Goal: Task Accomplishment & Management: Use online tool/utility

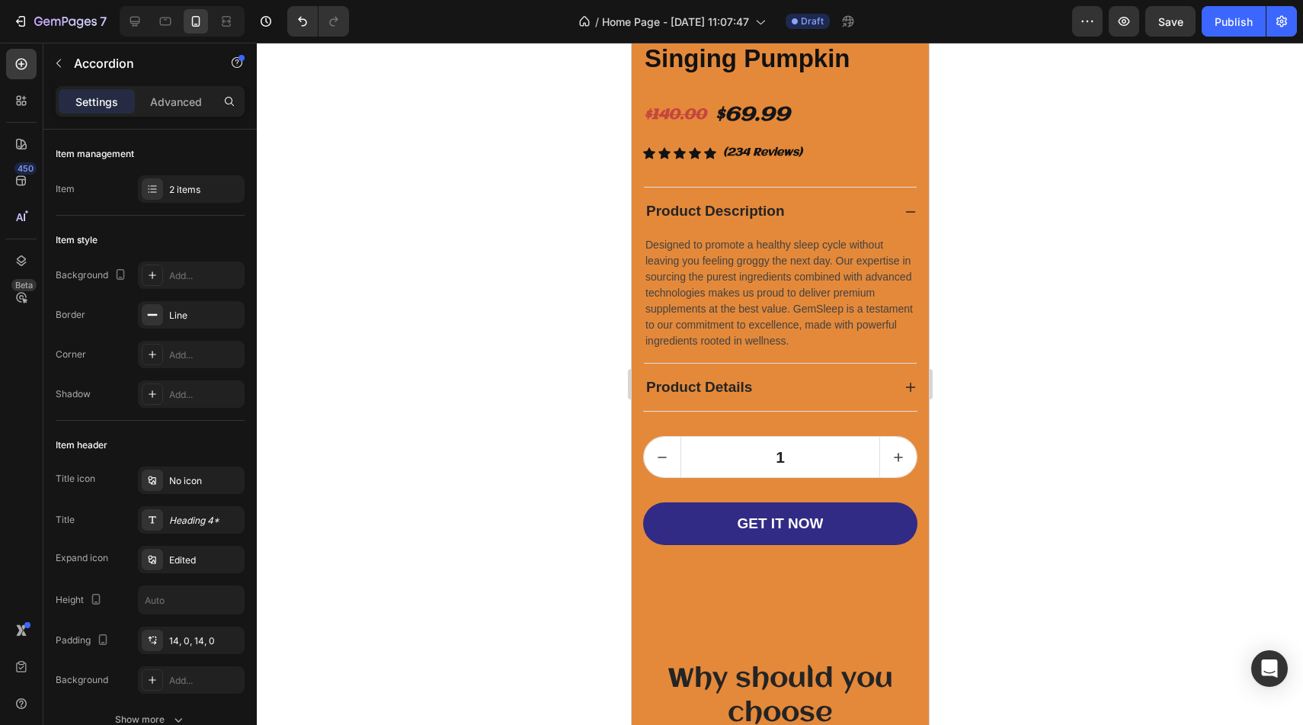
scroll to position [4131, 0]
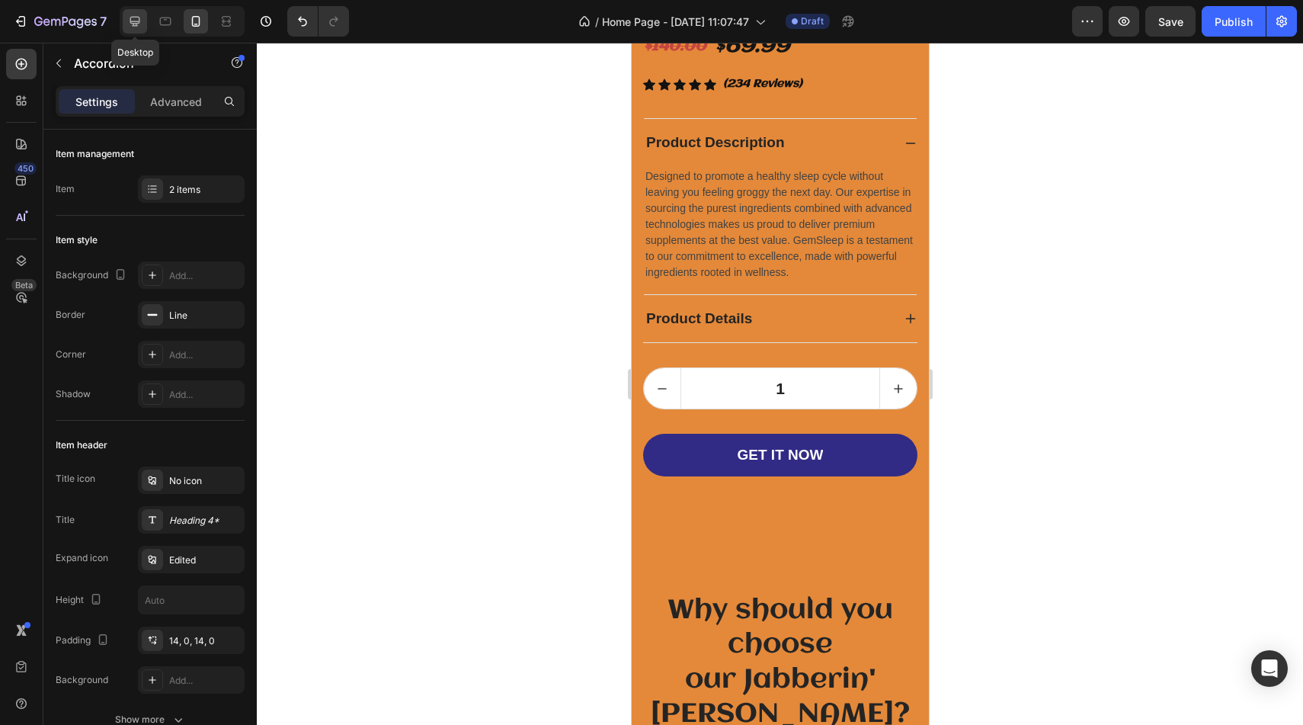
click at [139, 24] on icon at bounding box center [134, 21] width 15 height 15
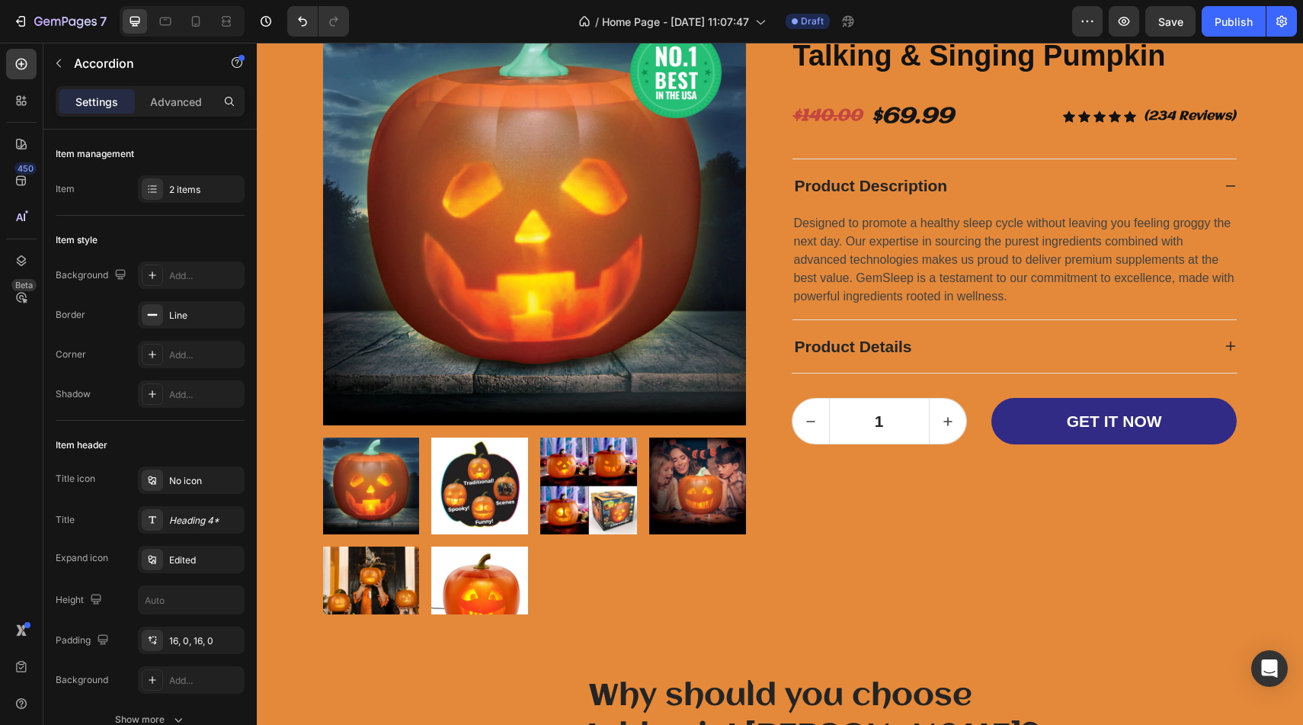
scroll to position [3595, 0]
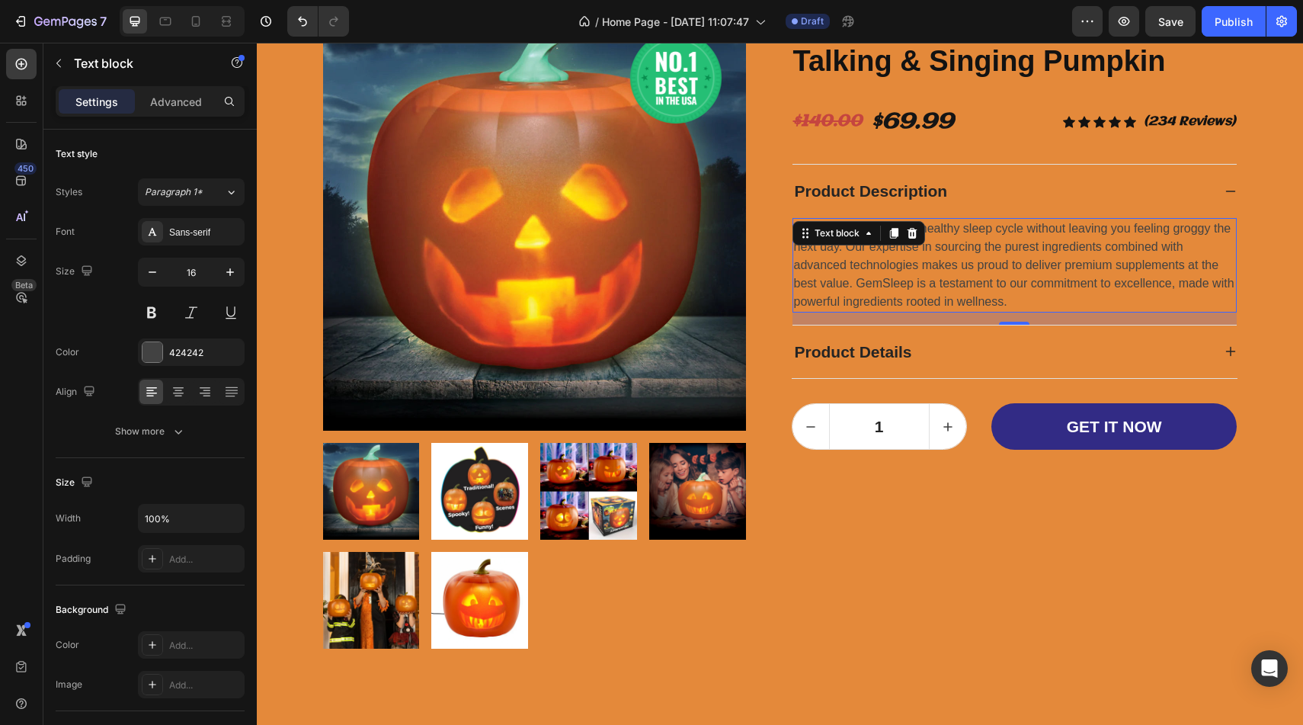
click at [1023, 278] on p "Designed to promote a healthy sleep cycle without leaving you feeling groggy th…" at bounding box center [1014, 264] width 441 height 91
click at [153, 357] on div at bounding box center [152, 352] width 20 height 20
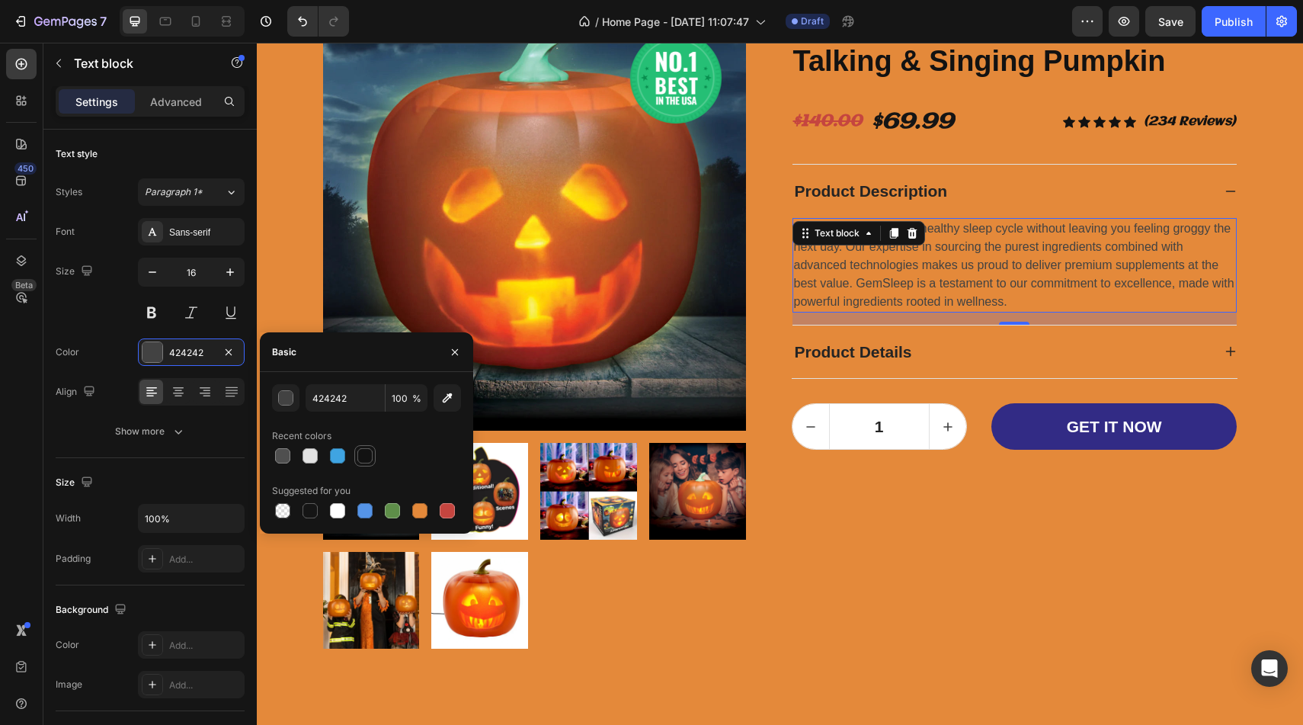
click at [366, 453] on div at bounding box center [364, 455] width 15 height 15
type input "121212"
click at [1007, 297] on p "Designed to promote a healthy sleep cycle without leaving you feeling groggy th…" at bounding box center [1014, 264] width 441 height 91
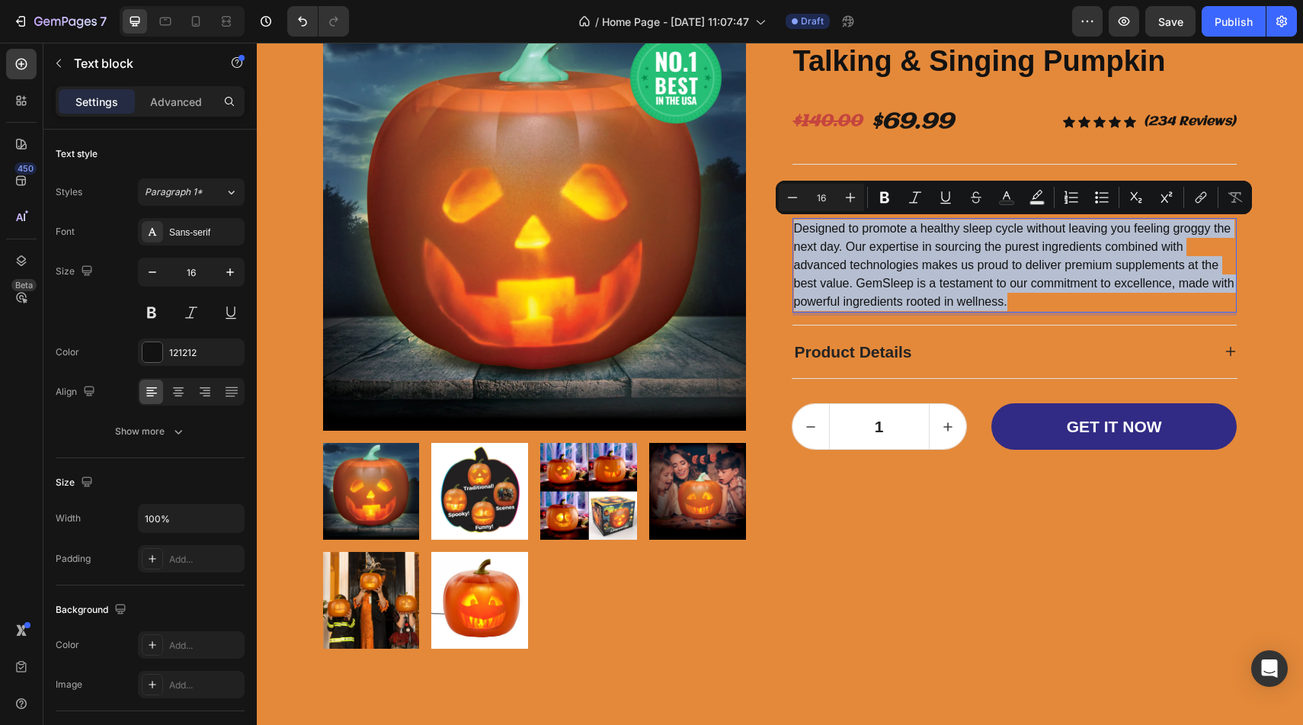
drag, startPoint x: 1009, startPoint y: 302, endPoint x: 796, endPoint y: 220, distance: 227.7
click at [796, 221] on p "Designed to promote a healthy sleep cycle without leaving you feeling groggy th…" at bounding box center [1014, 264] width 441 height 91
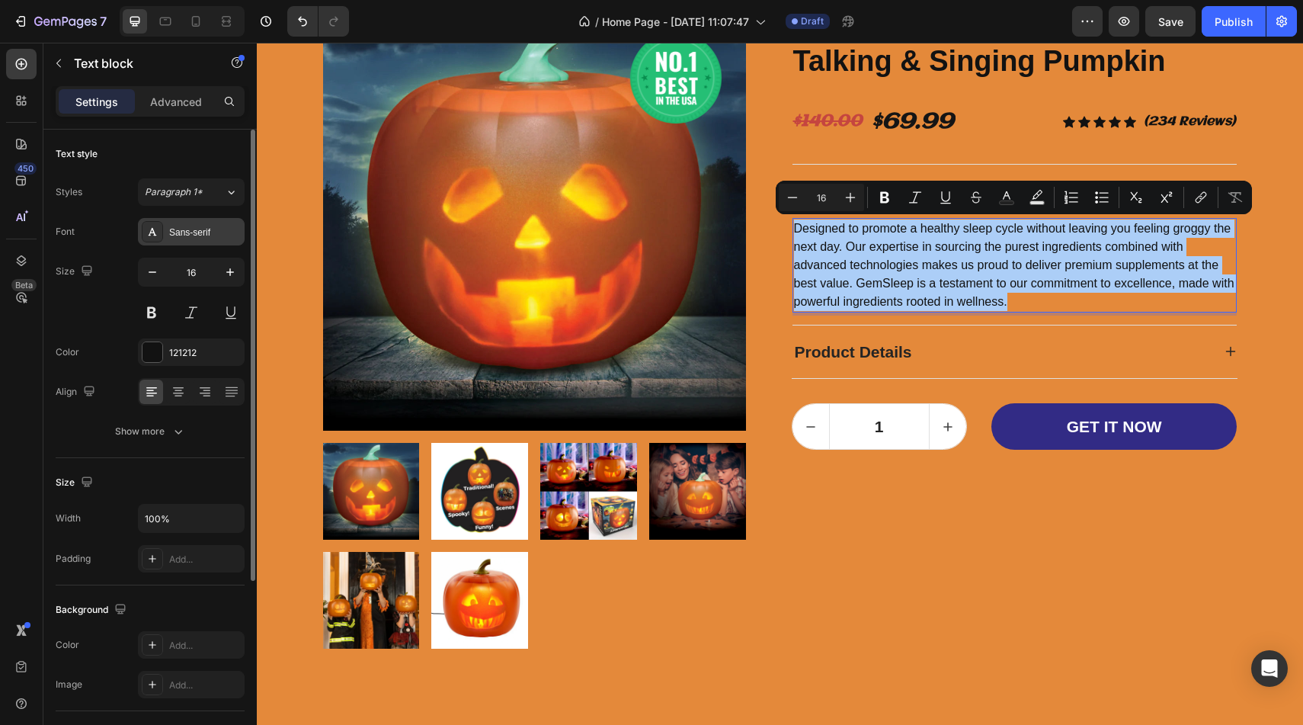
click at [161, 237] on div at bounding box center [152, 231] width 21 height 21
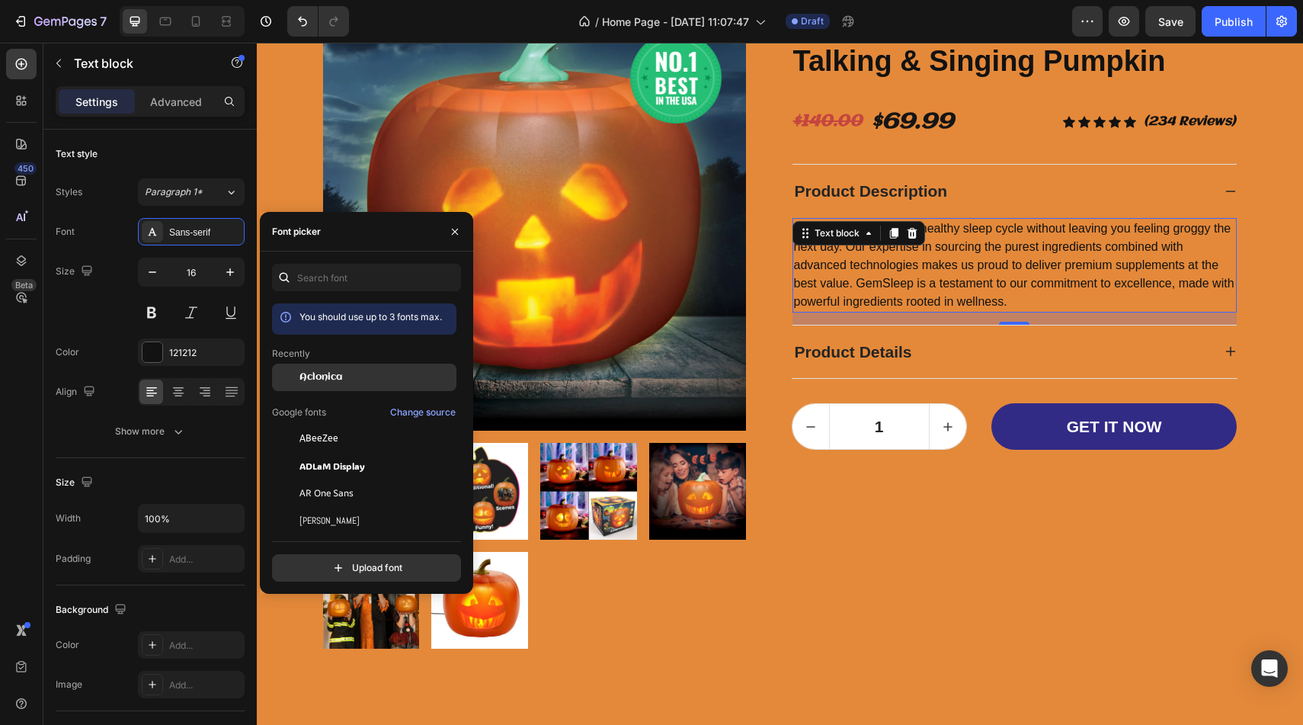
click at [316, 373] on span "Aclonica" at bounding box center [320, 377] width 43 height 14
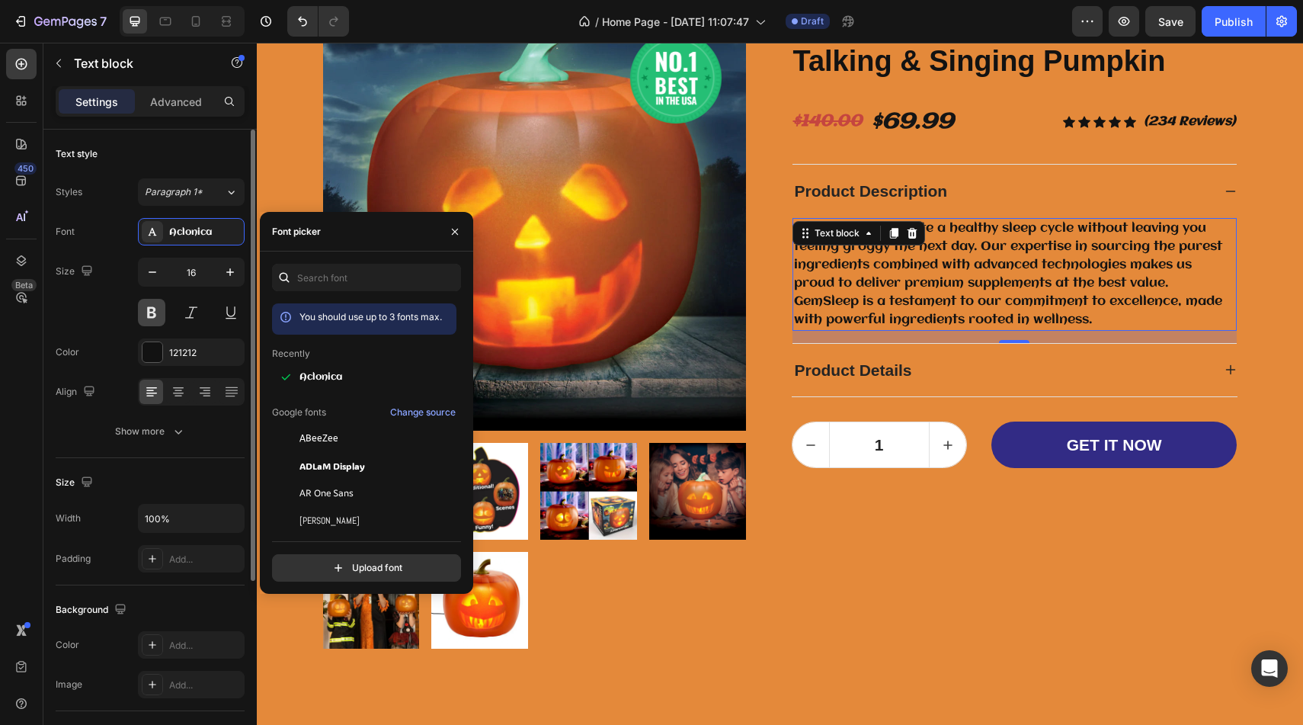
click at [158, 316] on button at bounding box center [151, 312] width 27 height 27
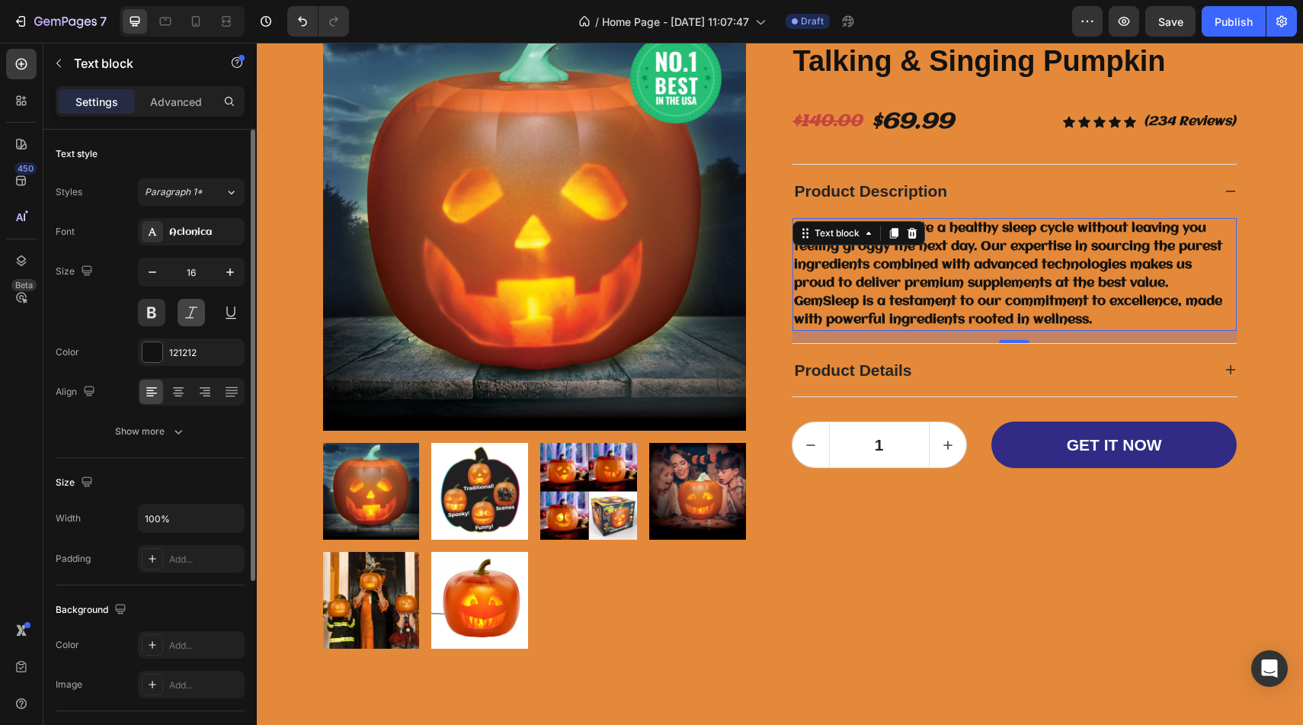
click at [188, 316] on button at bounding box center [191, 312] width 27 height 27
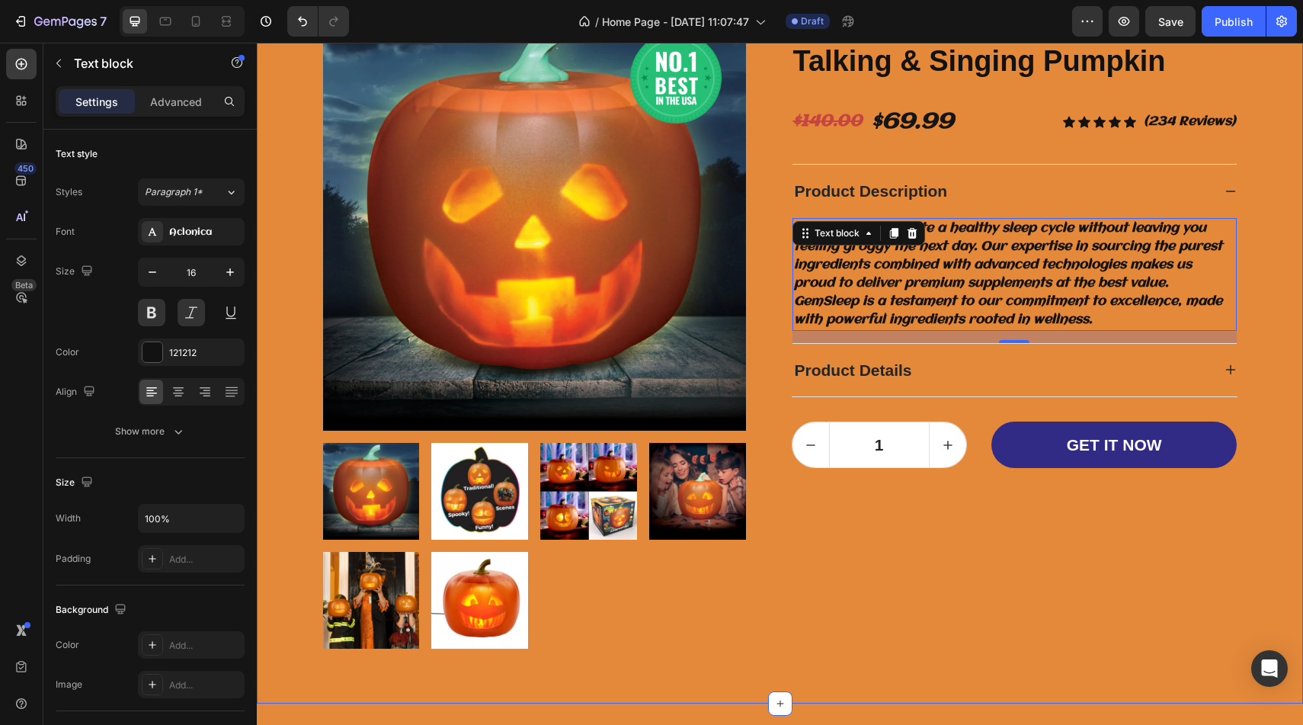
click at [1286, 309] on div "Image Row Product Images Jabberin' Jack - Animated Talking & Singing Pumpkin Pr…" at bounding box center [779, 327] width 1023 height 677
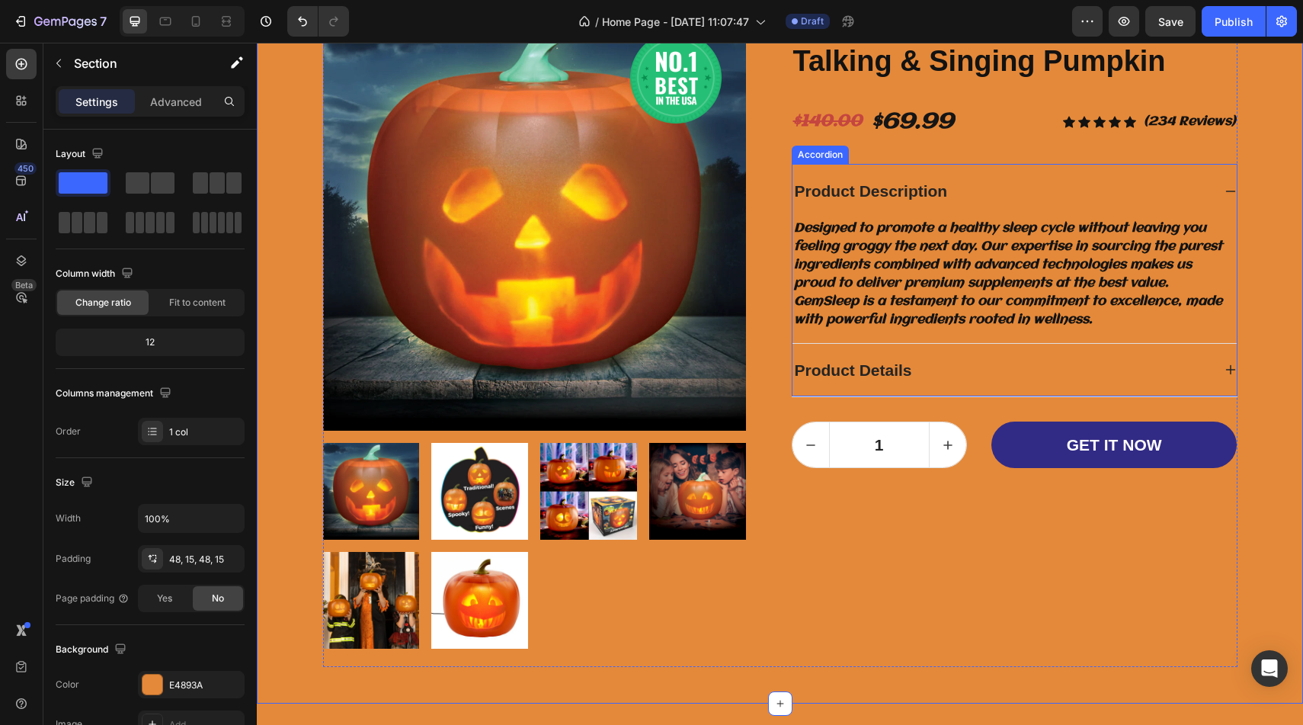
click at [1130, 367] on div "Product Details" at bounding box center [1002, 370] width 420 height 29
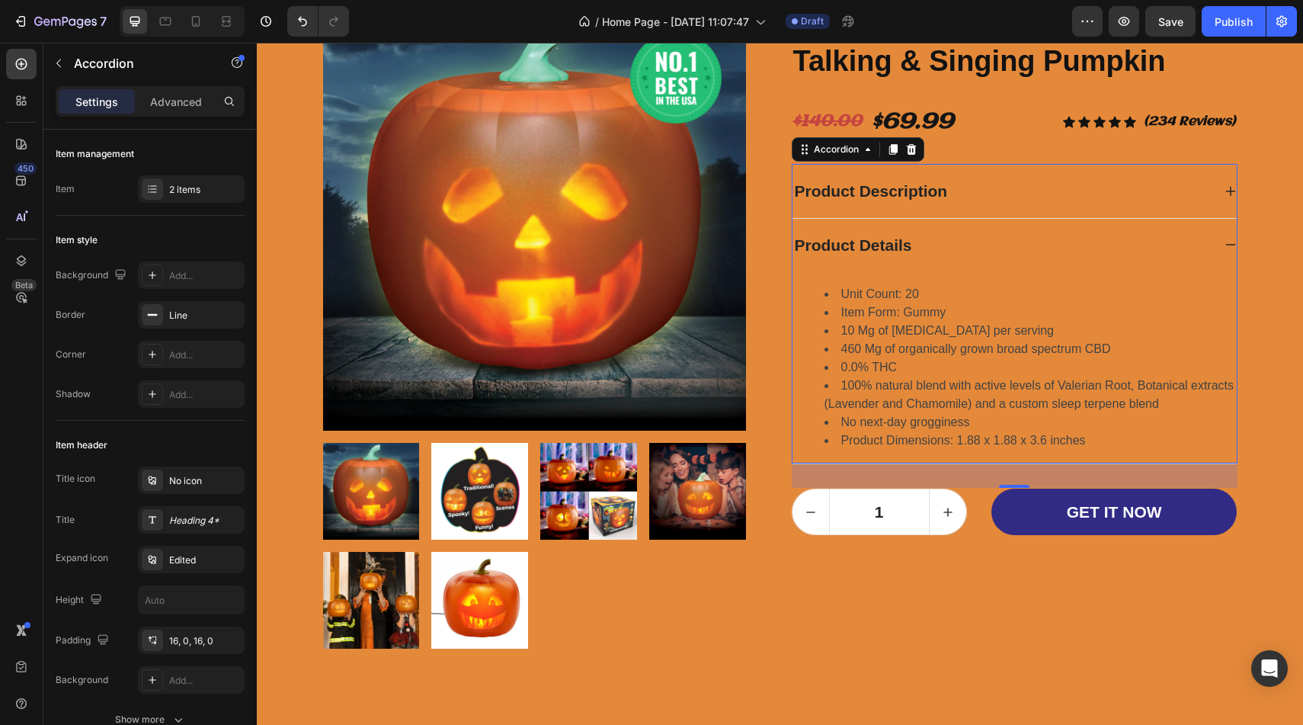
click at [925, 242] on div "Product Details" at bounding box center [1002, 245] width 420 height 29
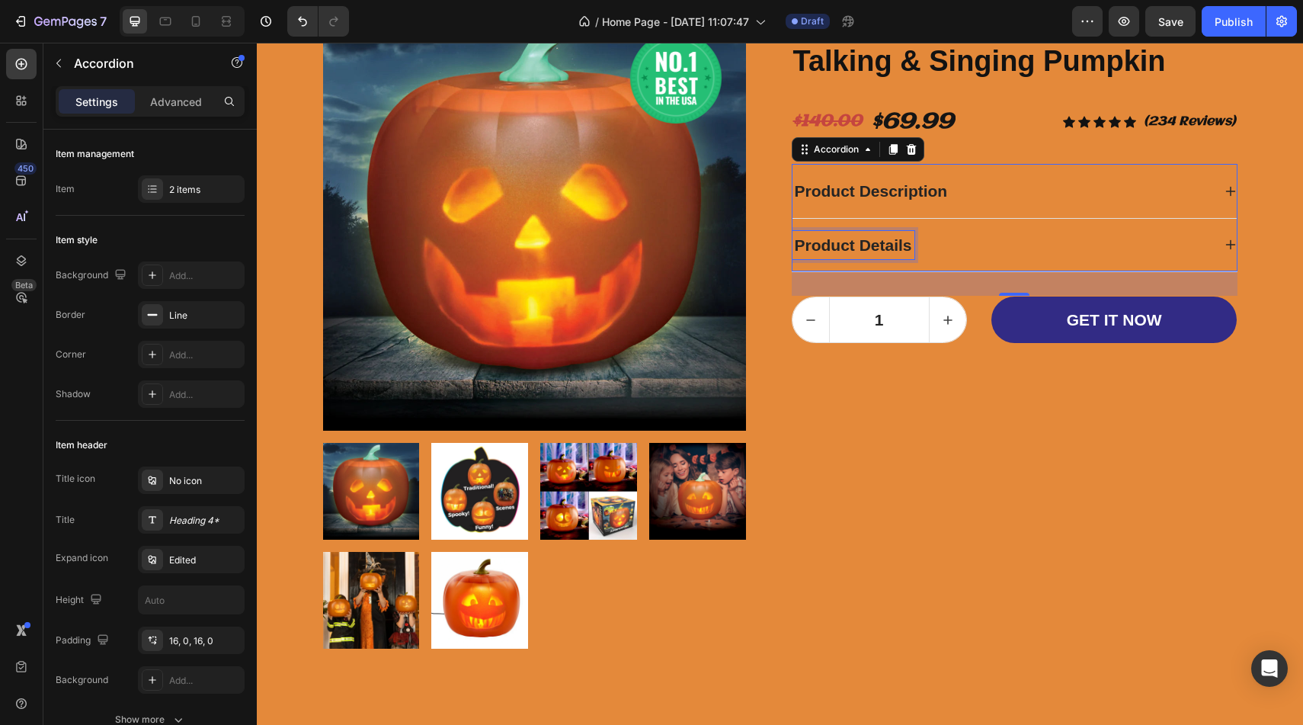
click at [904, 242] on div "Product Details" at bounding box center [853, 245] width 122 height 29
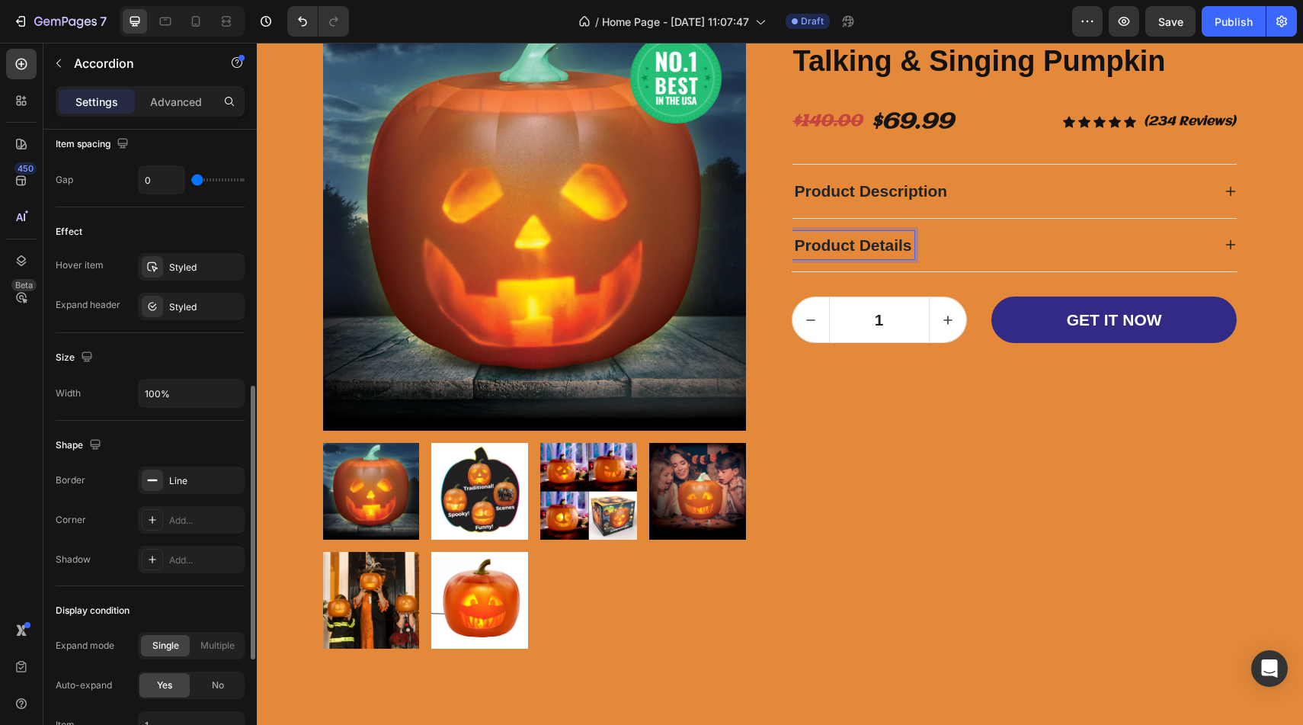
scroll to position [852, 0]
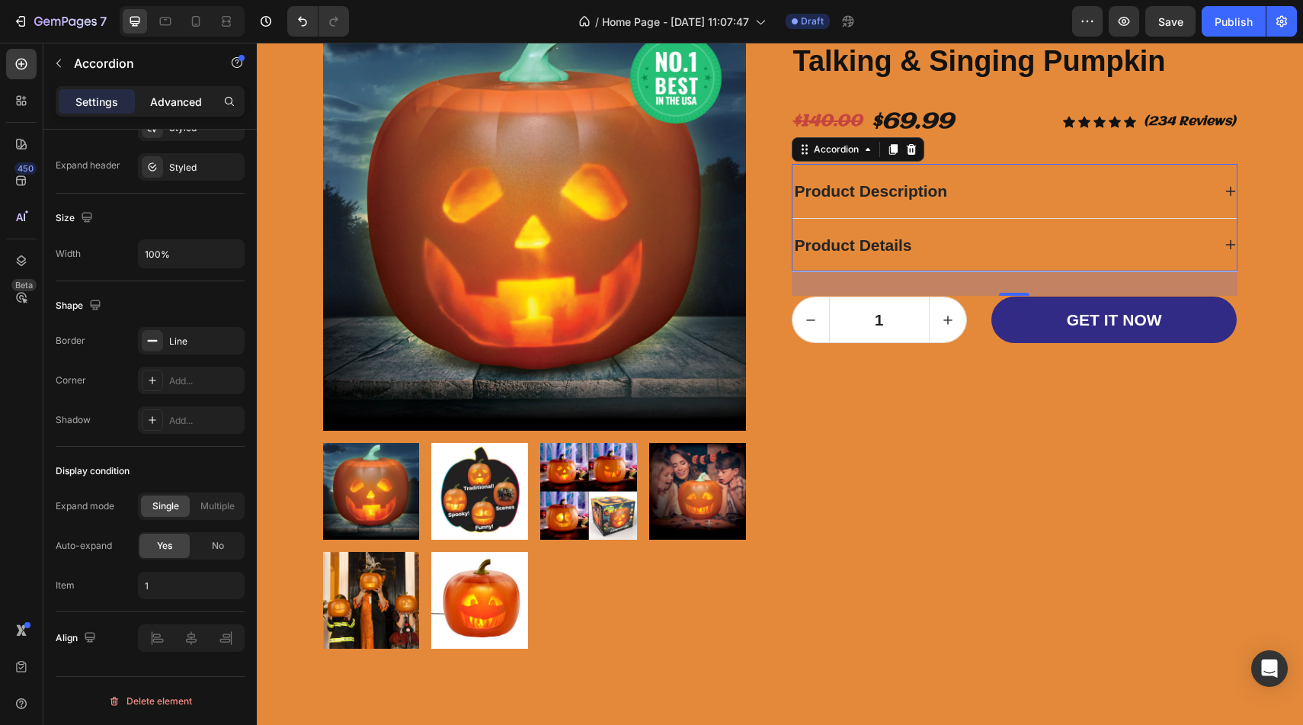
click at [181, 98] on p "Advanced" at bounding box center [176, 102] width 52 height 16
type input "100%"
type input "100"
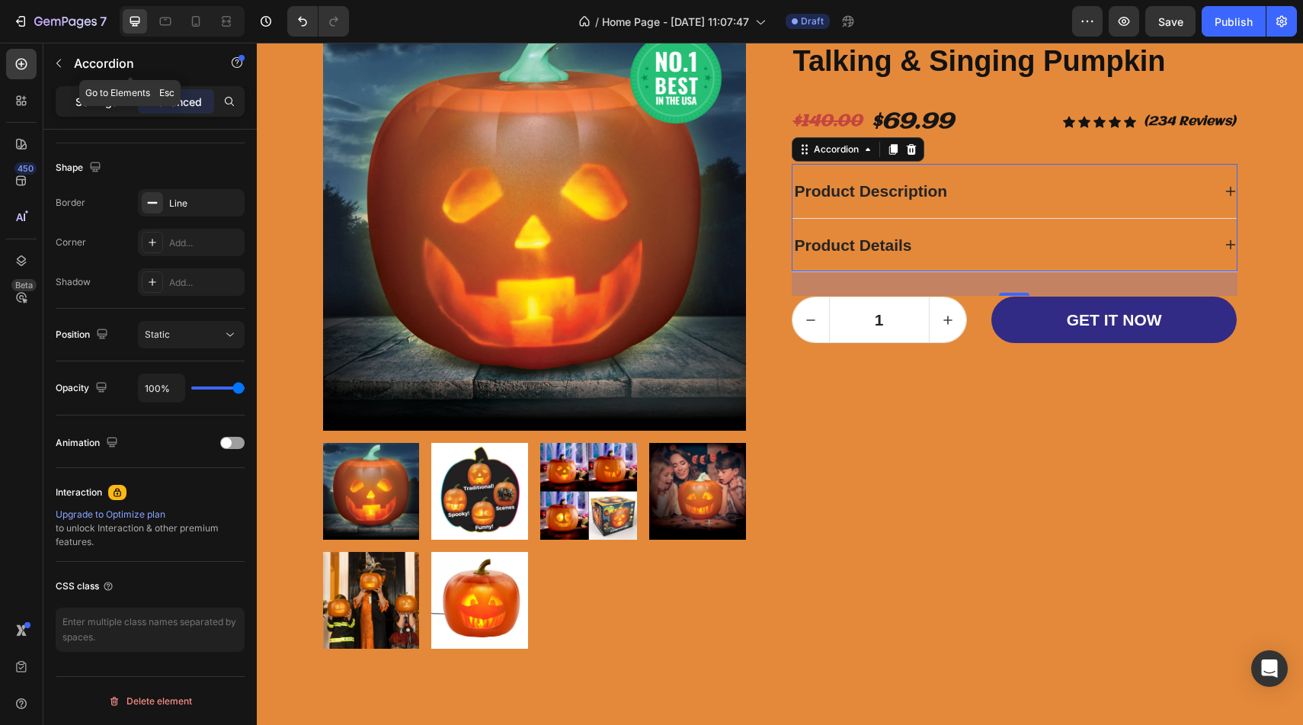
click at [97, 101] on p "Settings" at bounding box center [96, 102] width 43 height 16
type input "0"
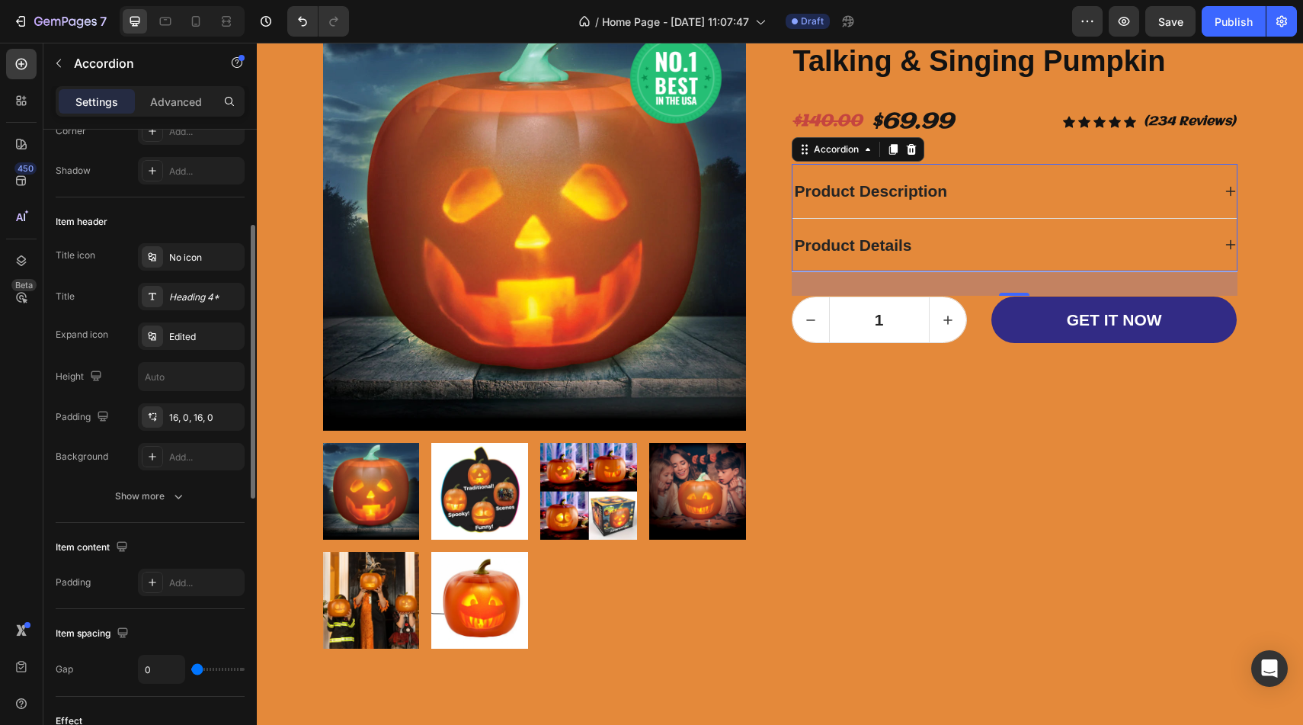
scroll to position [0, 0]
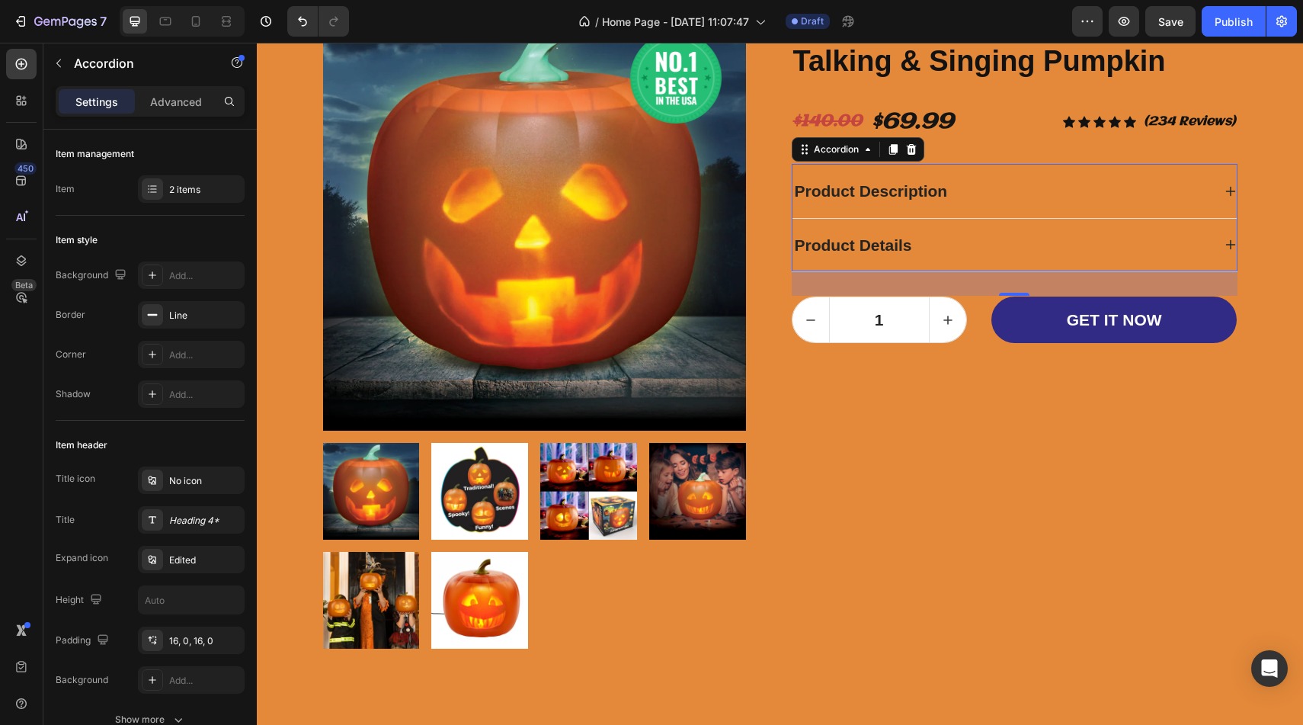
click at [1154, 258] on div "Product Details" at bounding box center [1002, 245] width 420 height 29
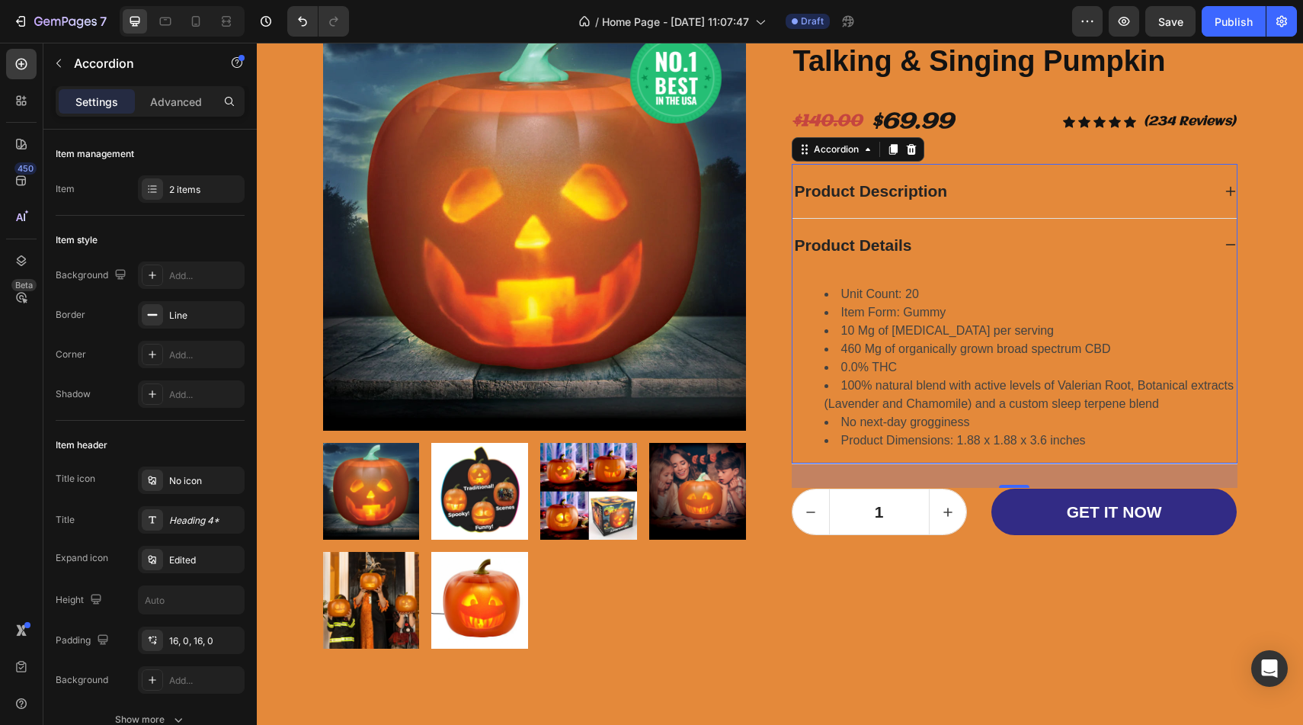
click at [1107, 248] on div "Product Details" at bounding box center [1002, 245] width 420 height 29
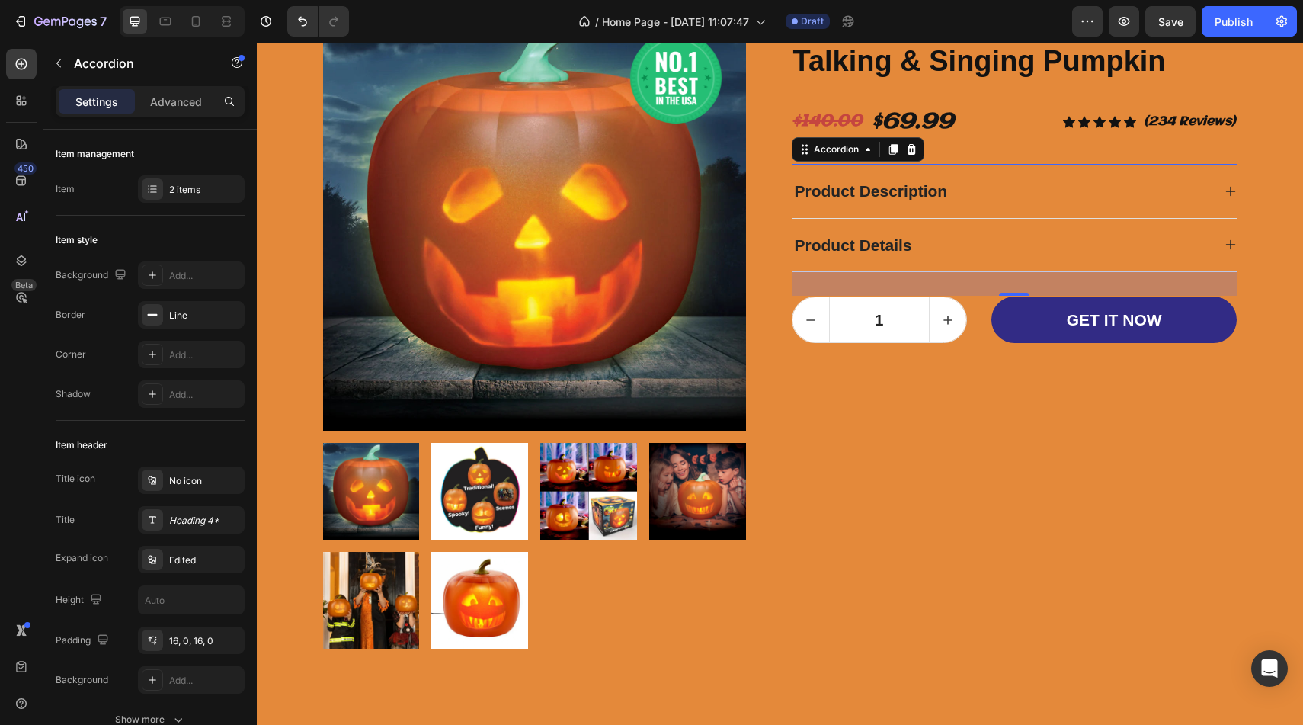
click at [1108, 247] on div "Product Details" at bounding box center [1002, 245] width 420 height 29
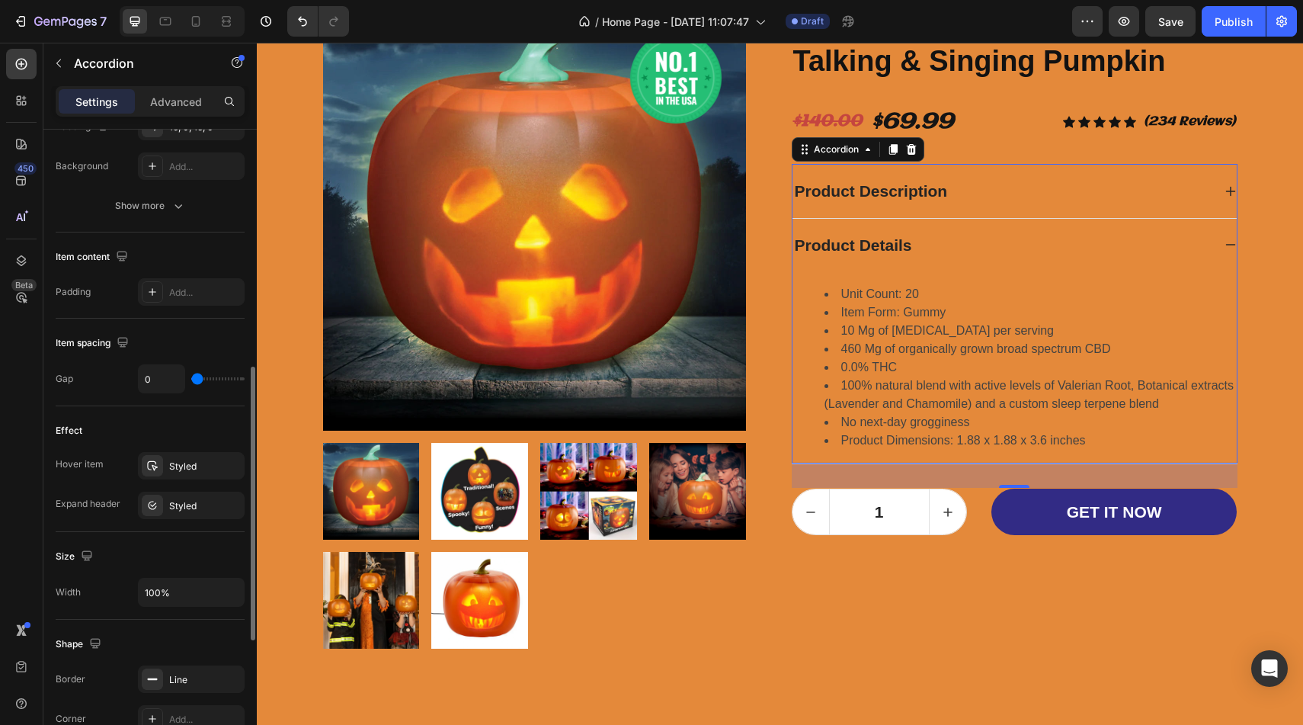
scroll to position [529, 0]
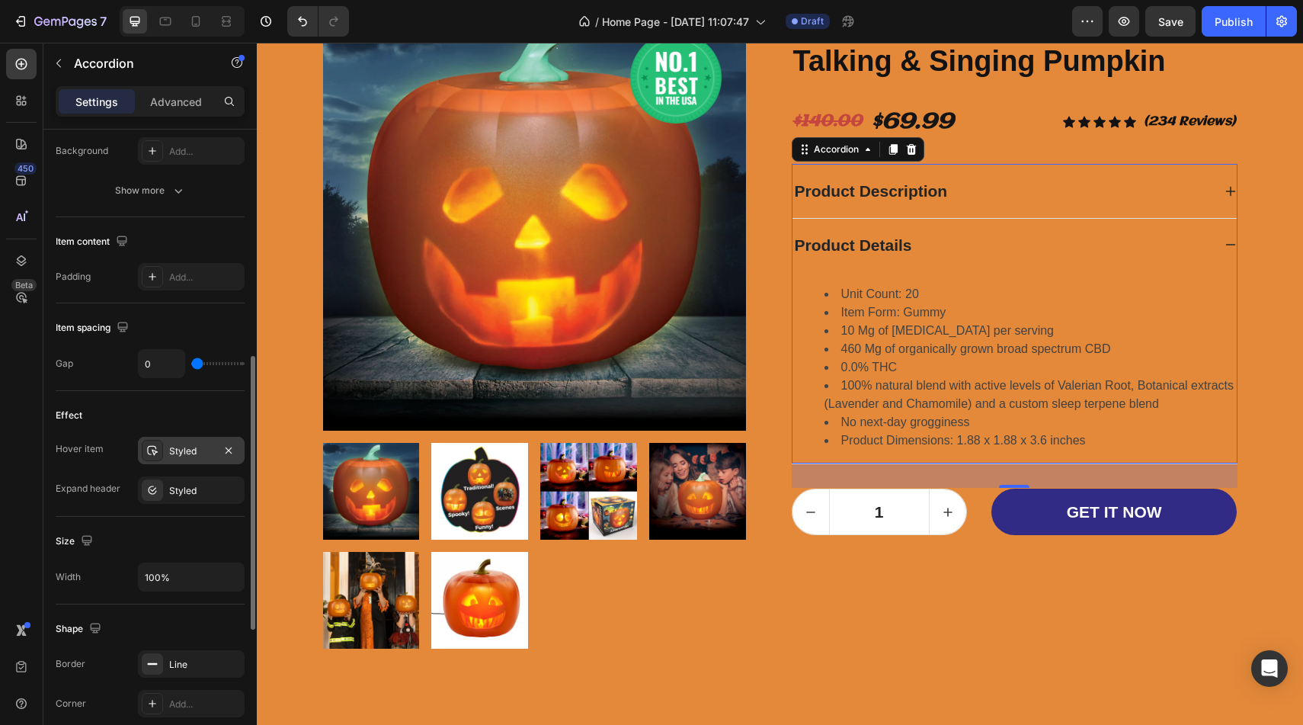
click at [179, 452] on div "Styled" at bounding box center [191, 451] width 44 height 14
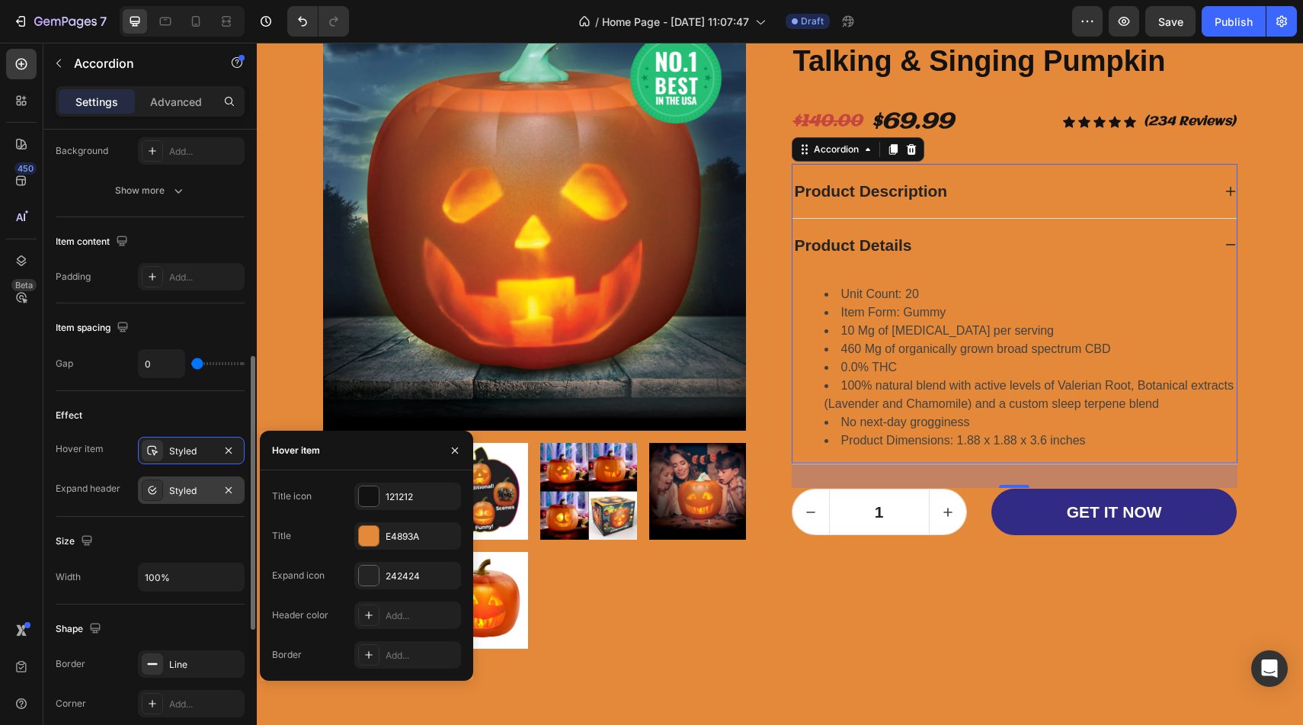
click at [199, 494] on div "Styled" at bounding box center [191, 491] width 44 height 14
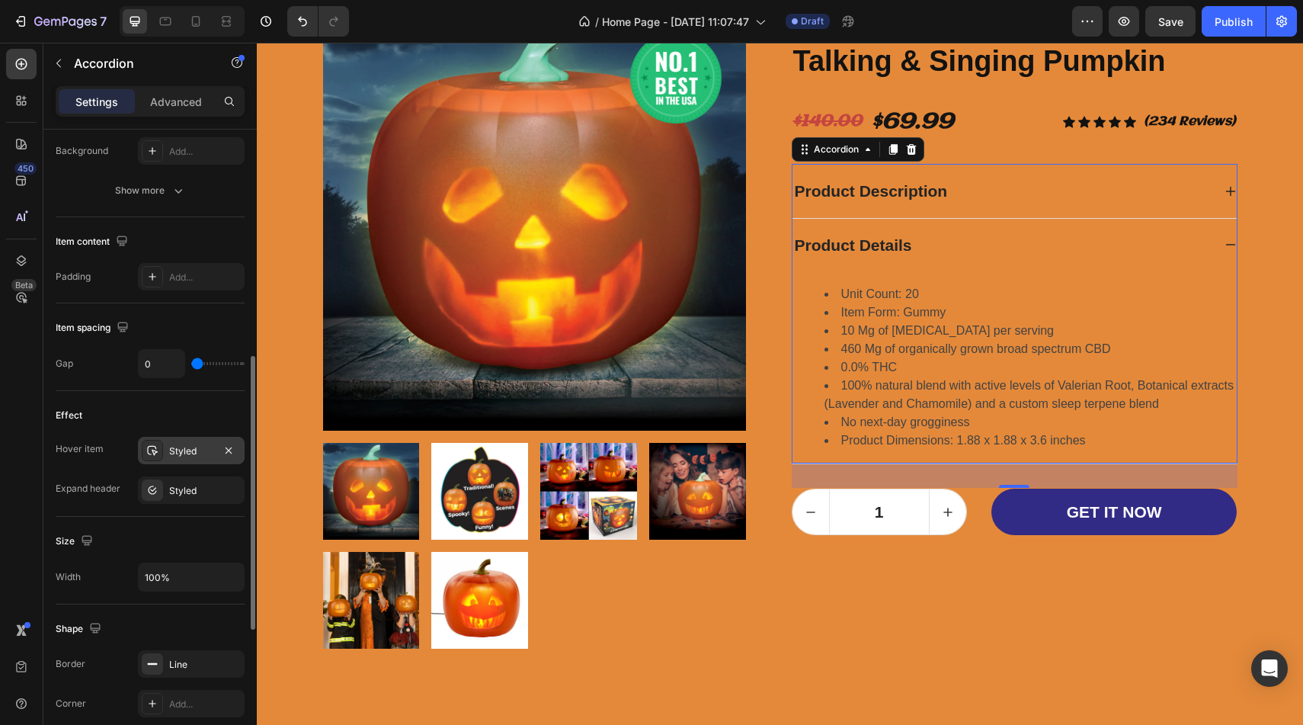
click at [185, 455] on div "Styled" at bounding box center [191, 451] width 44 height 14
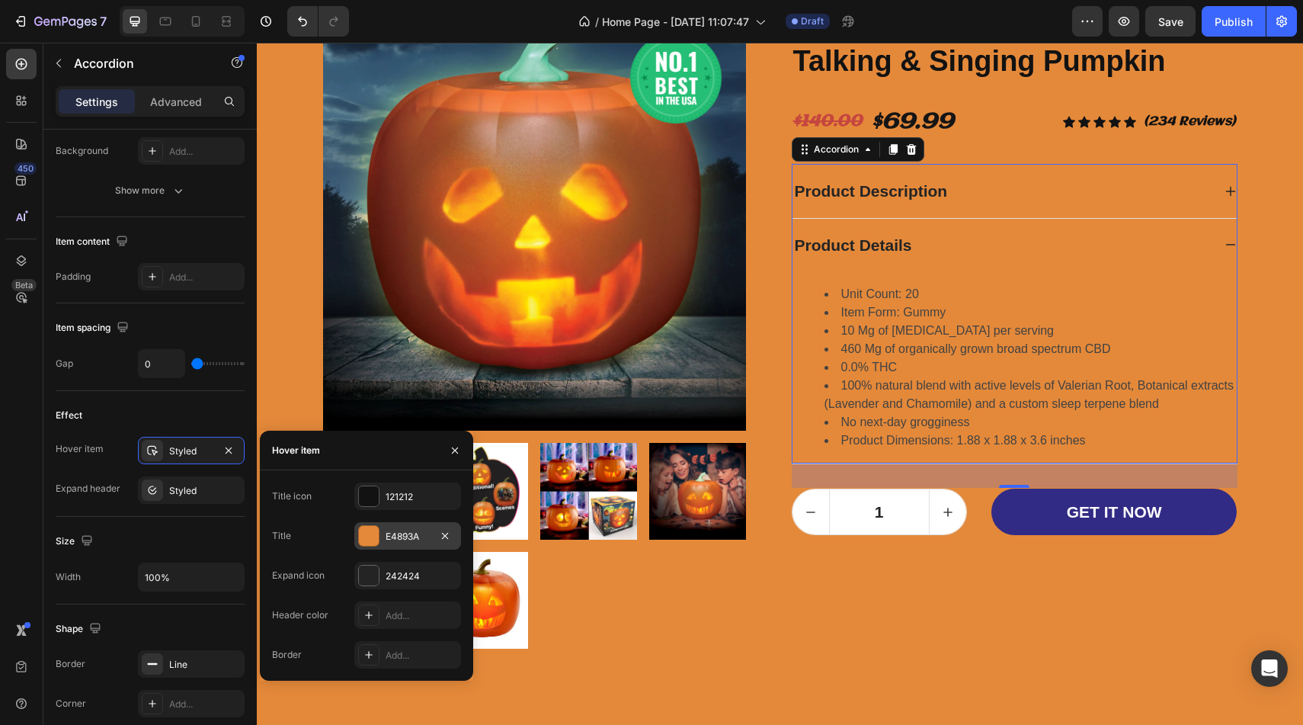
click at [373, 542] on div at bounding box center [369, 536] width 20 height 20
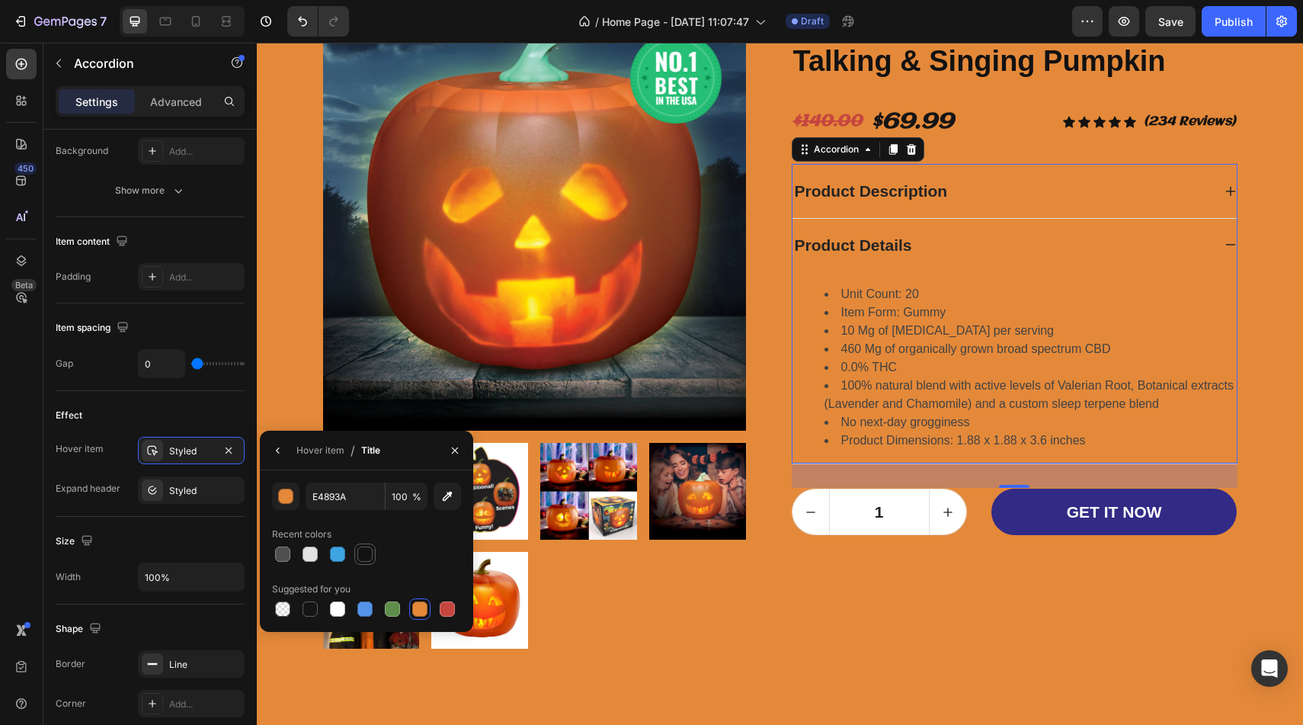
click at [364, 558] on div at bounding box center [364, 553] width 15 height 15
type input "121212"
click at [984, 195] on div "Product Description" at bounding box center [1002, 191] width 420 height 29
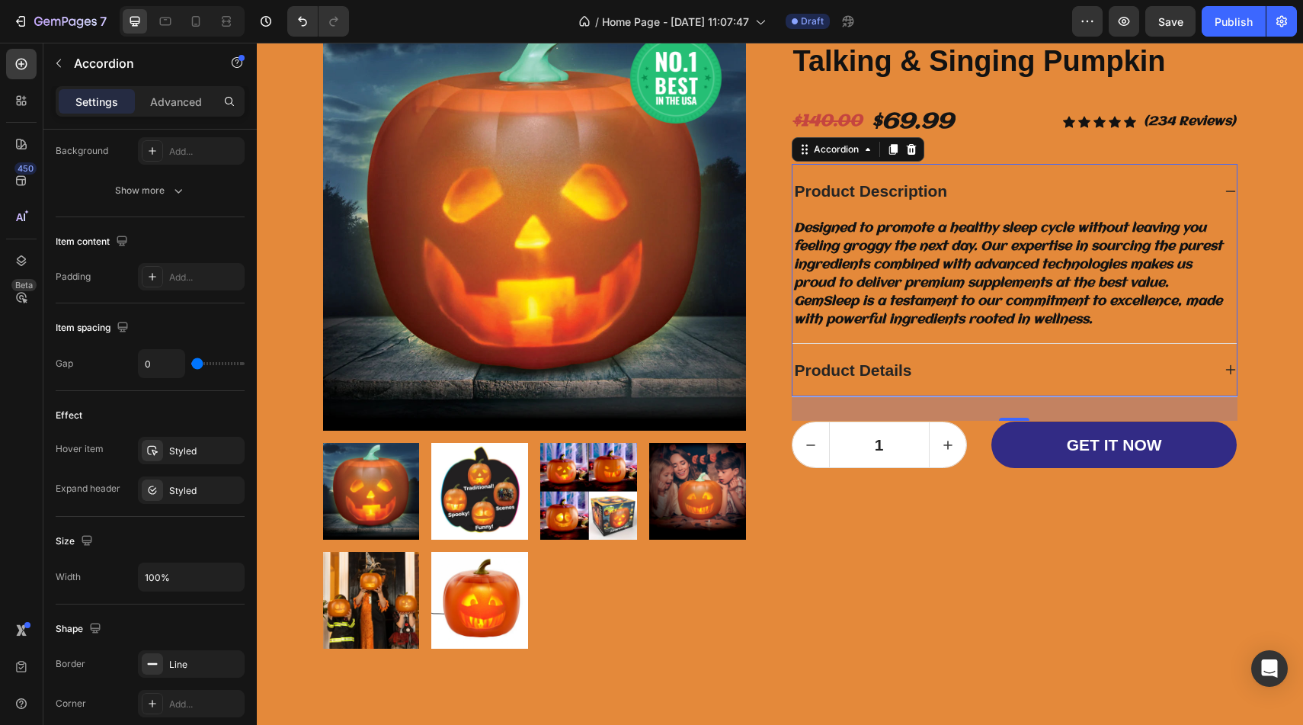
click at [930, 367] on div "Product Details" at bounding box center [1002, 370] width 420 height 29
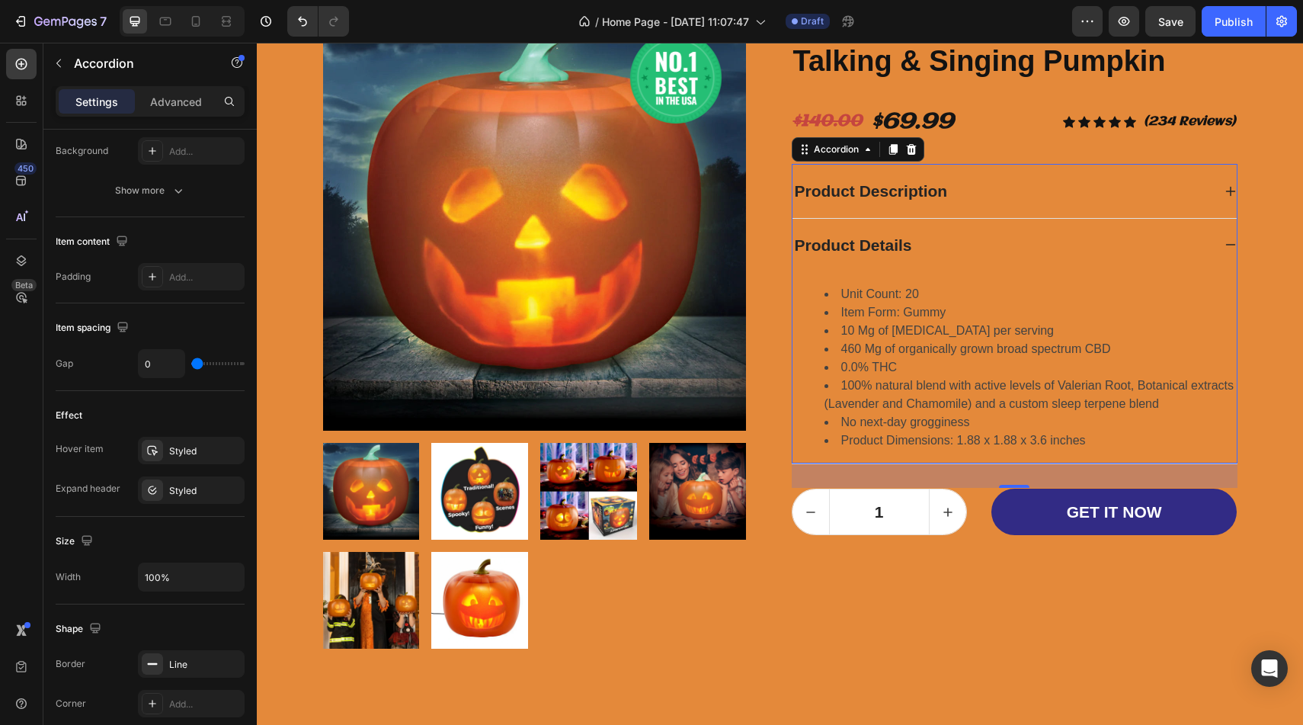
click at [1163, 177] on div "Product Description" at bounding box center [1002, 191] width 420 height 29
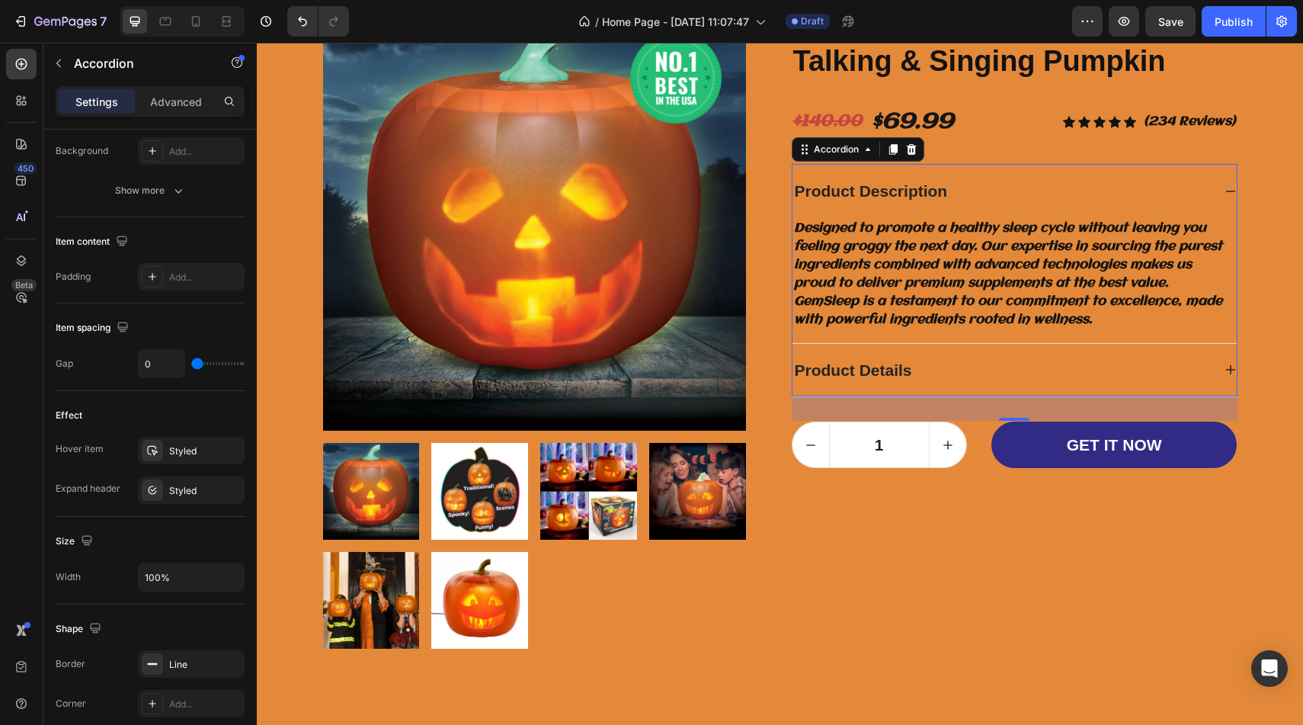
click at [1112, 379] on div "Product Details" at bounding box center [1002, 370] width 420 height 29
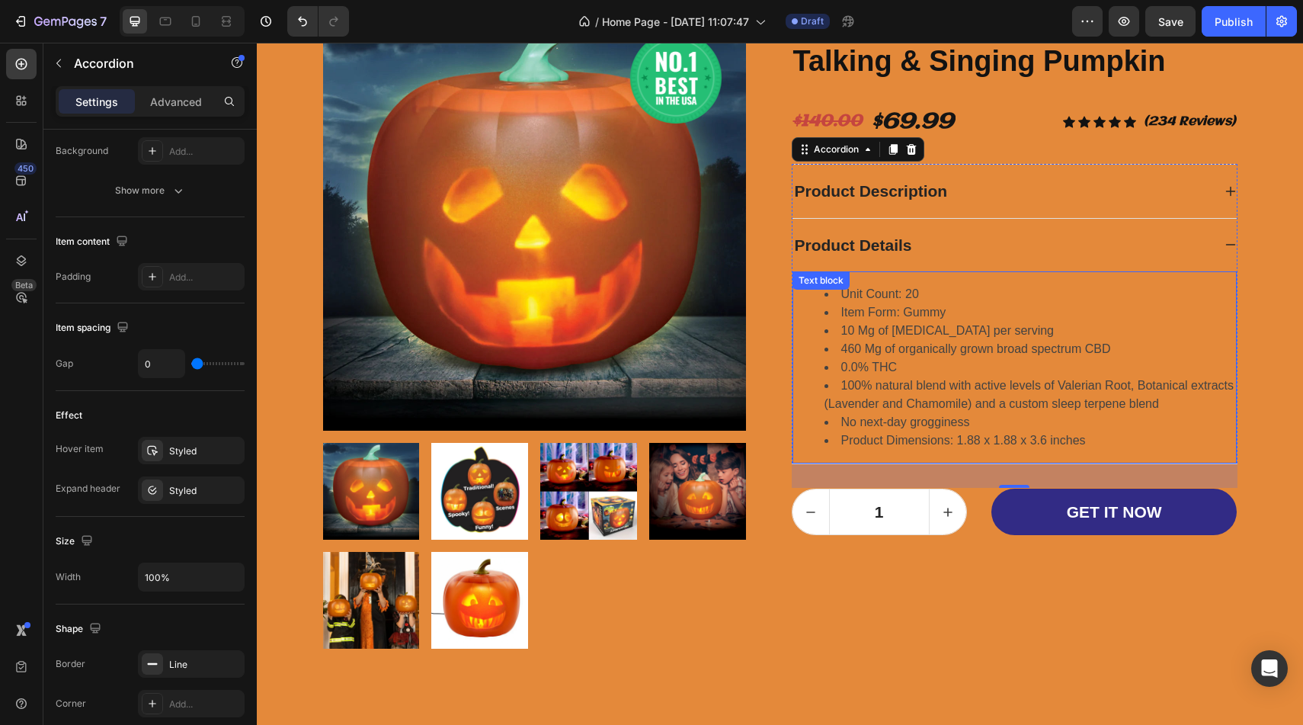
click at [1067, 382] on li "100% natural blend with active levels of Valerian Root, Botanical extracts (Lav…" at bounding box center [1029, 394] width 411 height 37
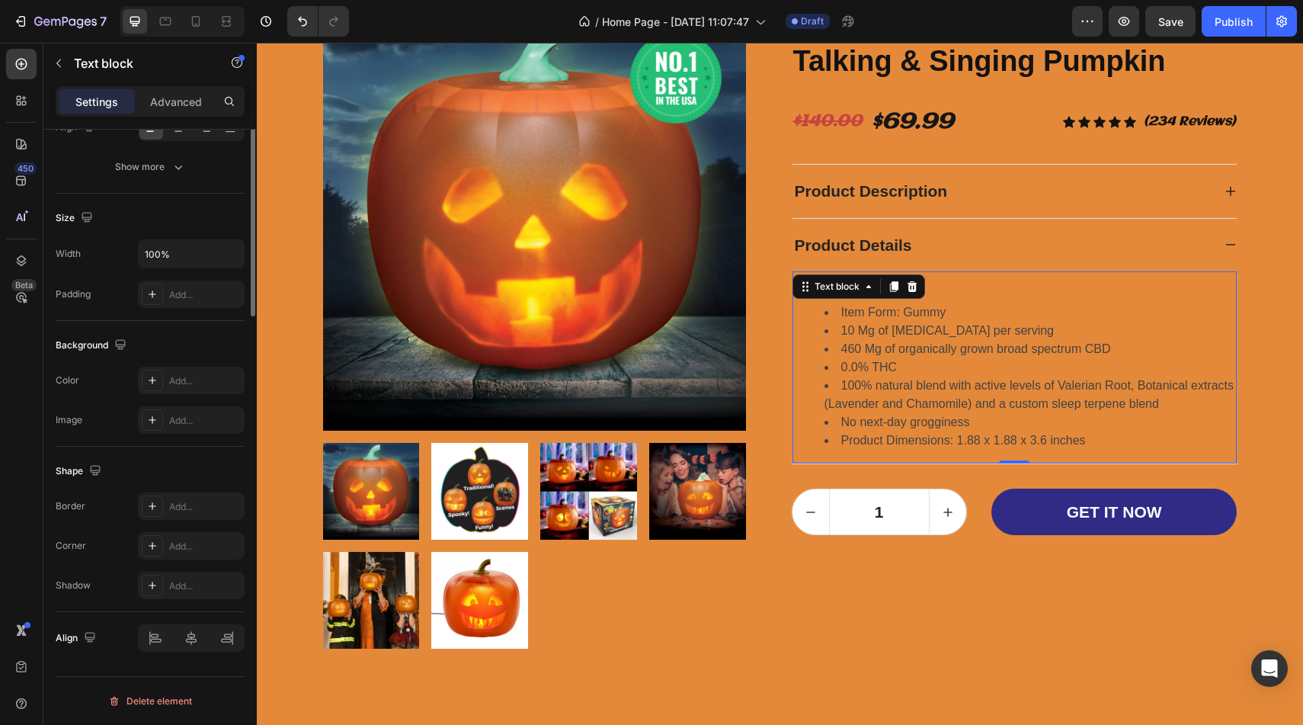
scroll to position [0, 0]
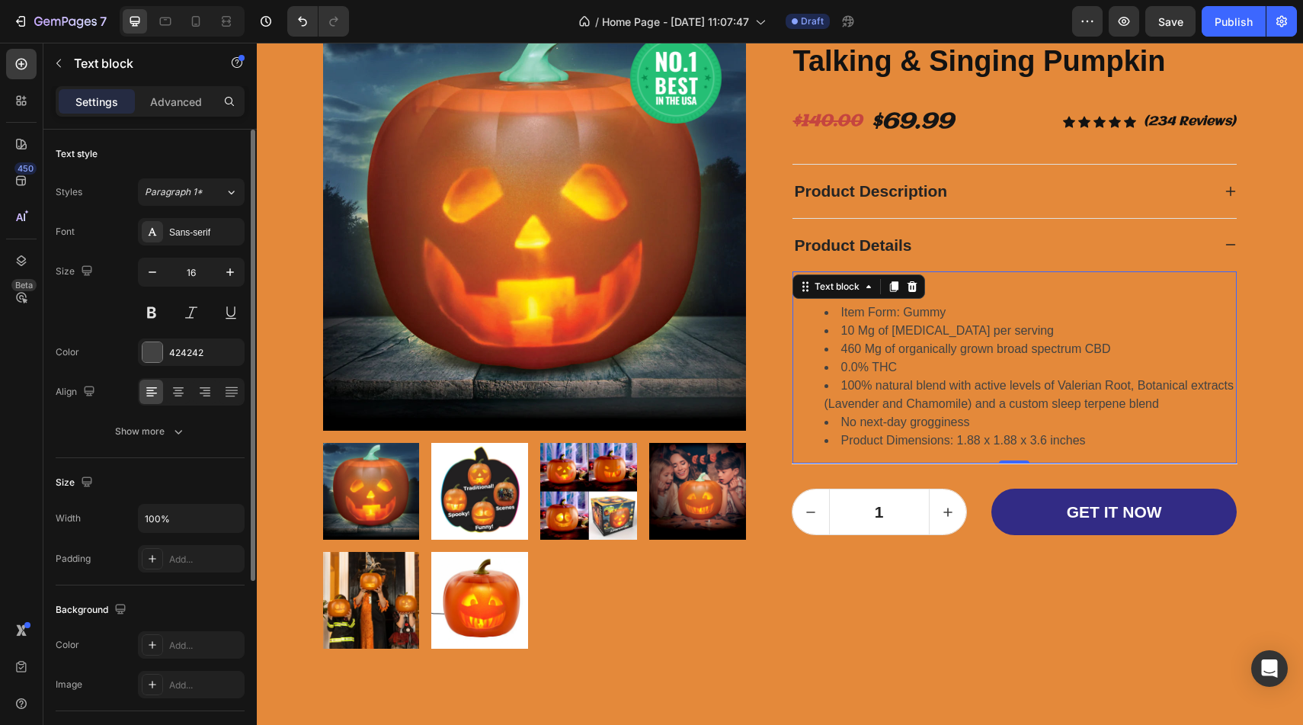
click at [1085, 437] on li "Product Dimensions: 1.88 x 1.88 x 3.6 inches" at bounding box center [1029, 440] width 411 height 18
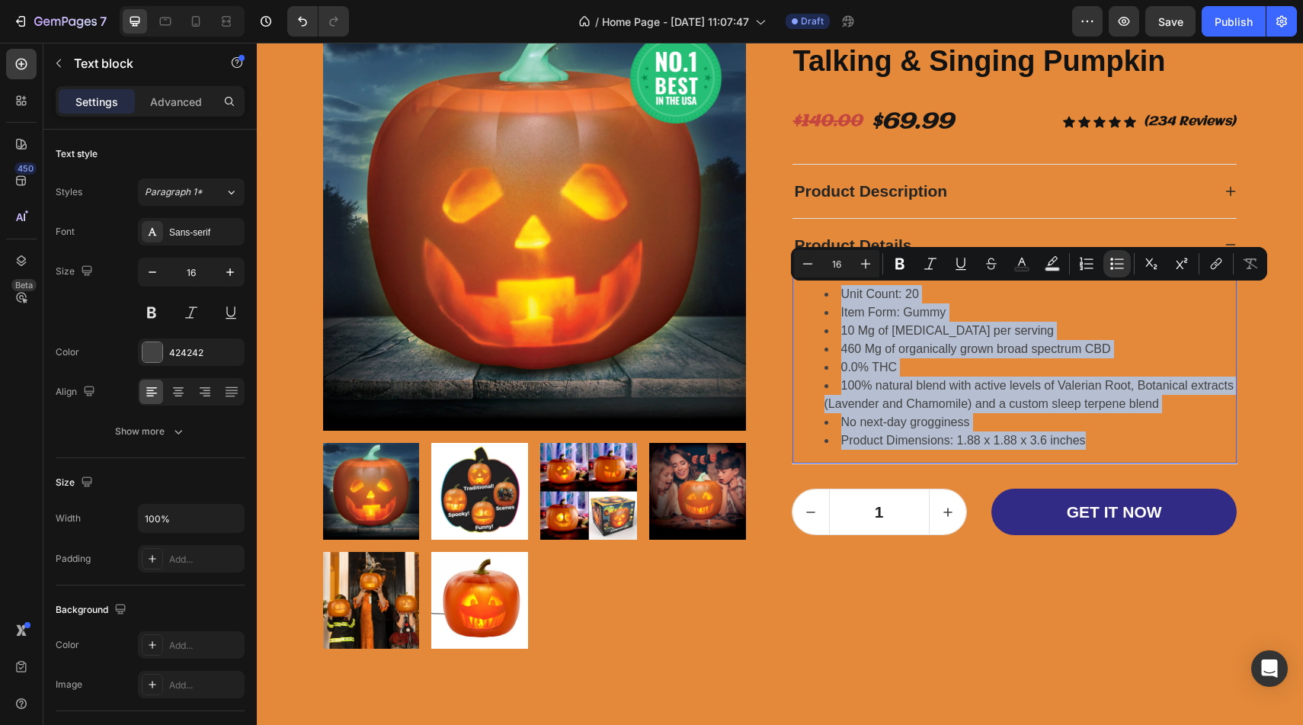
drag, startPoint x: 1085, startPoint y: 437, endPoint x: 830, endPoint y: 284, distance: 297.3
click at [830, 285] on ul "Unit Count: 20 Item Form: Gummy 10 Mg of [MEDICAL_DATA] per serving 460 Mg of o…" at bounding box center [1014, 367] width 441 height 165
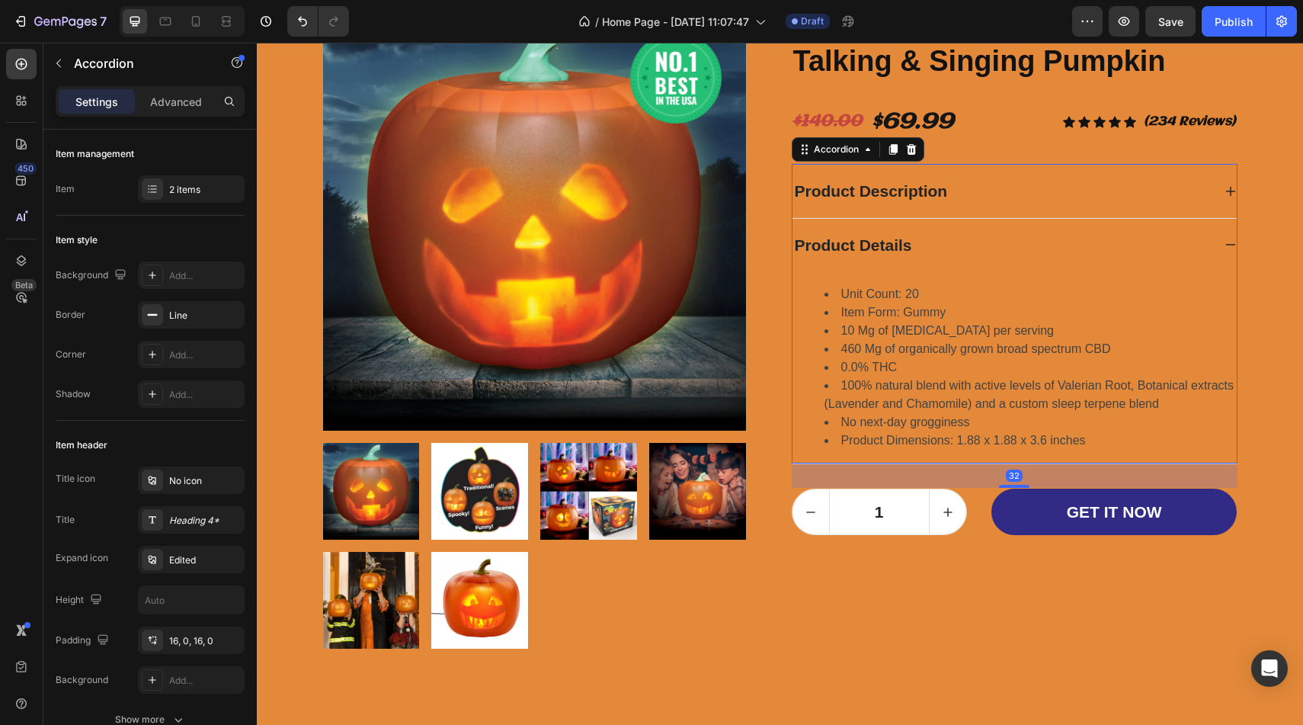
click at [853, 236] on p "Product Details" at bounding box center [853, 245] width 117 height 24
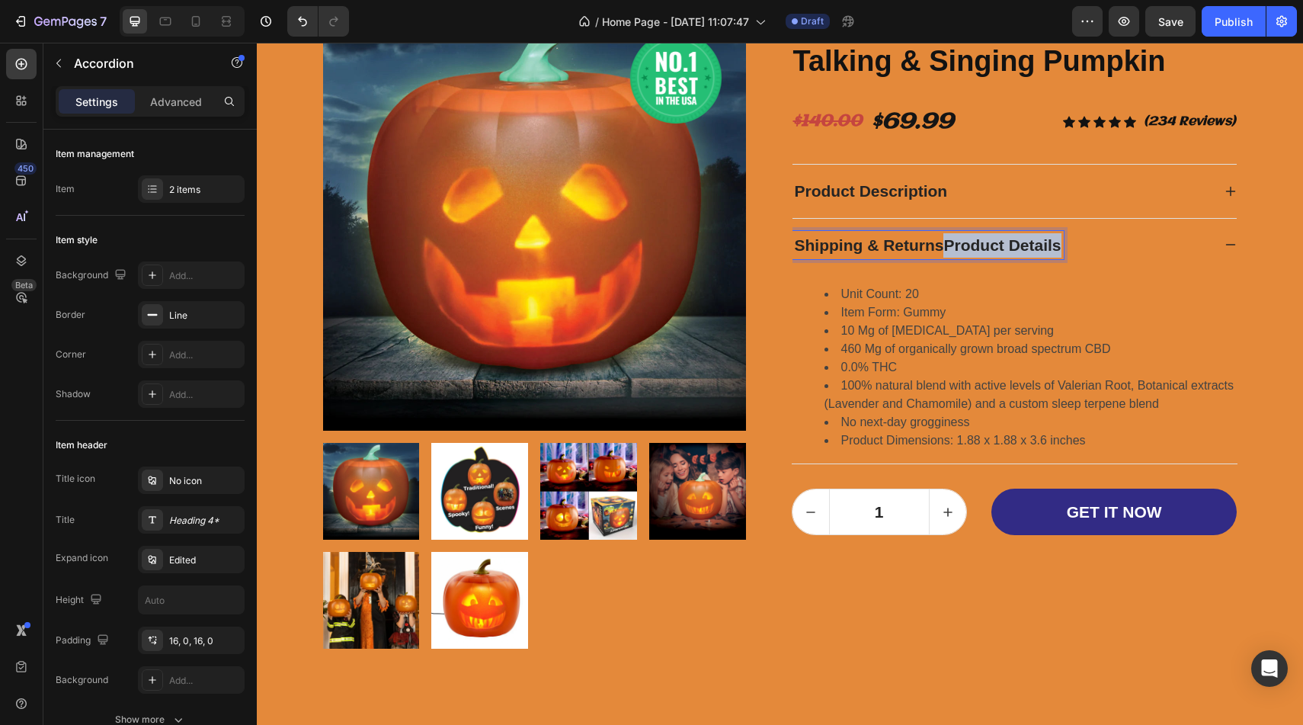
drag, startPoint x: 948, startPoint y: 245, endPoint x: 1058, endPoint y: 248, distance: 109.8
click at [1058, 248] on p "Shipping & ReturnsProduct Details" at bounding box center [928, 245] width 267 height 24
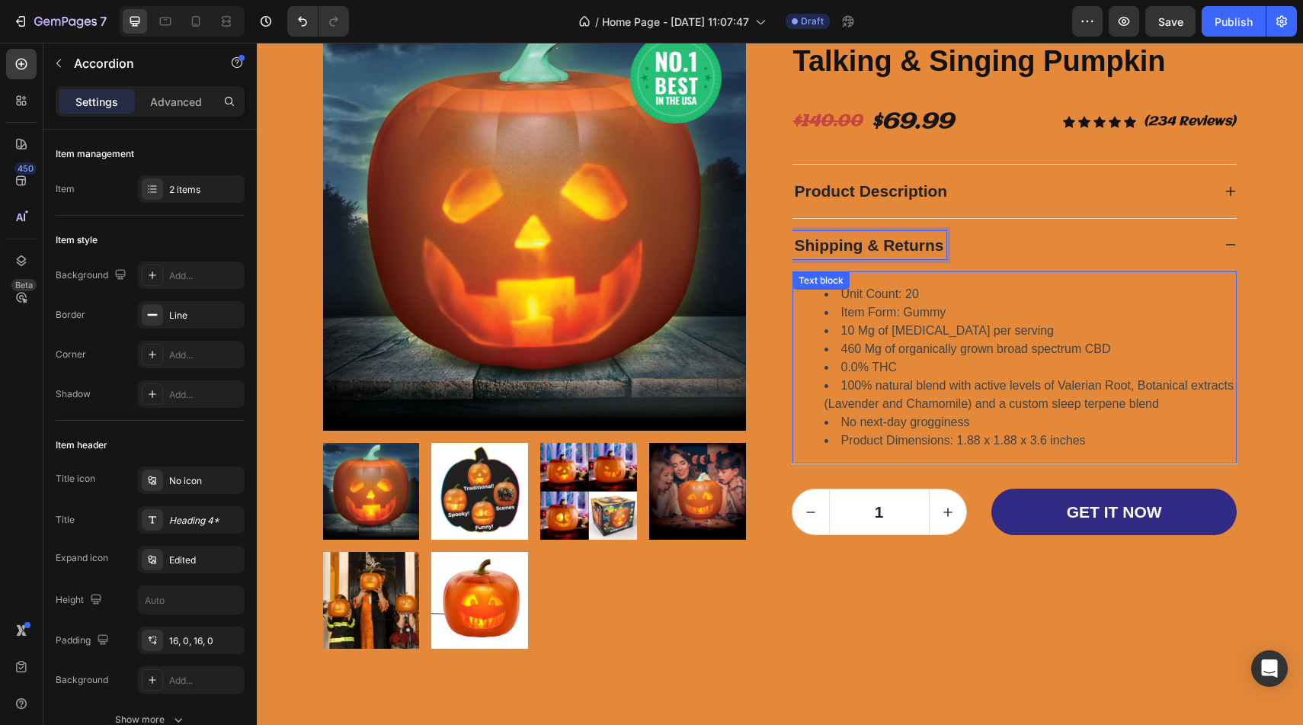
scroll to position [3590, 0]
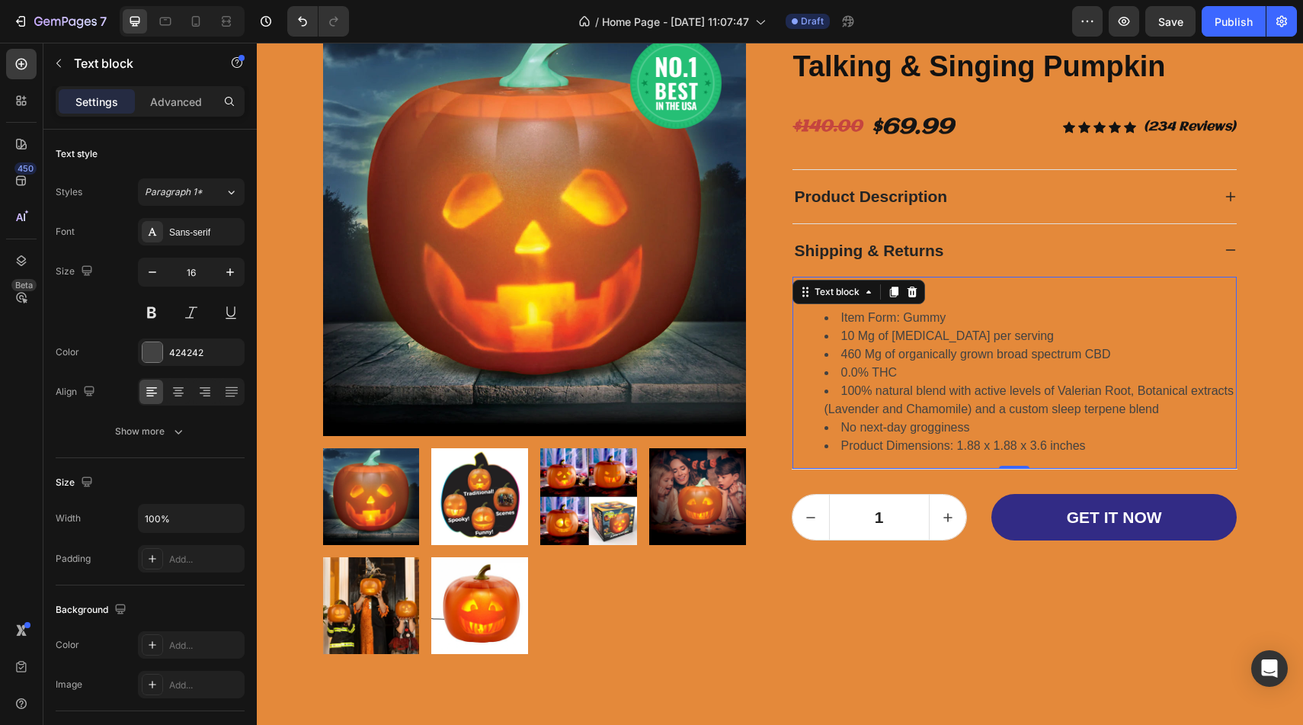
click at [920, 347] on li "460 Mg of organically grown broad spectrum CBD" at bounding box center [1029, 354] width 411 height 18
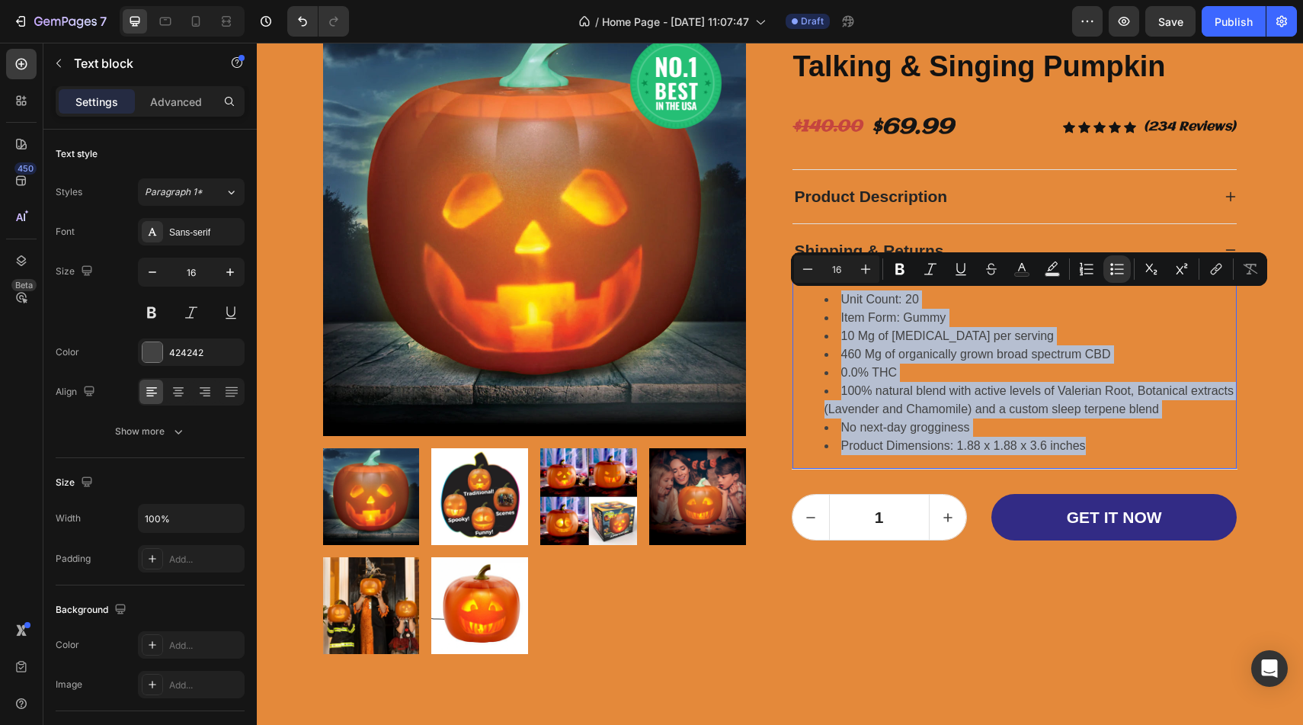
drag, startPoint x: 1083, startPoint y: 453, endPoint x: 838, endPoint y: 302, distance: 288.0
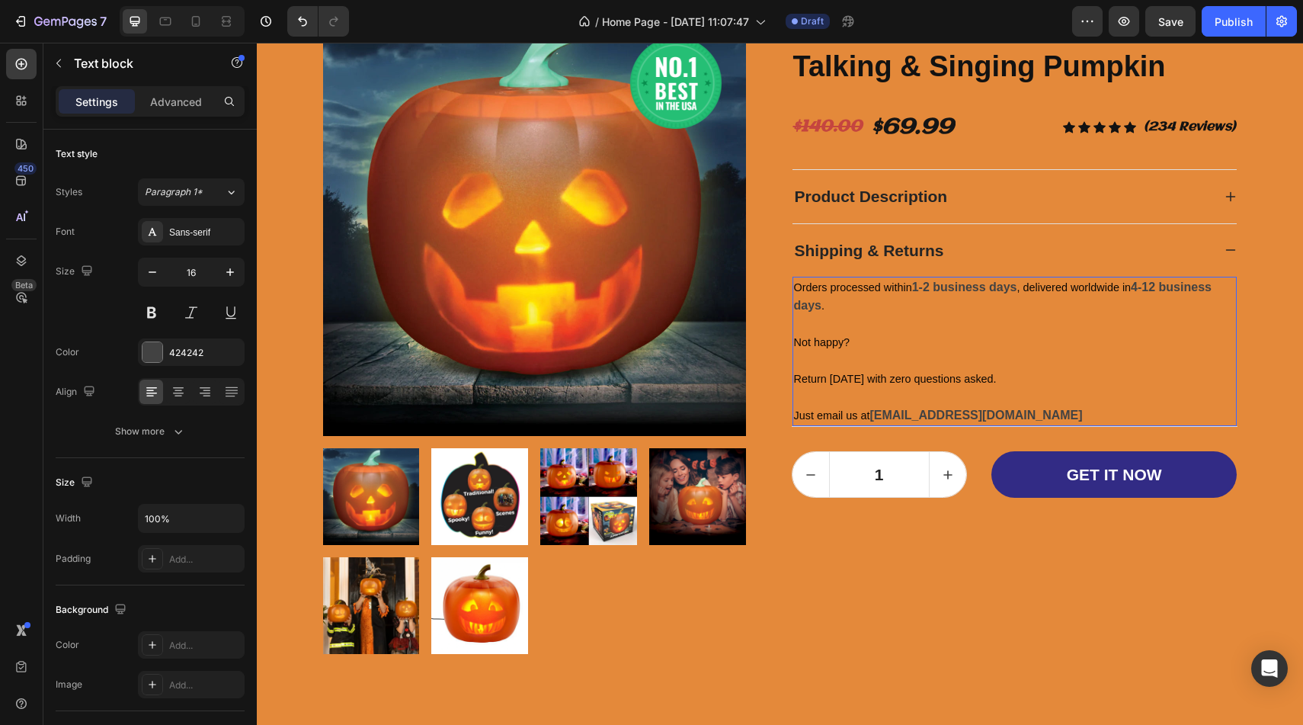
click at [933, 318] on p "Orders processed within 1-2 business days , delivered worldwide in 4-12 busines…" at bounding box center [1014, 351] width 441 height 146
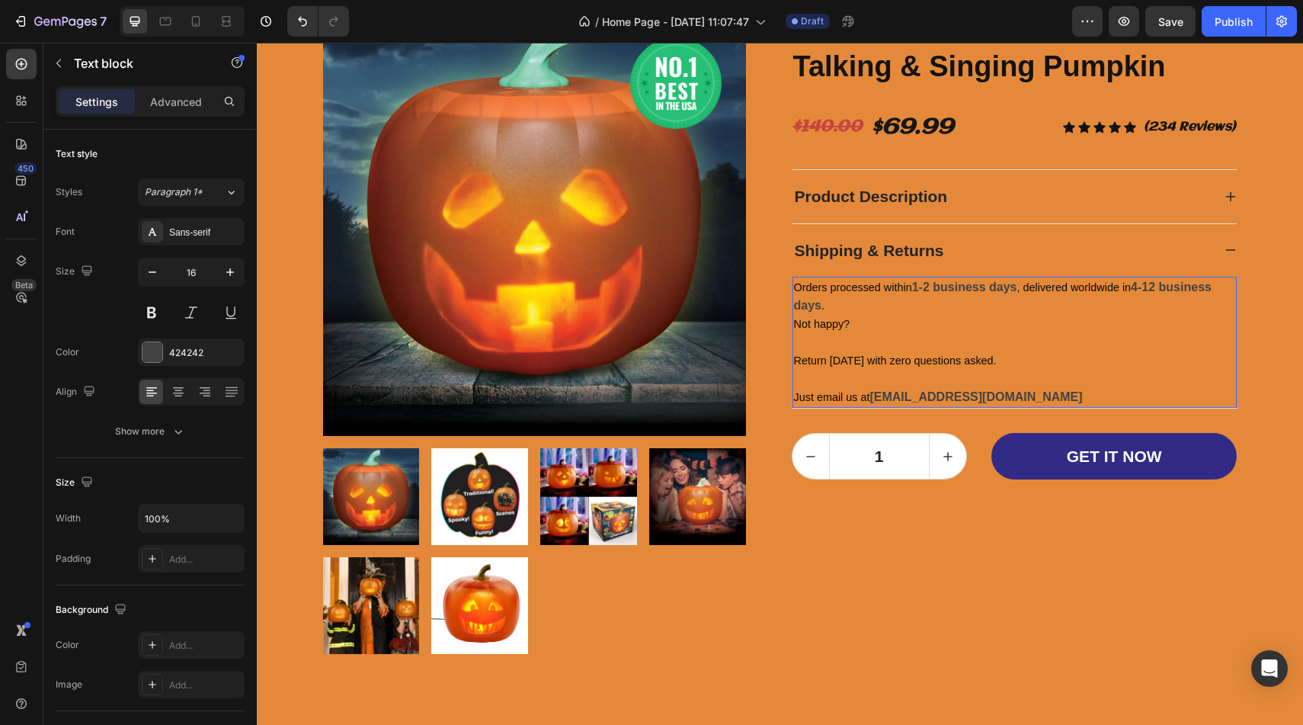
click at [896, 343] on p "Orders processed within 1-2 business days , delivered worldwide in 4-12 busines…" at bounding box center [1014, 342] width 441 height 128
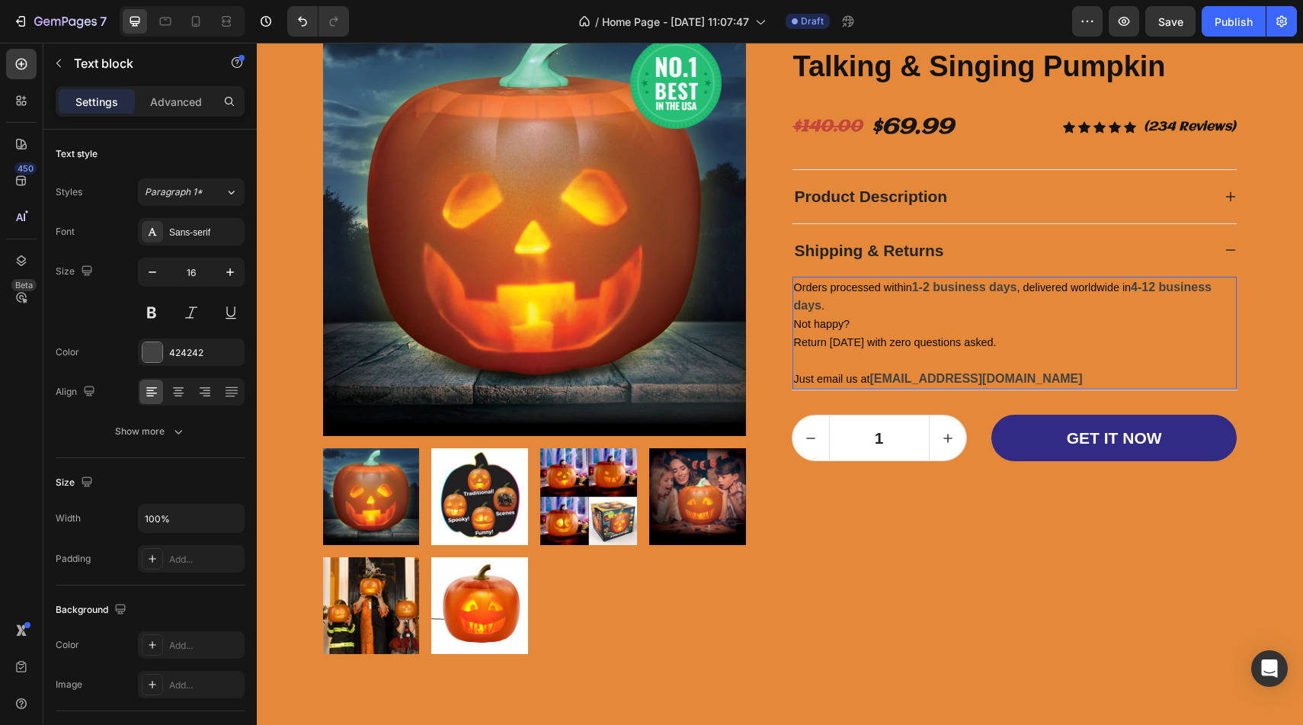
click at [876, 361] on p "Orders processed within 1-2 business days , delivered worldwide in 4-12 busines…" at bounding box center [1014, 333] width 441 height 110
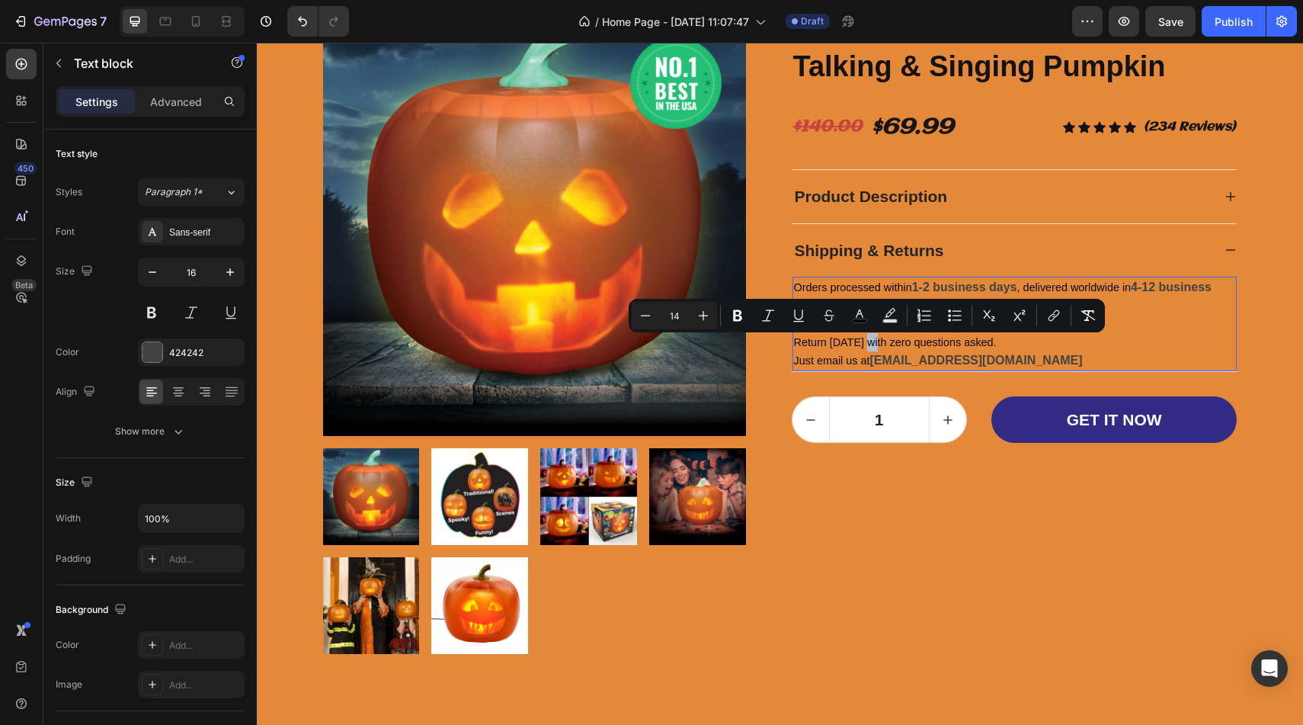
drag, startPoint x: 873, startPoint y: 348, endPoint x: 861, endPoint y: 347, distance: 12.2
click at [860, 348] on span "Return [DATE] with zero questions asked." at bounding box center [895, 342] width 203 height 12
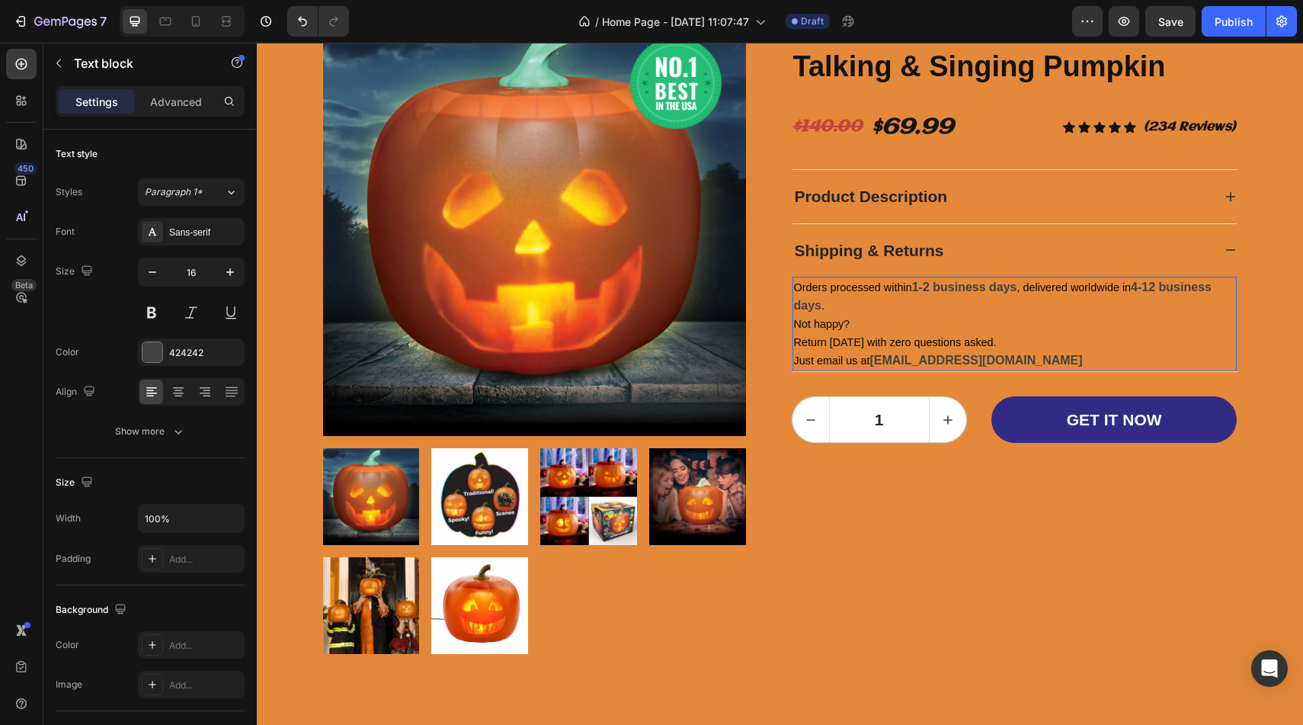
click at [1154, 289] on strong "4-12 business days" at bounding box center [1003, 295] width 418 height 31
click at [1157, 290] on strong "4-12 business days" at bounding box center [1003, 295] width 418 height 31
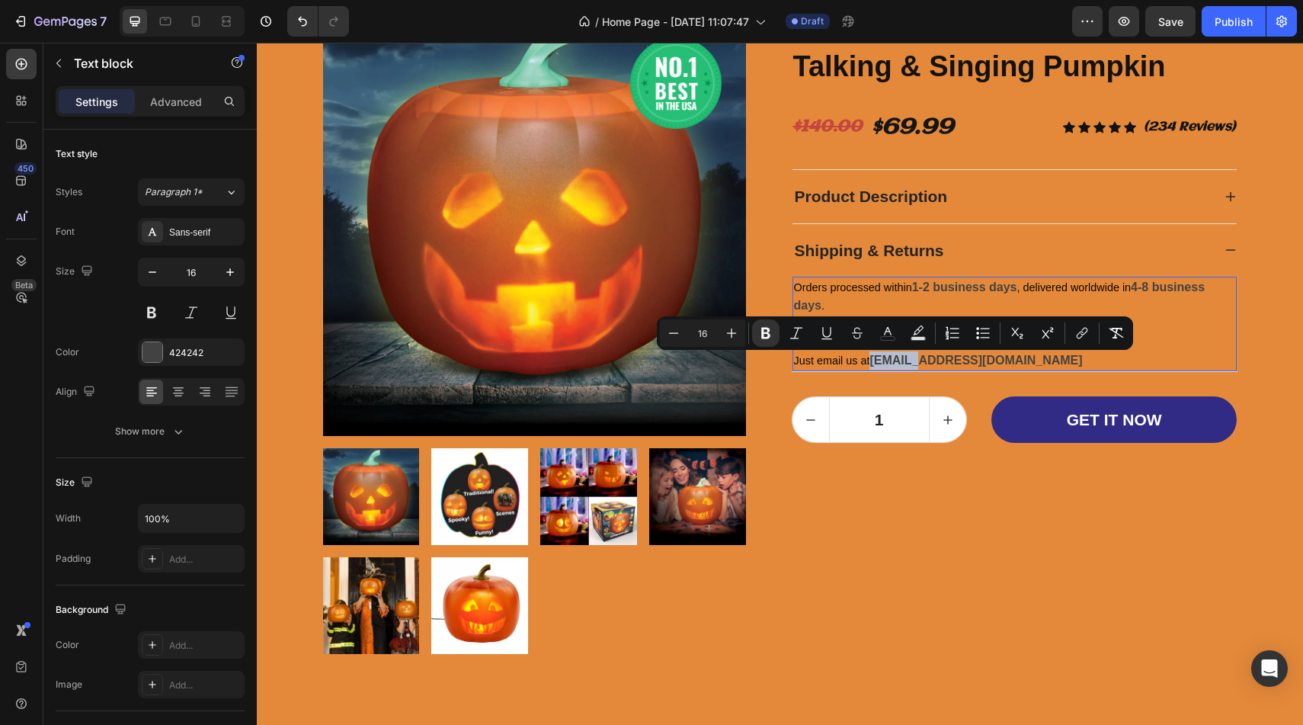
drag, startPoint x: 920, startPoint y: 365, endPoint x: 874, endPoint y: 366, distance: 46.5
click at [874, 366] on strong "[EMAIL_ADDRESS][DOMAIN_NAME]" at bounding box center [975, 360] width 213 height 13
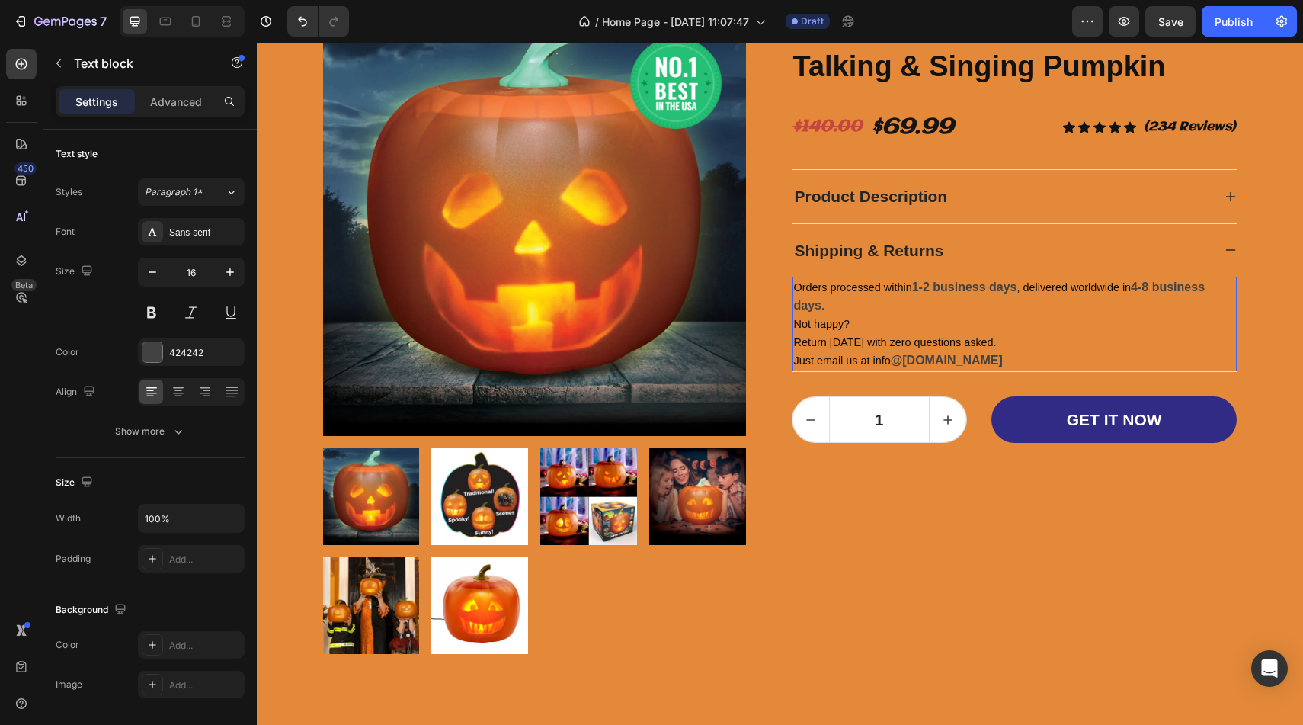
click at [990, 366] on strong "@[DOMAIN_NAME]" at bounding box center [947, 360] width 112 height 13
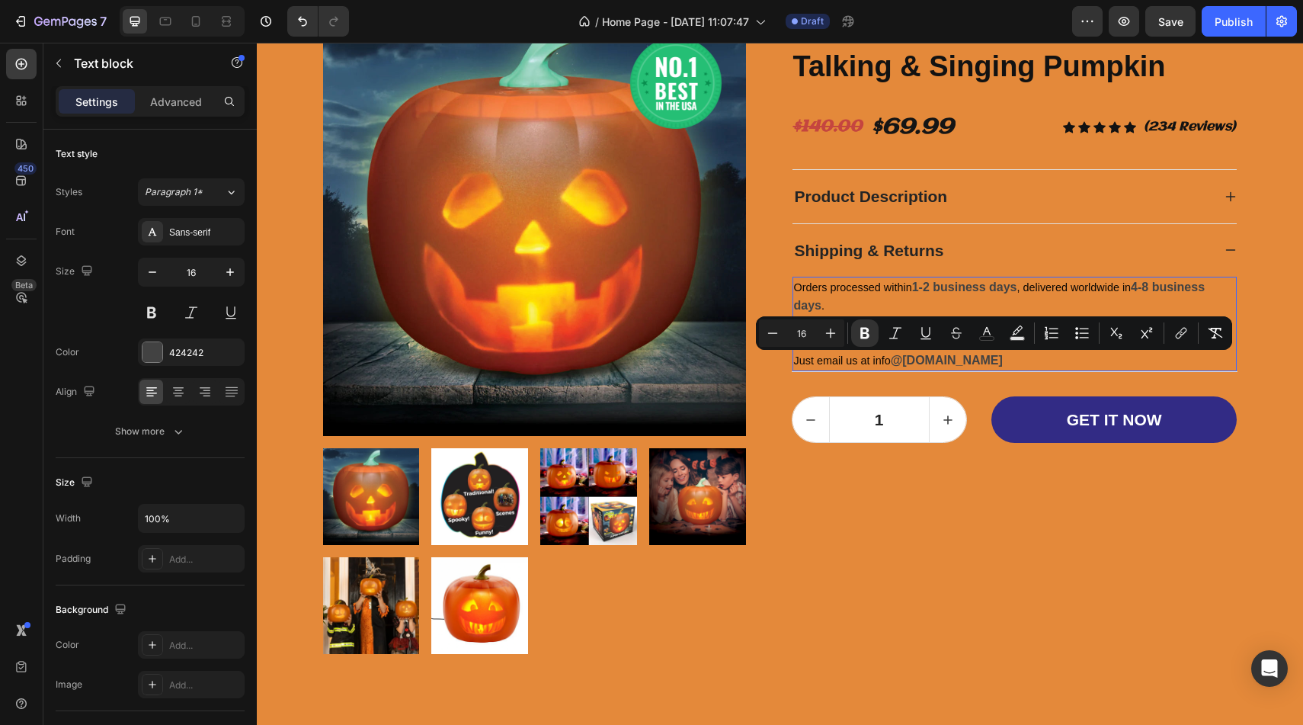
click at [990, 366] on strong "@[DOMAIN_NAME]" at bounding box center [947, 360] width 112 height 13
drag, startPoint x: 994, startPoint y: 367, endPoint x: 904, endPoint y: 366, distance: 90.7
click at [904, 366] on strong "@[DOMAIN_NAME]" at bounding box center [947, 360] width 112 height 13
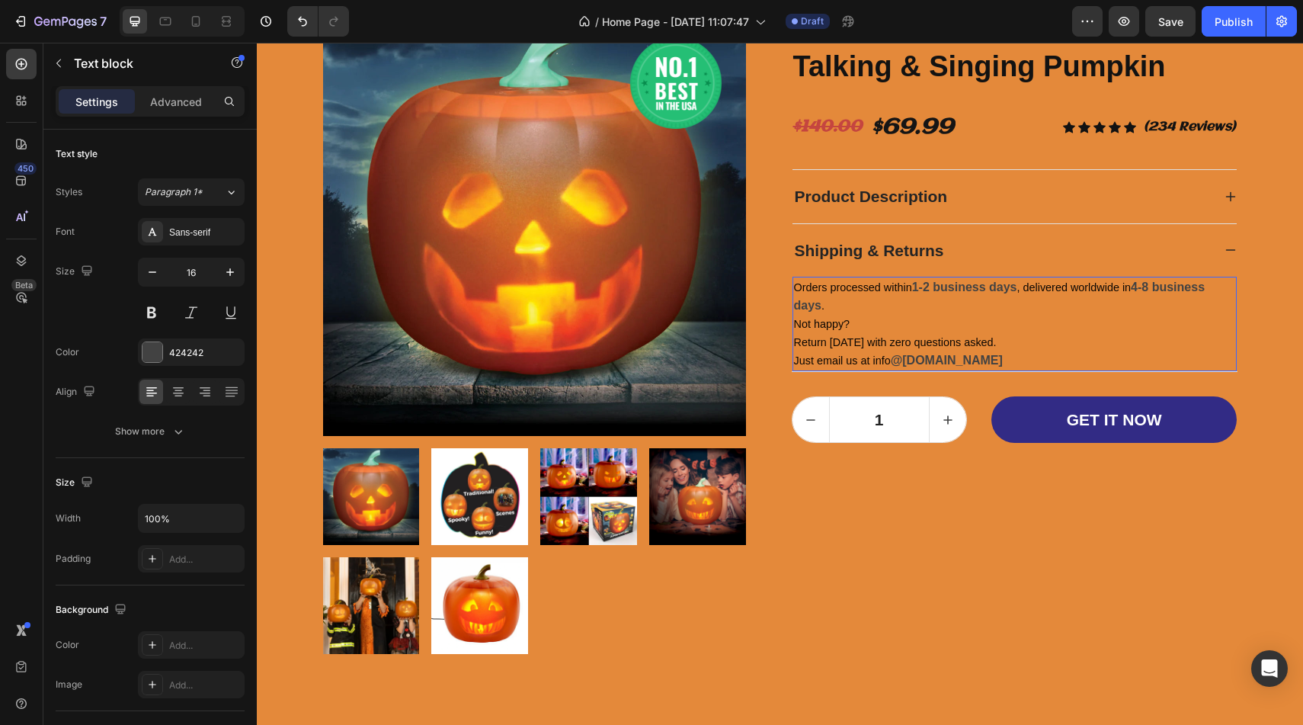
click at [991, 356] on p "Orders processed within 1-2 business days , delivered worldwide in 4-8 business…" at bounding box center [1014, 323] width 441 height 91
drag, startPoint x: 901, startPoint y: 363, endPoint x: 944, endPoint y: 367, distance: 43.6
click at [944, 366] on strong "@[DOMAIN_NAME]" at bounding box center [947, 360] width 112 height 13
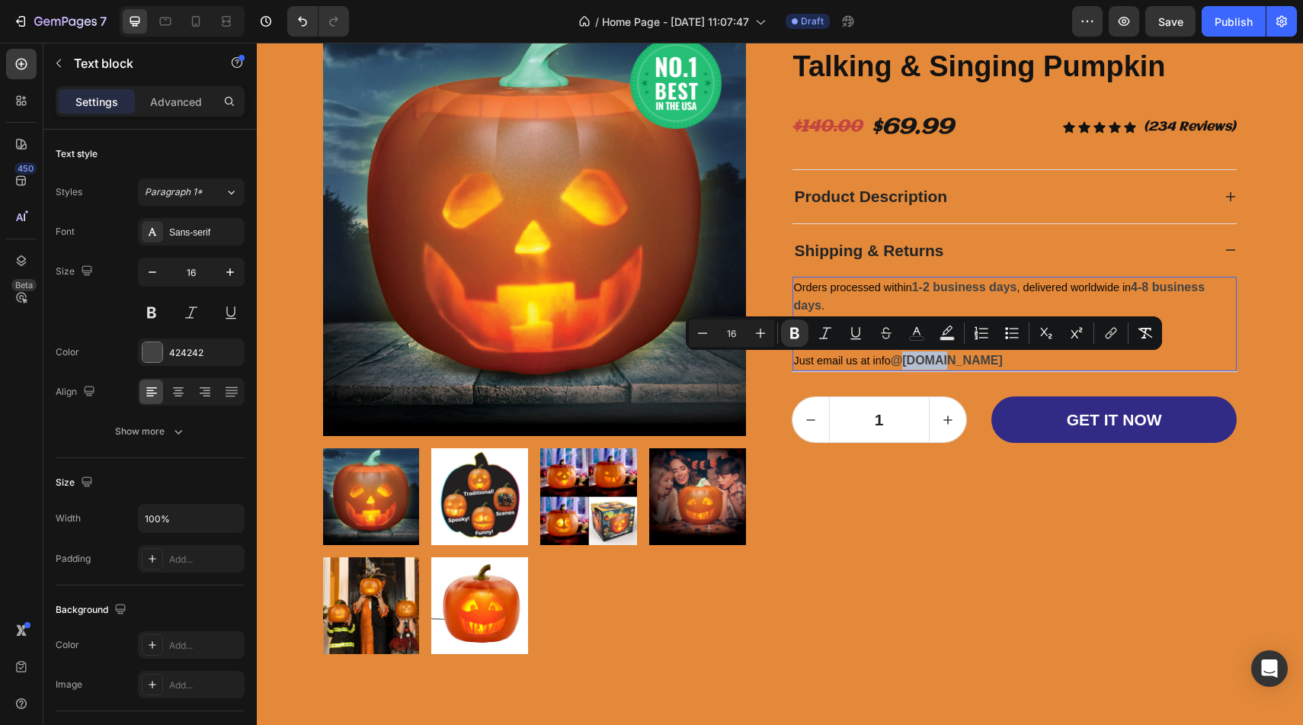
copy strong "boohav"
click at [898, 366] on strong "@[DOMAIN_NAME]" at bounding box center [947, 360] width 112 height 13
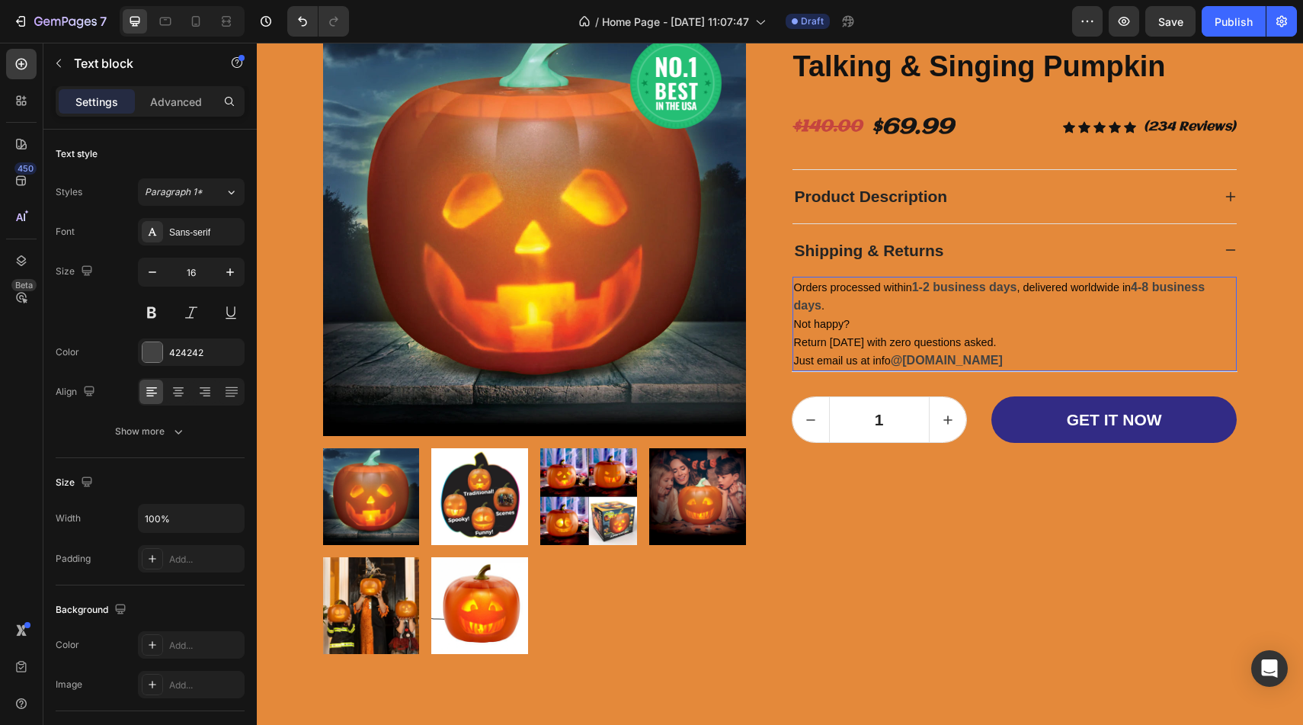
click at [894, 366] on strong "@[DOMAIN_NAME]" at bounding box center [947, 360] width 112 height 13
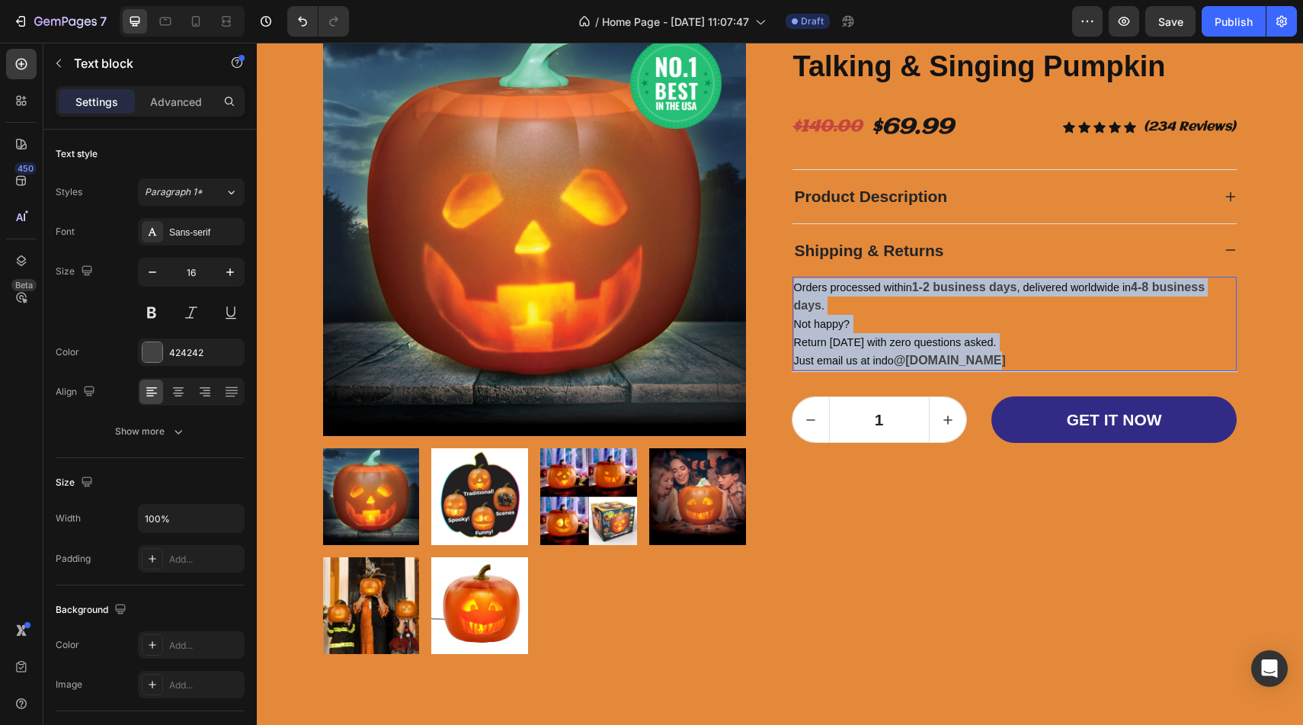
drag, startPoint x: 1000, startPoint y: 363, endPoint x: 795, endPoint y: 287, distance: 219.4
click at [795, 287] on p "Orders processed within 1-2 business days , delivered worldwide in 4-8 business…" at bounding box center [1014, 323] width 441 height 91
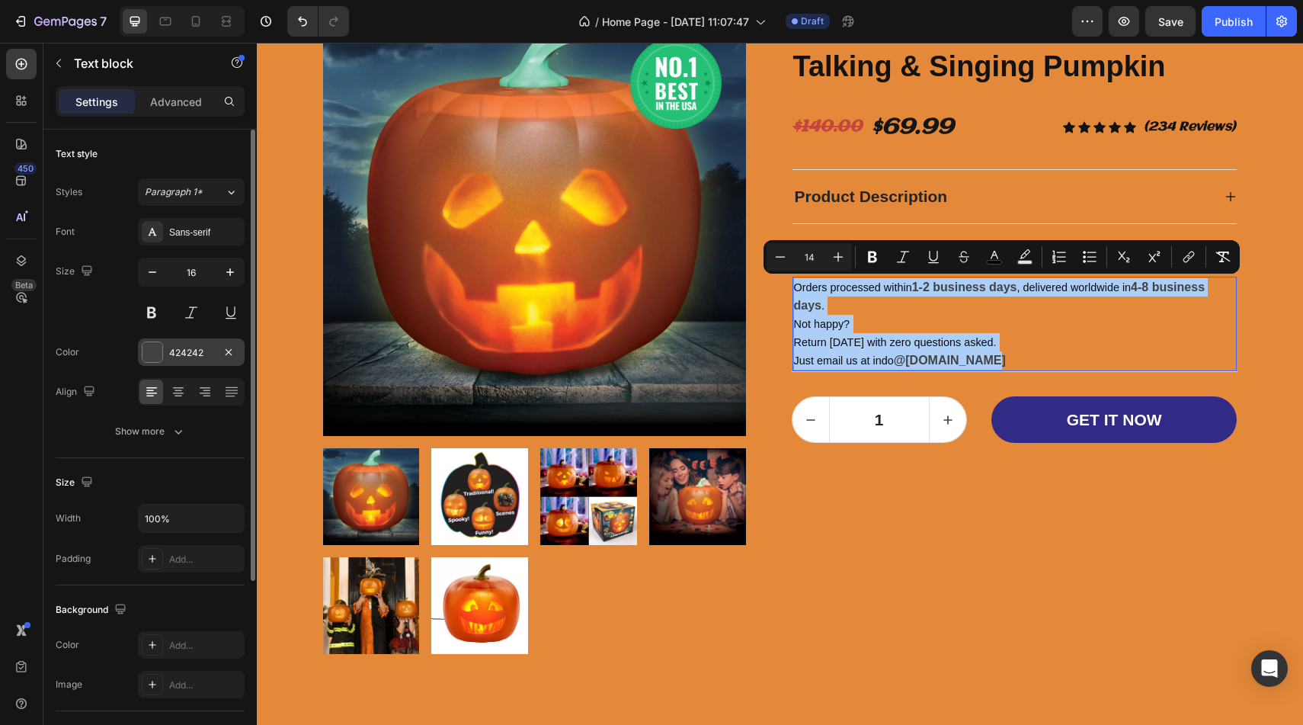
click at [160, 347] on div at bounding box center [152, 352] width 20 height 20
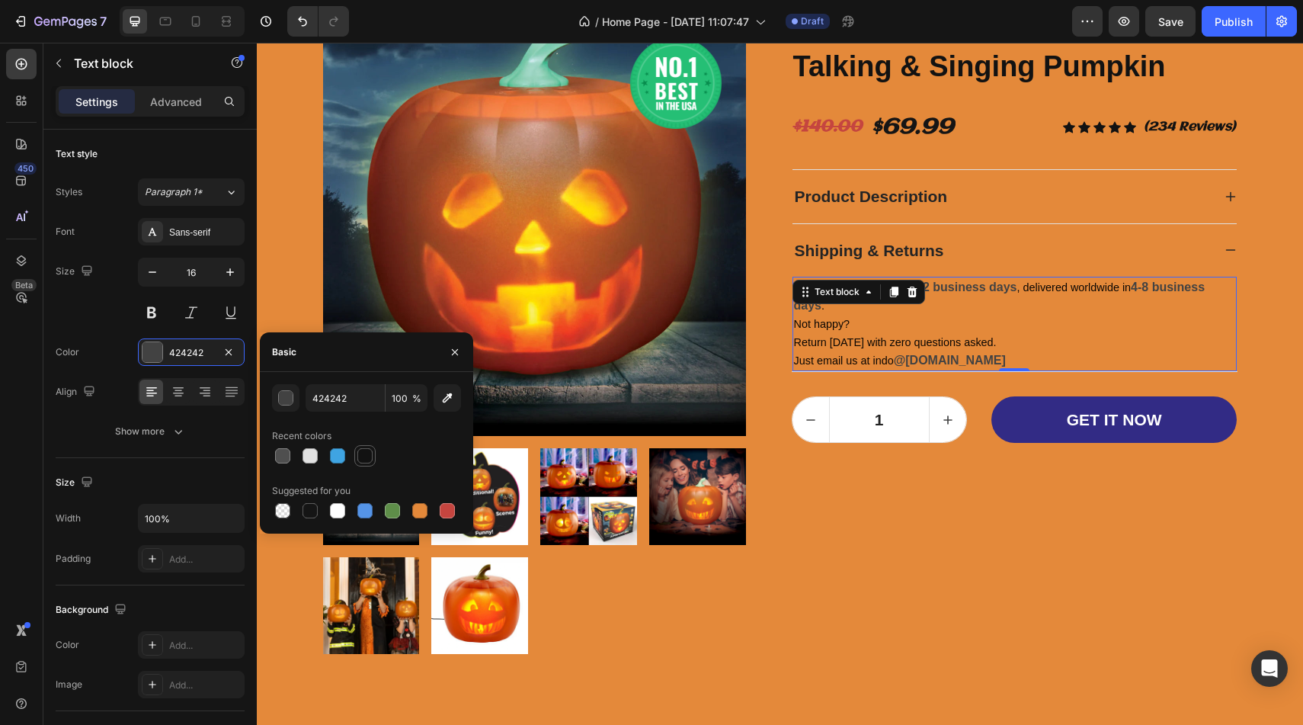
click at [368, 459] on div at bounding box center [364, 455] width 15 height 15
type input "121212"
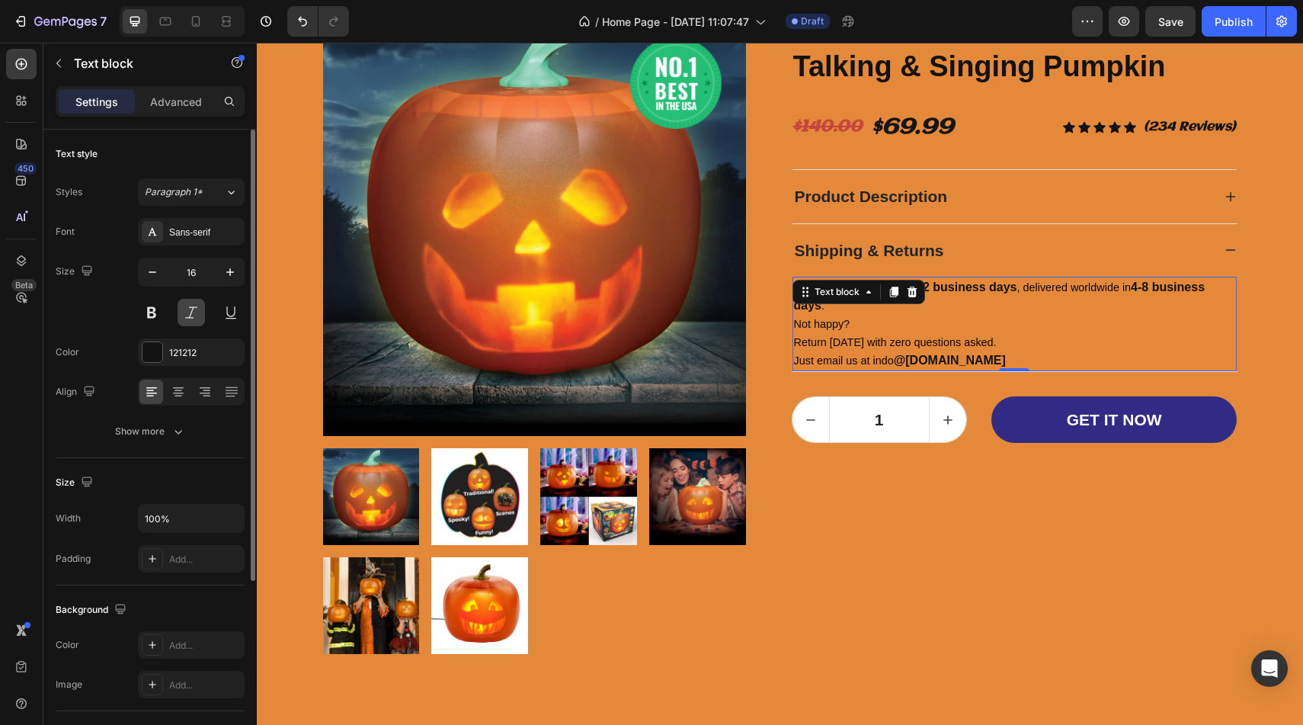
click at [189, 307] on button at bounding box center [191, 312] width 27 height 27
click at [145, 306] on button at bounding box center [151, 312] width 27 height 27
click at [199, 213] on div "Styles Paragraph 1* Font Sans-serif Size 16 Color 121212 Align Show more" at bounding box center [150, 311] width 189 height 267
click at [198, 226] on div "Sans-serif" at bounding box center [205, 233] width 72 height 14
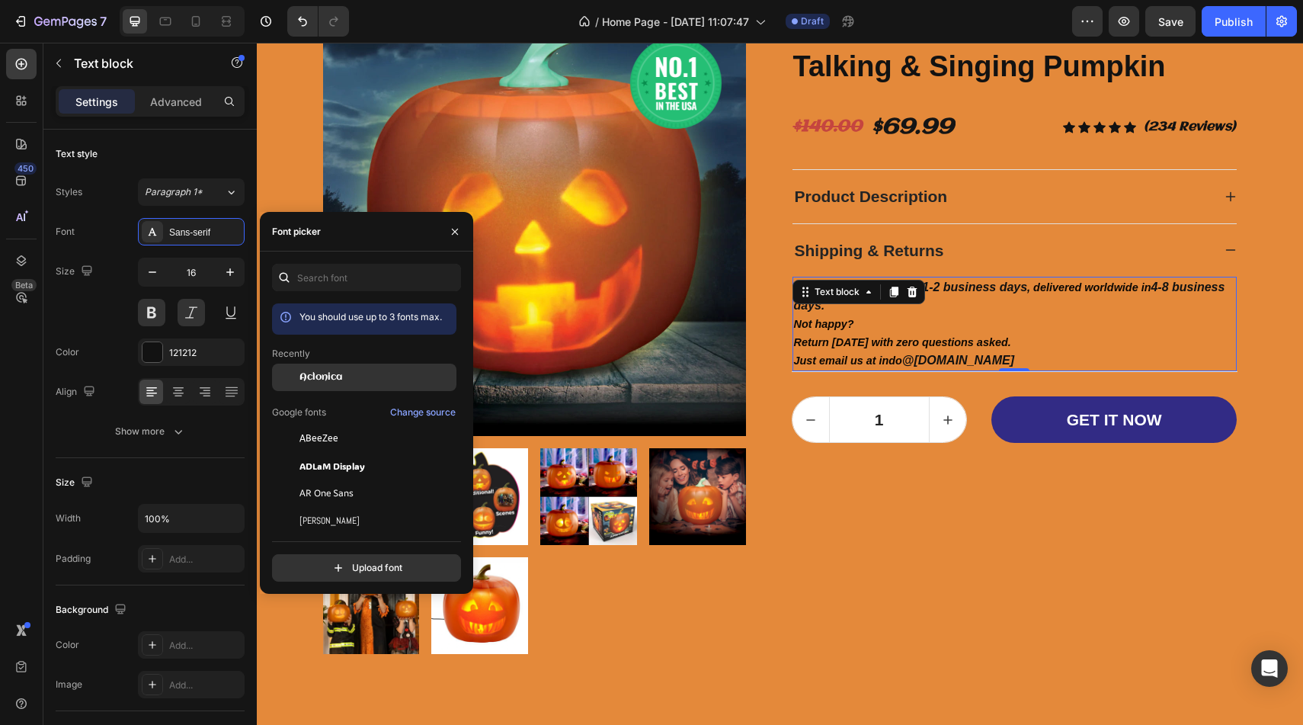
click at [341, 373] on span "Aclonica" at bounding box center [320, 377] width 43 height 14
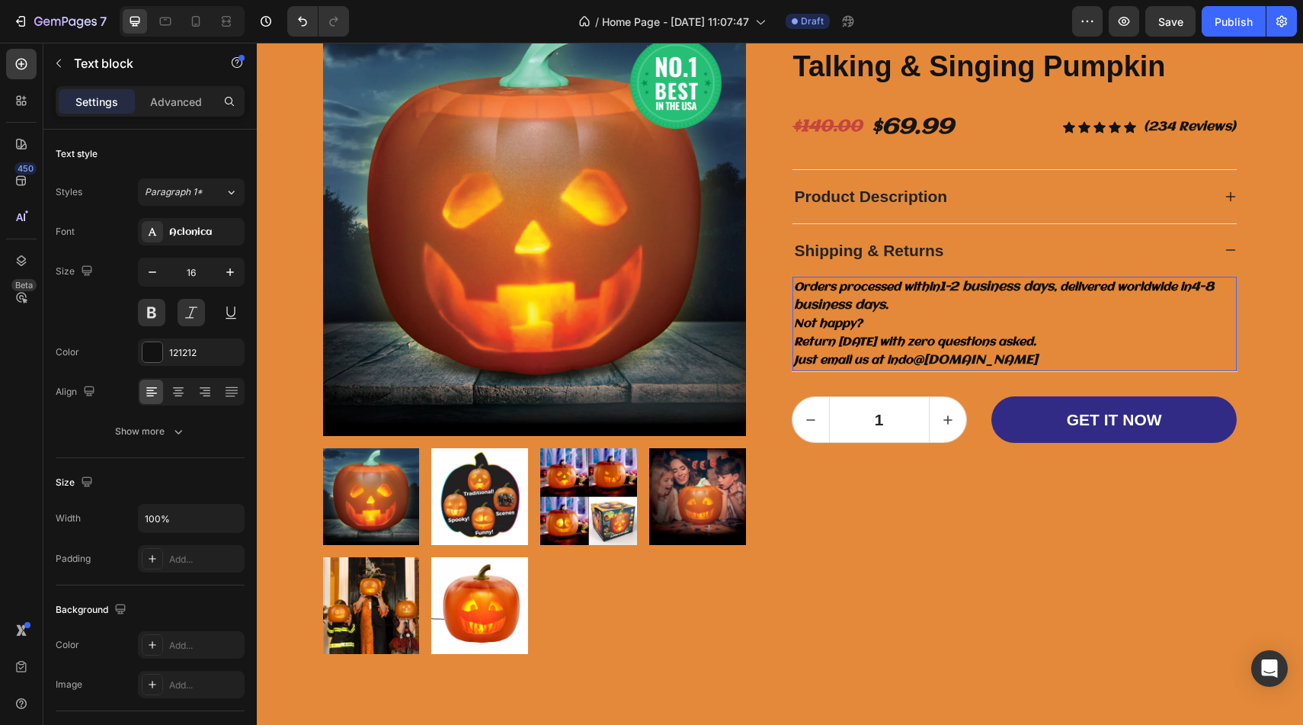
click at [904, 365] on span "Just email us at indo" at bounding box center [853, 360] width 119 height 12
click at [1010, 246] on div "Shipping & Returns" at bounding box center [1002, 250] width 420 height 29
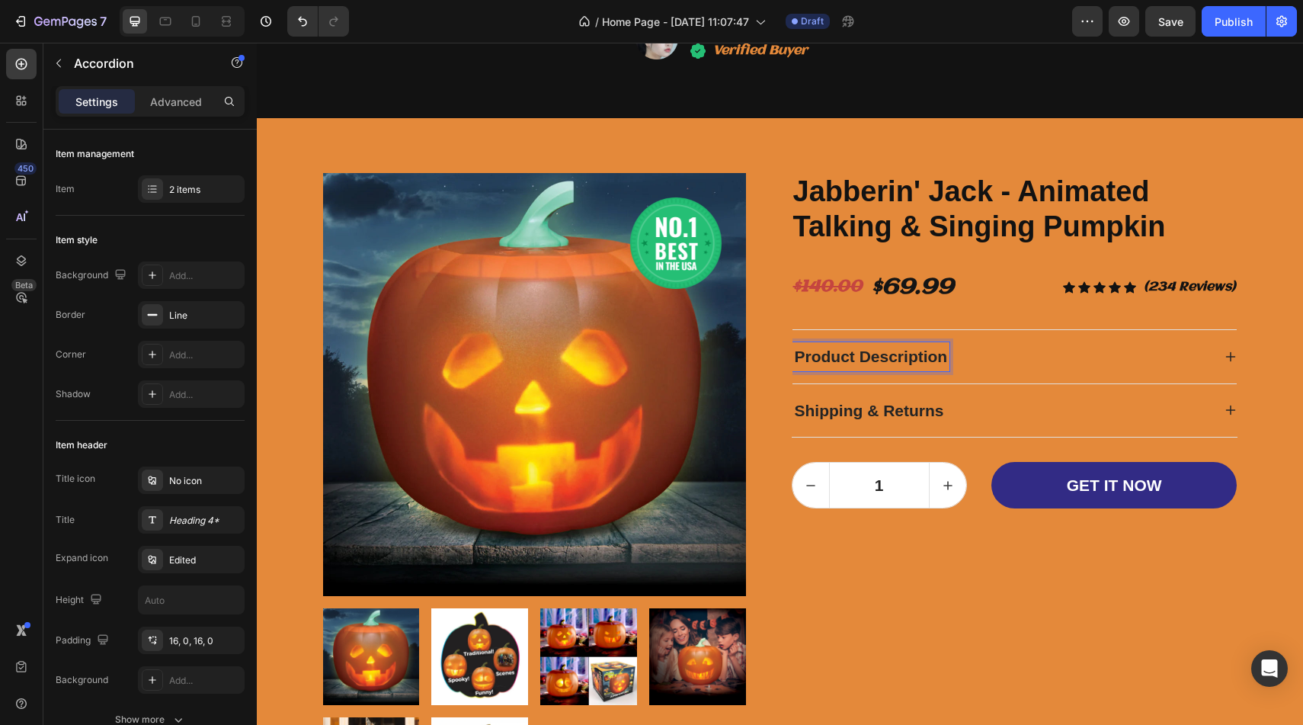
scroll to position [3427, 0]
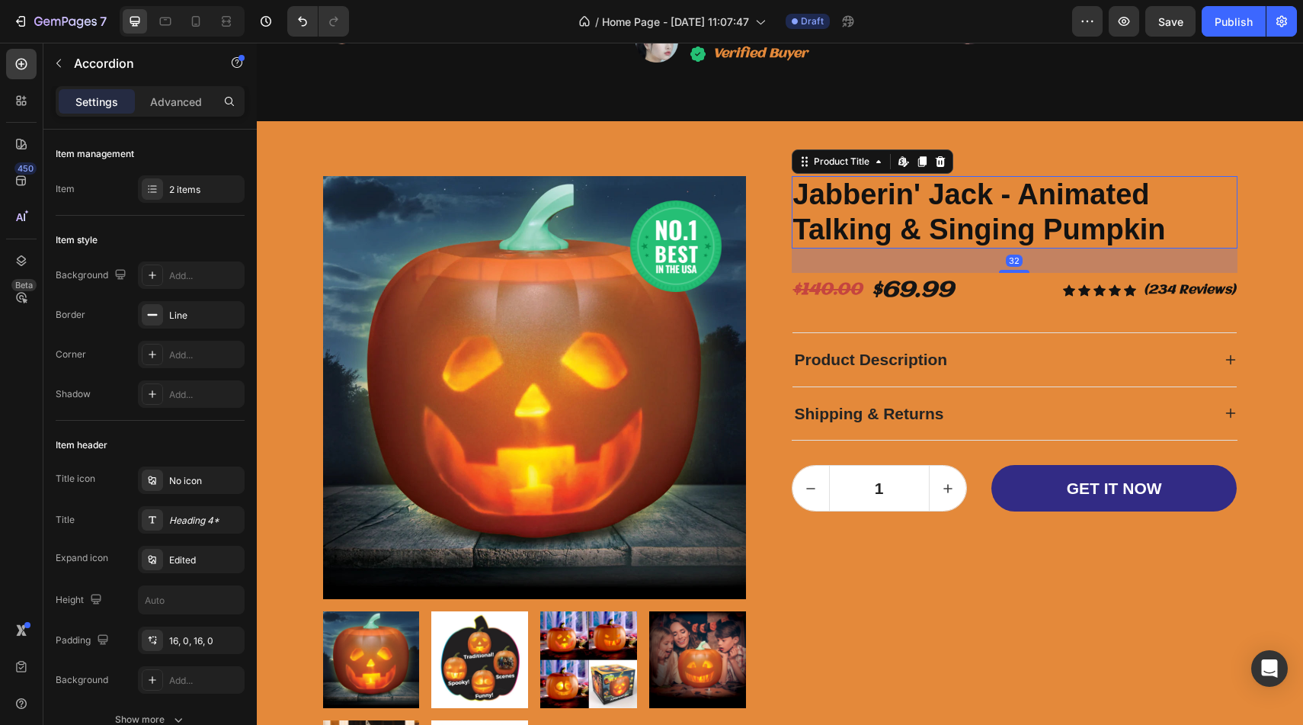
click at [932, 186] on h2 "Jabberin' Jack - Animated Talking & Singing Pumpkin" at bounding box center [1015, 212] width 446 height 72
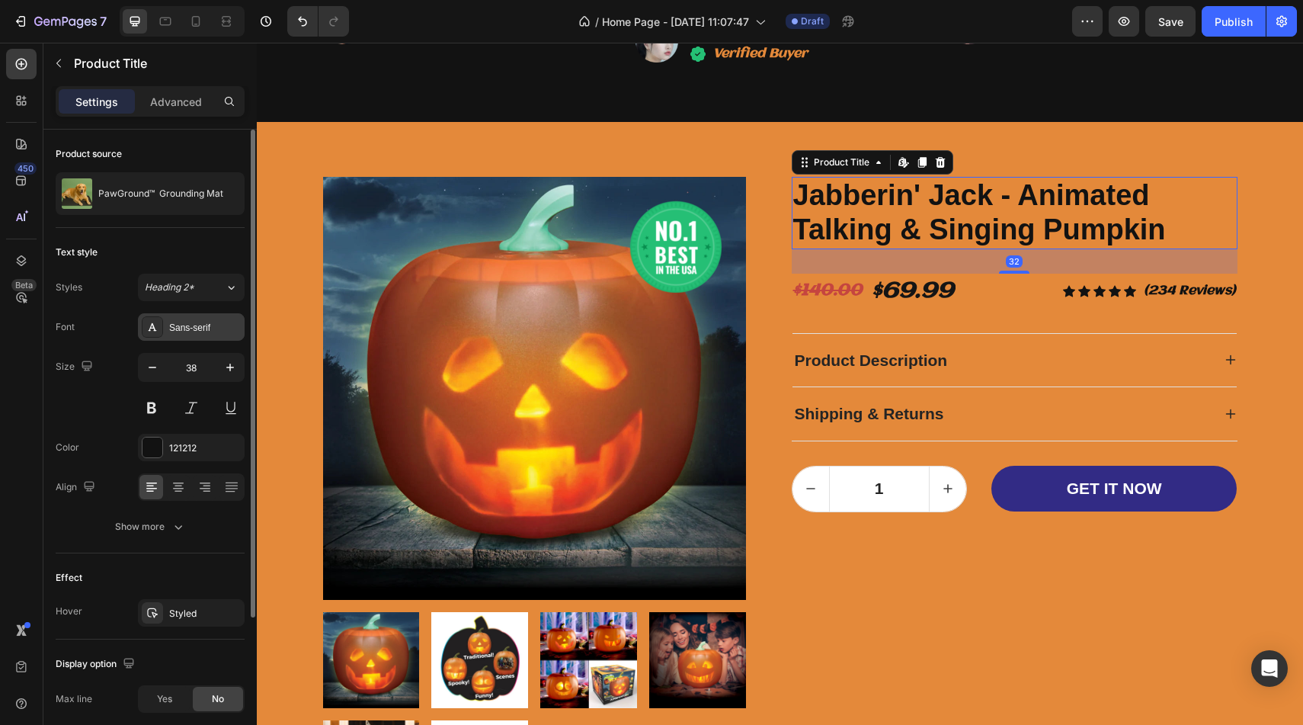
click at [195, 331] on div "Sans-serif" at bounding box center [205, 328] width 72 height 14
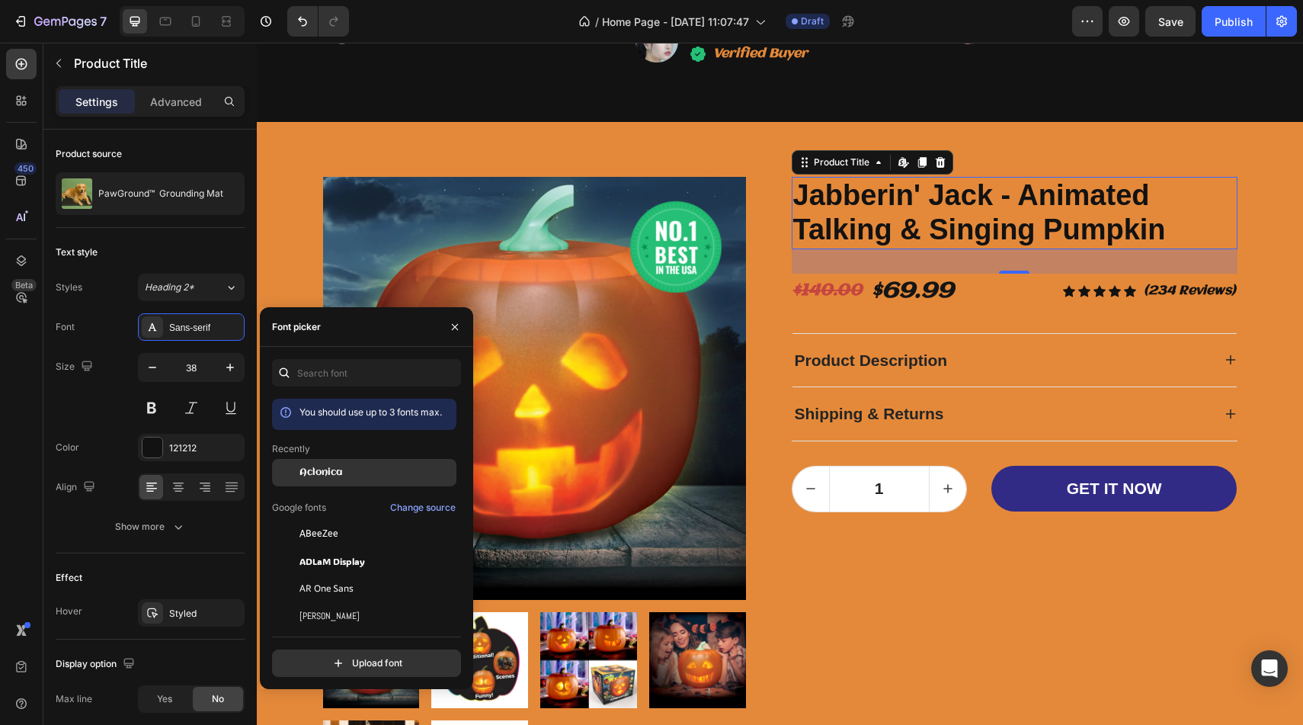
click at [318, 475] on span "Aclonica" at bounding box center [320, 473] width 43 height 14
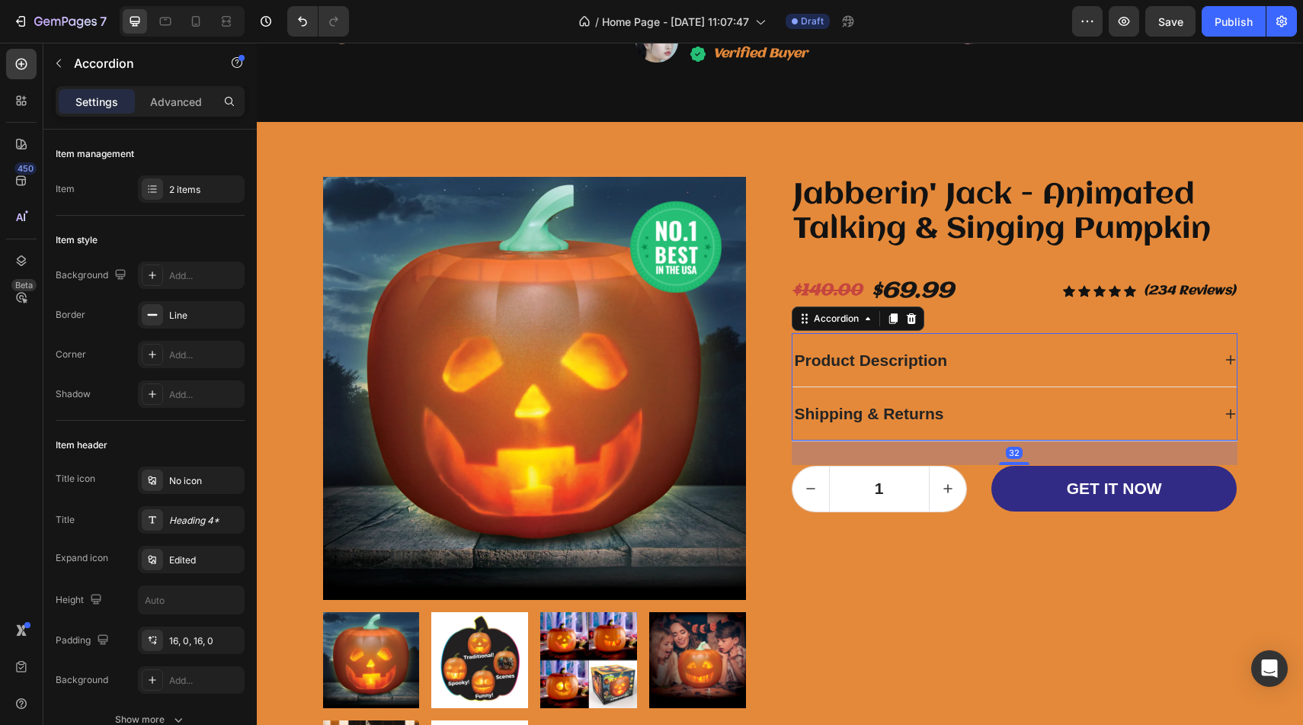
click at [910, 357] on p "Product Description" at bounding box center [871, 360] width 153 height 24
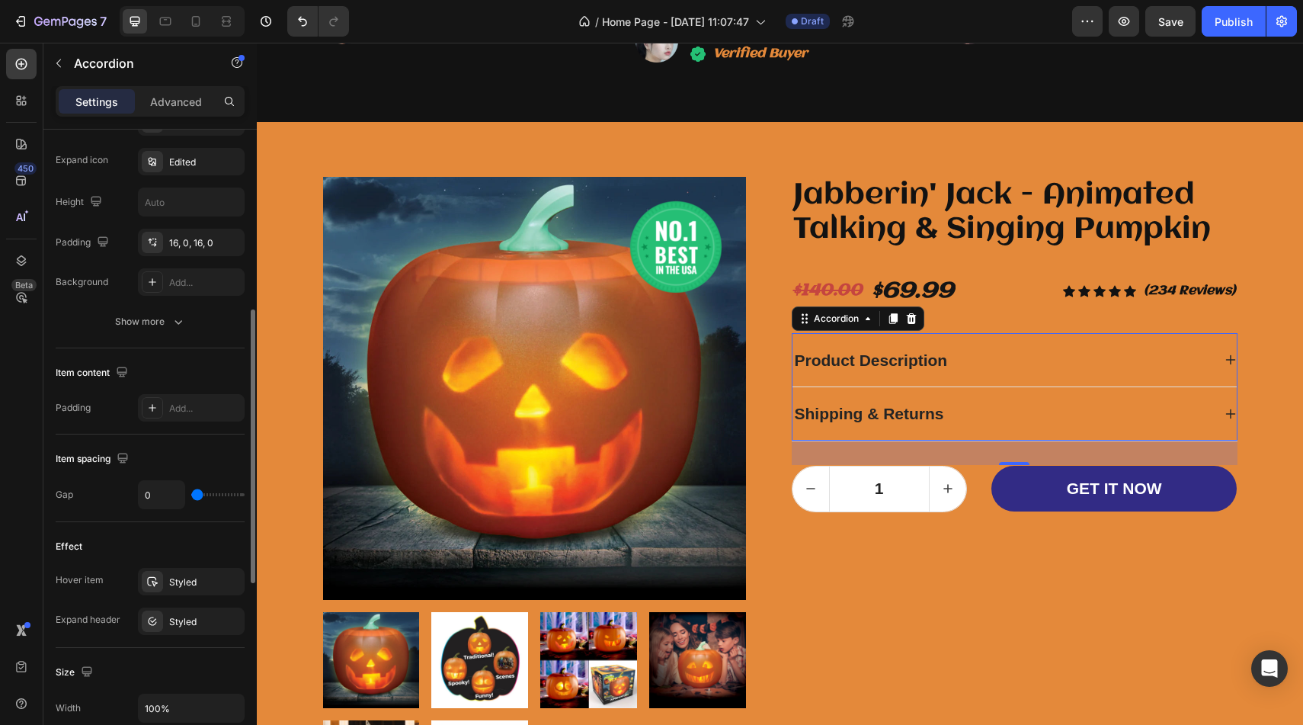
scroll to position [431, 0]
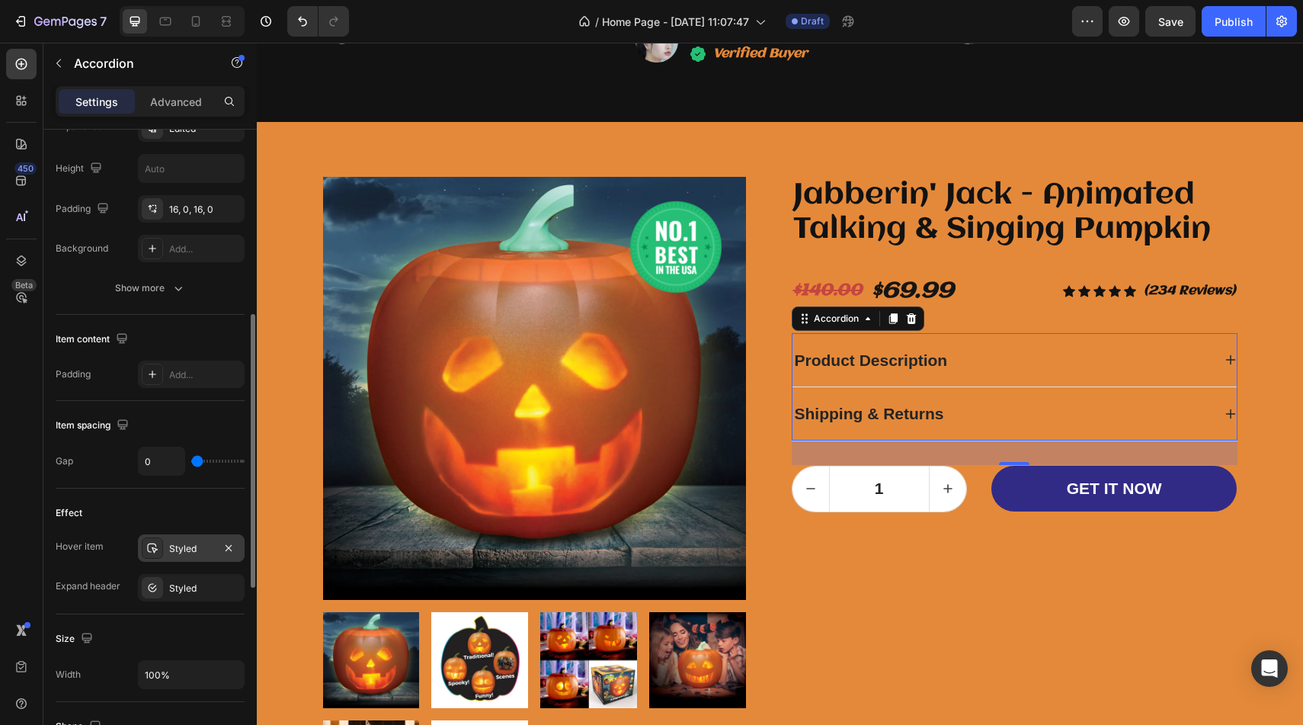
click at [202, 546] on div "Styled" at bounding box center [191, 549] width 44 height 14
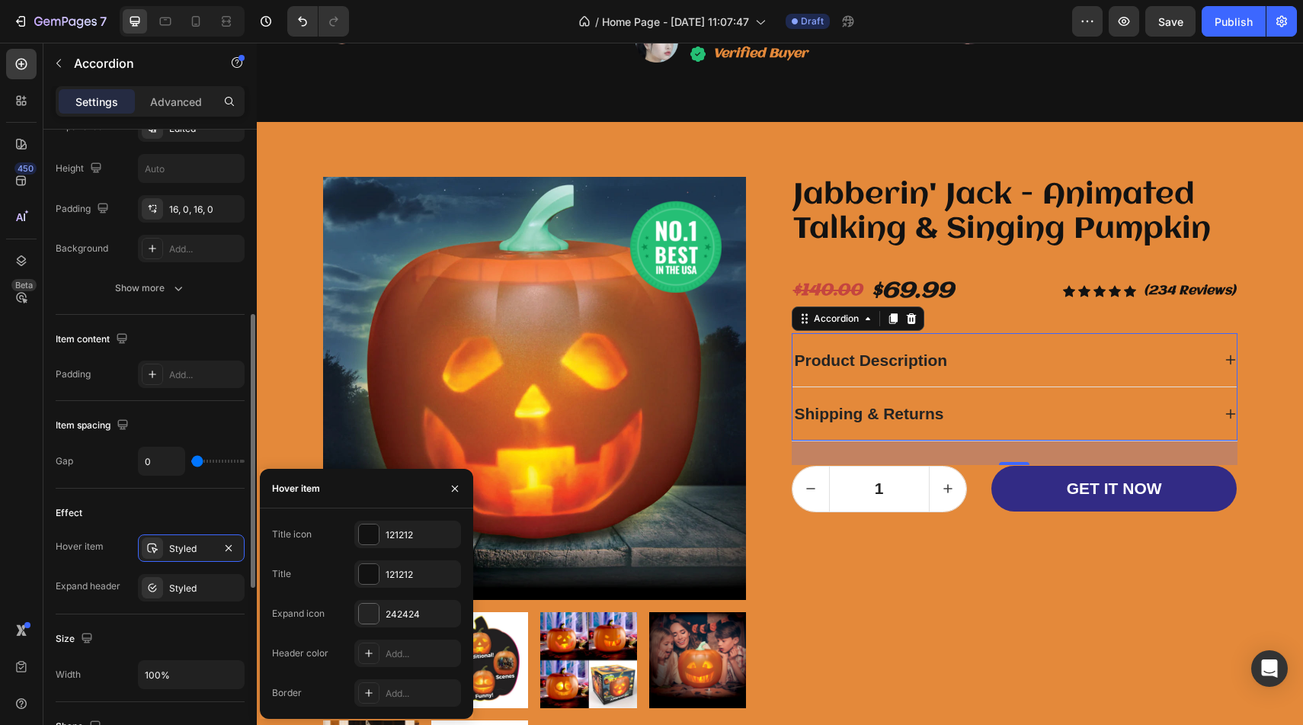
click at [178, 614] on div "Size Width 100%" at bounding box center [150, 658] width 189 height 88
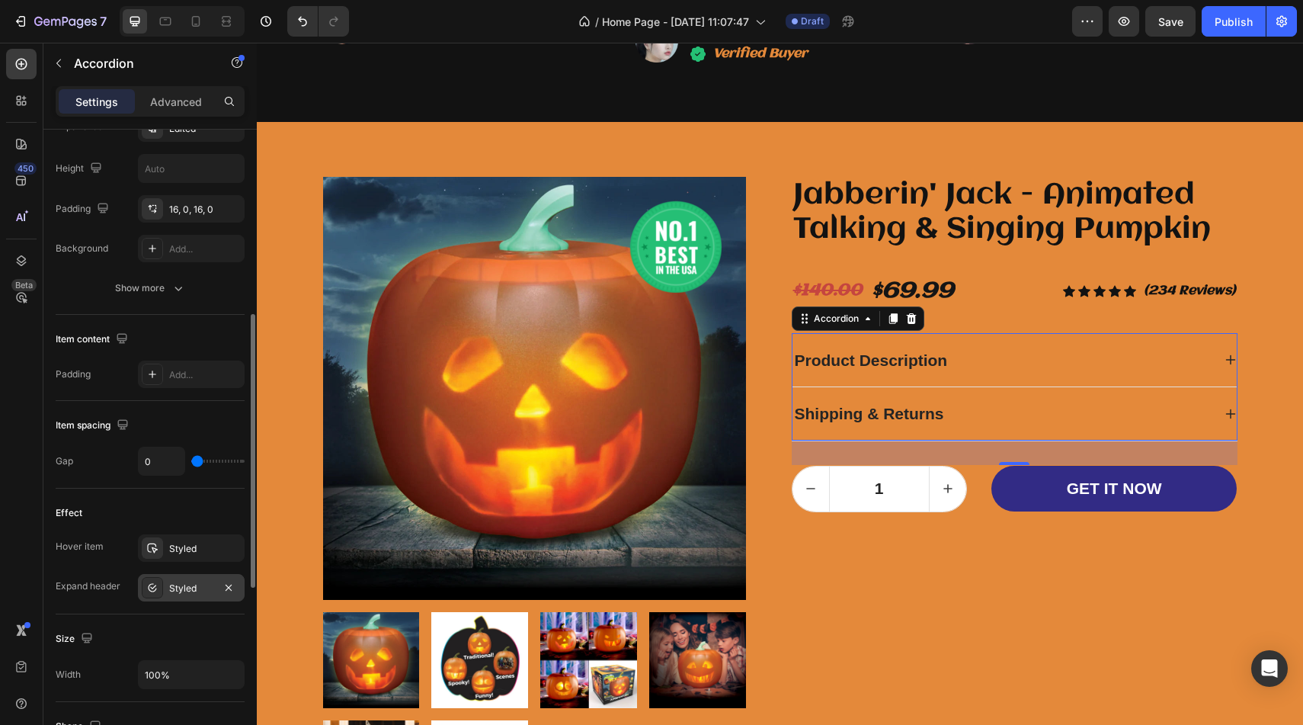
click at [188, 595] on div "Styled" at bounding box center [191, 587] width 107 height 27
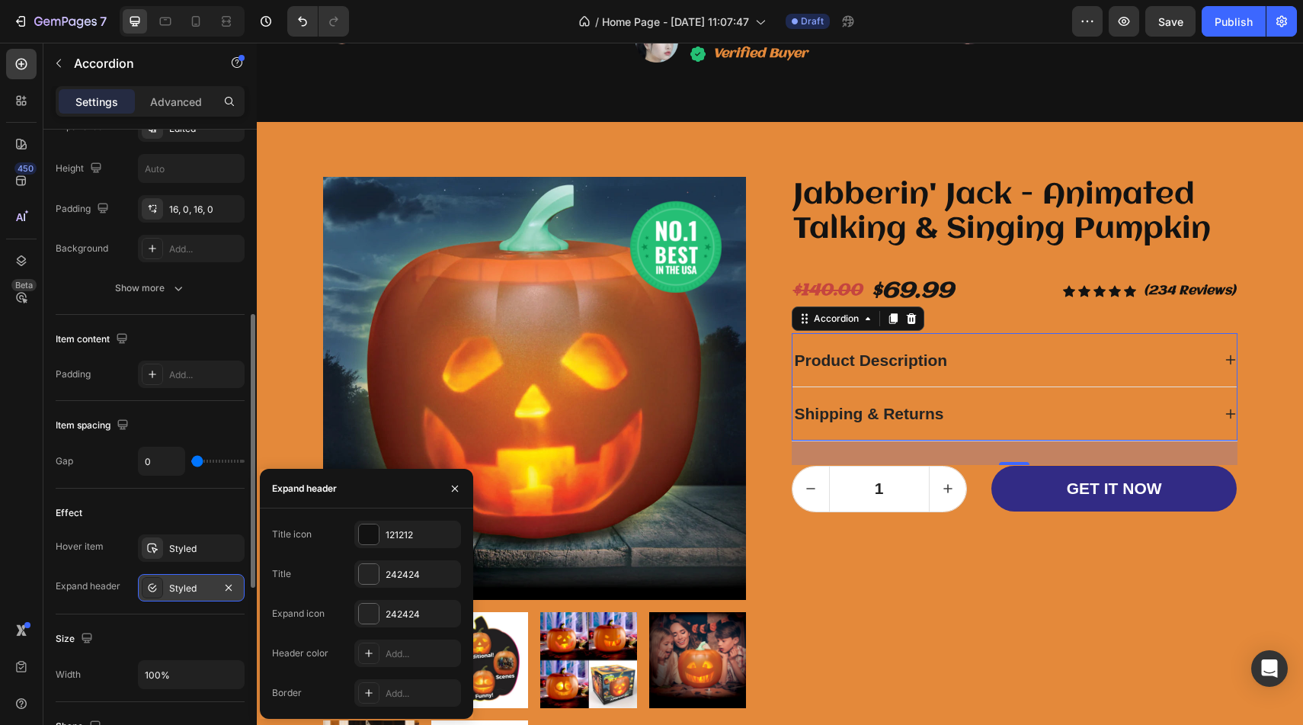
click at [188, 595] on div "Styled" at bounding box center [191, 587] width 107 height 27
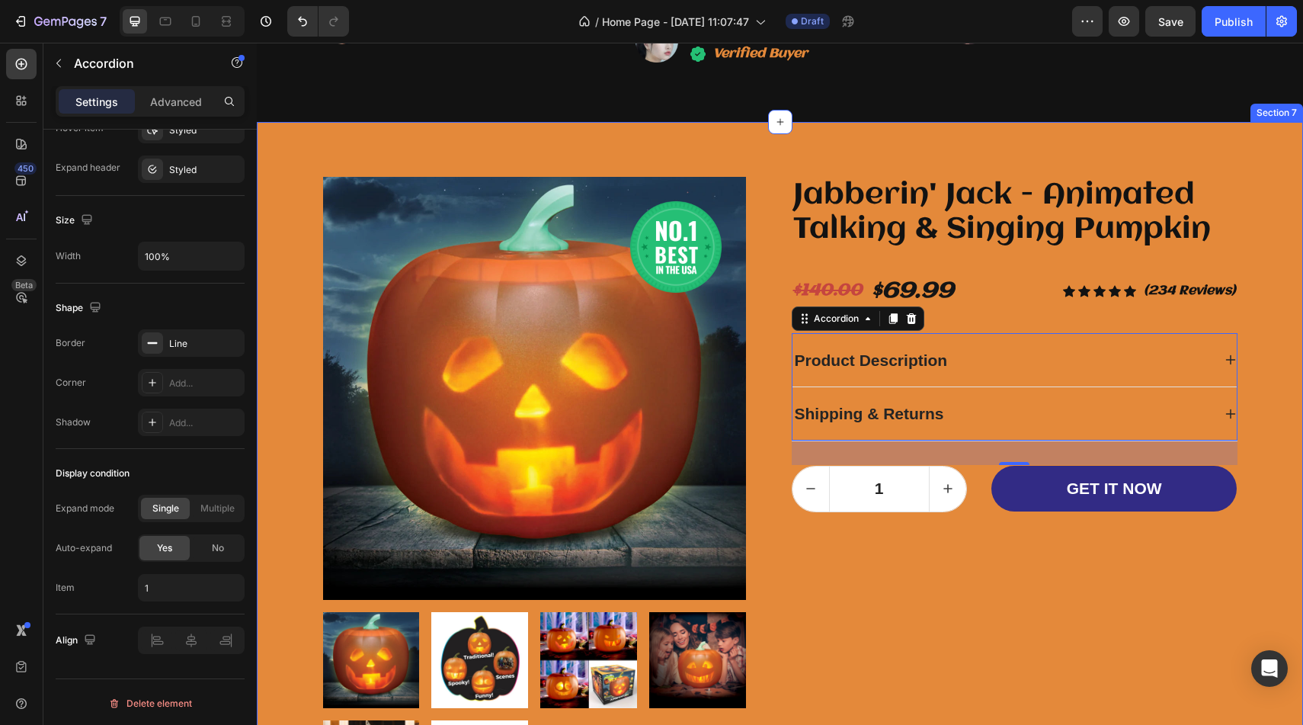
scroll to position [291, 0]
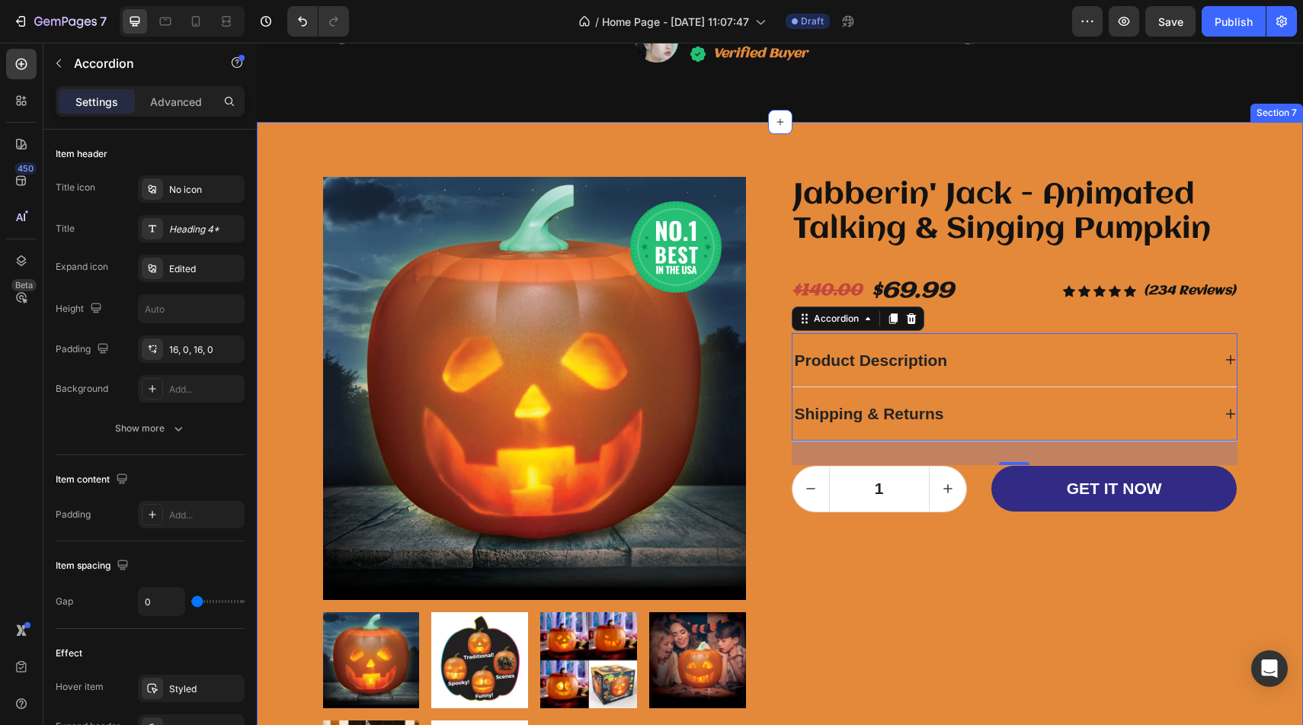
click at [1282, 286] on div "Image Row Product Images Jabberin' Jack - Animated Talking & Singing Pumpkin Pr…" at bounding box center [779, 496] width 1023 height 677
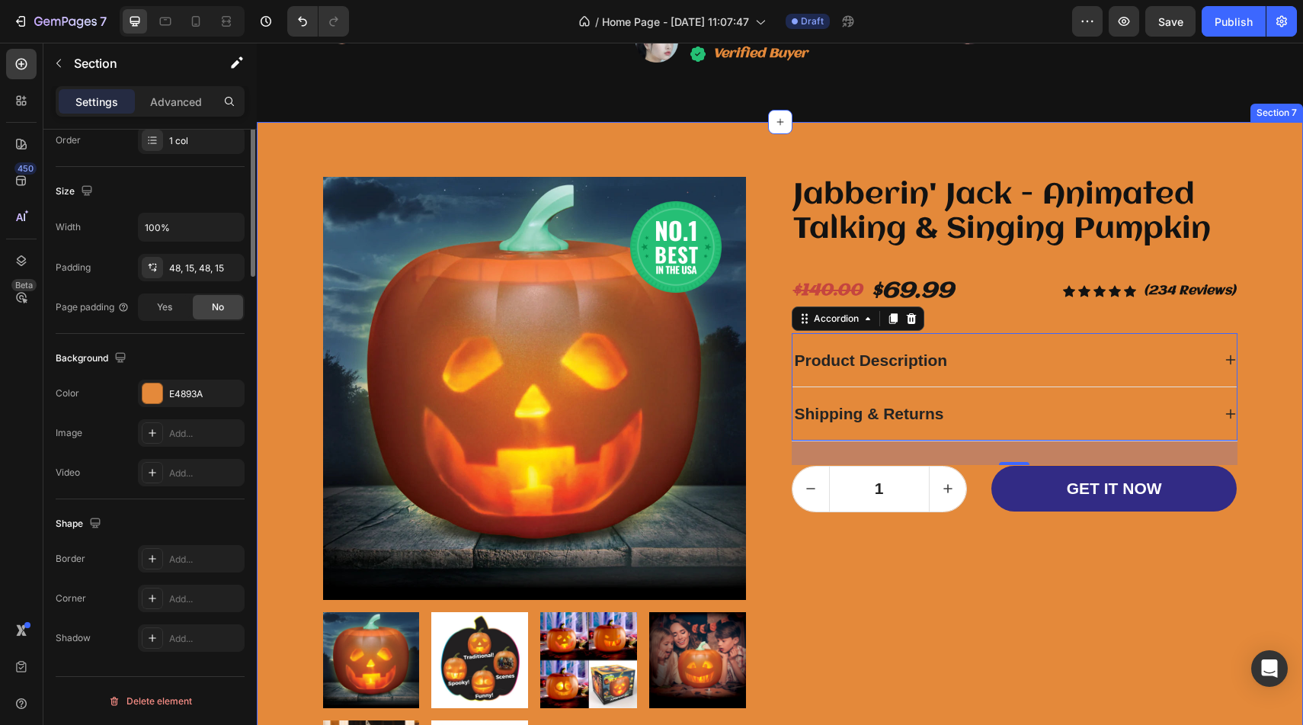
scroll to position [0, 0]
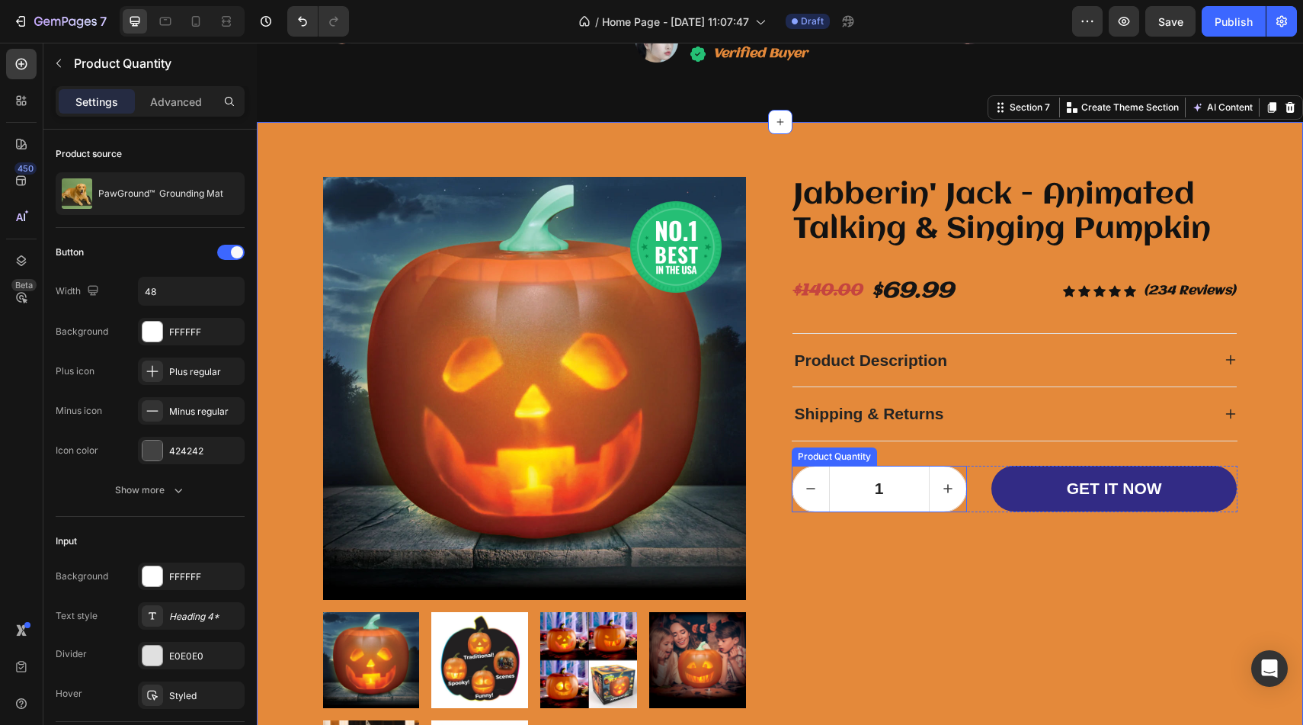
click at [911, 500] on input "1" at bounding box center [879, 488] width 101 height 45
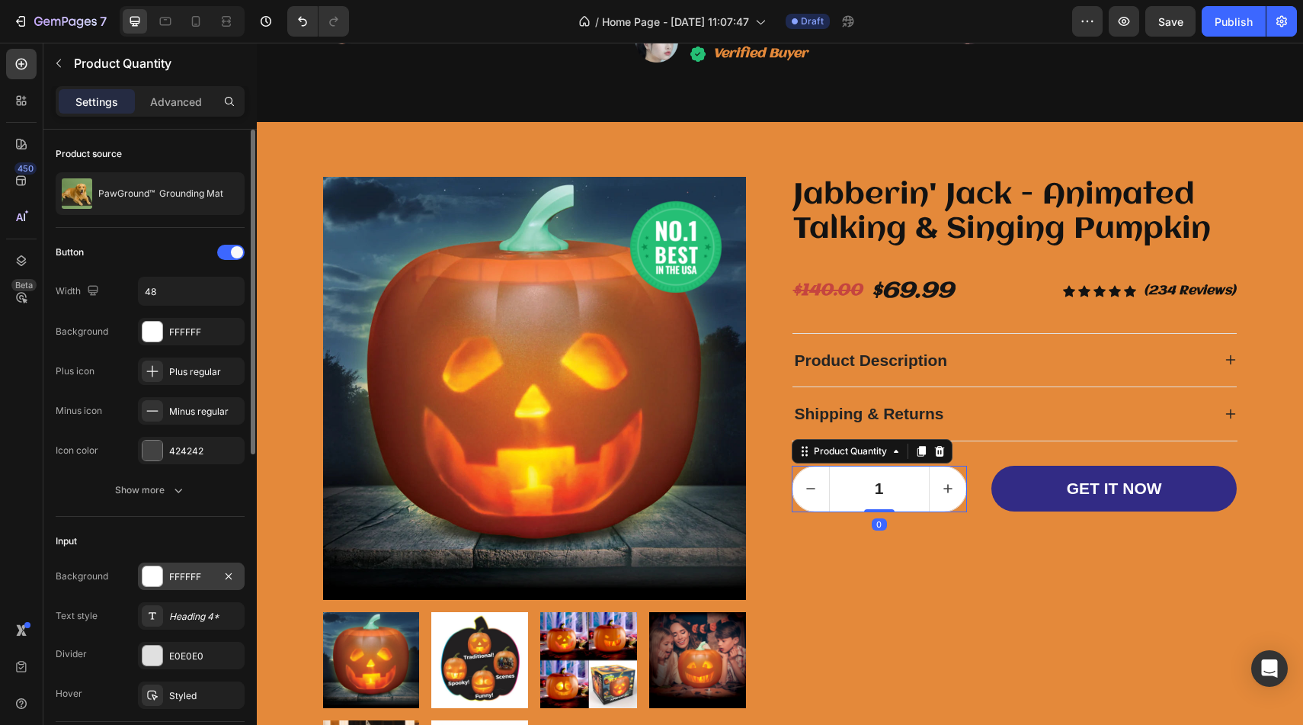
click at [142, 568] on div at bounding box center [152, 575] width 21 height 21
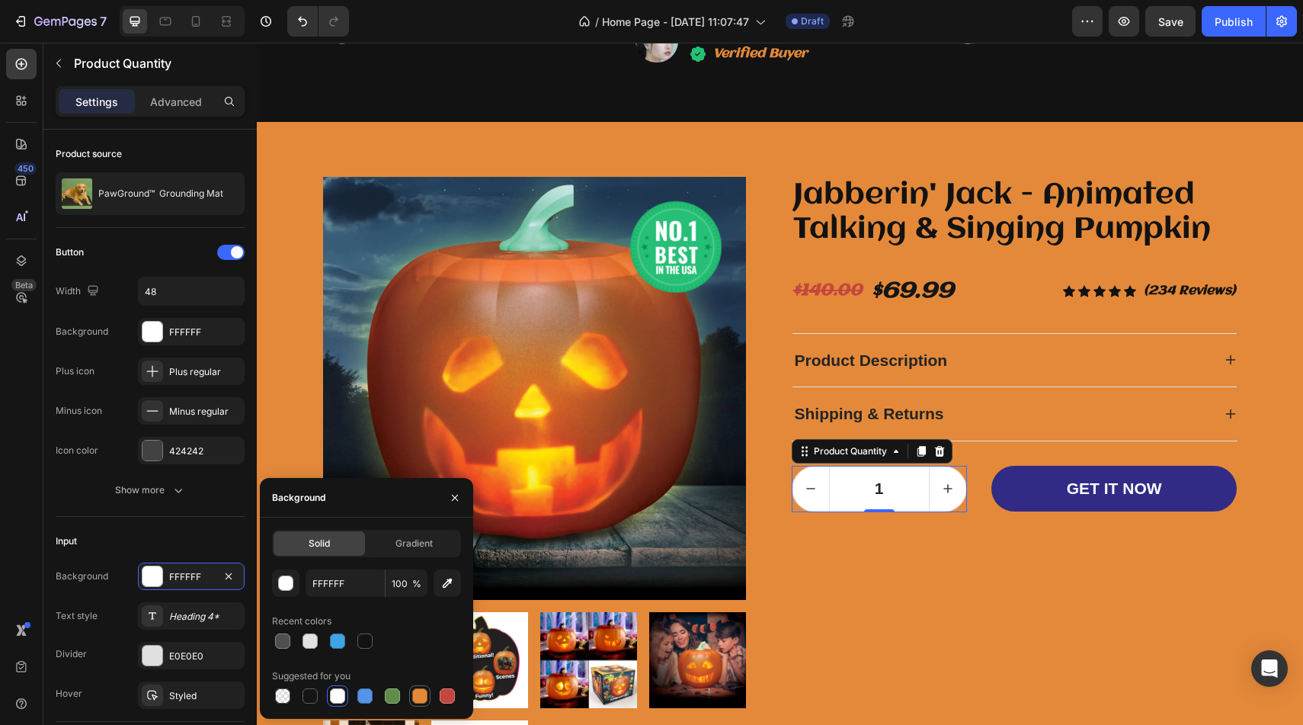
click at [425, 693] on div at bounding box center [419, 695] width 15 height 15
type input "E4893A"
click at [811, 498] on button "decrement" at bounding box center [810, 488] width 37 height 45
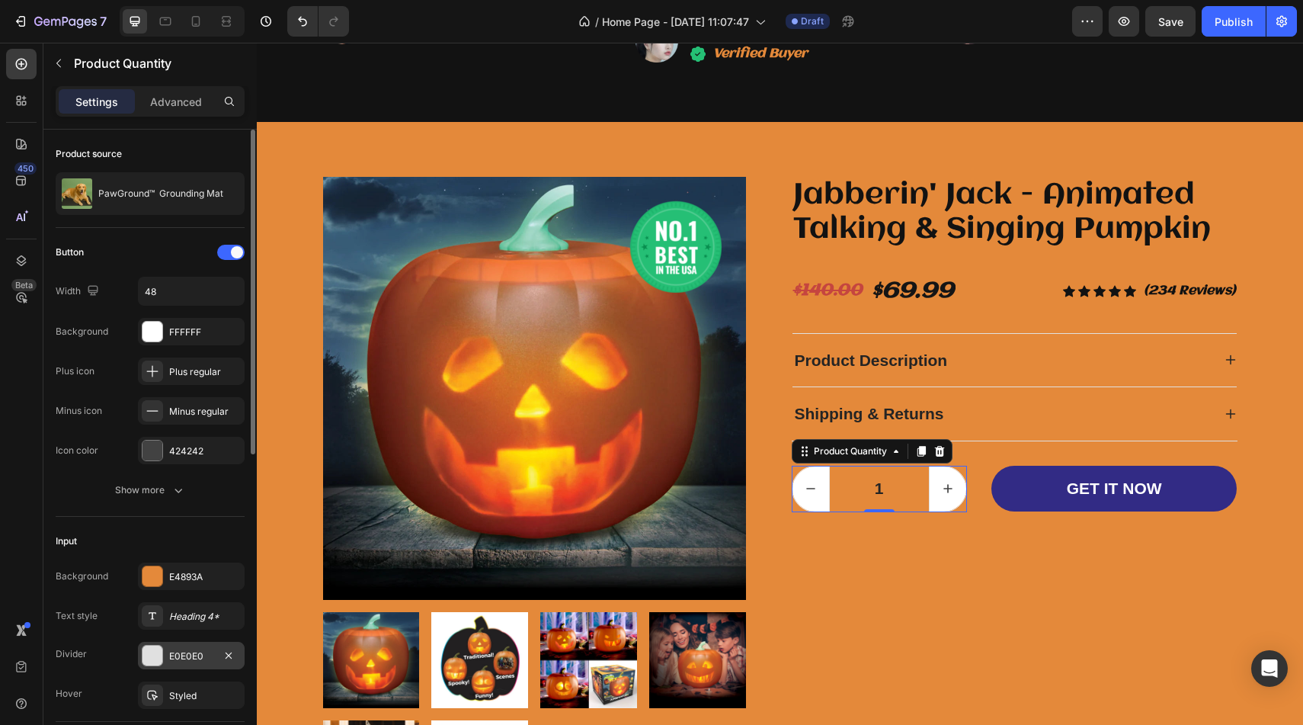
click at [142, 656] on div at bounding box center [152, 655] width 20 height 20
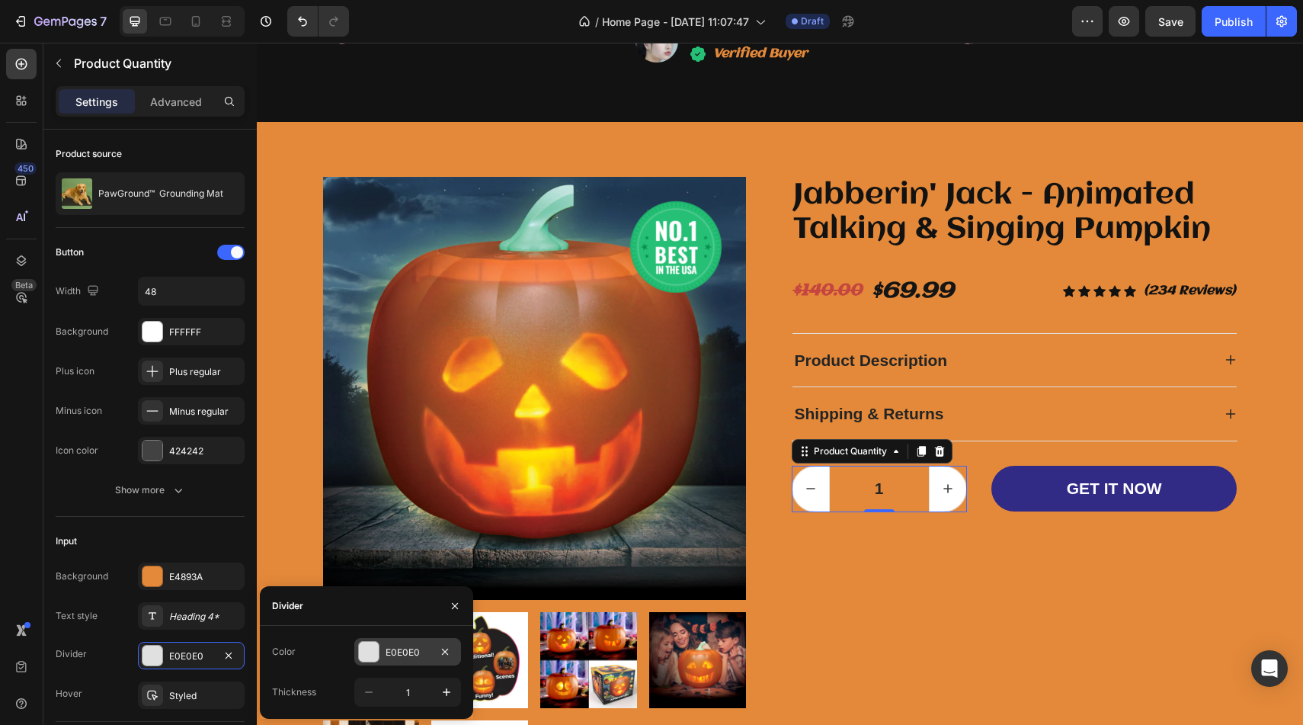
click at [371, 654] on div at bounding box center [369, 652] width 20 height 20
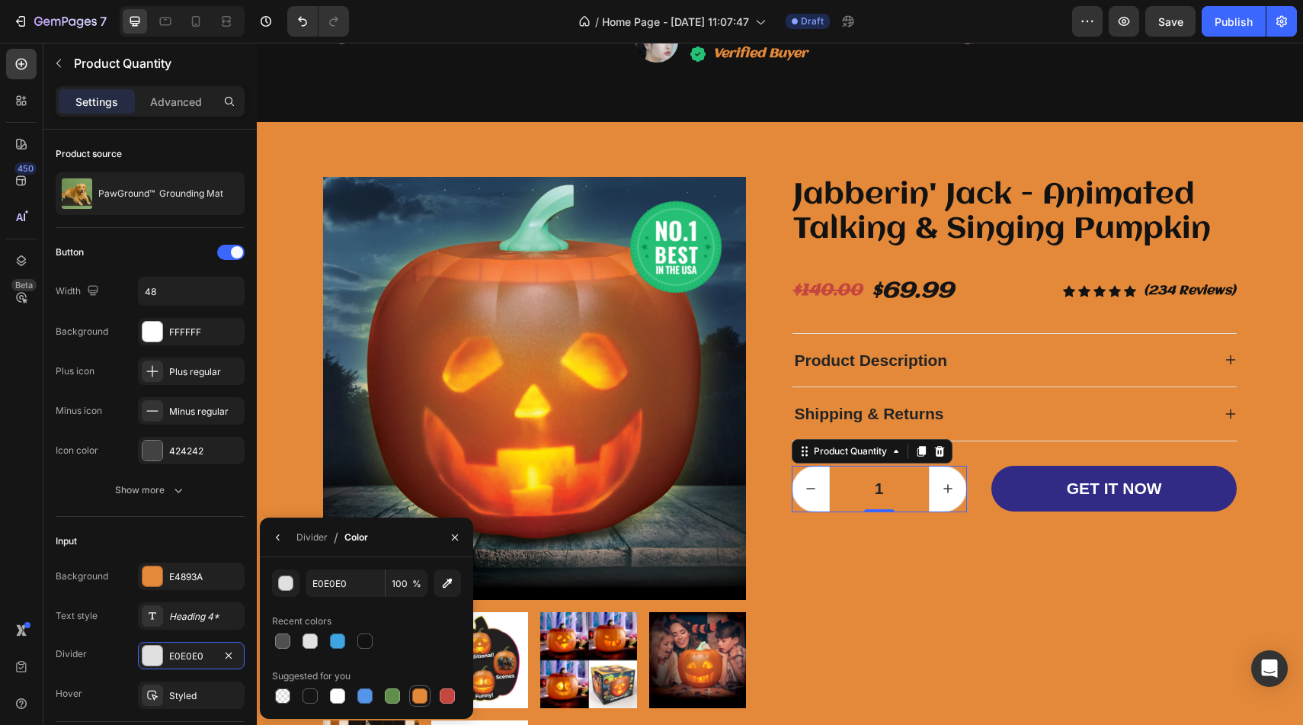
click at [415, 694] on div at bounding box center [419, 695] width 15 height 15
type input "E4893A"
click at [418, 695] on div at bounding box center [419, 695] width 15 height 15
click at [424, 696] on div at bounding box center [419, 695] width 15 height 15
click at [823, 567] on div "Jabberin' Jack - Animated Talking & Singing Pumpkin Product Title $140.00 Compa…" at bounding box center [1015, 497] width 446 height 641
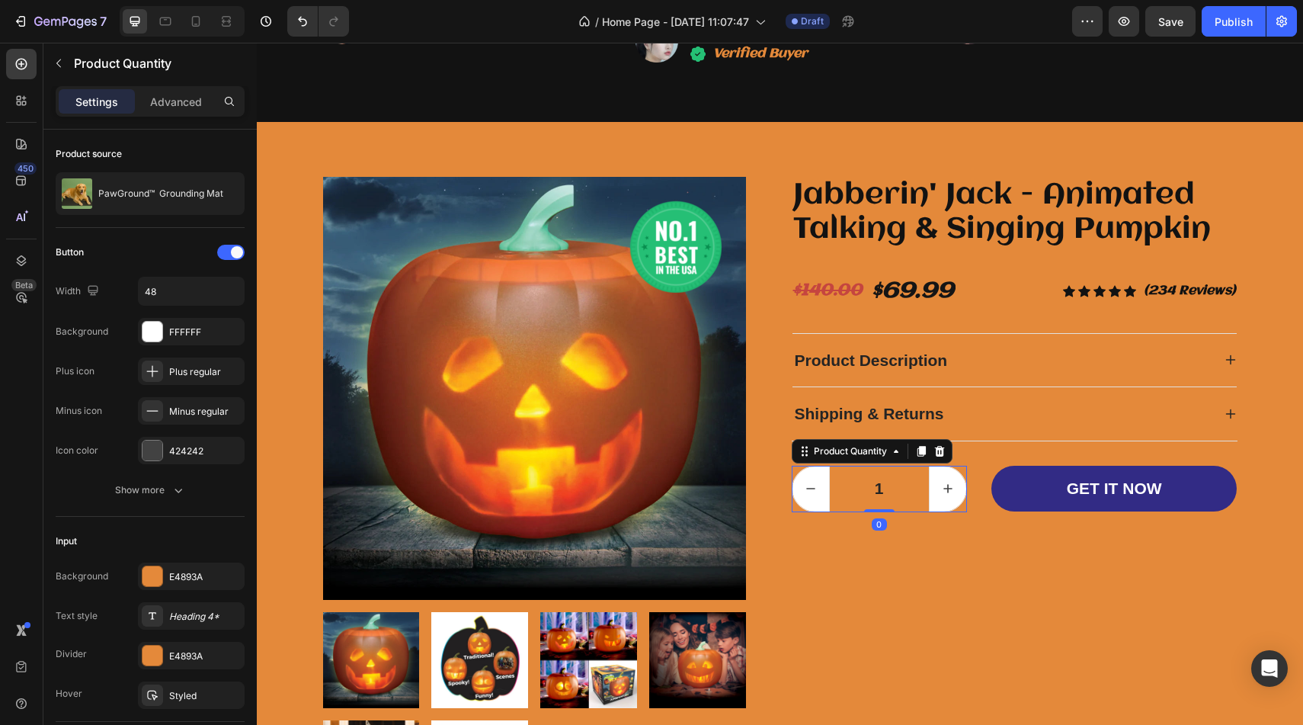
click at [829, 497] on input "1" at bounding box center [879, 488] width 101 height 45
click at [821, 497] on button "decrement" at bounding box center [810, 488] width 37 height 45
click at [153, 325] on div at bounding box center [152, 332] width 20 height 20
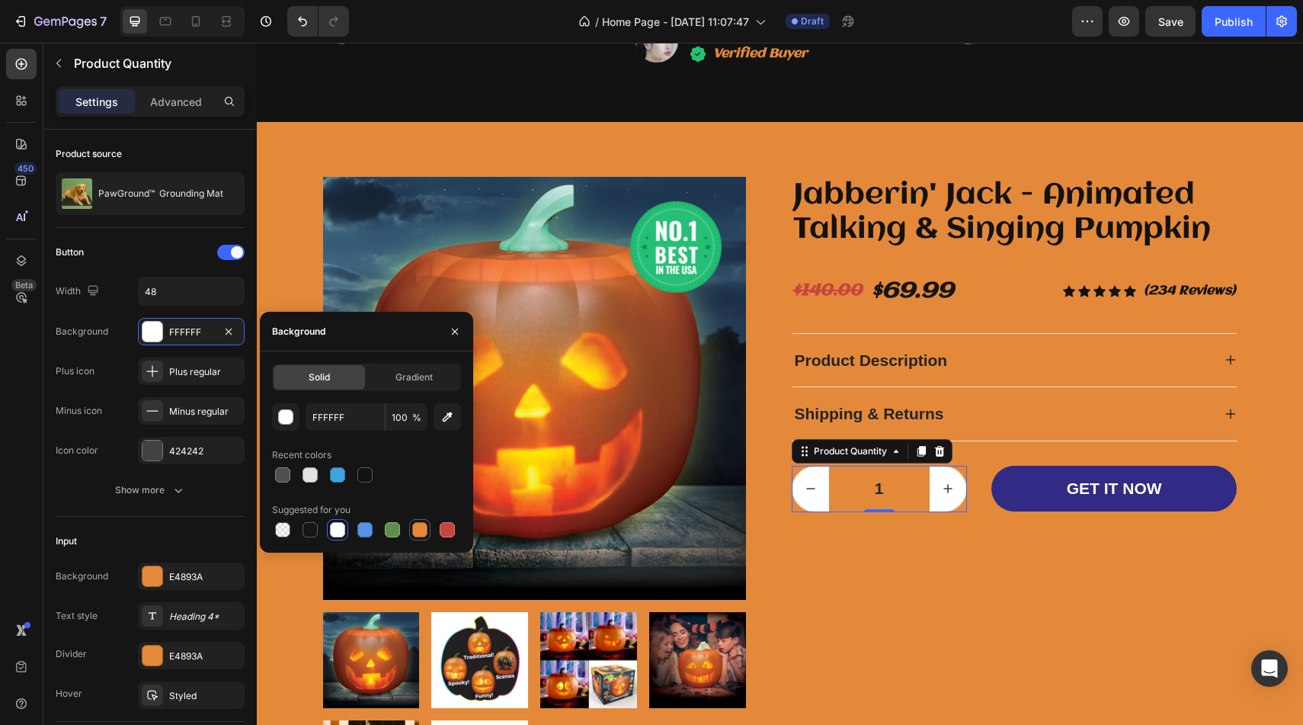
click at [411, 526] on div at bounding box center [420, 529] width 18 height 18
type input "E4893A"
click at [827, 562] on div "Jabberin' Jack - Animated Talking & Singing Pumpkin Product Title $140.00 Compa…" at bounding box center [1015, 497] width 446 height 641
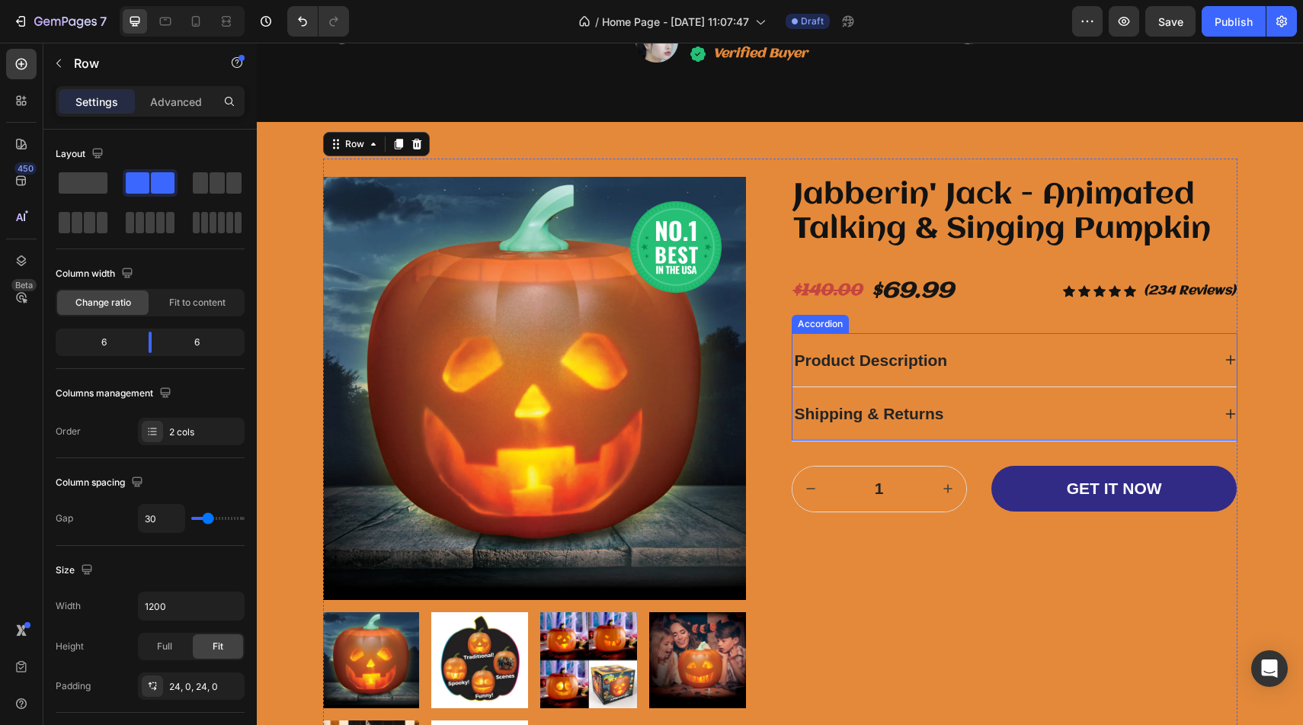
click at [1012, 334] on div "Product Description" at bounding box center [1014, 360] width 444 height 53
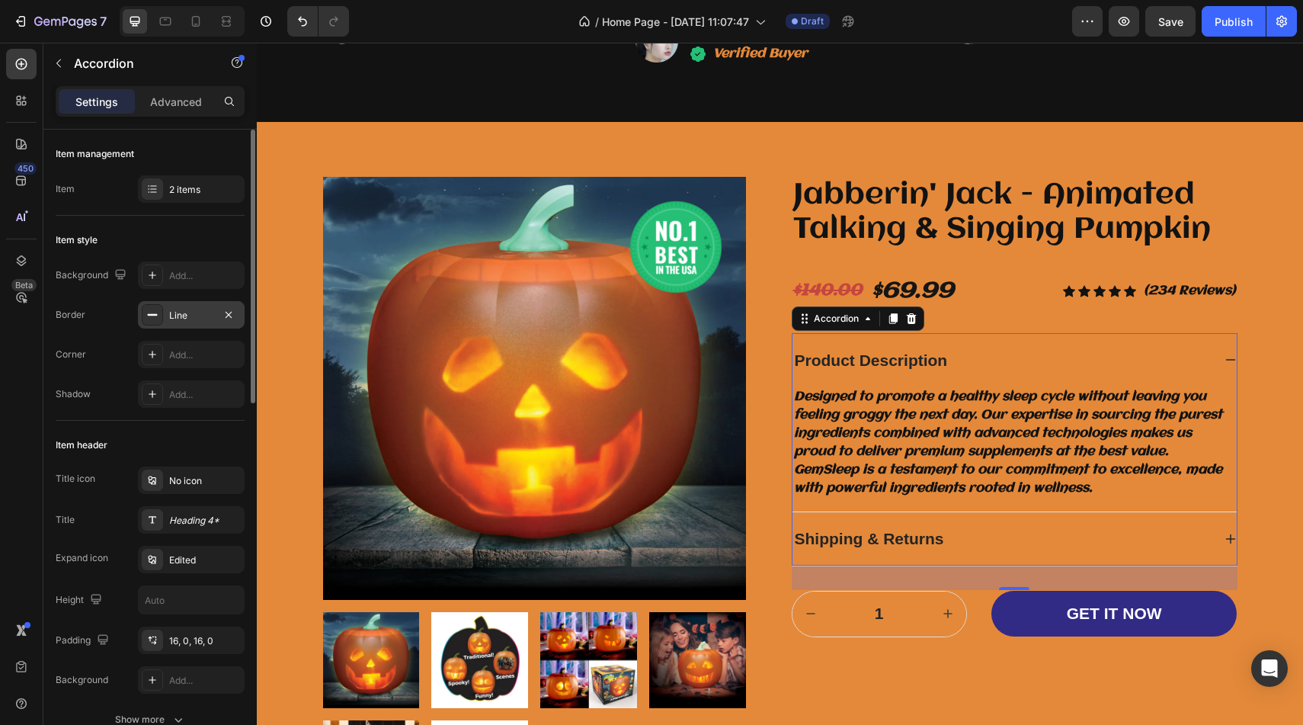
click at [158, 309] on icon at bounding box center [152, 315] width 12 height 12
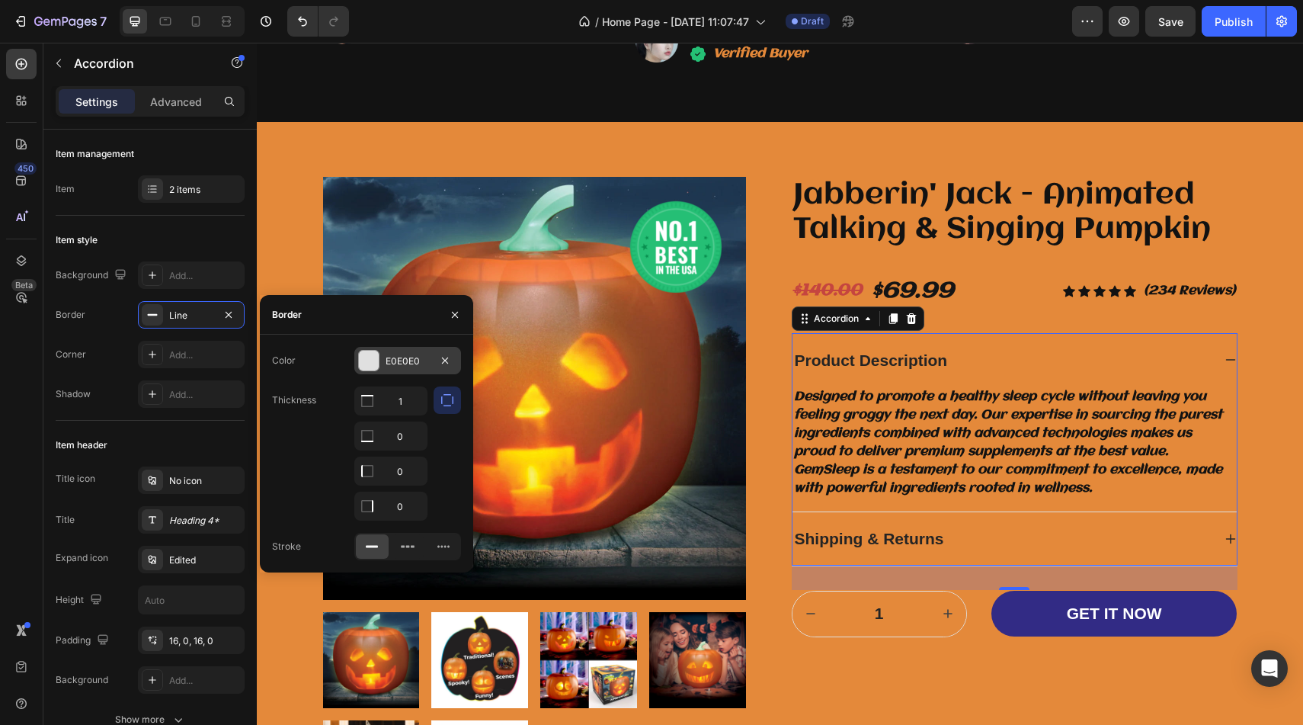
click at [381, 361] on div "E0E0E0" at bounding box center [407, 360] width 107 height 27
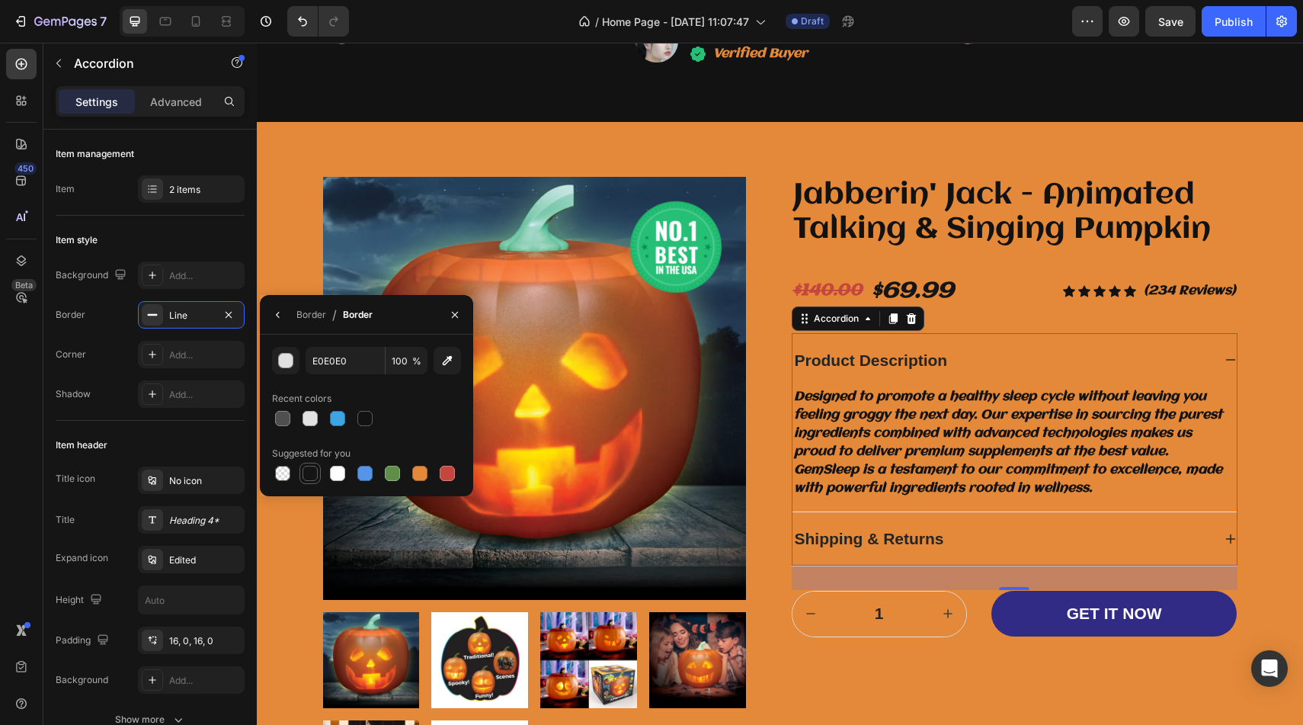
click at [314, 469] on div at bounding box center [309, 473] width 15 height 15
type input "151515"
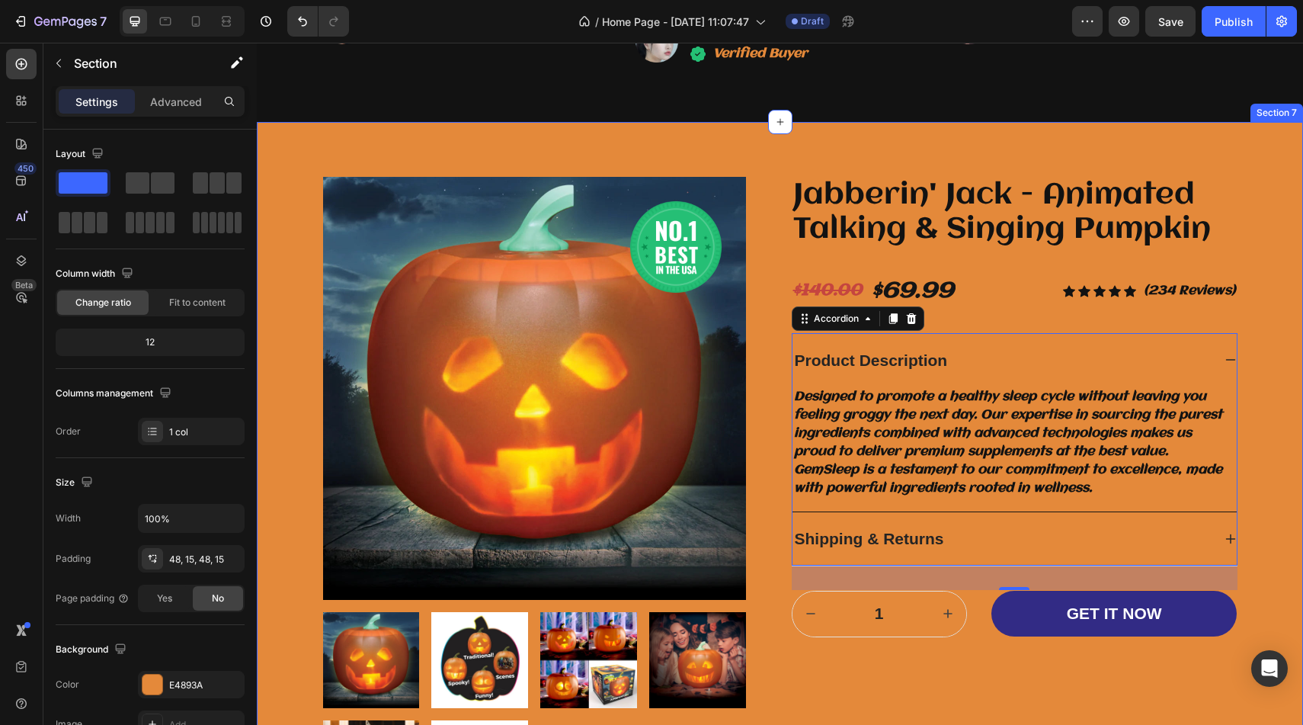
click at [1252, 248] on div "Image Row Product Images Jabberin' Jack - Animated Talking & Singing Pumpkin Pr…" at bounding box center [779, 496] width 1023 height 677
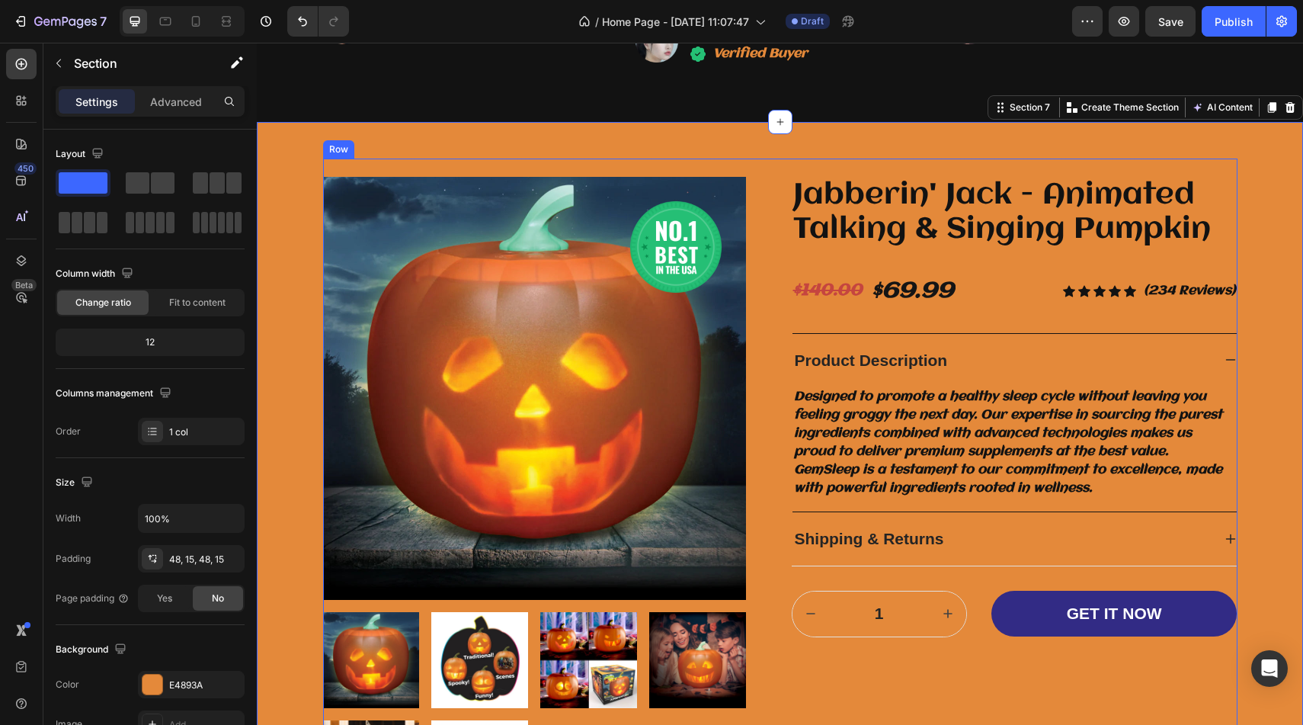
click at [1058, 576] on div "Jabberin' Jack - Animated Talking & Singing Pumpkin Product Title $140.00 Compa…" at bounding box center [1015, 497] width 446 height 641
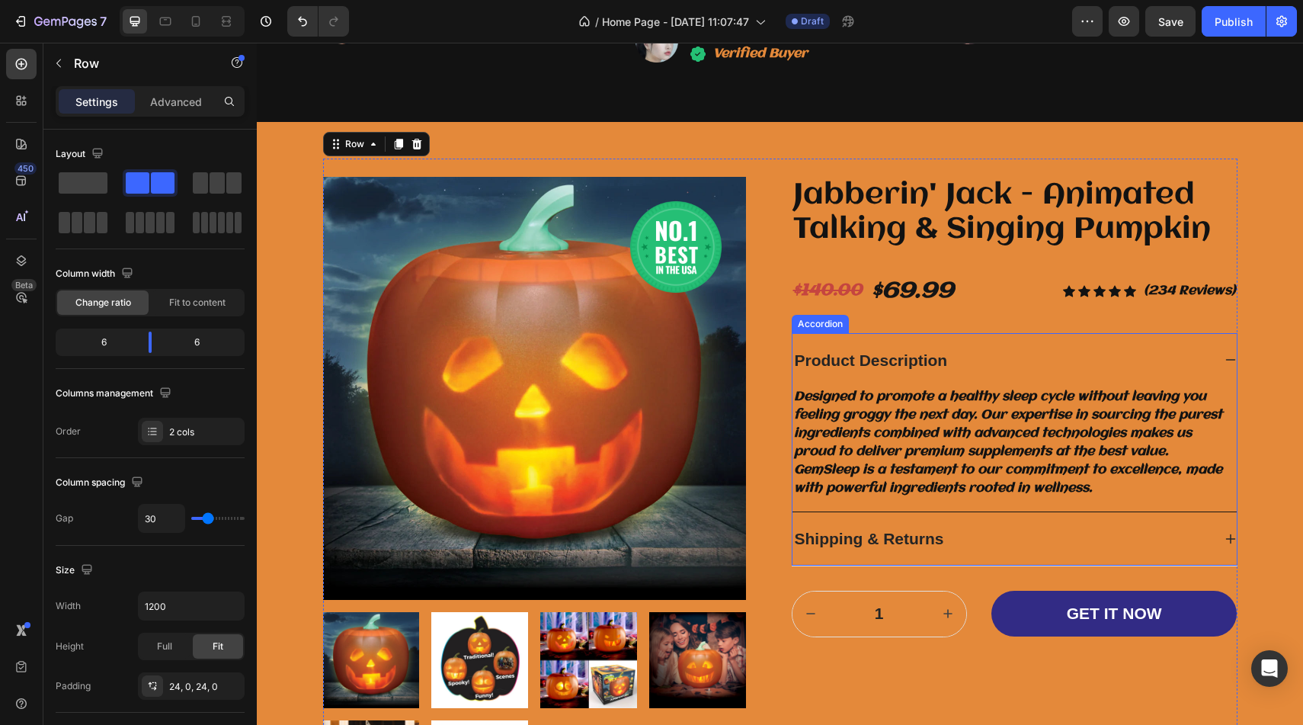
click at [1035, 543] on div "Shipping & Returns" at bounding box center [1002, 538] width 420 height 29
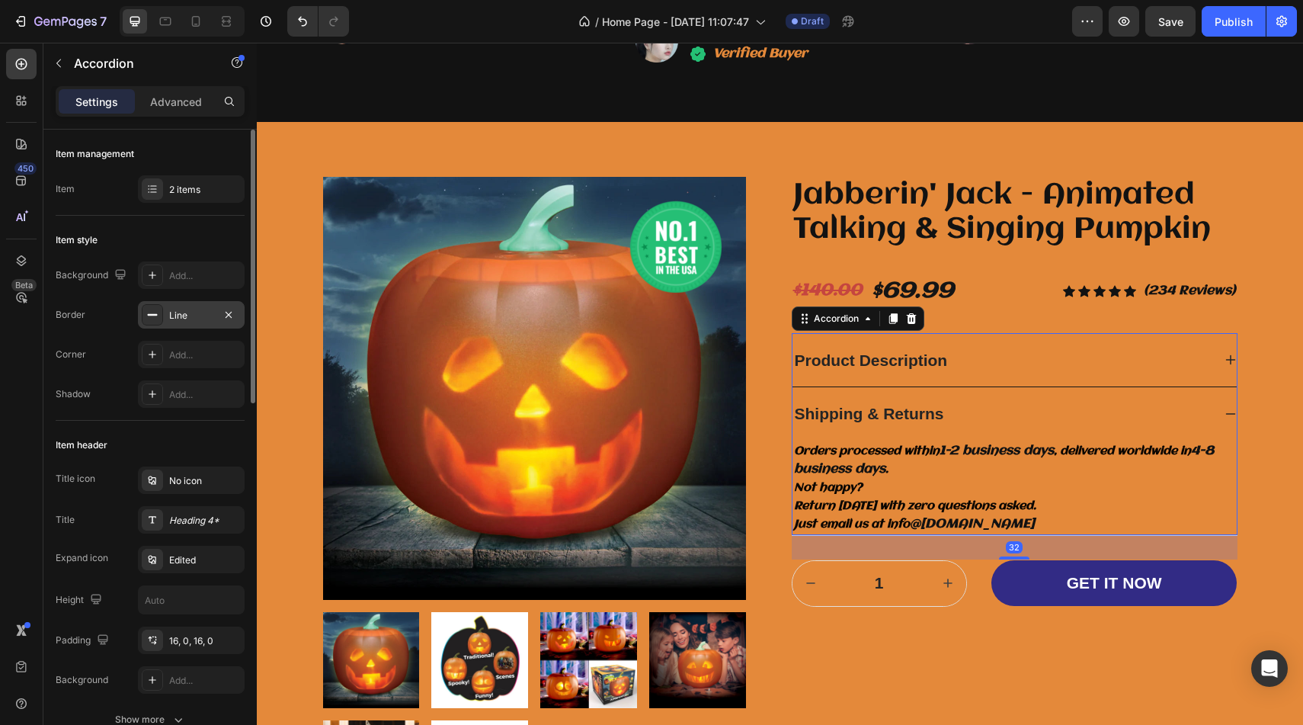
click at [160, 303] on div "Line" at bounding box center [191, 314] width 107 height 27
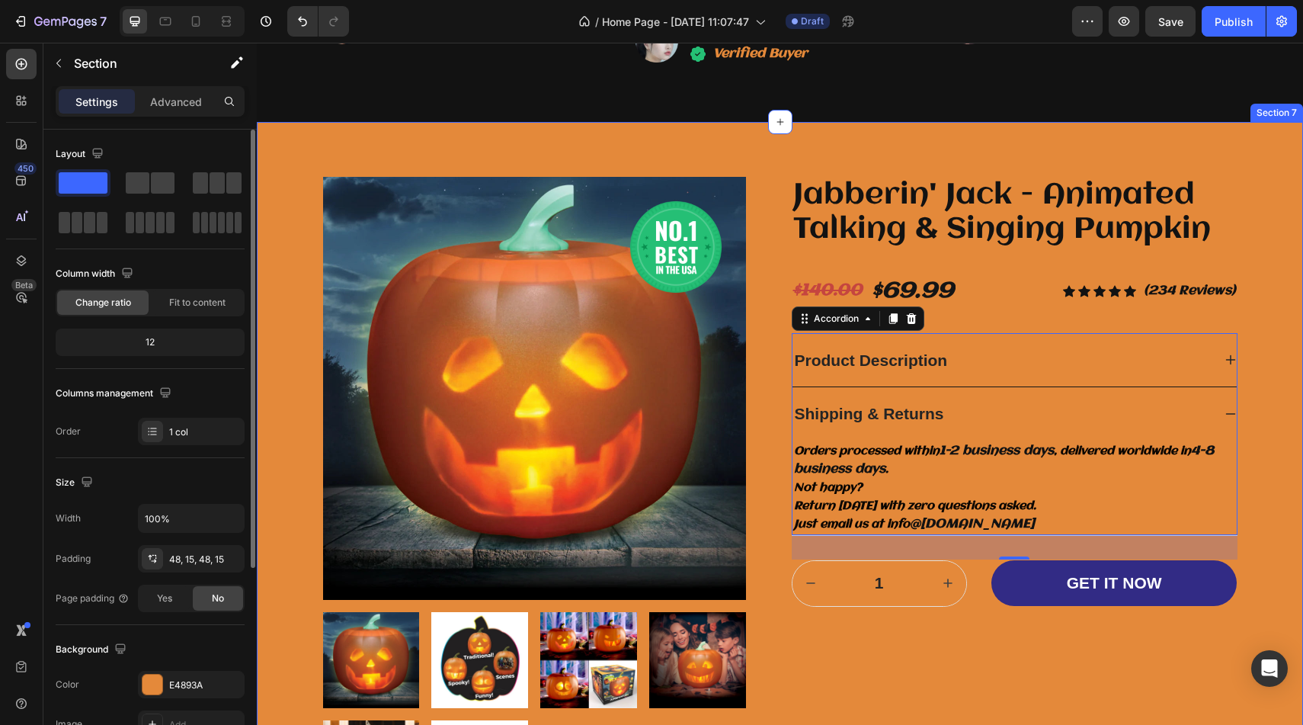
click at [1272, 467] on div "Image Row Product Images Jabberin' Jack - Animated Talking & Singing Pumpkin Pr…" at bounding box center [779, 496] width 1023 height 677
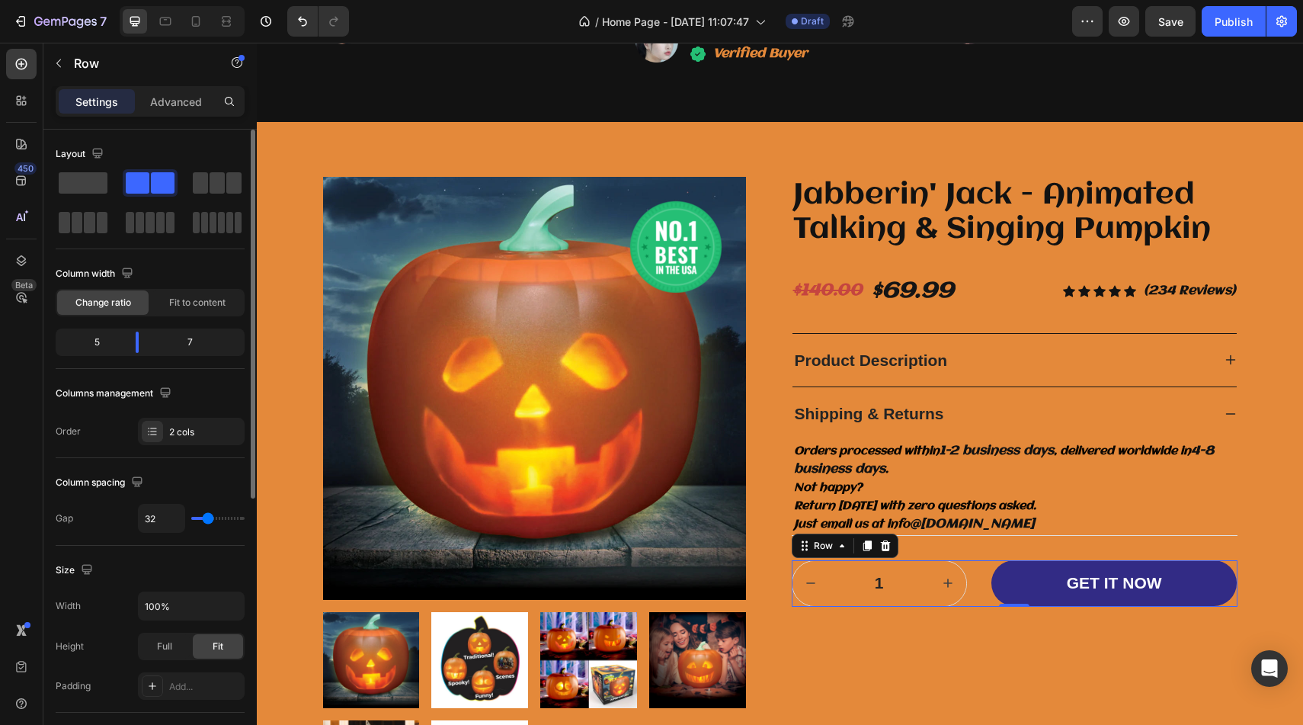
click at [975, 578] on div "1 Product Quantity GET IT NOW Add to Cart Row 0" at bounding box center [1015, 583] width 446 height 46
click at [155, 108] on p "Advanced" at bounding box center [176, 102] width 52 height 16
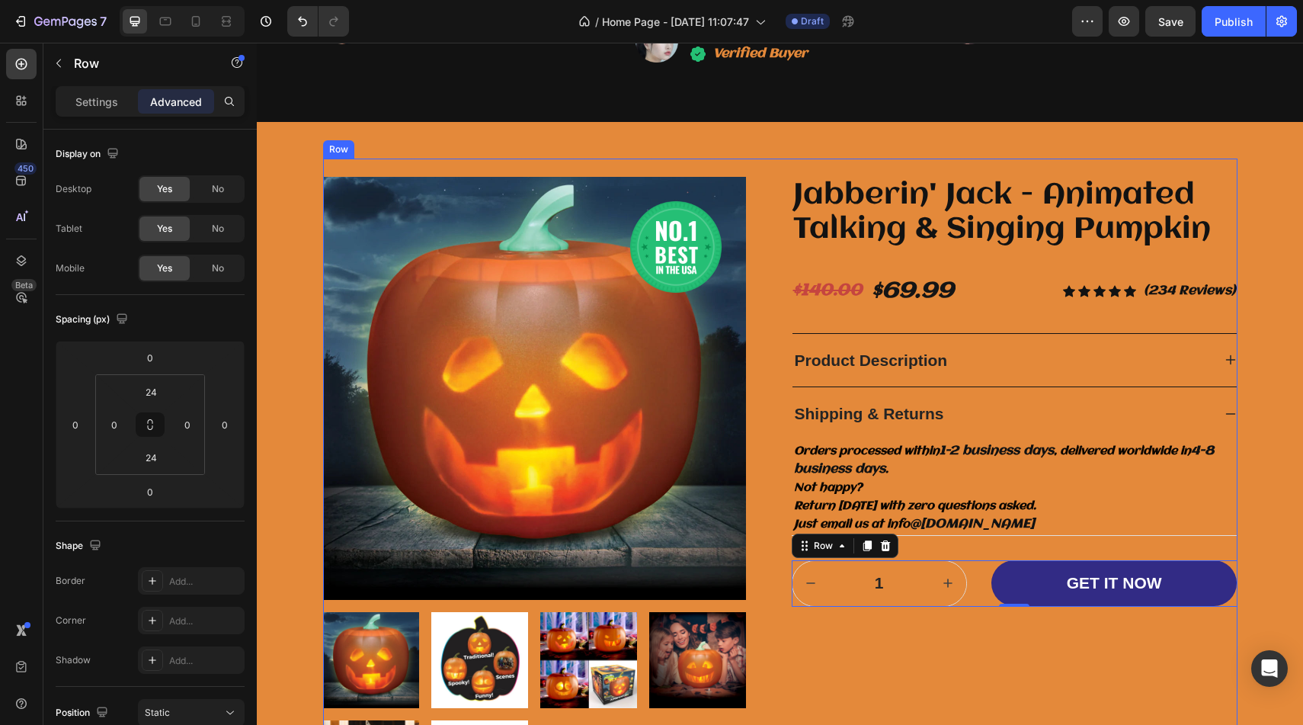
click at [789, 561] on div "Image Row Product Images Jabberin' Jack - Animated Talking & Singing Pumpkin Pr…" at bounding box center [780, 496] width 914 height 677
click at [796, 563] on div "1" at bounding box center [879, 583] width 175 height 46
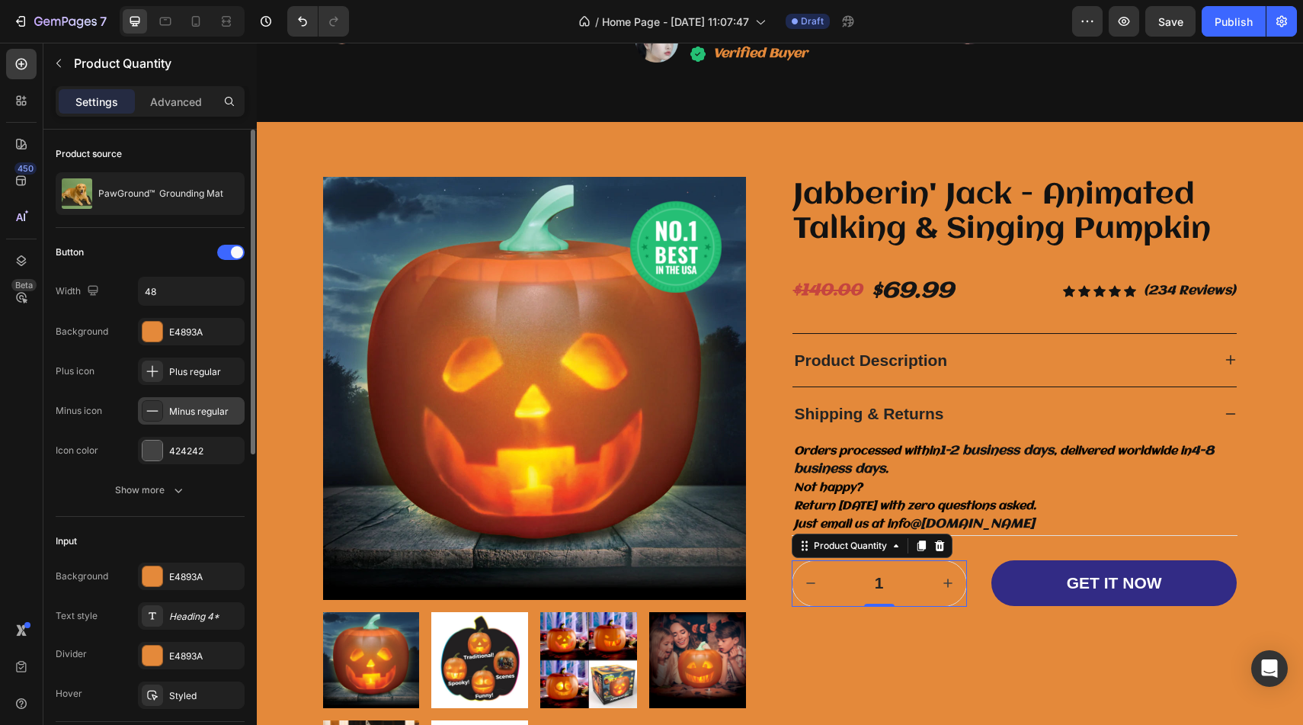
click at [192, 411] on div "Minus regular" at bounding box center [205, 412] width 72 height 14
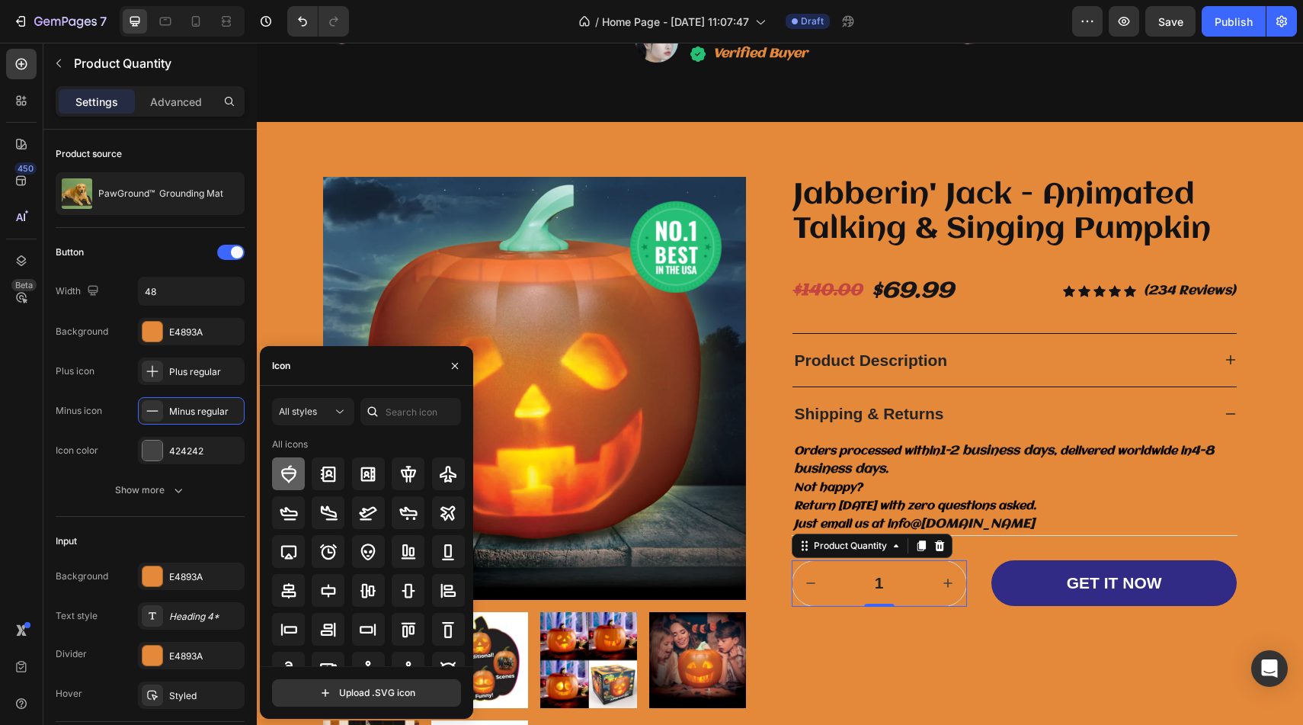
click at [299, 483] on div at bounding box center [288, 473] width 33 height 33
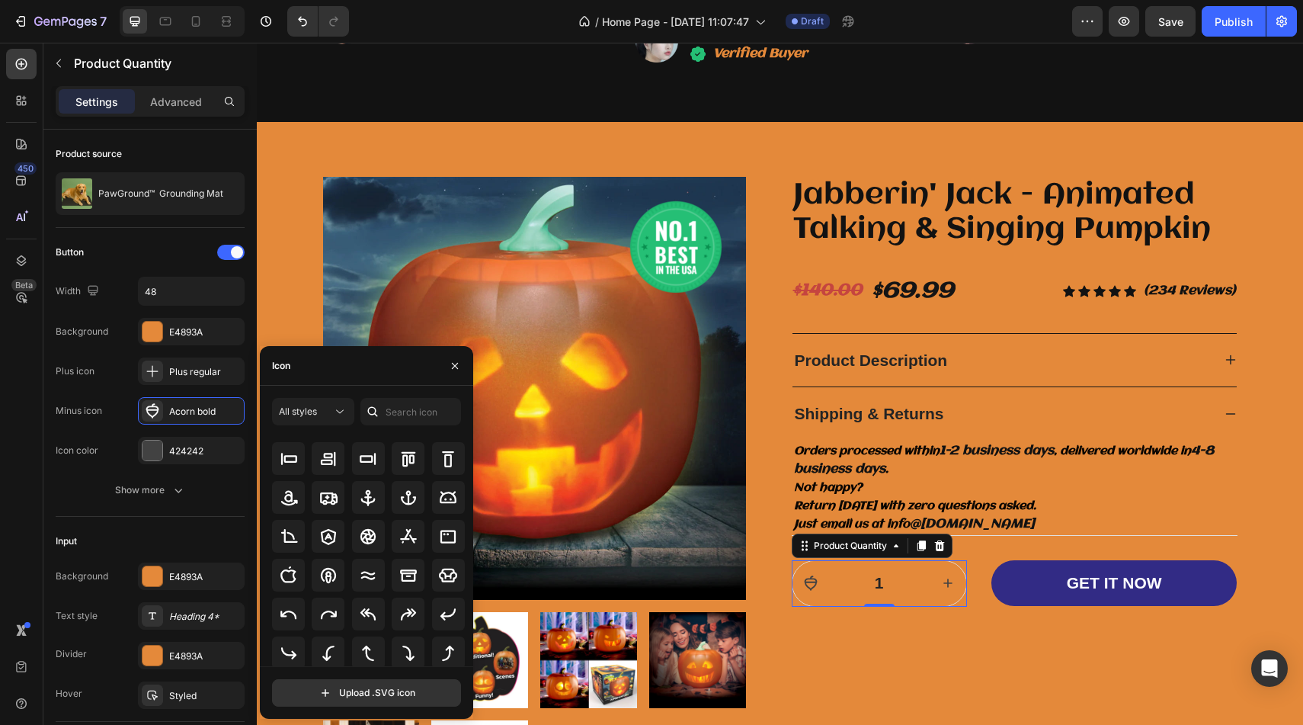
scroll to position [168, 0]
click at [334, 606] on icon at bounding box center [328, 611] width 18 height 18
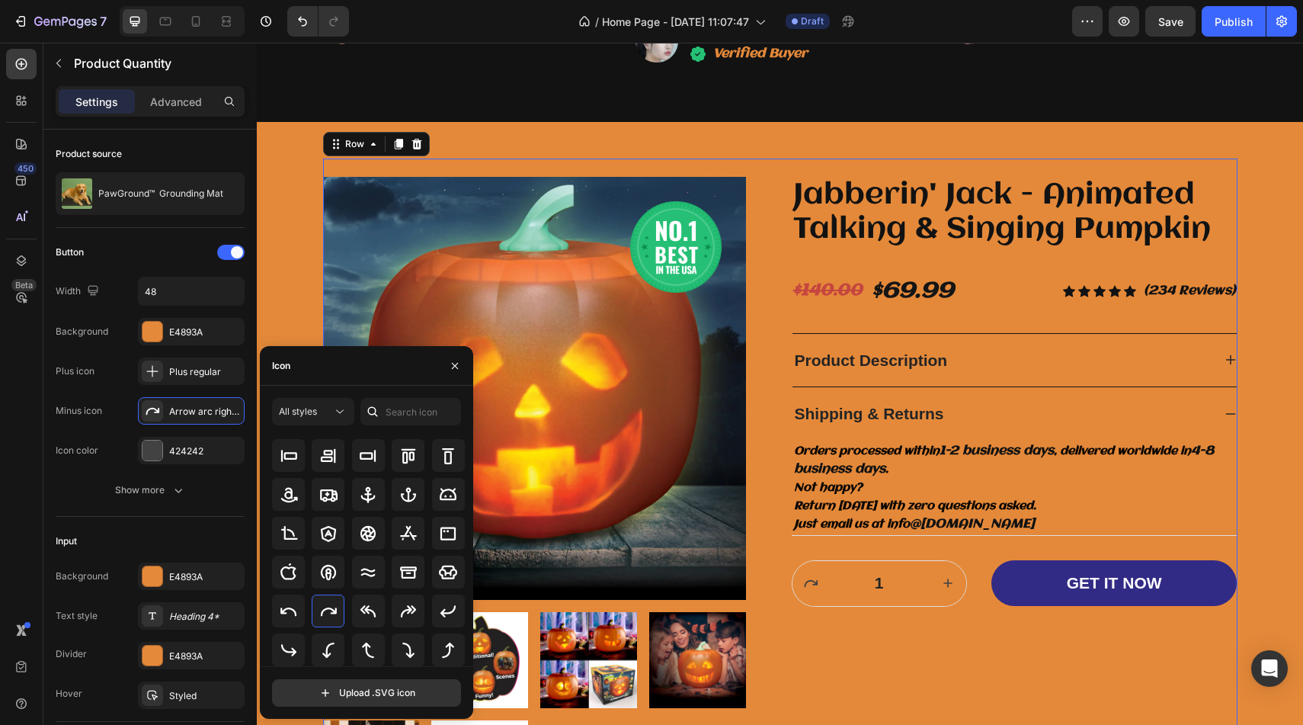
click at [863, 635] on div "Jabberin' Jack - Animated Talking & Singing Pumpkin Product Title $140.00 Compa…" at bounding box center [1015, 497] width 446 height 641
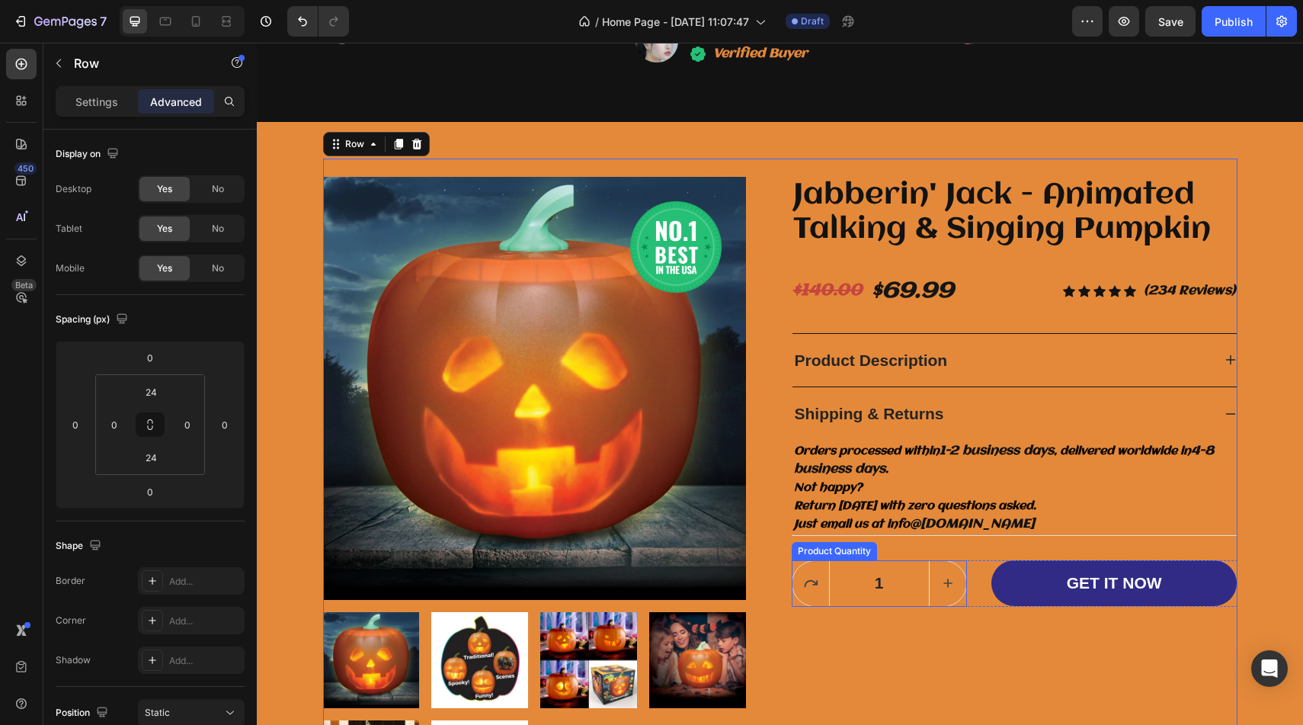
click at [860, 571] on input "1" at bounding box center [879, 583] width 101 height 45
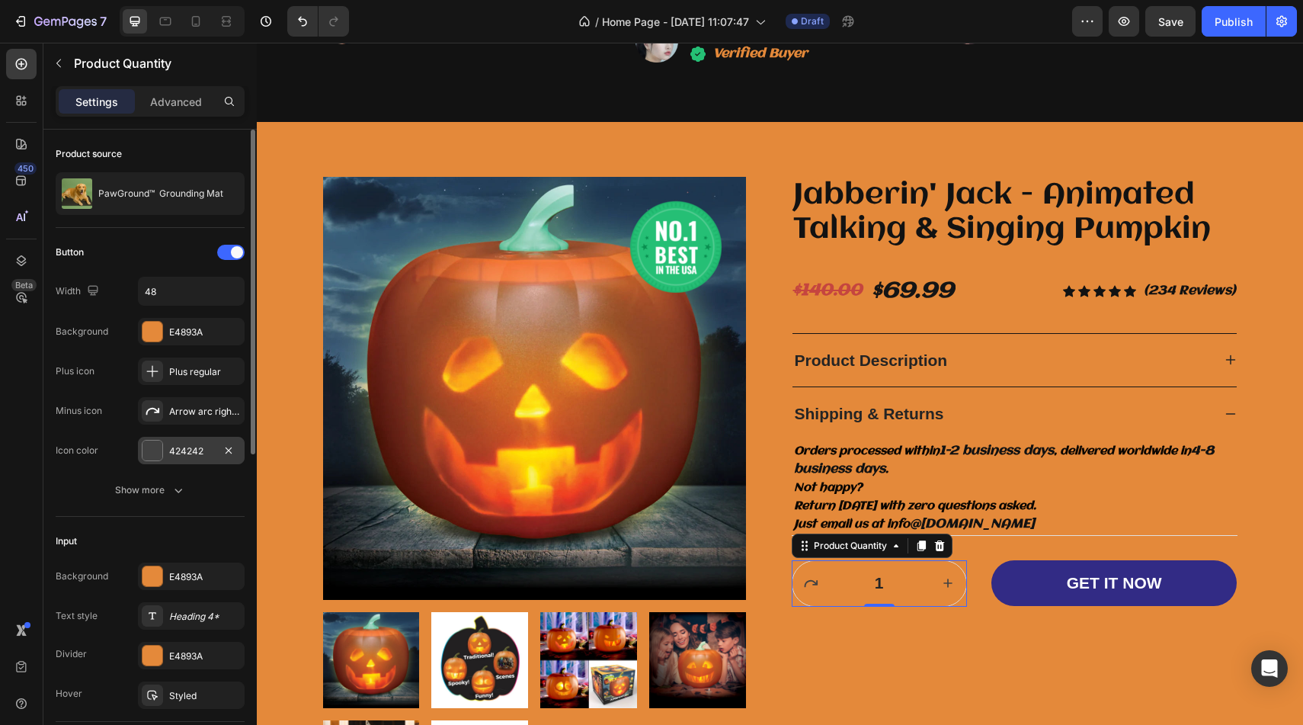
click at [149, 446] on div at bounding box center [152, 450] width 20 height 20
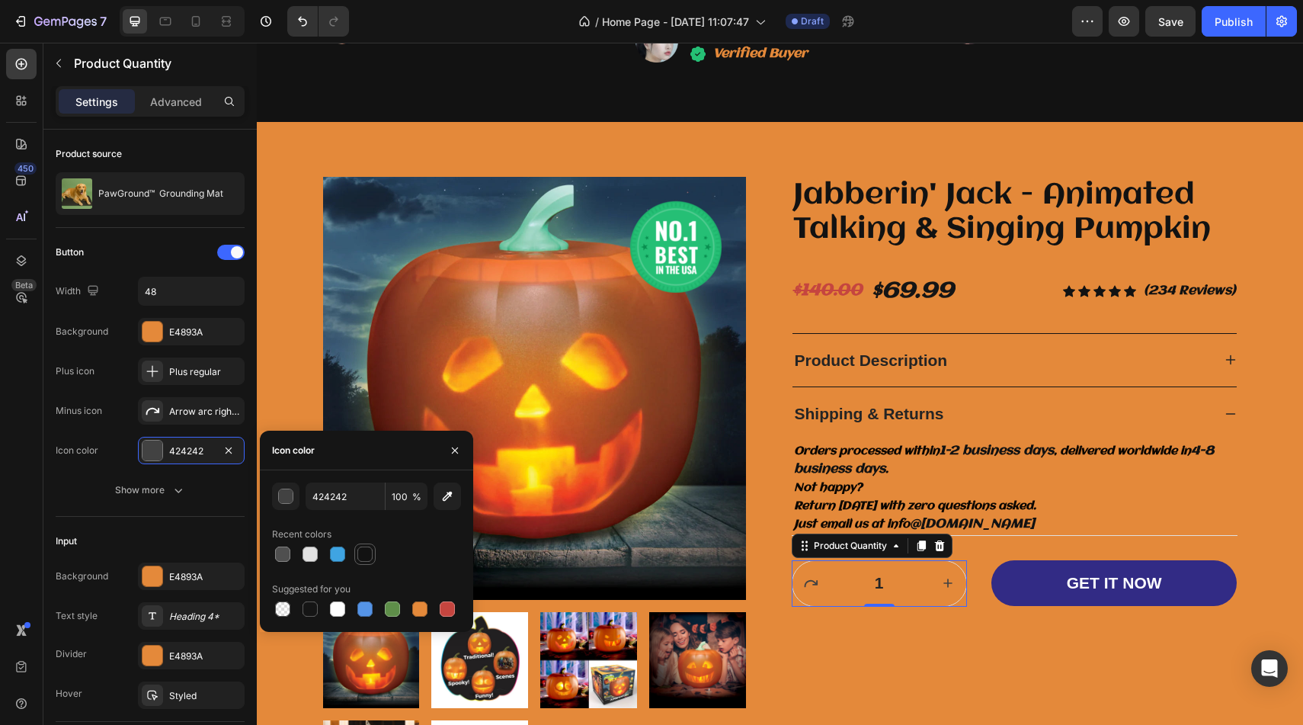
click at [361, 552] on div at bounding box center [364, 553] width 15 height 15
type input "121212"
click at [813, 680] on div "Jabberin' Jack - Animated Talking & Singing Pumpkin Product Title $140.00 Compa…" at bounding box center [1015, 497] width 446 height 641
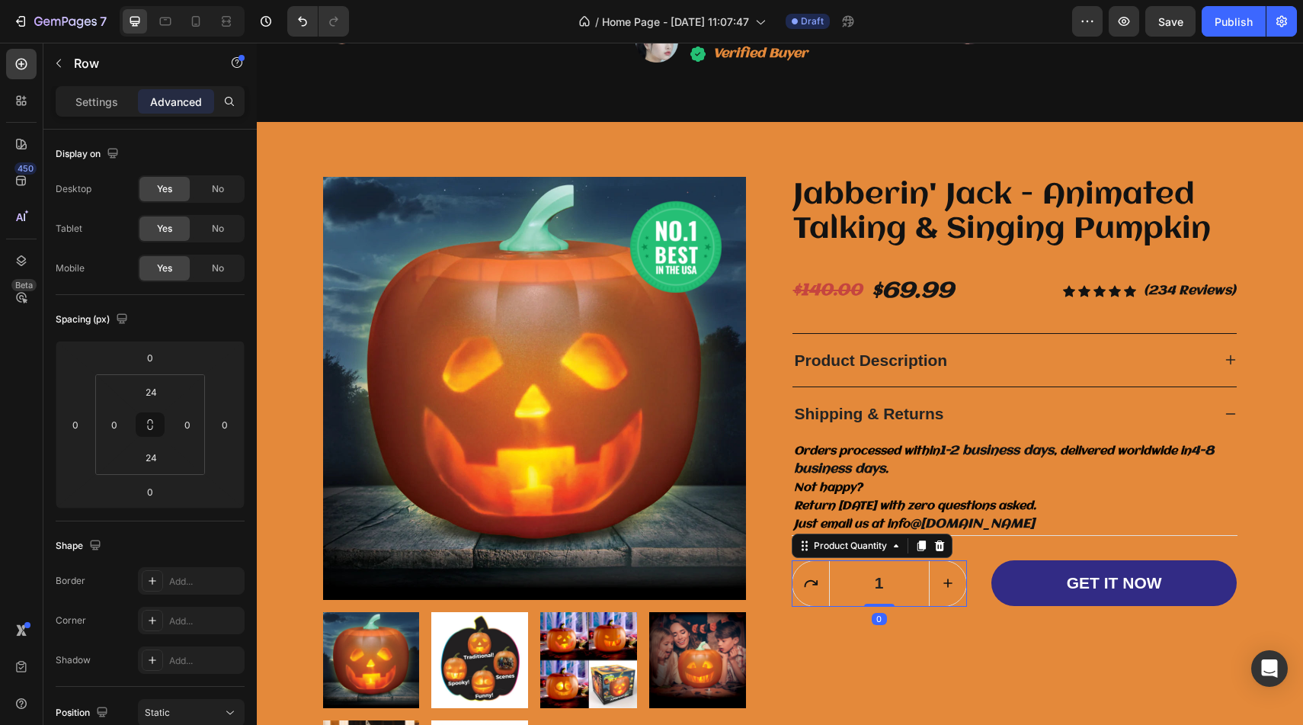
click at [829, 565] on input "1" at bounding box center [879, 583] width 101 height 45
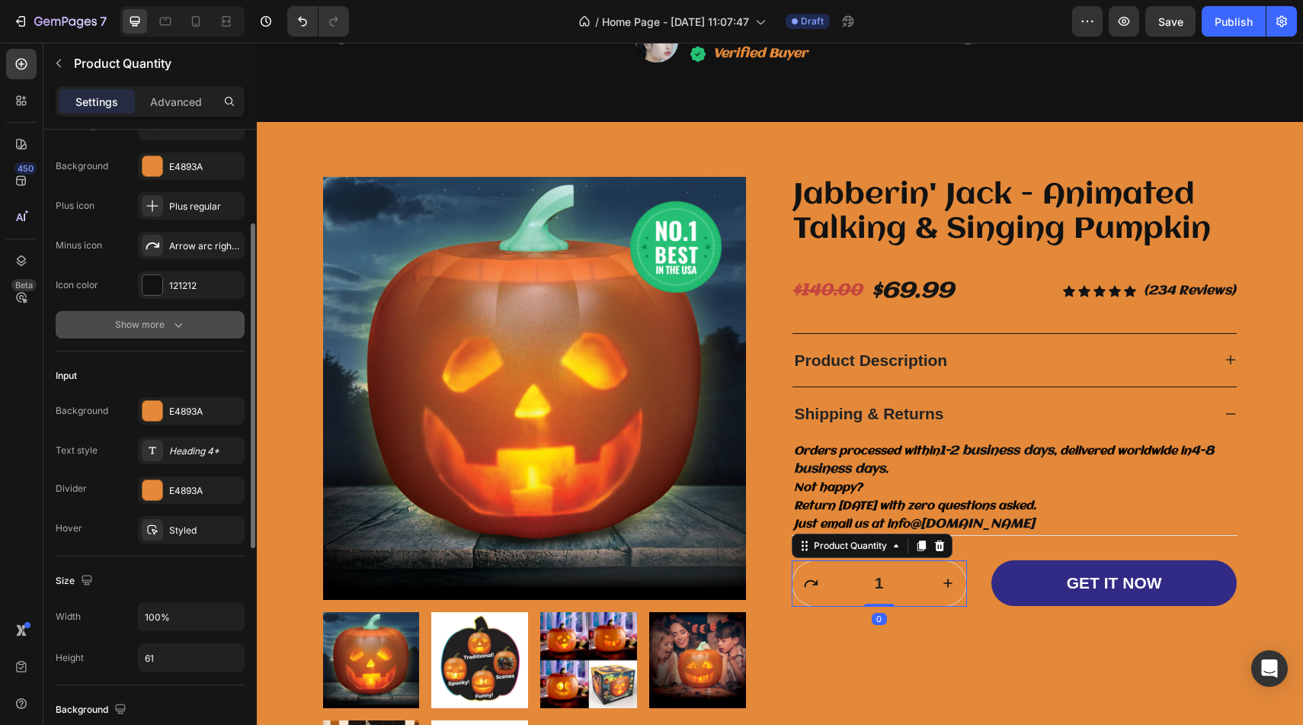
scroll to position [172, 0]
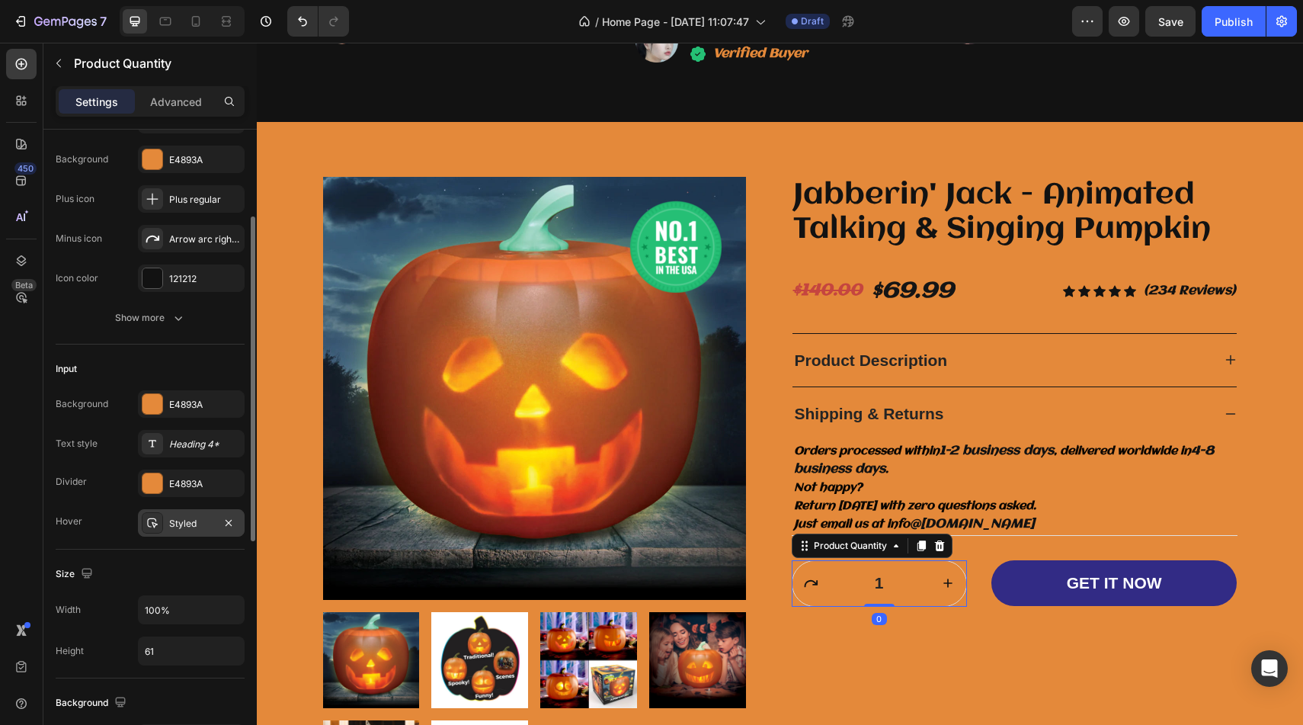
click at [180, 513] on div "Styled" at bounding box center [191, 522] width 107 height 27
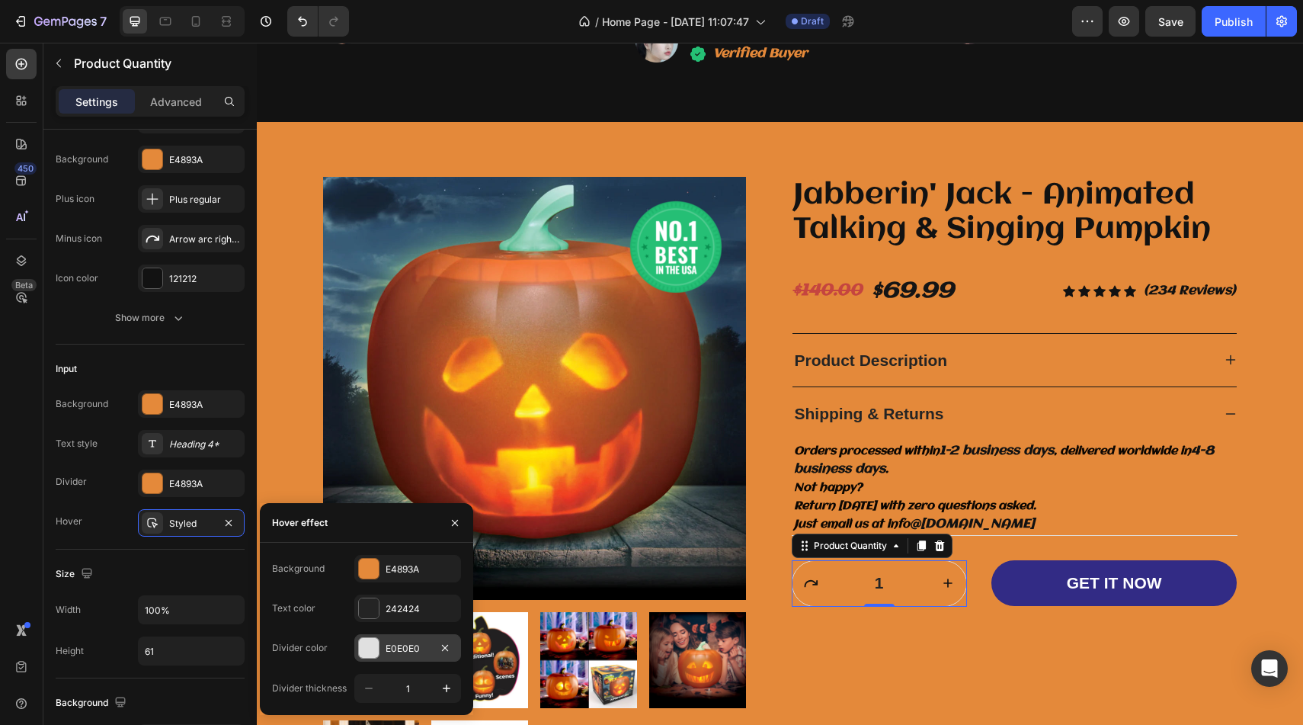
click at [370, 643] on div at bounding box center [369, 648] width 20 height 20
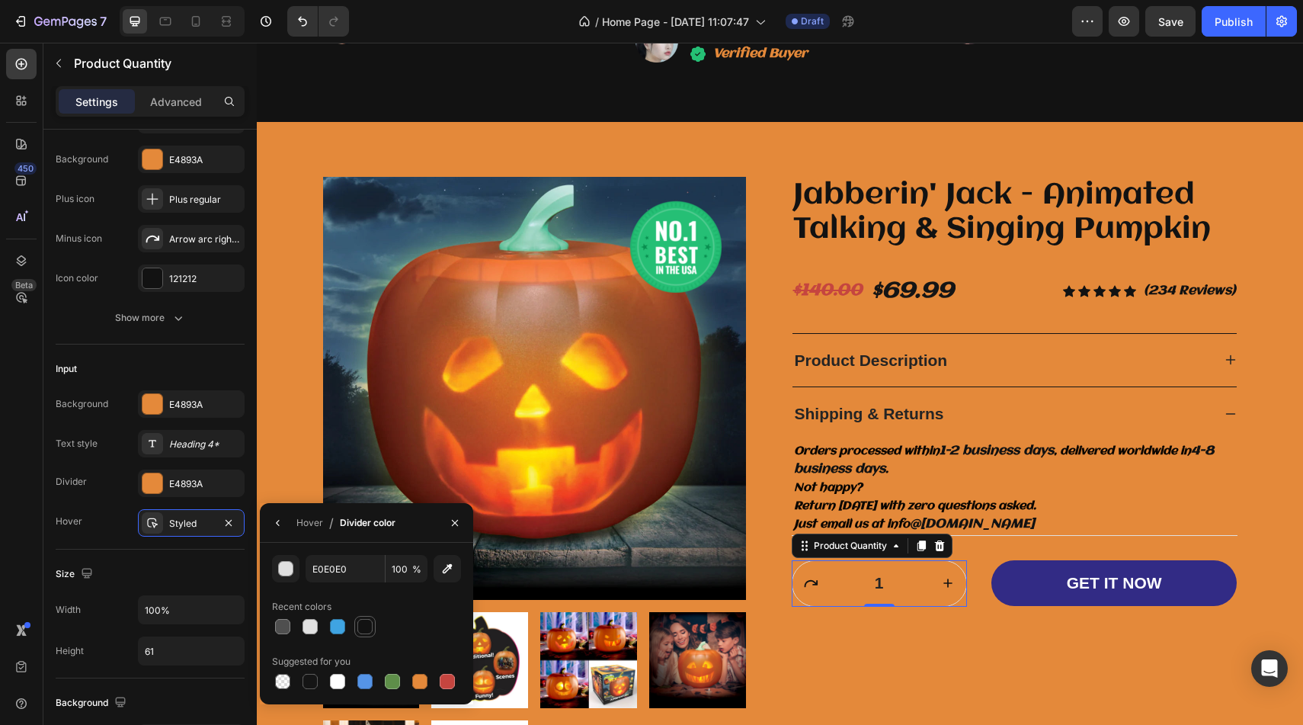
click at [371, 626] on div at bounding box center [364, 626] width 15 height 15
type input "121212"
click at [232, 558] on div "Size Width 100% Height 61" at bounding box center [150, 613] width 189 height 129
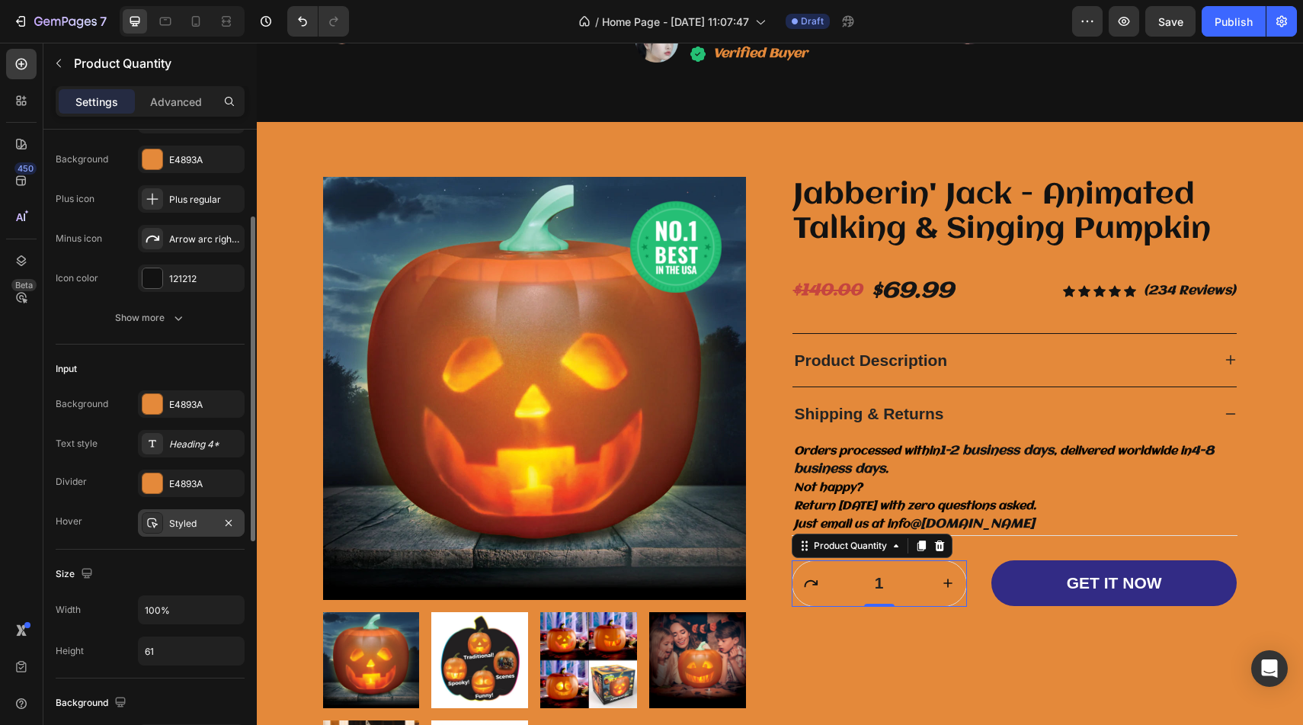
click at [216, 530] on div "Styled" at bounding box center [191, 522] width 107 height 27
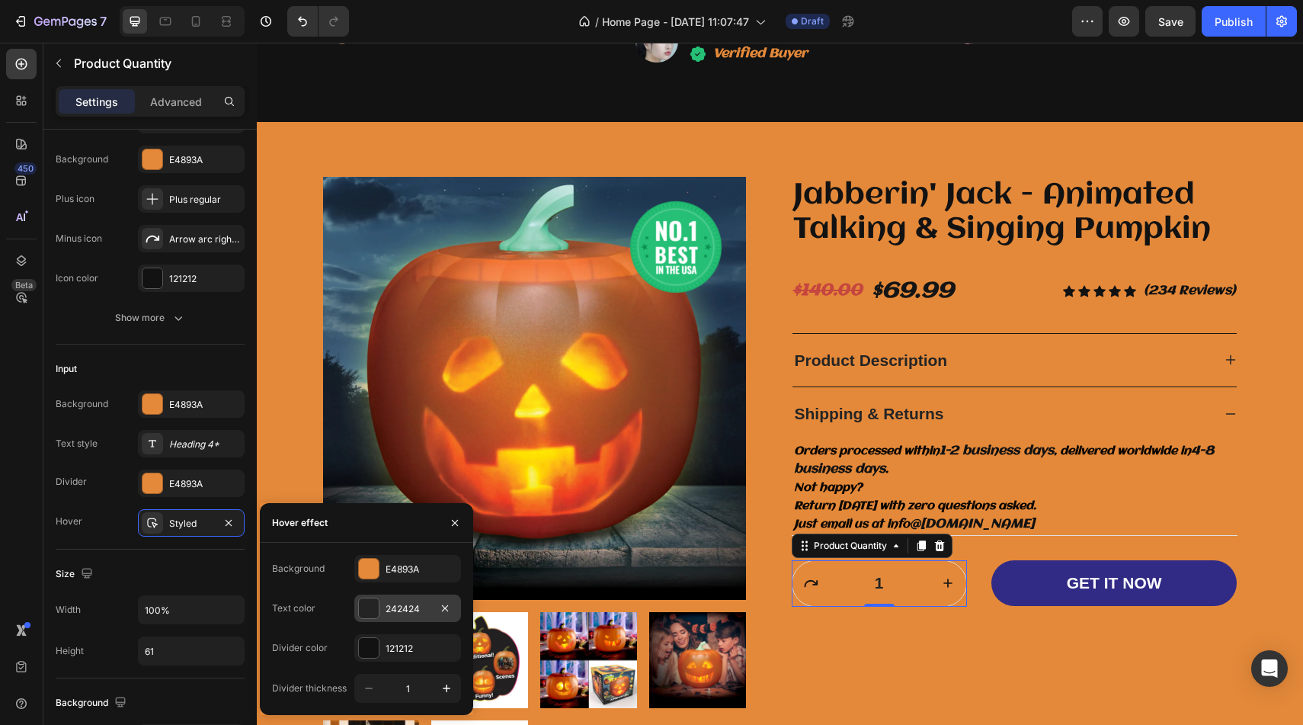
click at [374, 616] on div at bounding box center [369, 608] width 20 height 20
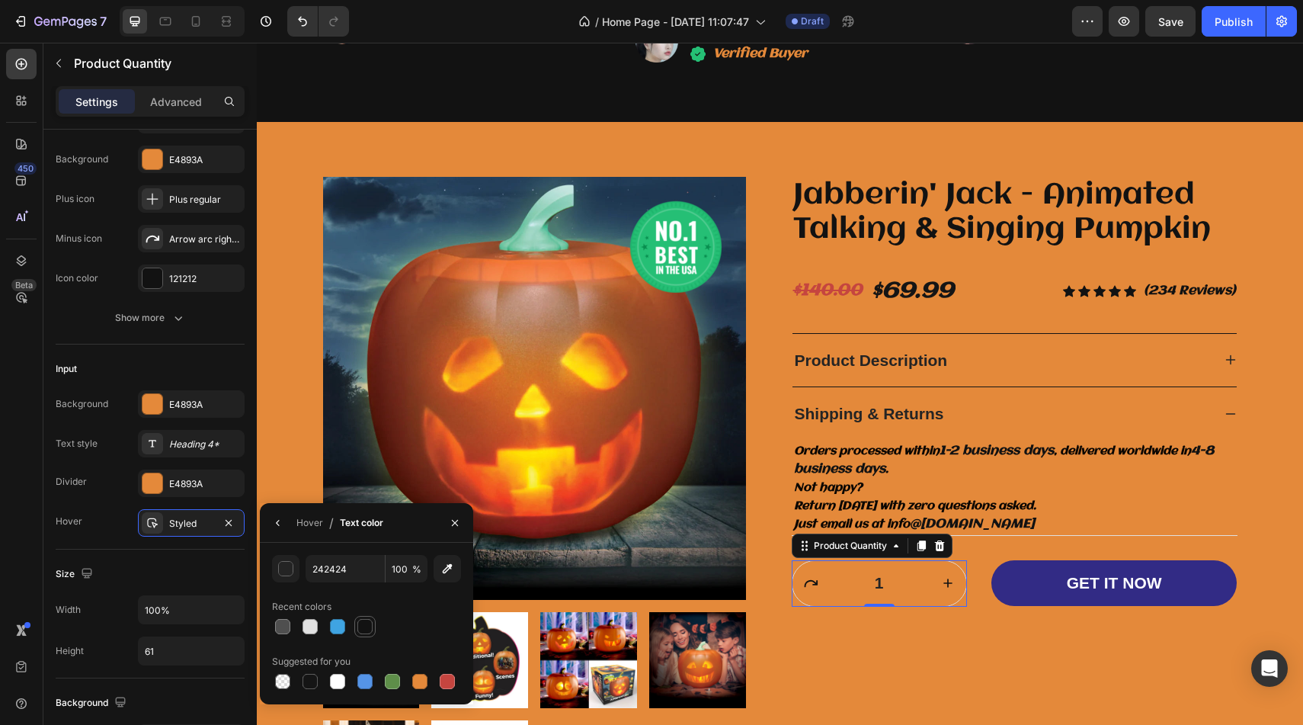
click at [370, 624] on div at bounding box center [364, 626] width 15 height 15
type input "121212"
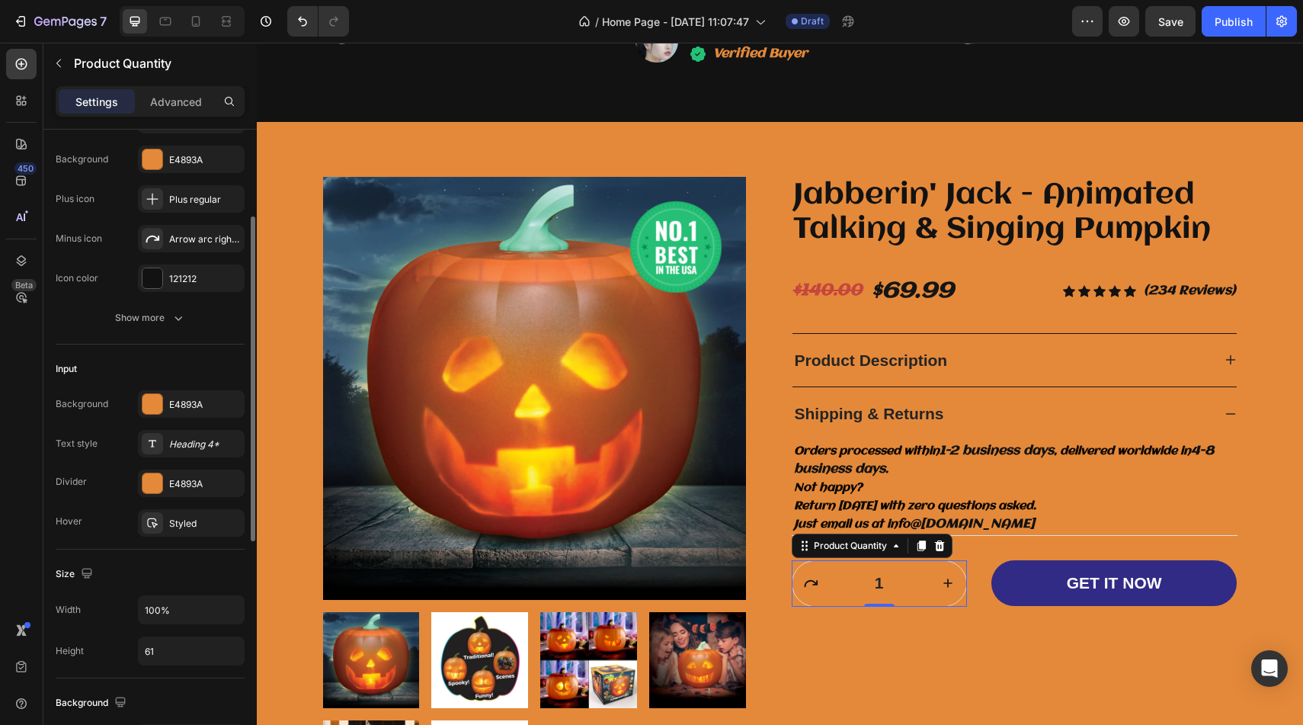
click at [182, 583] on div "Size" at bounding box center [150, 574] width 189 height 24
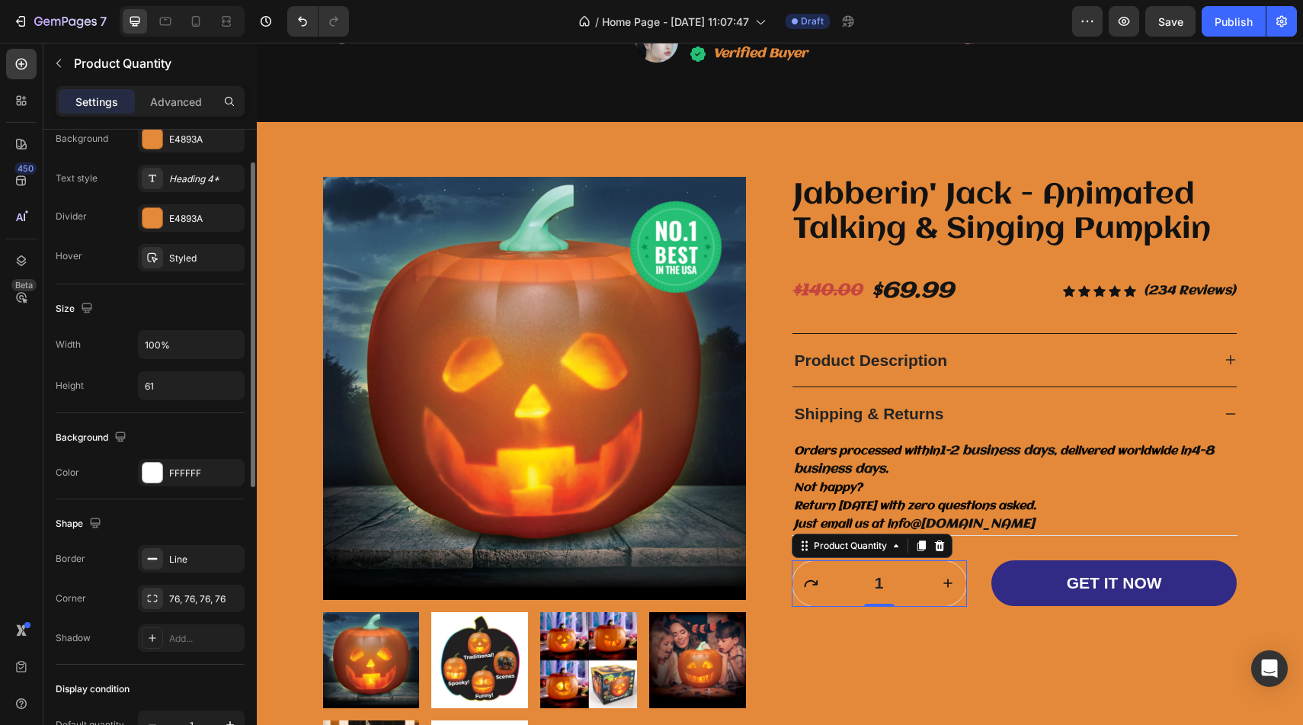
scroll to position [440, 0]
click at [201, 522] on div "Shape" at bounding box center [150, 520] width 189 height 24
click at [203, 536] on div "Shape Border Line Corner 76, 76, 76, 76 Shadow Add..." at bounding box center [150, 578] width 189 height 165
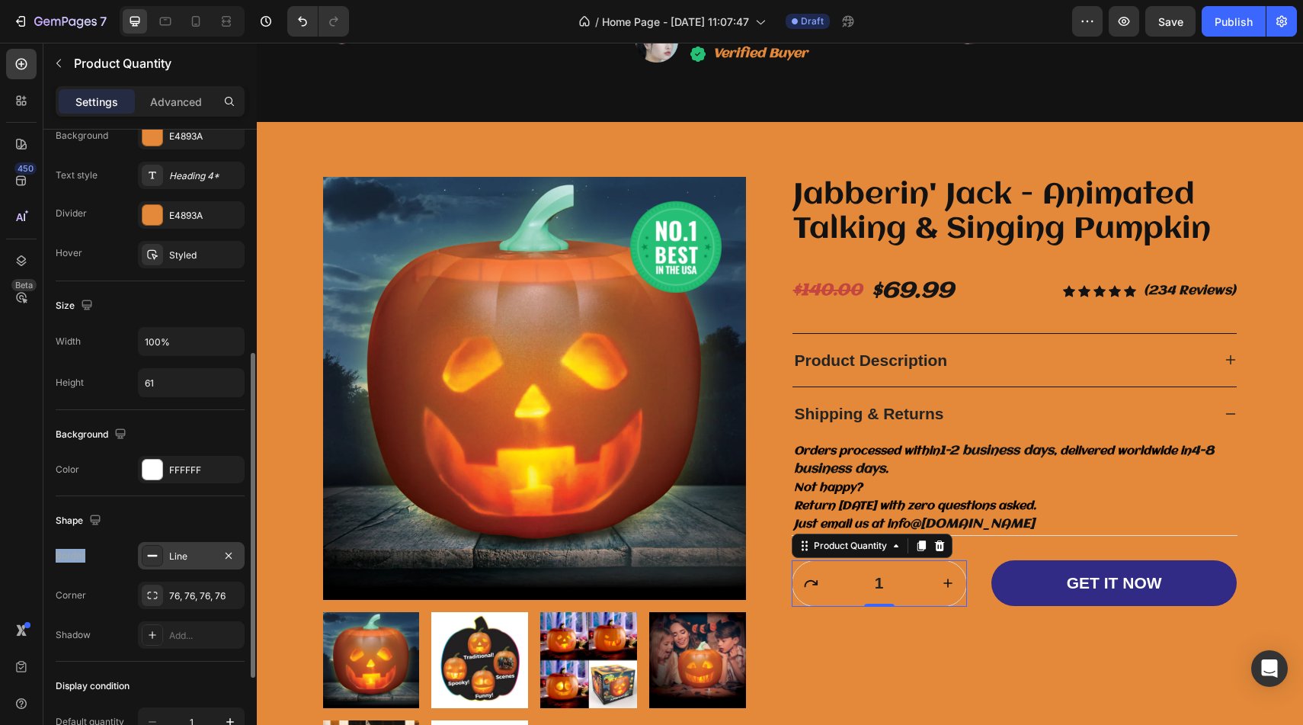
click at [196, 555] on div "Line" at bounding box center [191, 556] width 44 height 14
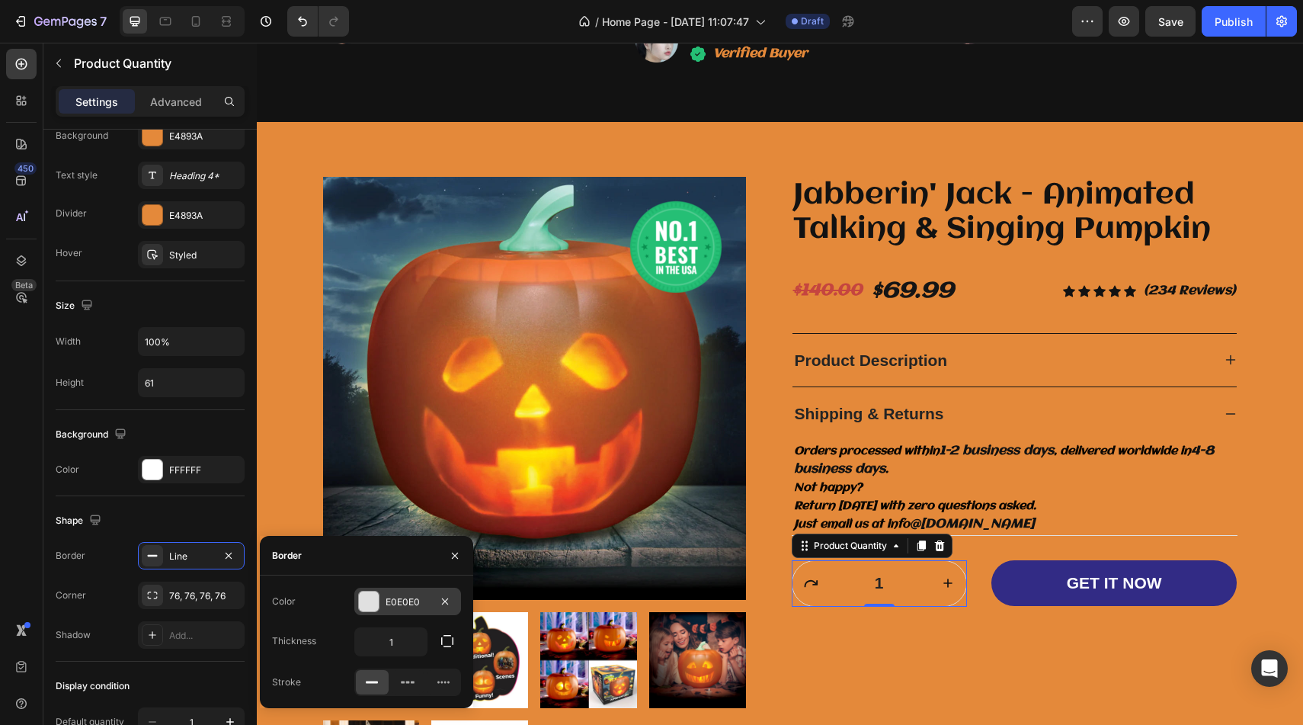
click at [370, 601] on div at bounding box center [369, 601] width 20 height 20
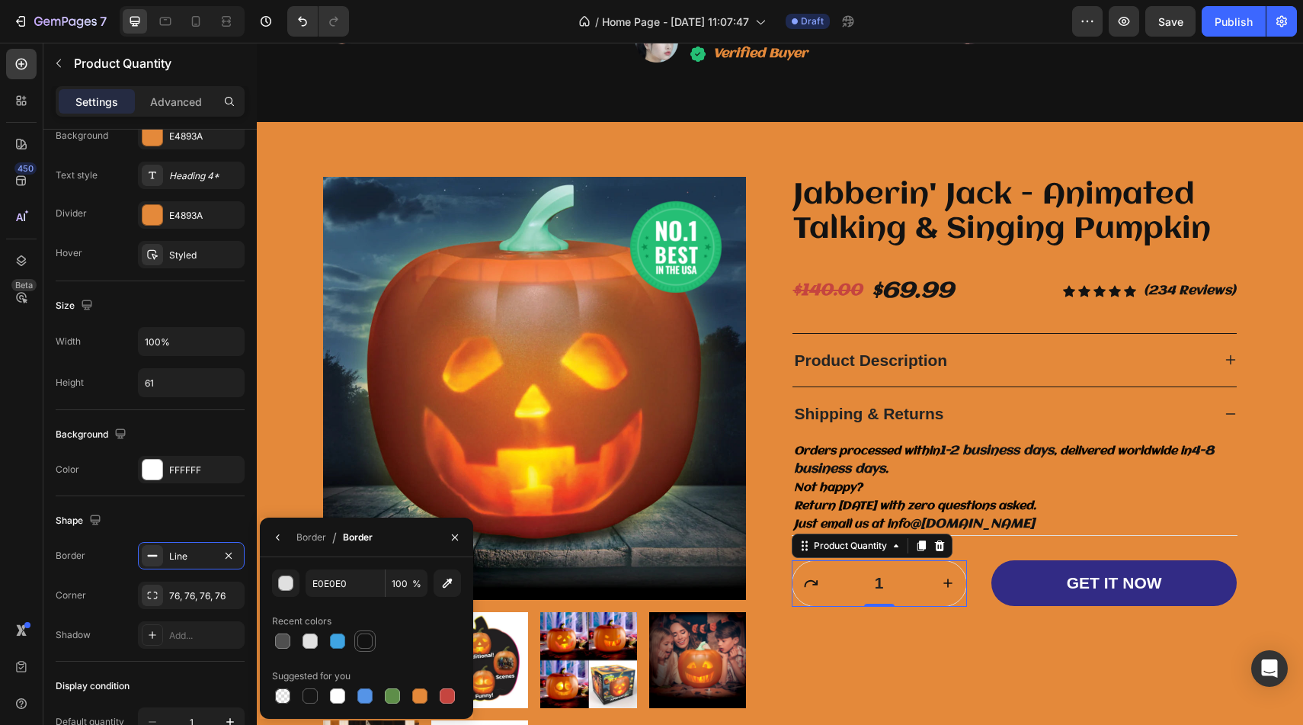
click at [364, 643] on div at bounding box center [364, 640] width 15 height 15
type input "121212"
click at [842, 676] on div "Jabberin' Jack - Animated Talking & Singing Pumpkin Product Title $140.00 Compa…" at bounding box center [1015, 497] width 446 height 641
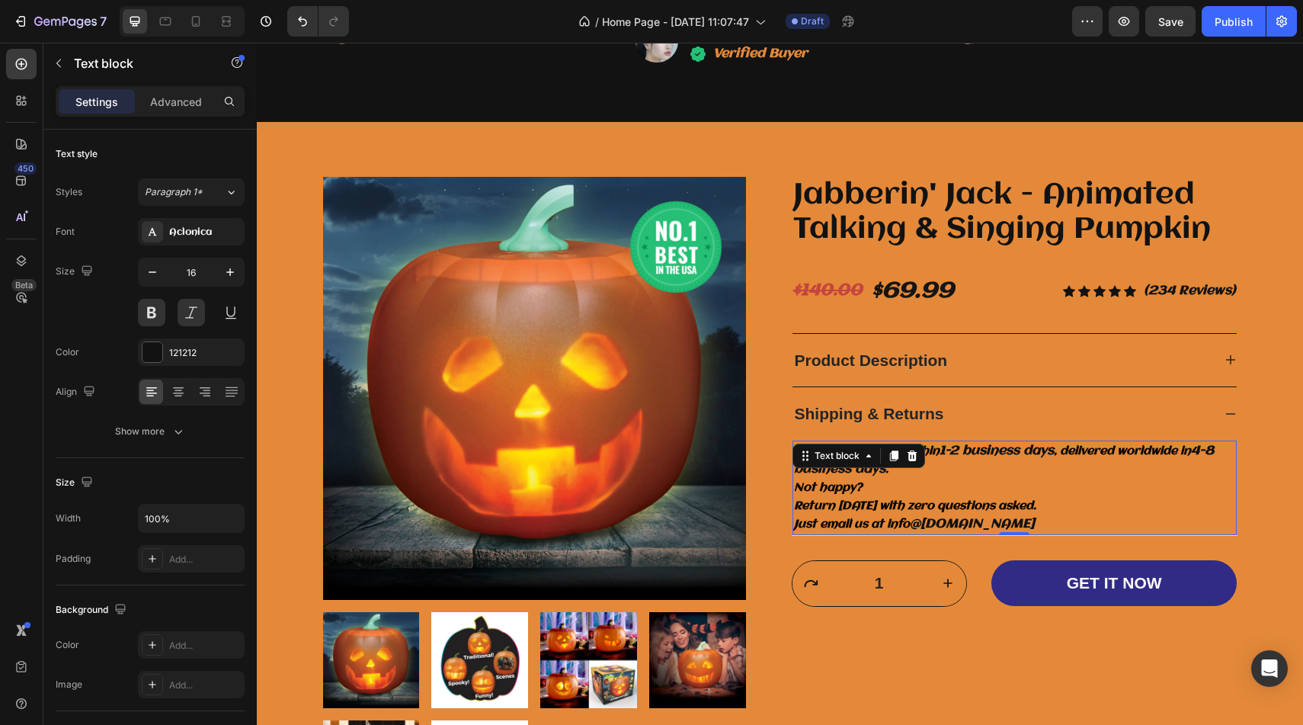
click at [899, 532] on p "Orders processed within 1-2 business days , delivered worldwide in 4-8 business…" at bounding box center [1014, 487] width 441 height 91
click at [174, 98] on p "Advanced" at bounding box center [176, 102] width 52 height 16
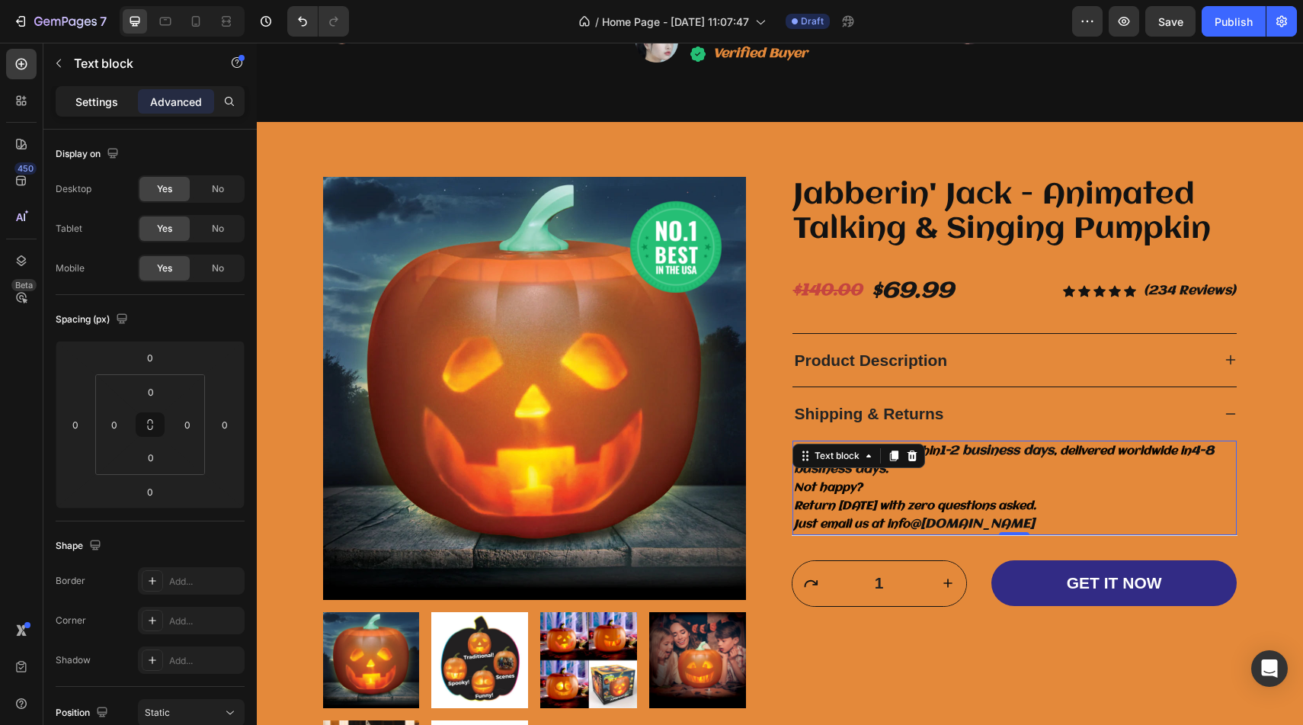
click at [104, 110] on div "Settings" at bounding box center [97, 101] width 76 height 24
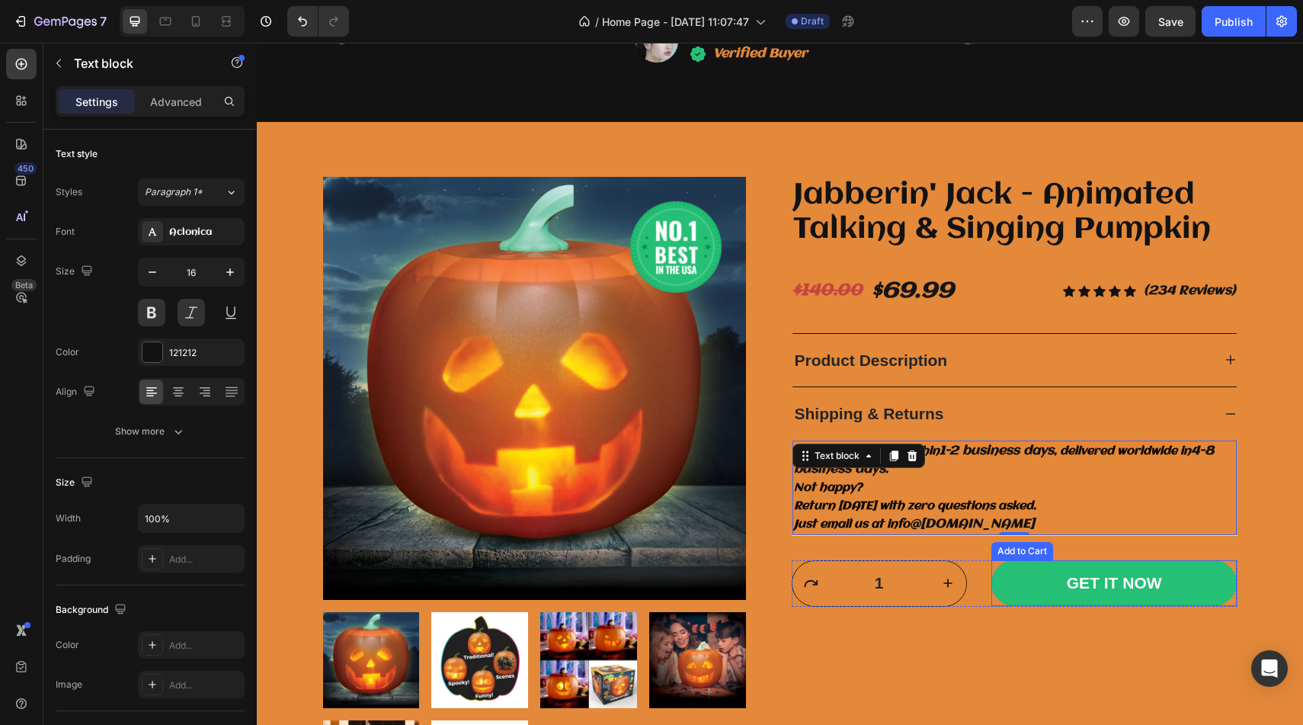
click at [1044, 564] on button "GET IT NOW" at bounding box center [1114, 583] width 246 height 46
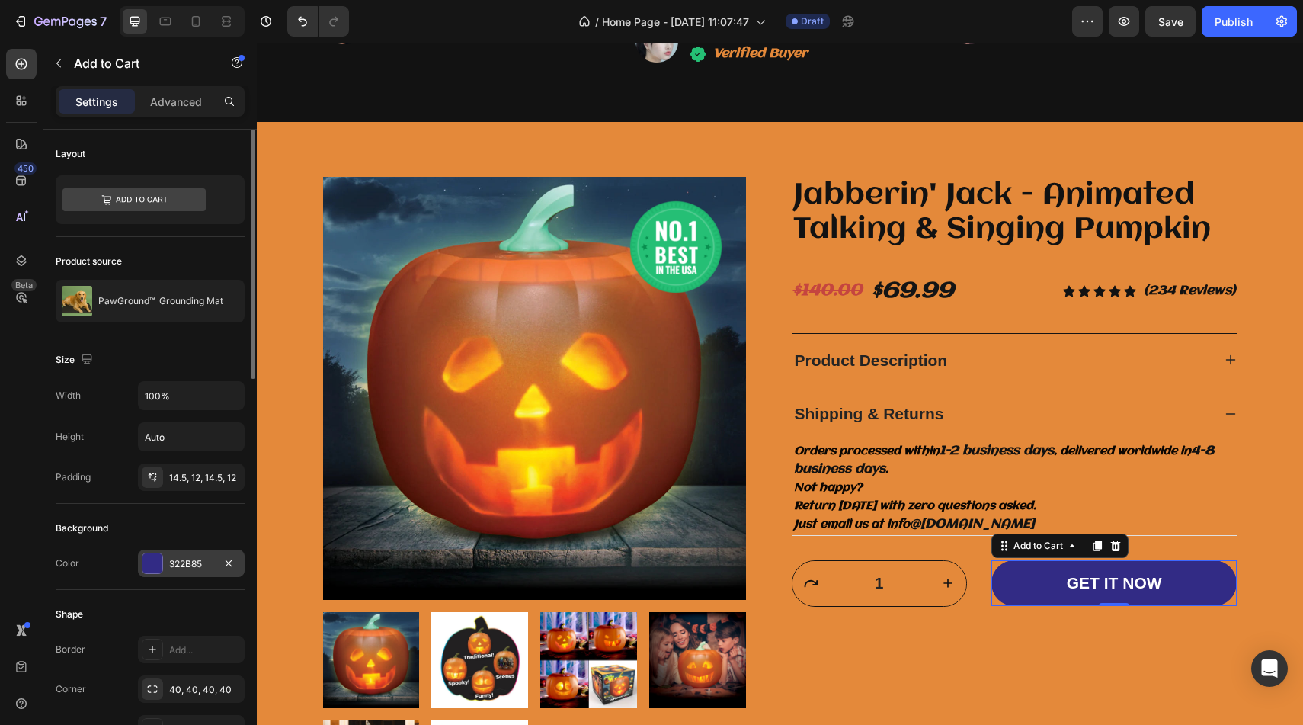
click at [157, 560] on div at bounding box center [152, 563] width 20 height 20
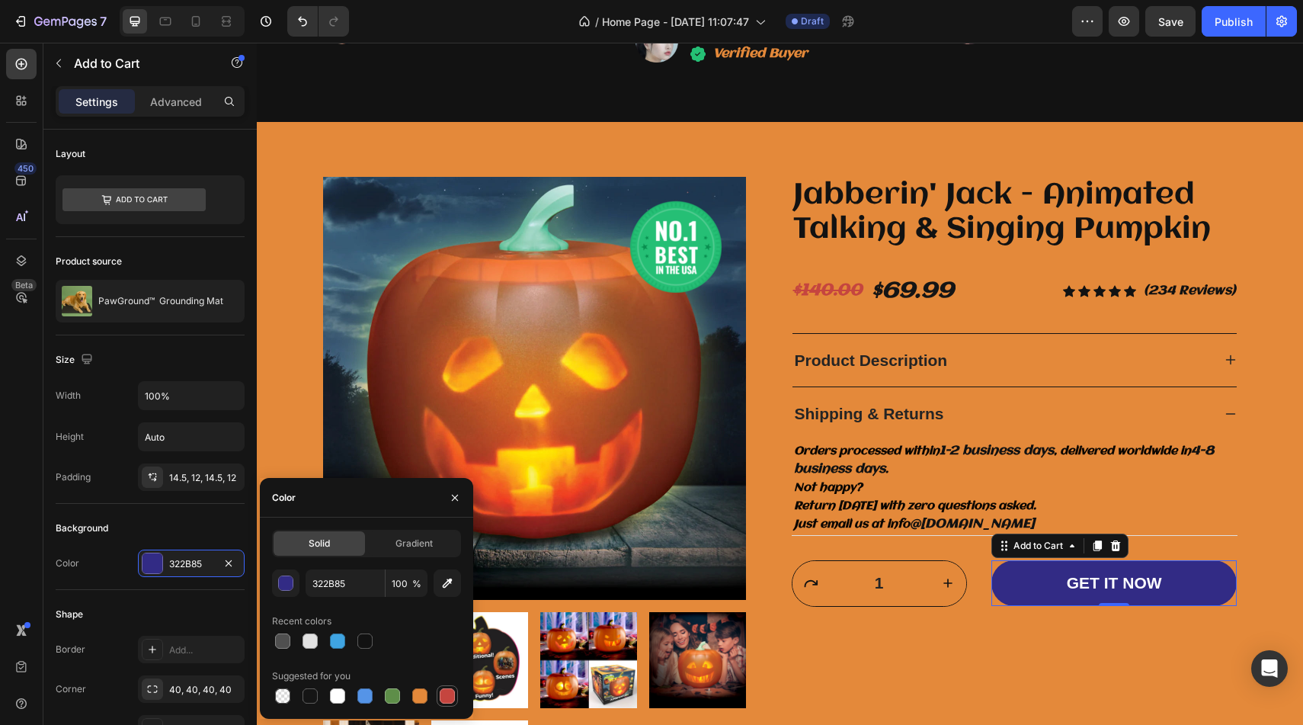
click at [446, 696] on div at bounding box center [447, 695] width 15 height 15
type input "C5453F"
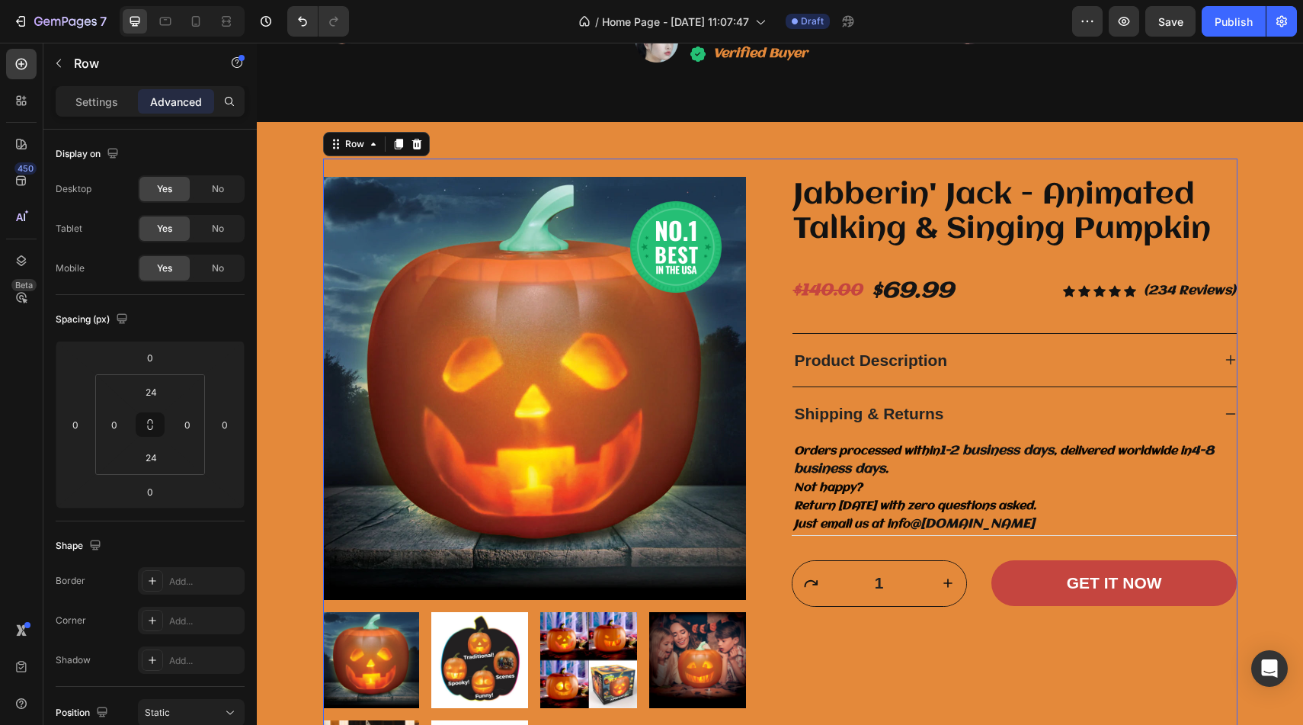
click at [1082, 634] on div "Jabberin' Jack - Animated Talking & Singing Pumpkin Product Title $140.00 Compa…" at bounding box center [1015, 497] width 446 height 641
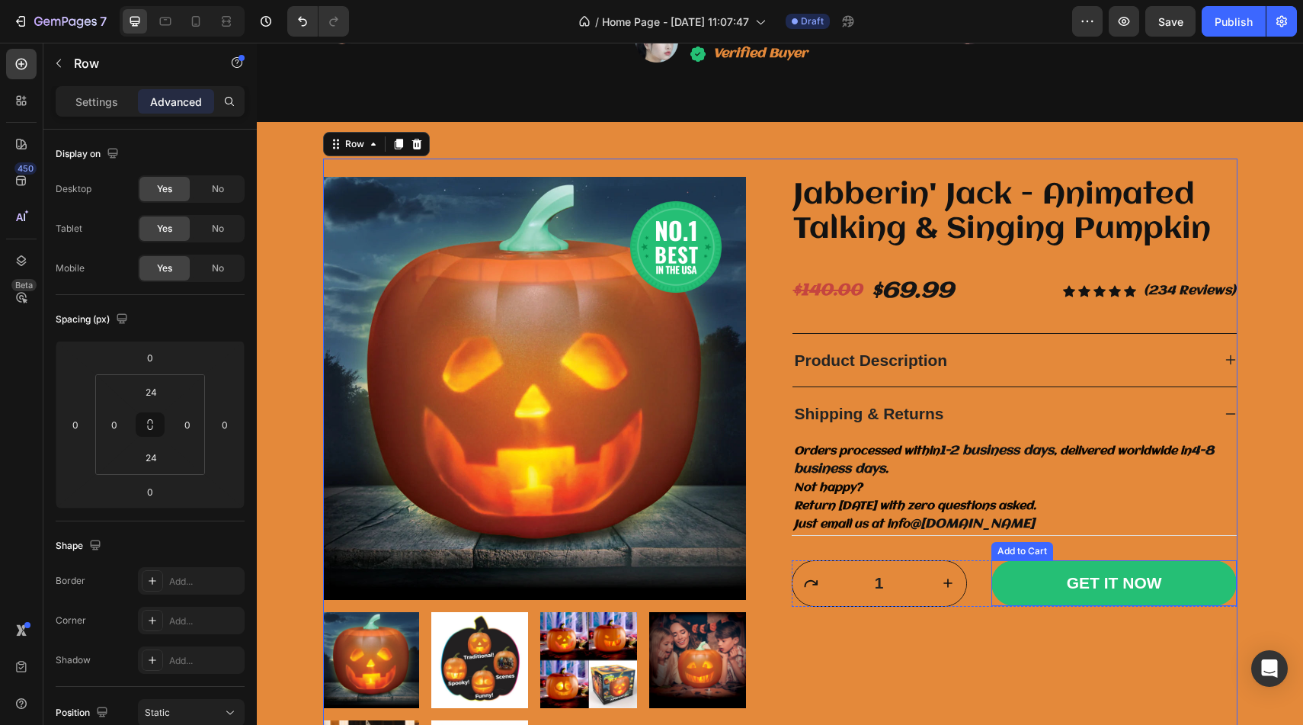
click at [1054, 596] on button "GET IT NOW" at bounding box center [1114, 583] width 246 height 46
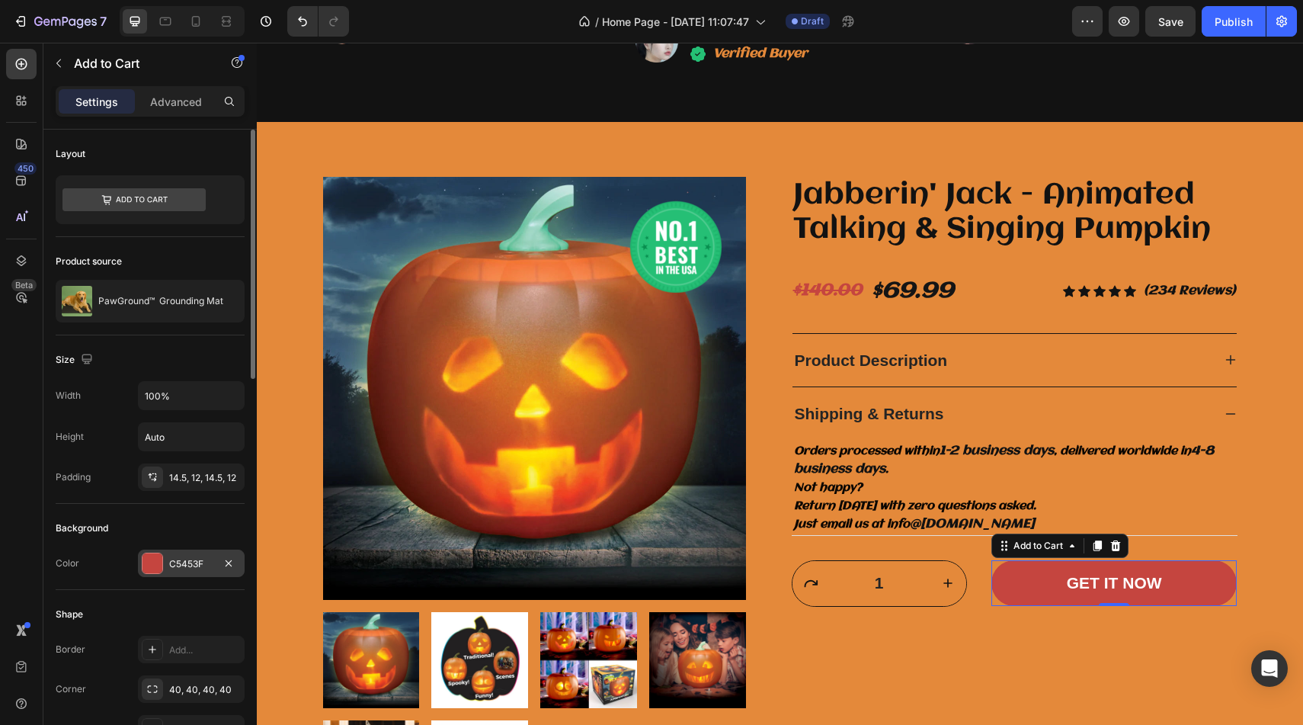
click at [157, 553] on div at bounding box center [152, 563] width 20 height 20
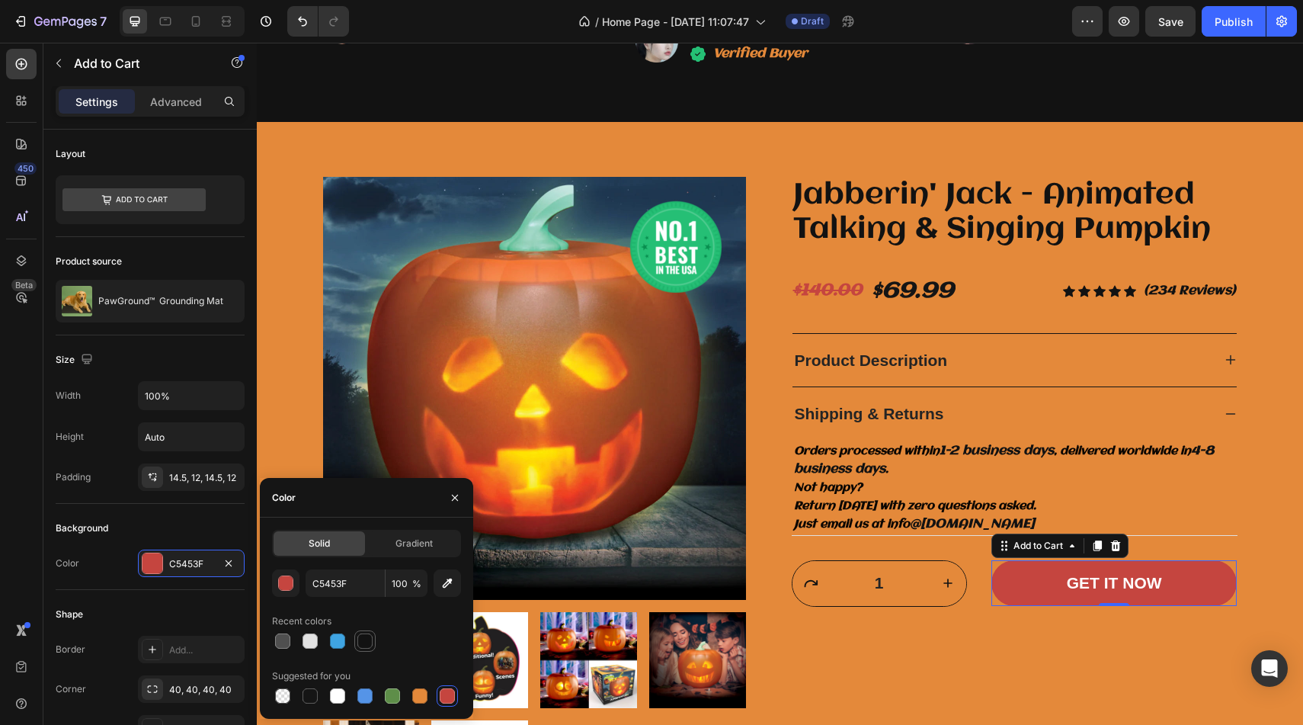
click at [369, 635] on div at bounding box center [364, 640] width 15 height 15
type input "121212"
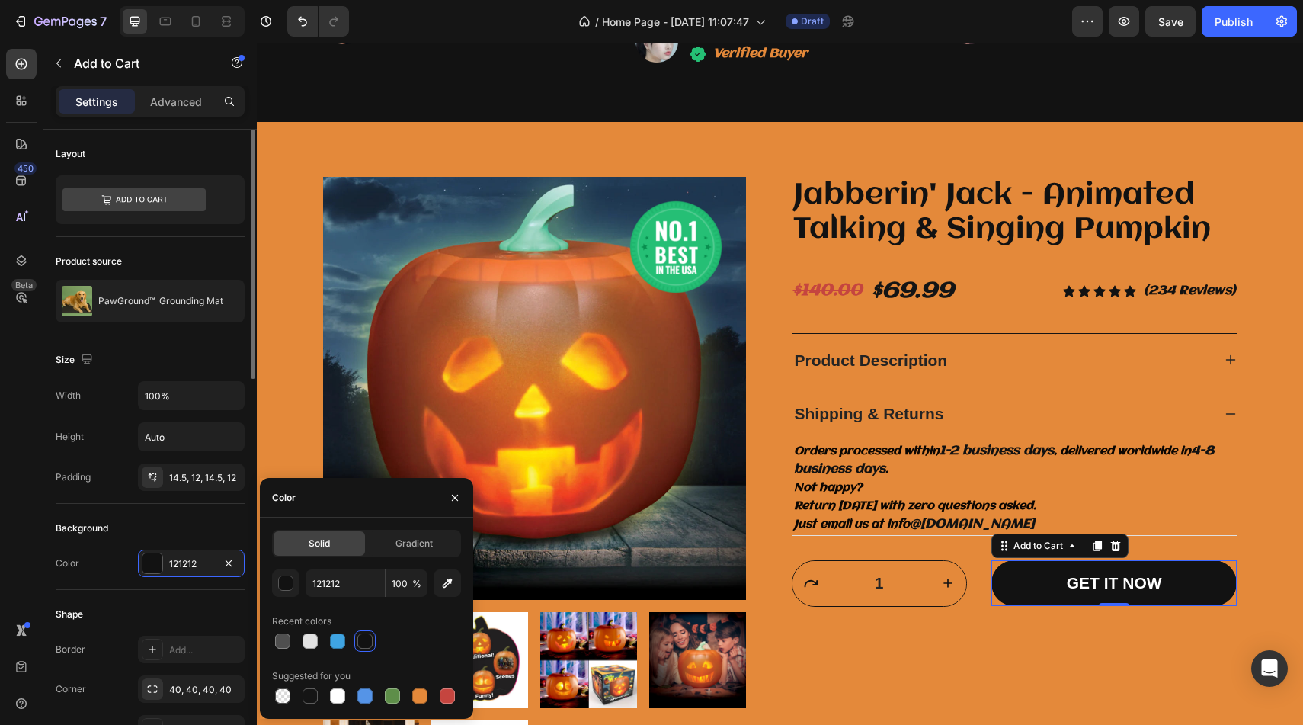
click at [203, 539] on div "Background" at bounding box center [150, 528] width 189 height 24
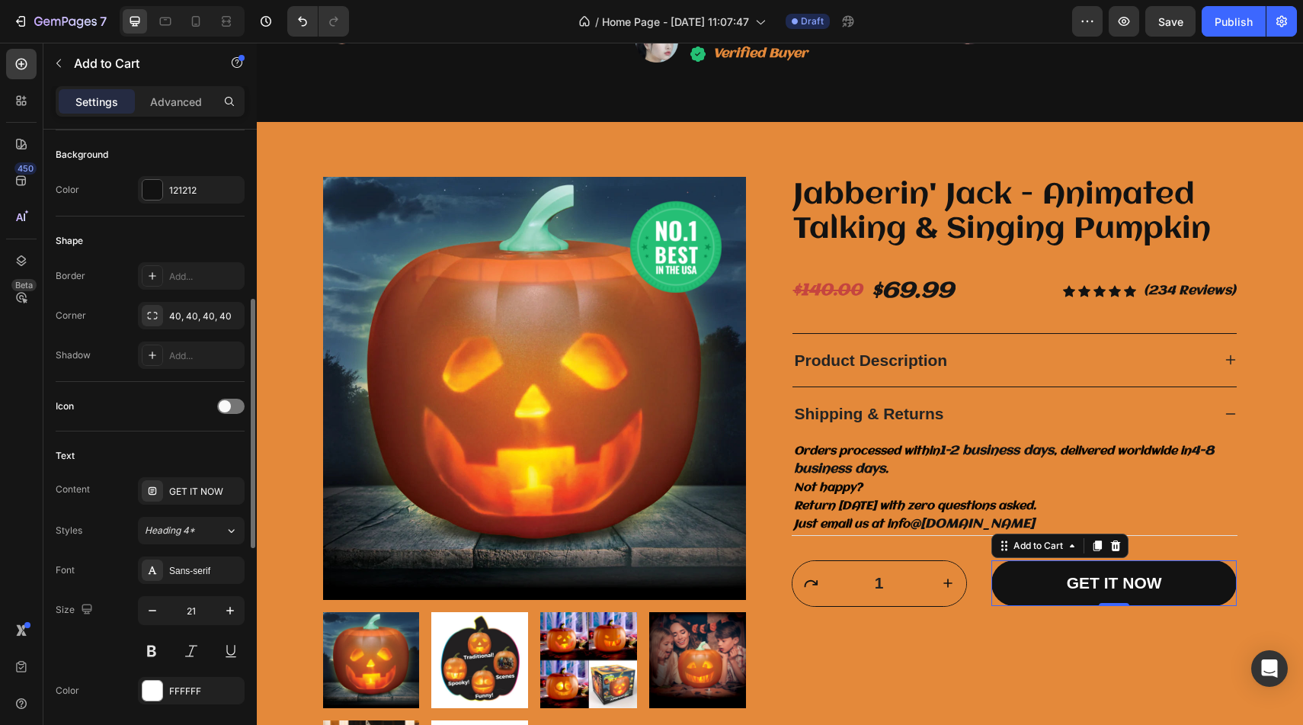
scroll to position [389, 0]
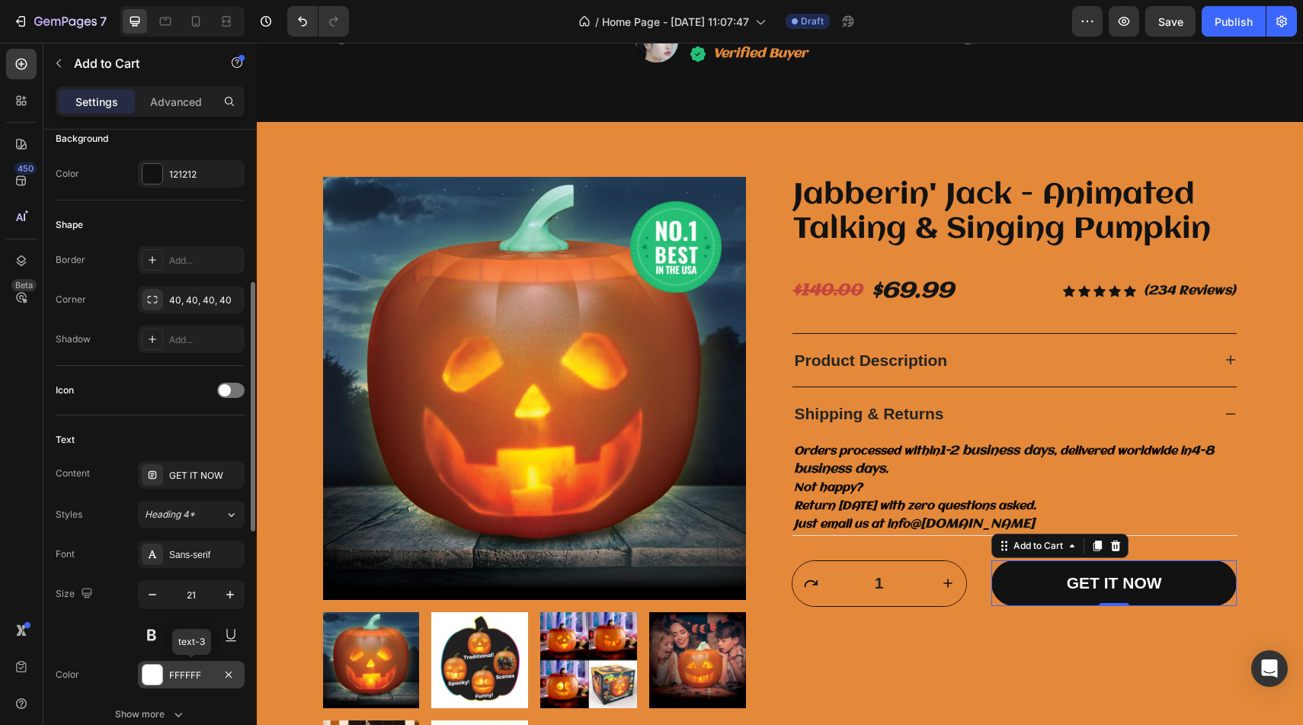
click at [151, 677] on div at bounding box center [152, 674] width 20 height 20
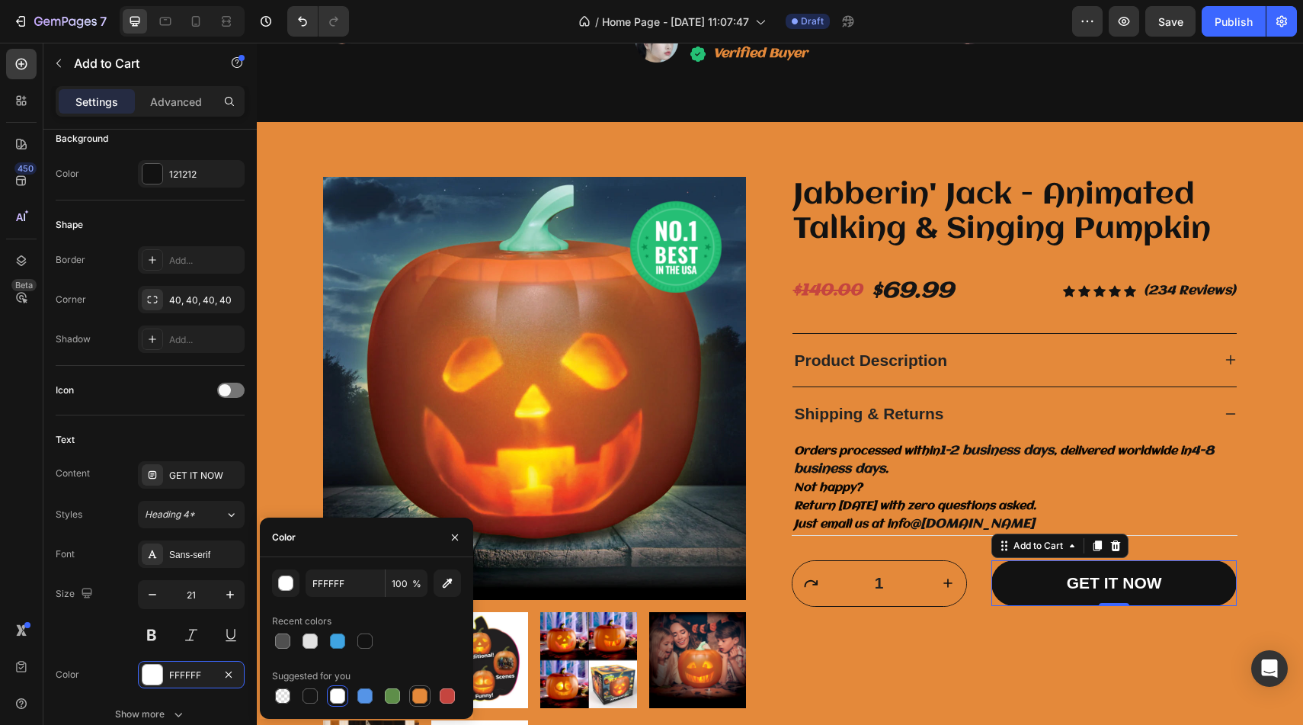
click at [423, 692] on div at bounding box center [419, 695] width 15 height 15
type input "E4893A"
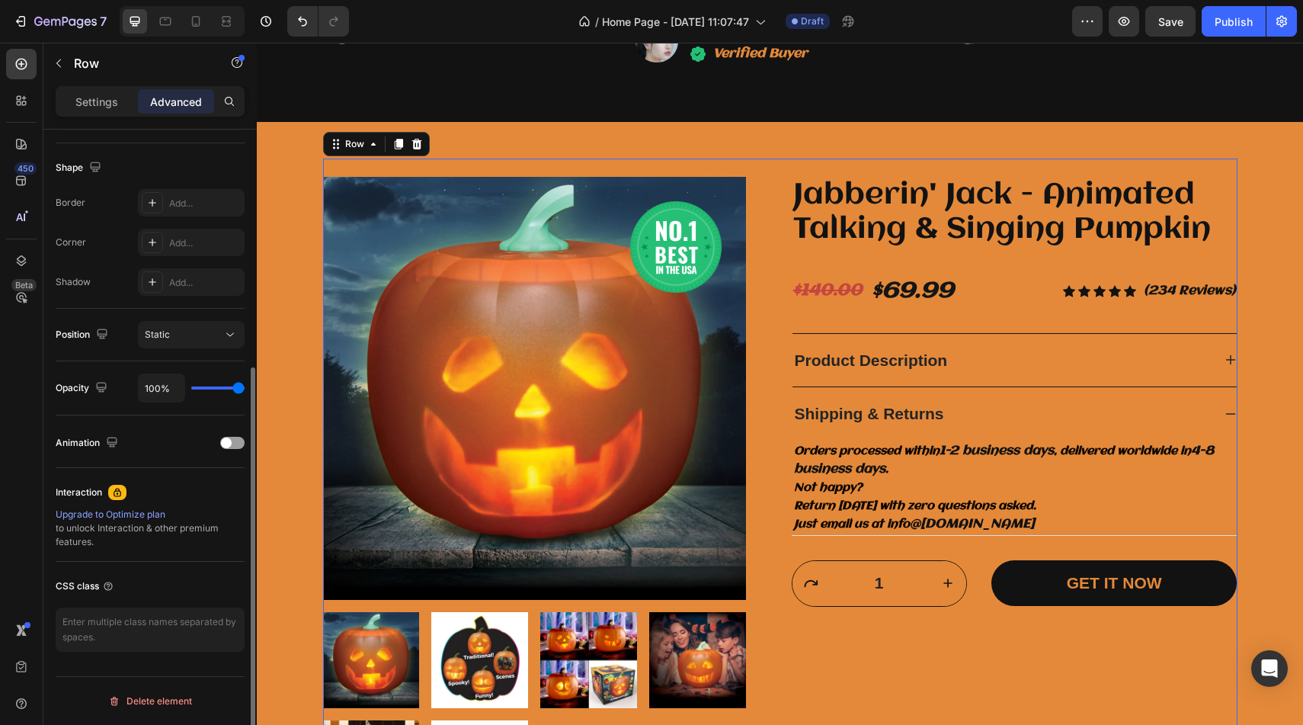
click at [958, 641] on div "Jabberin' Jack - Animated Talking & Singing Pumpkin Product Title $140.00 Compa…" at bounding box center [1015, 497] width 446 height 641
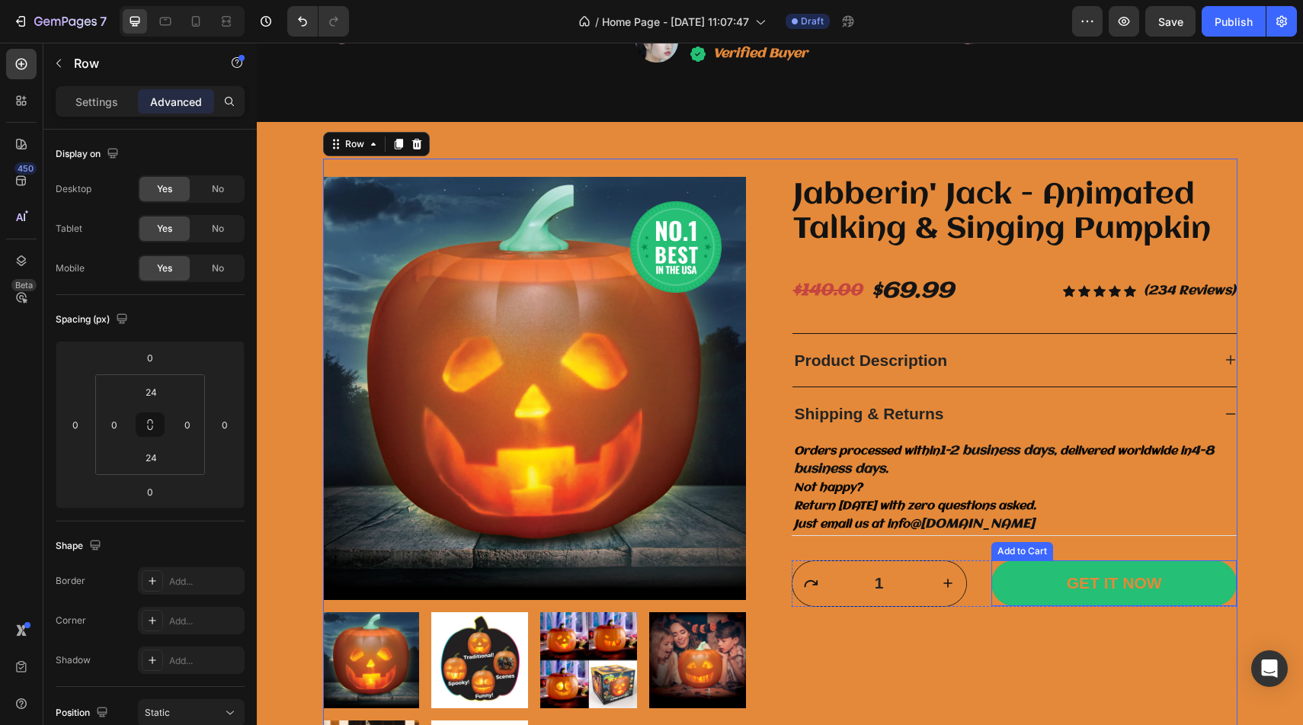
click at [1025, 600] on button "GET IT NOW" at bounding box center [1114, 583] width 246 height 46
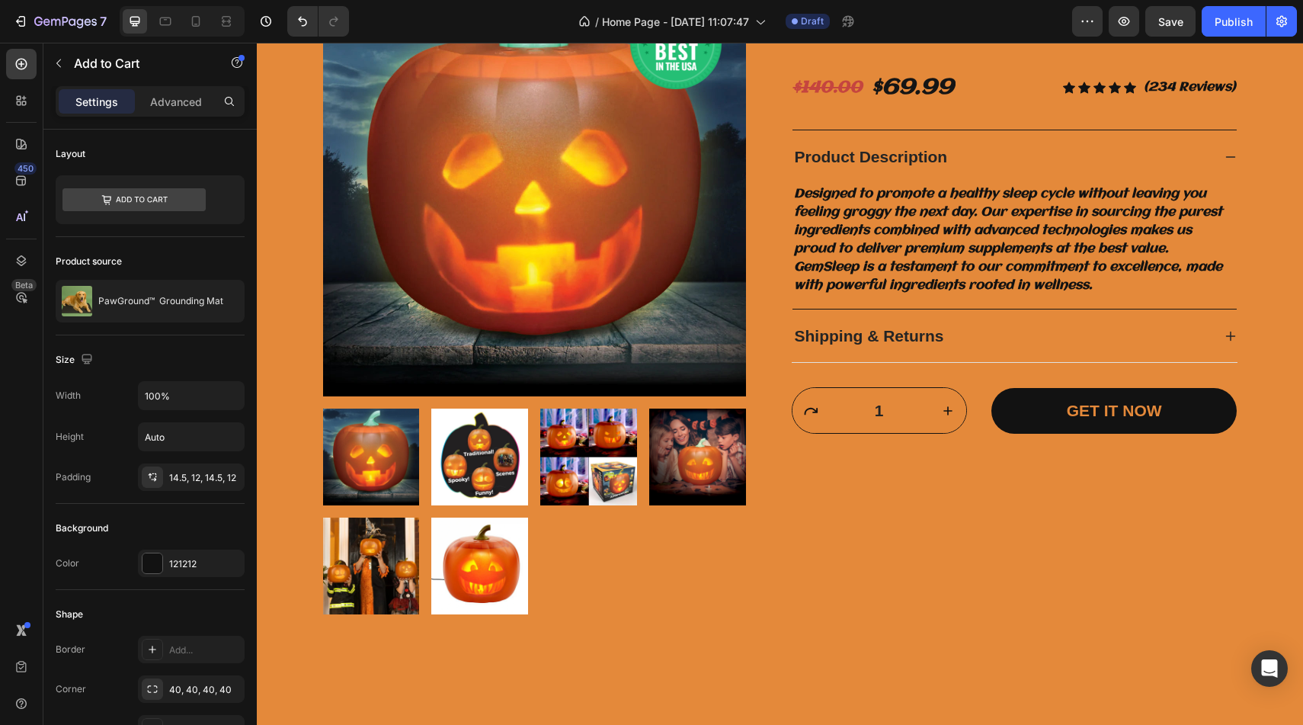
scroll to position [3549, 0]
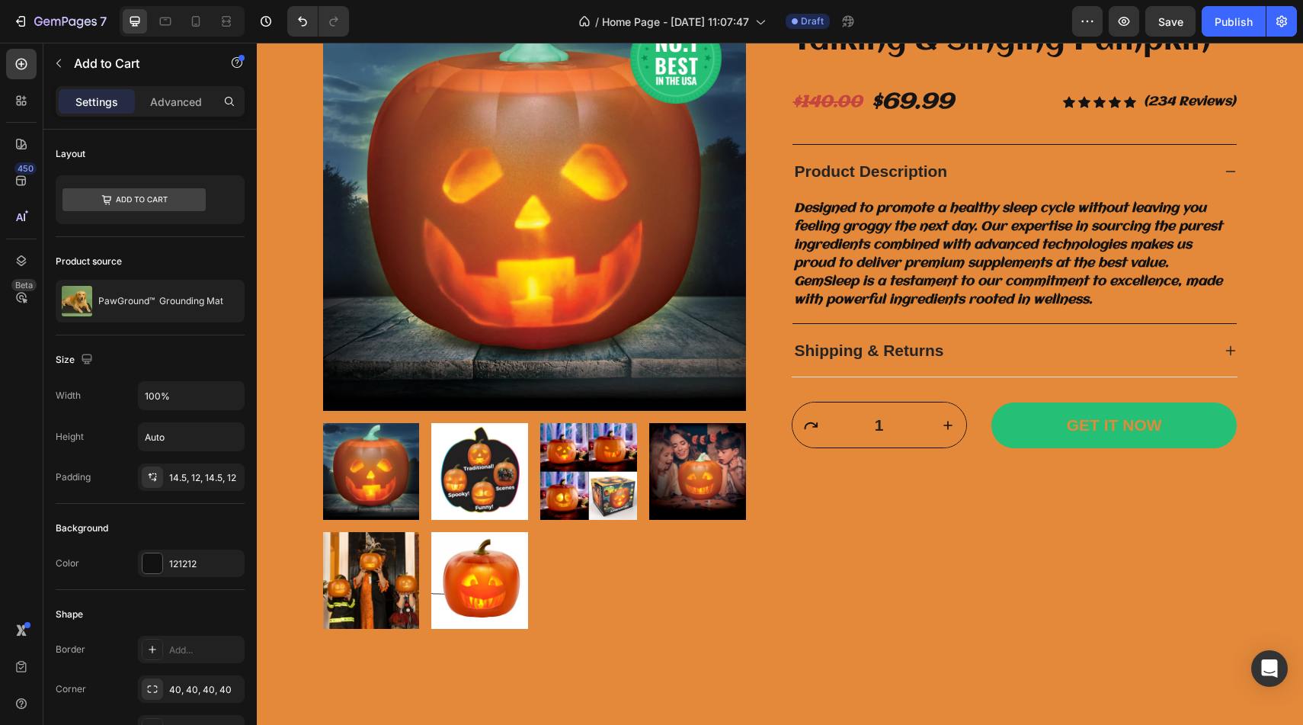
click at [1043, 417] on button "GET IT NOW" at bounding box center [1114, 425] width 246 height 46
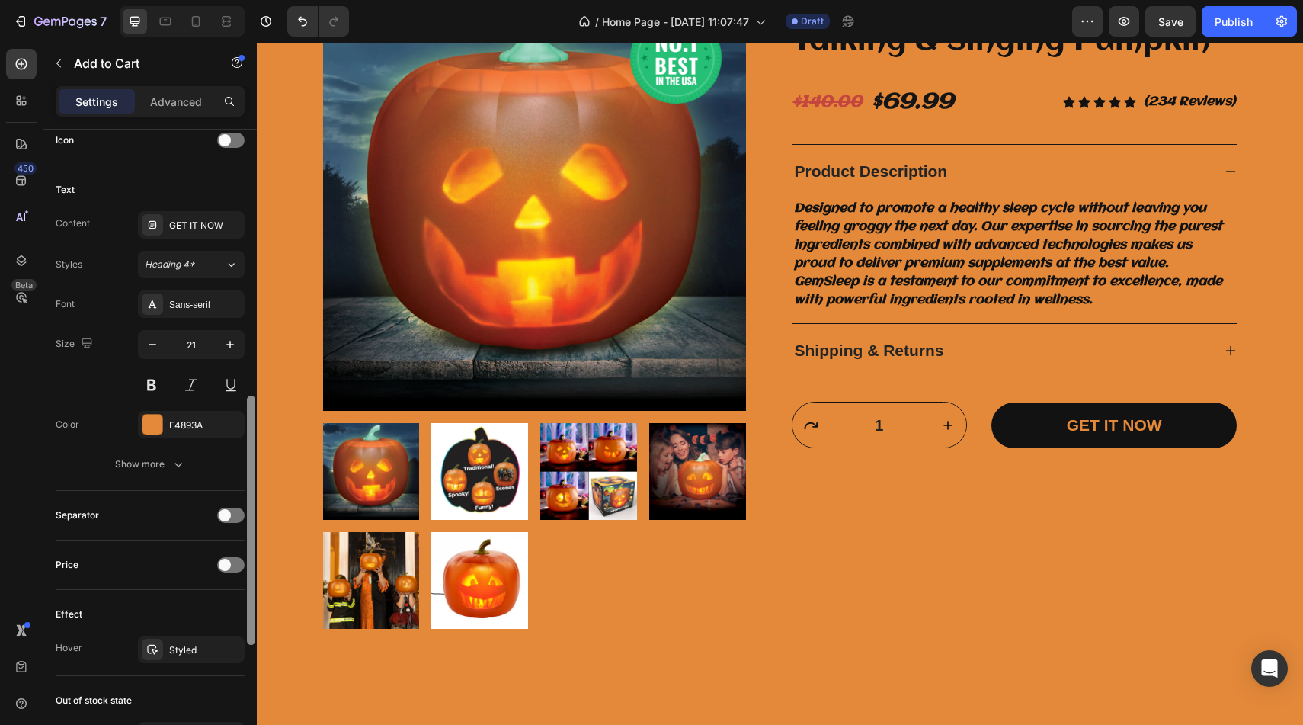
scroll to position [740, 0]
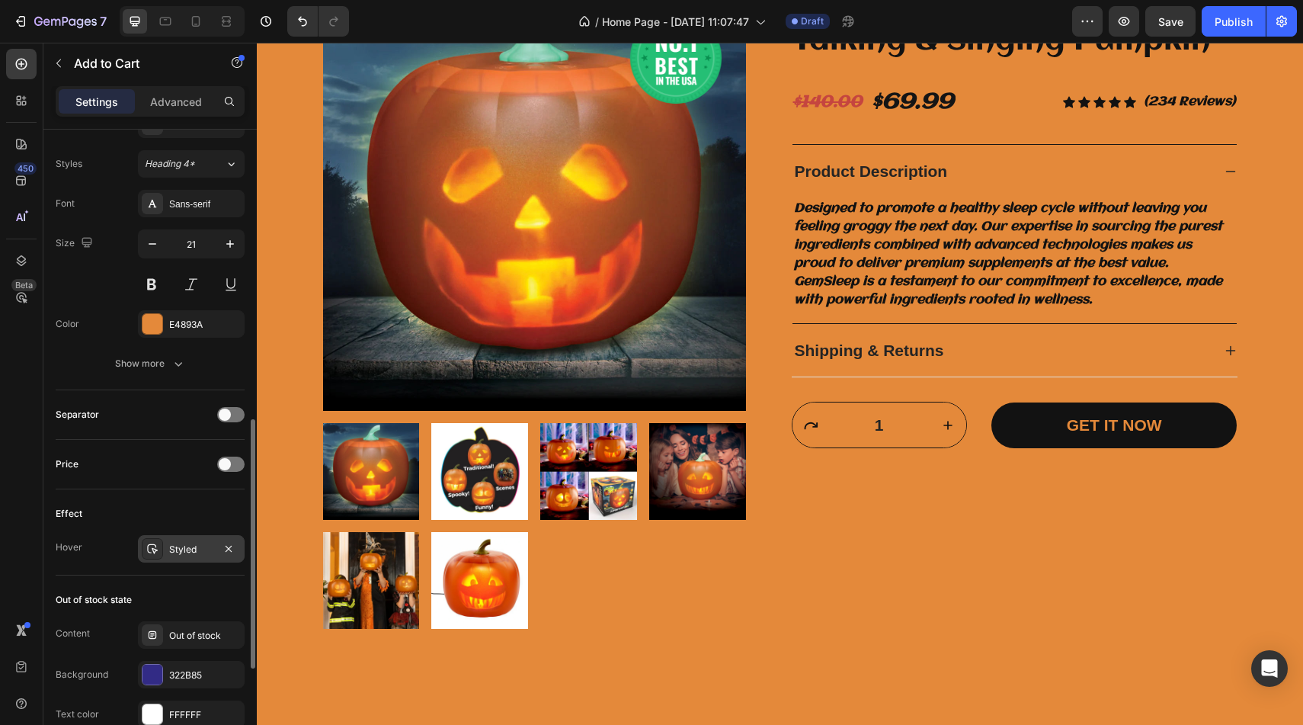
click at [202, 558] on div "Styled" at bounding box center [191, 548] width 107 height 27
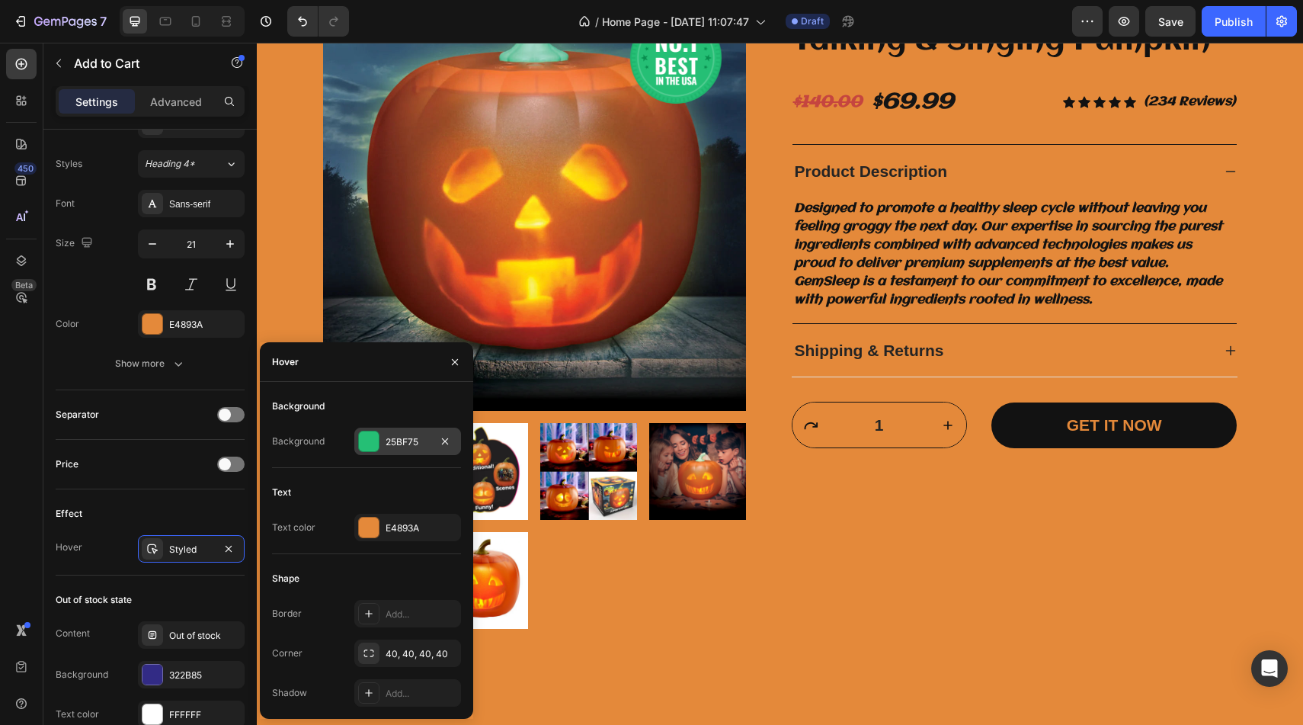
click at [367, 443] on div at bounding box center [369, 441] width 20 height 20
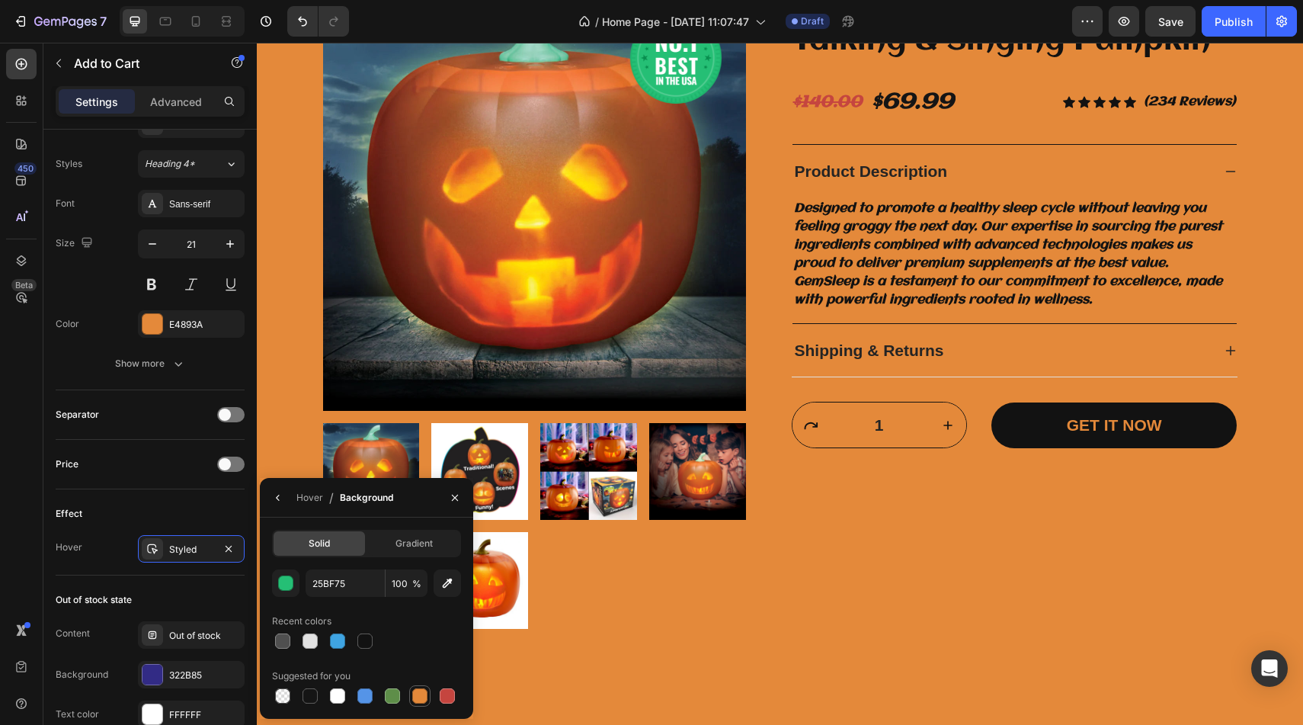
click at [417, 690] on div at bounding box center [419, 695] width 15 height 15
type input "E4893A"
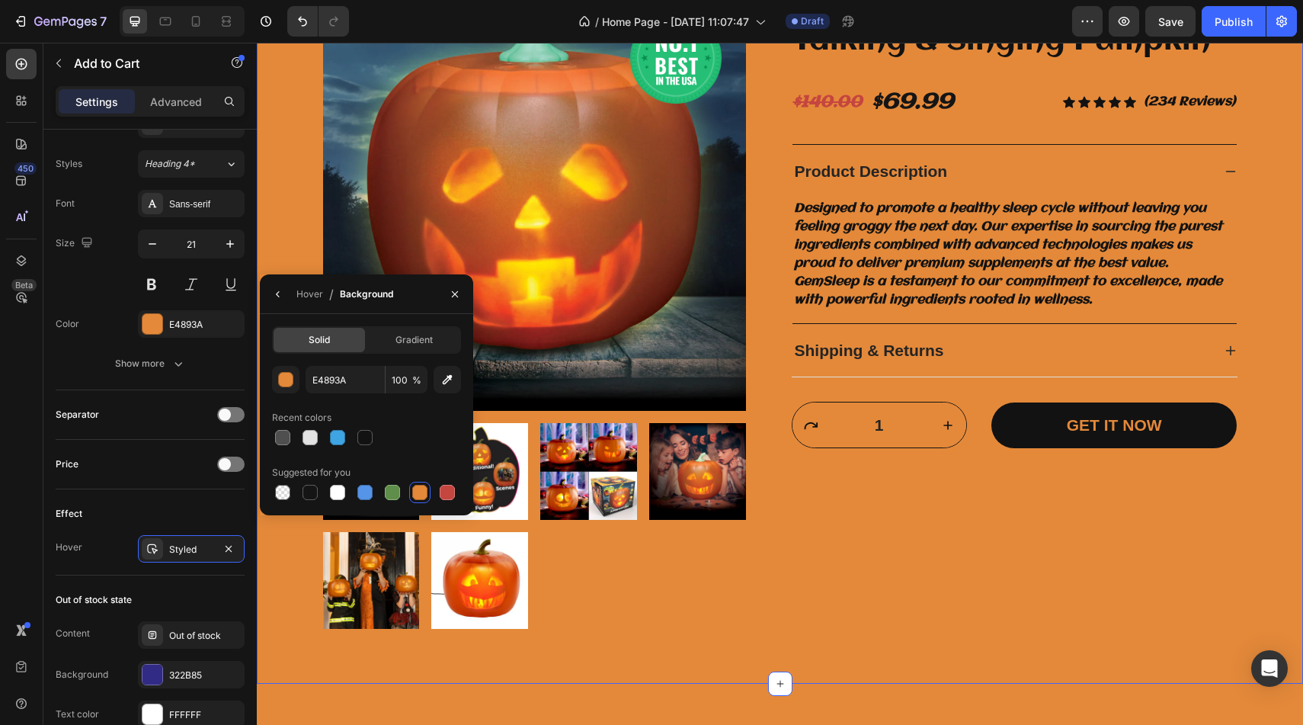
click at [245, 595] on div at bounding box center [250, 703] width 11 height 638
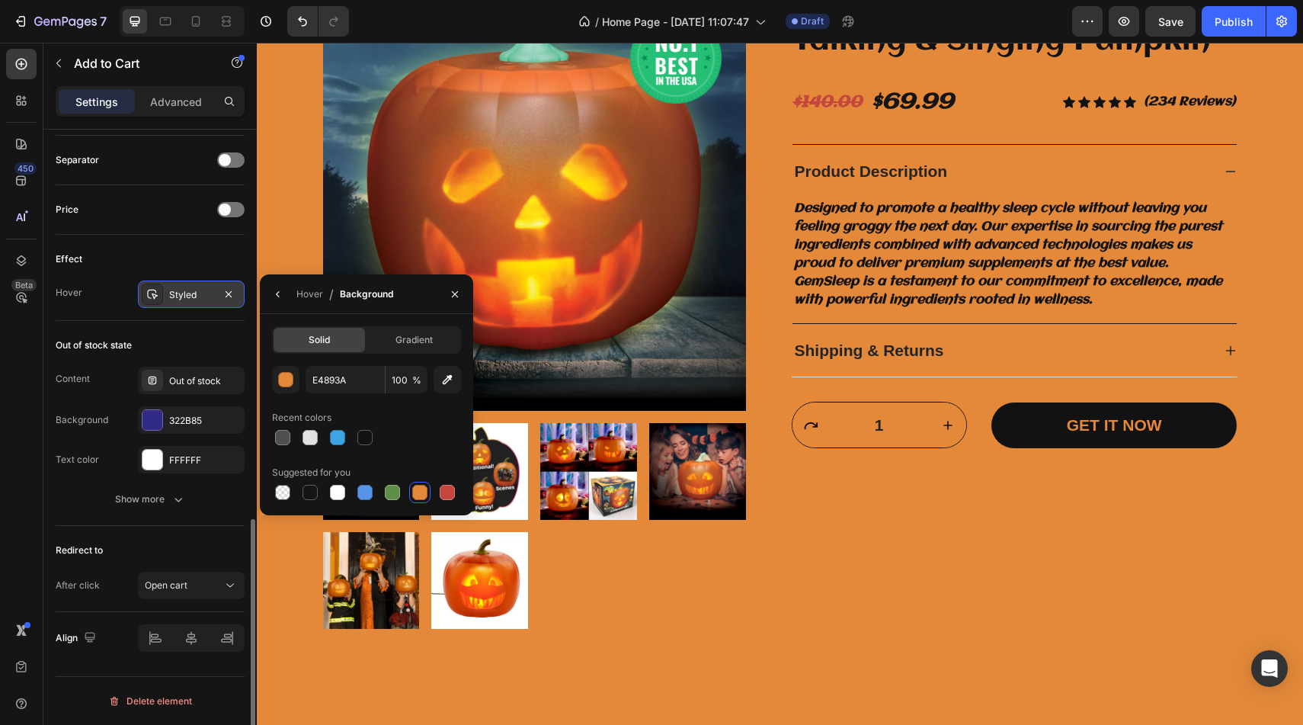
click at [208, 298] on div "Styled" at bounding box center [191, 295] width 44 height 14
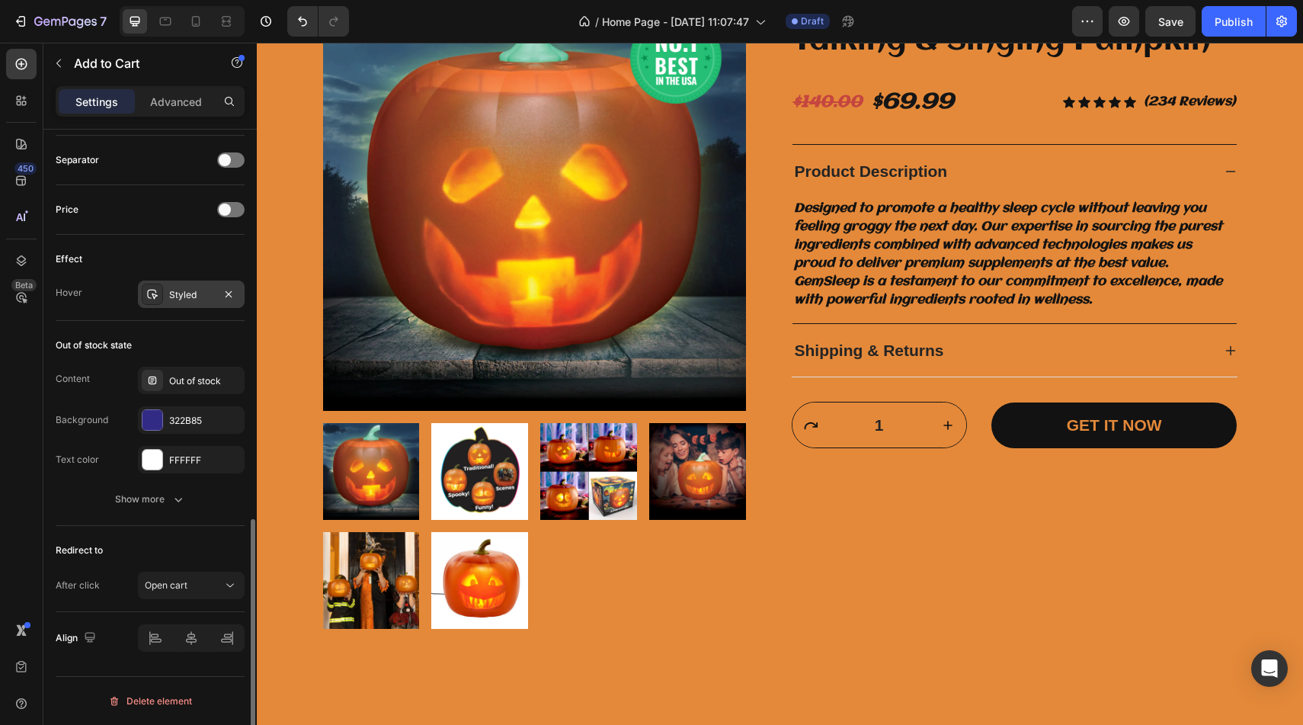
click at [207, 300] on div "Styled" at bounding box center [191, 295] width 44 height 14
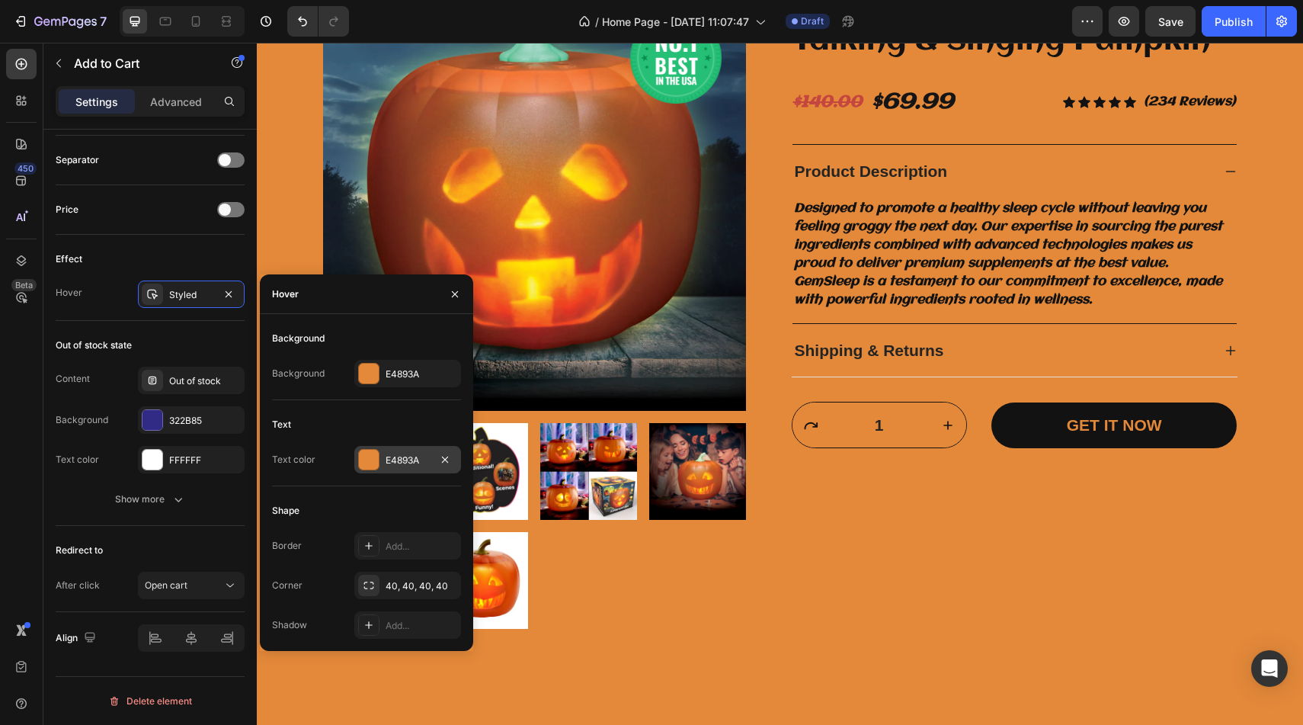
click at [373, 458] on div at bounding box center [369, 460] width 20 height 20
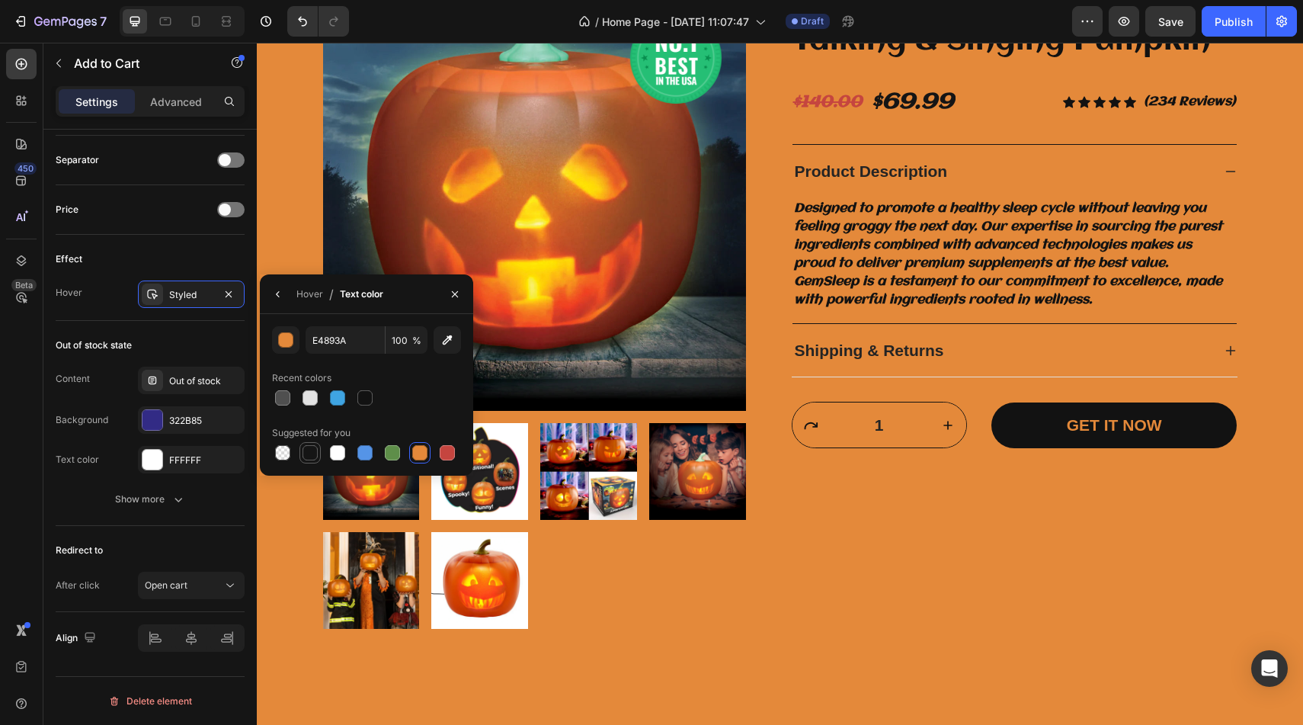
click at [313, 448] on div at bounding box center [309, 452] width 15 height 15
type input "151515"
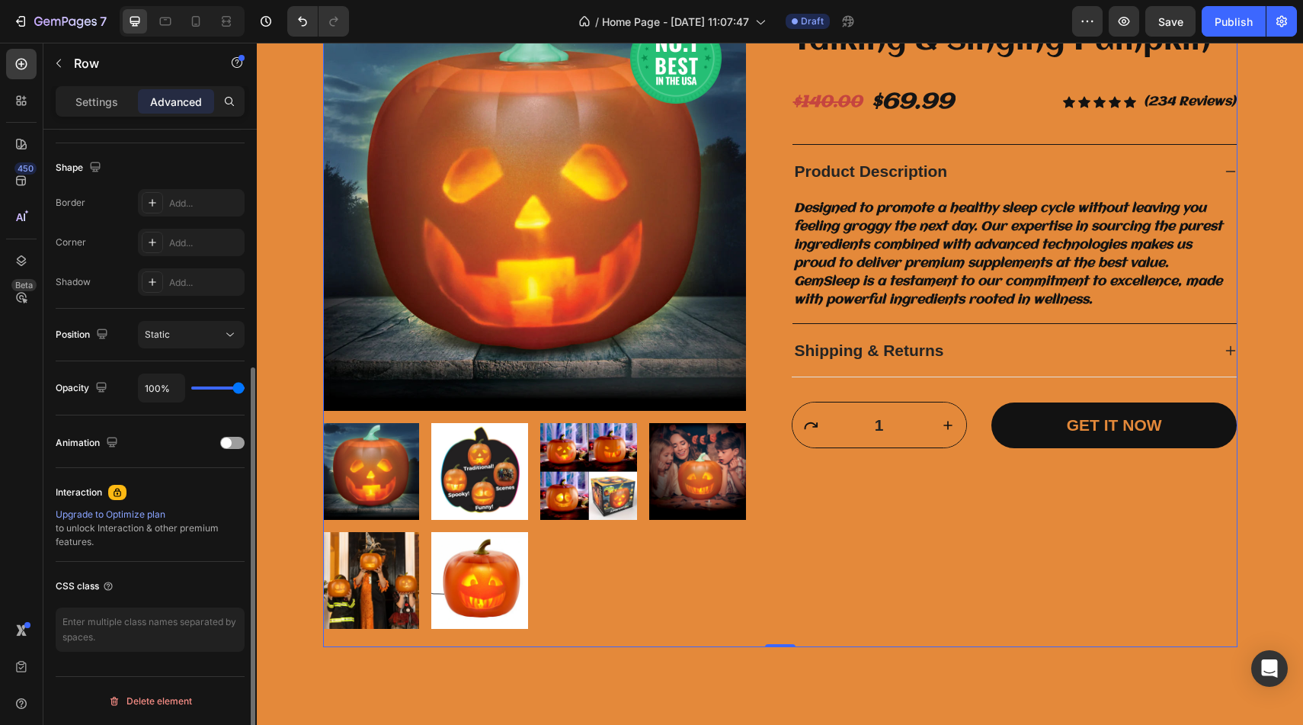
scroll to position [0, 0]
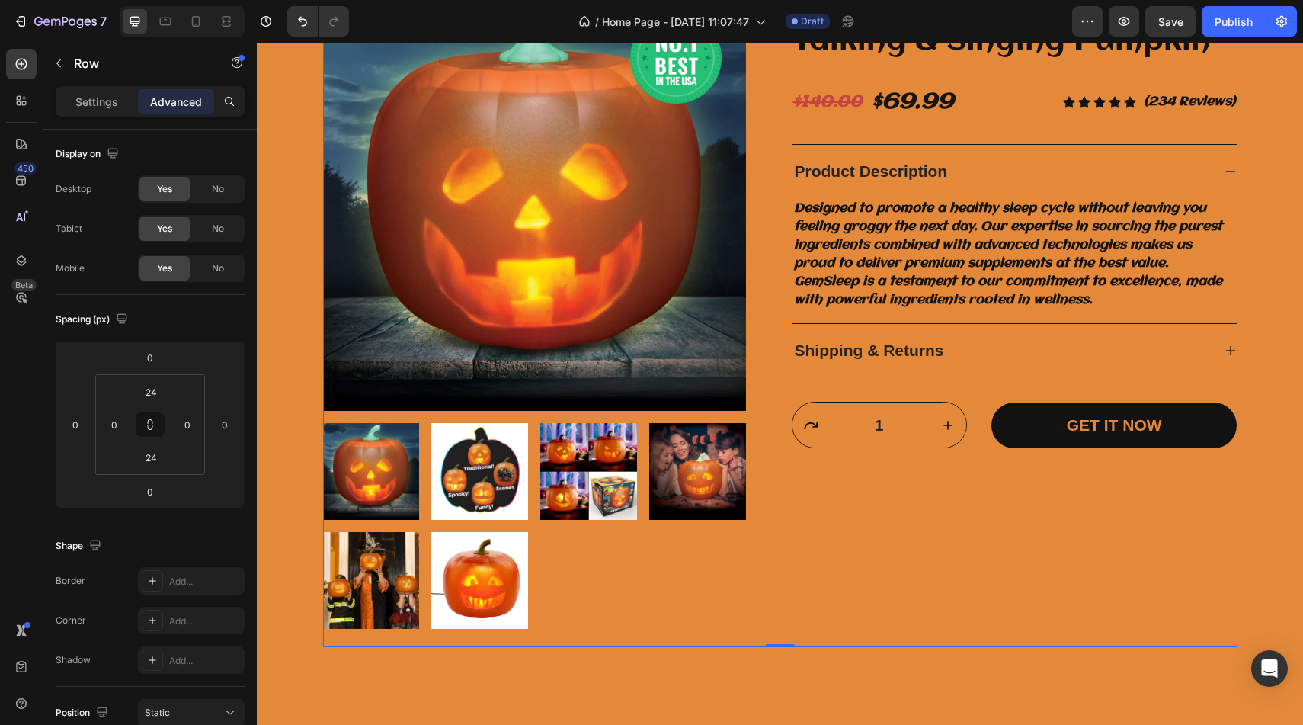
click at [949, 511] on div "Jabberin' Jack - Animated Talking & Singing Pumpkin Product Title $140.00 Compa…" at bounding box center [1015, 308] width 446 height 641
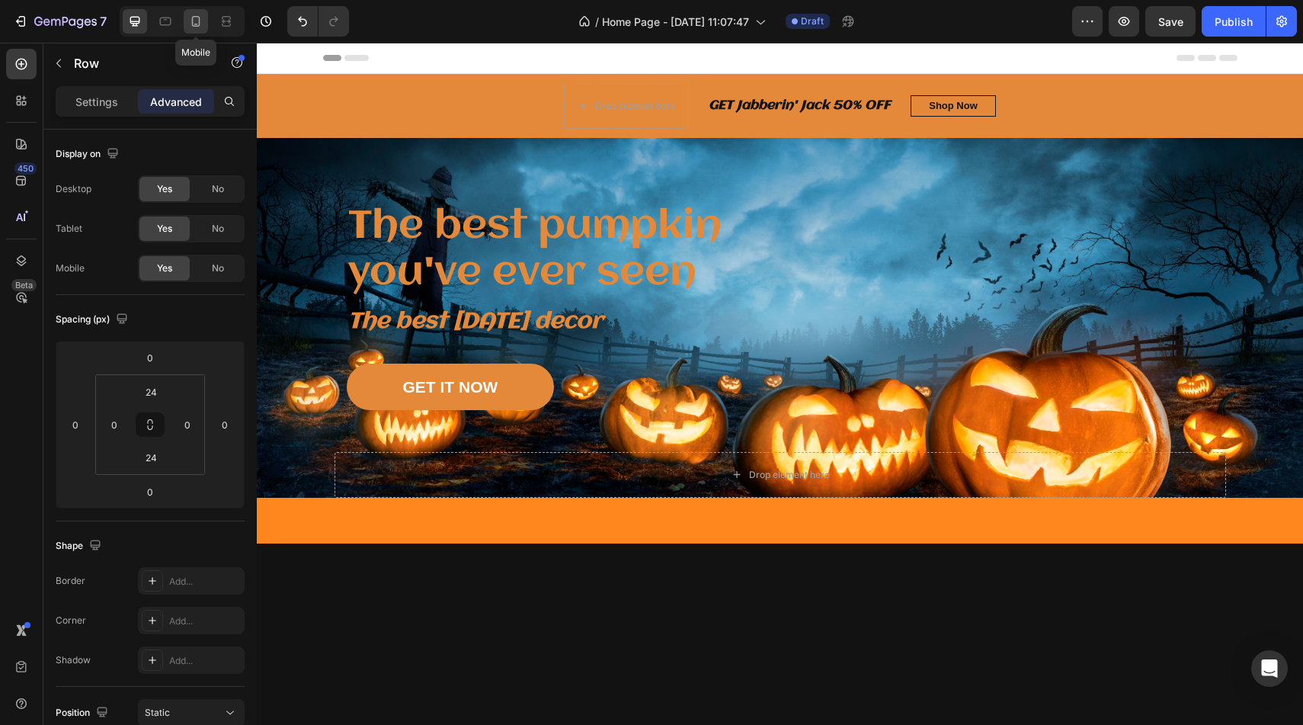
click at [188, 17] on icon at bounding box center [195, 21] width 15 height 15
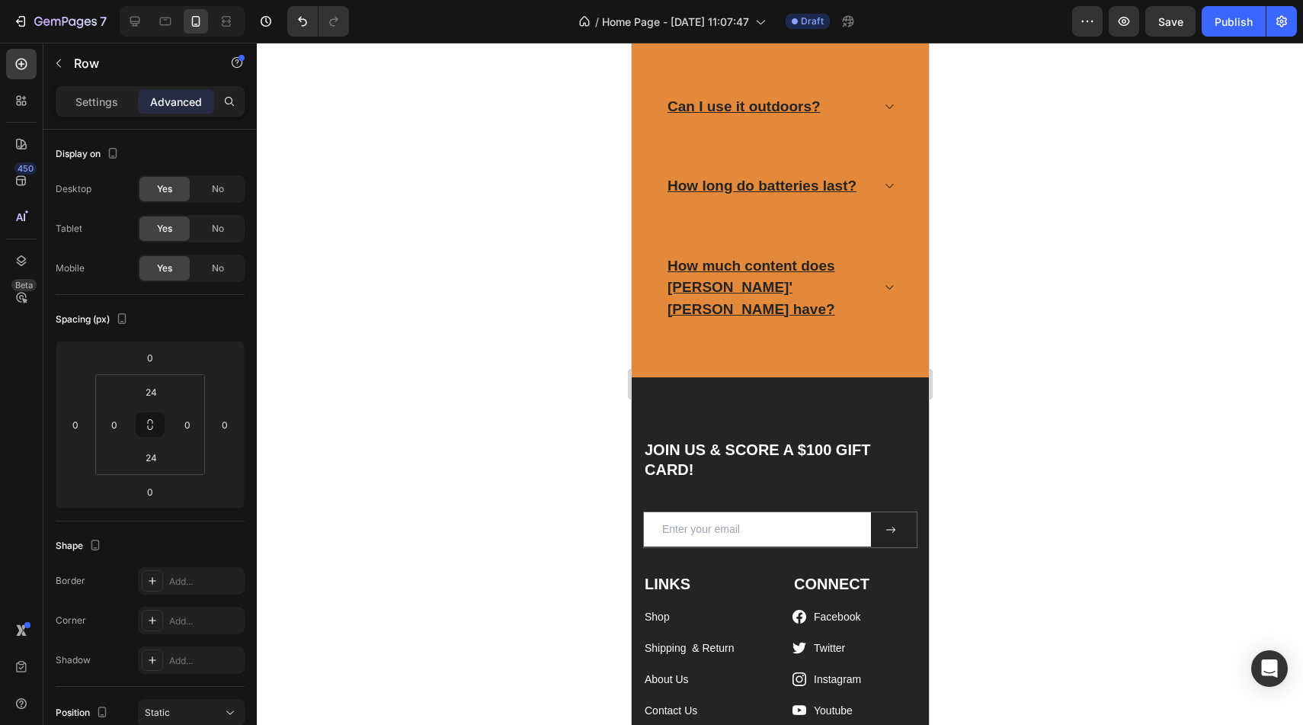
scroll to position [6219, 0]
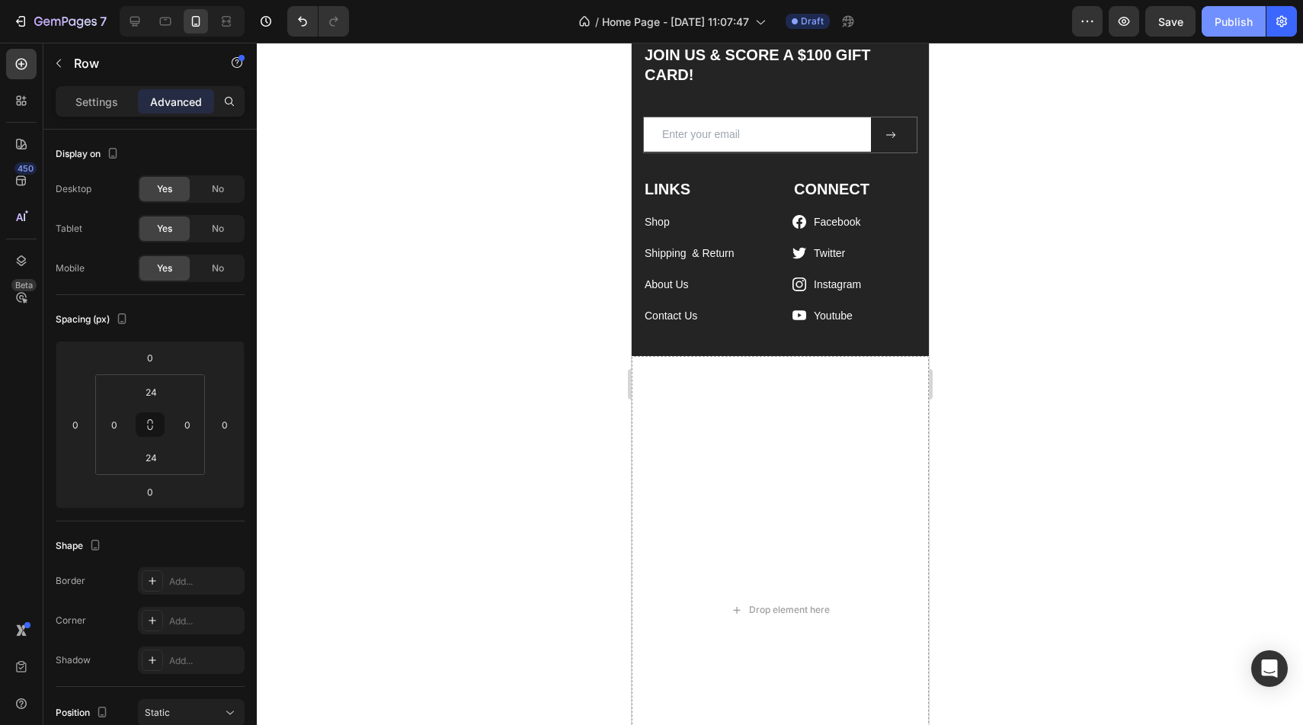
click at [1224, 21] on div "Publish" at bounding box center [1233, 22] width 38 height 16
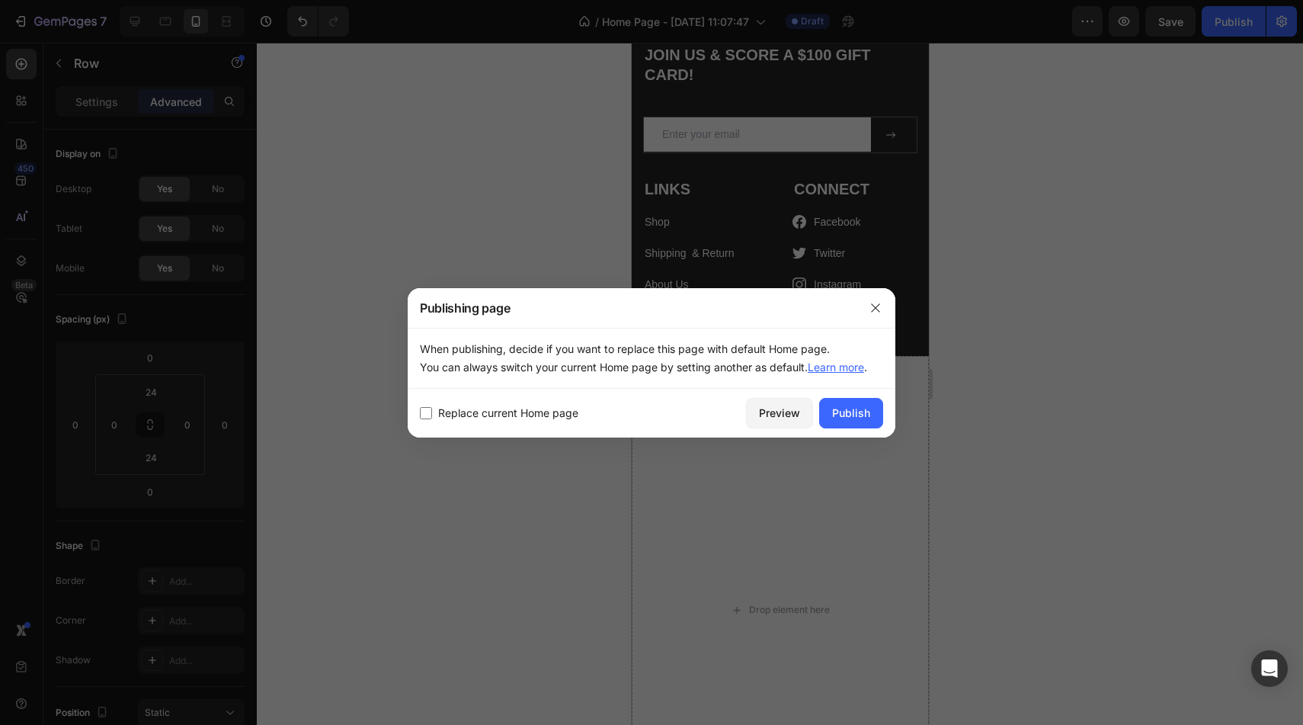
drag, startPoint x: 847, startPoint y: 400, endPoint x: 629, endPoint y: 387, distance: 218.3
click at [629, 386] on div "Publishing page When publishing, decide if you want to replace this page with d…" at bounding box center [652, 362] width 488 height 149
click at [572, 411] on span "Replace current Home page" at bounding box center [508, 413] width 140 height 18
checkbox input "true"
click at [844, 425] on button "Publish" at bounding box center [851, 413] width 64 height 30
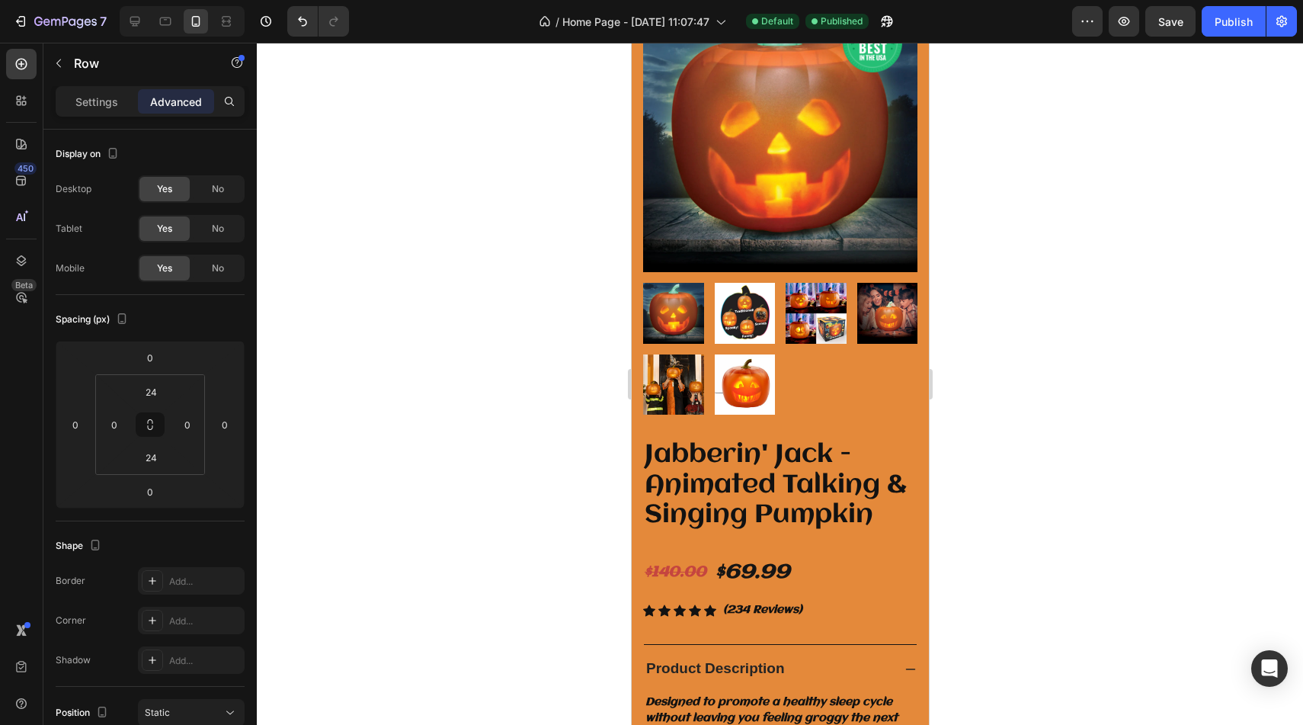
scroll to position [3571, 0]
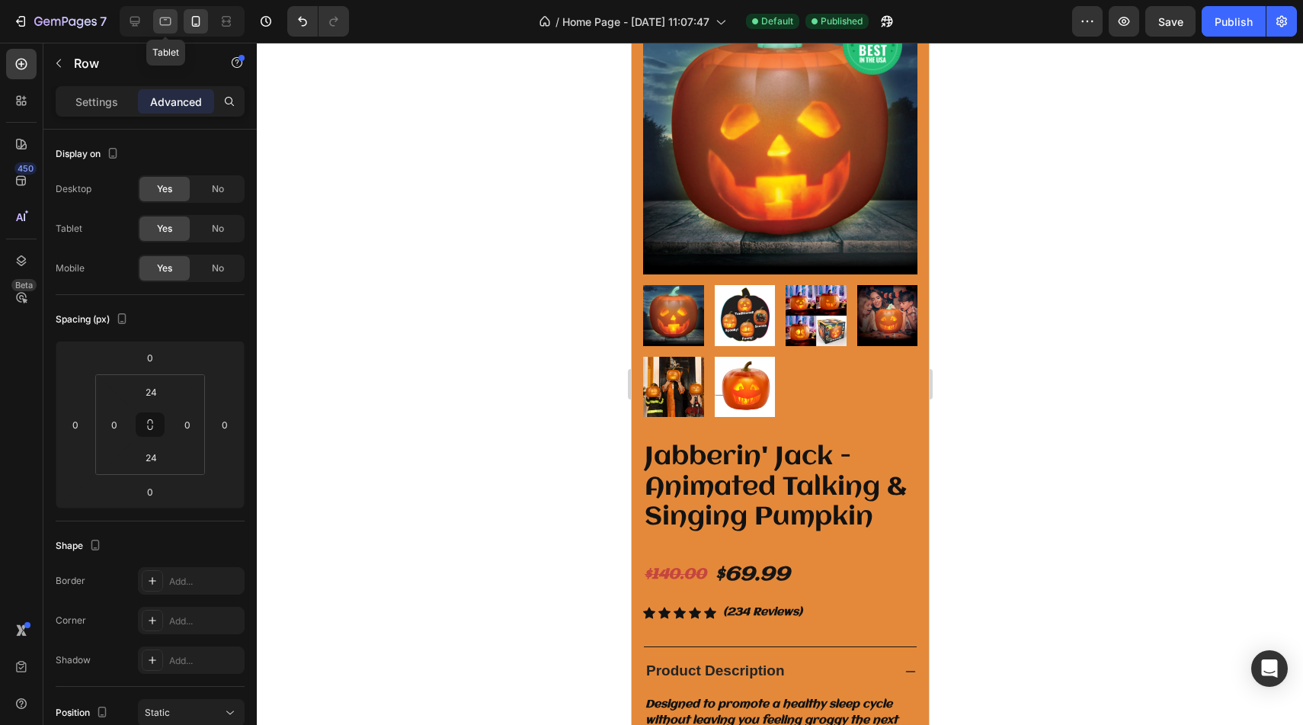
click at [172, 25] on icon at bounding box center [165, 21] width 15 height 15
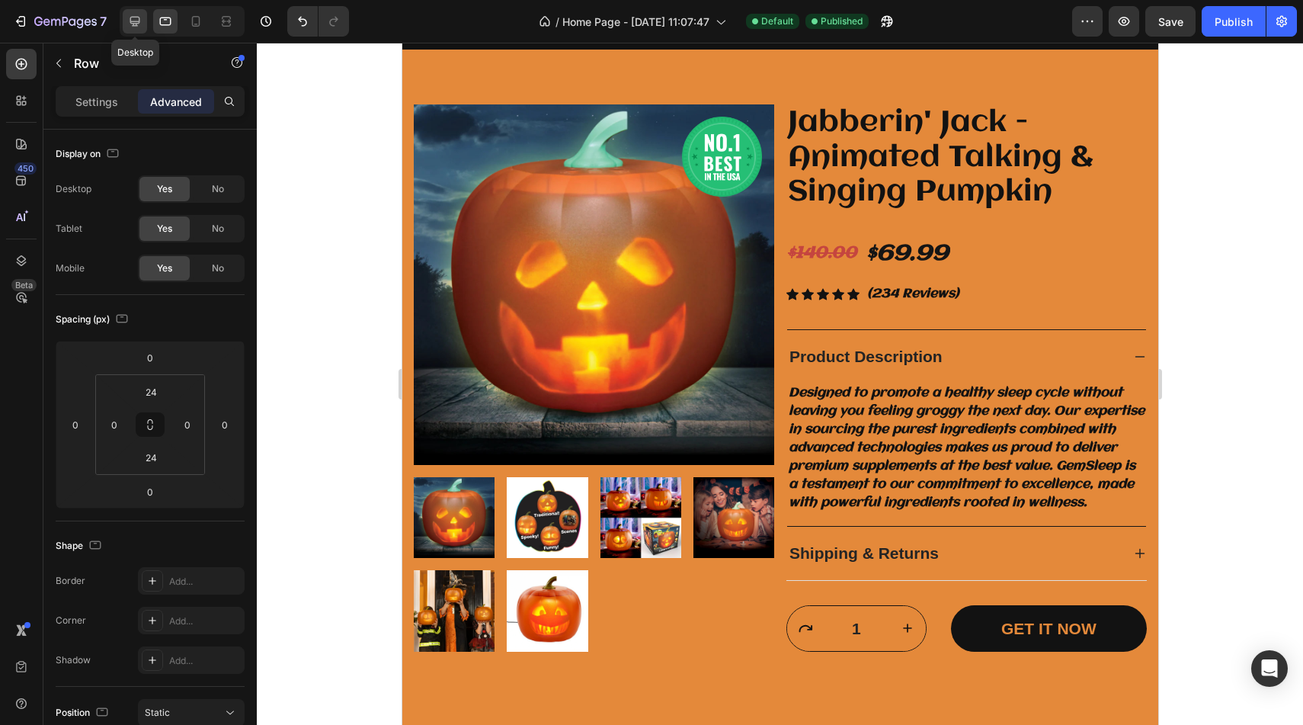
click at [126, 21] on div at bounding box center [135, 21] width 24 height 24
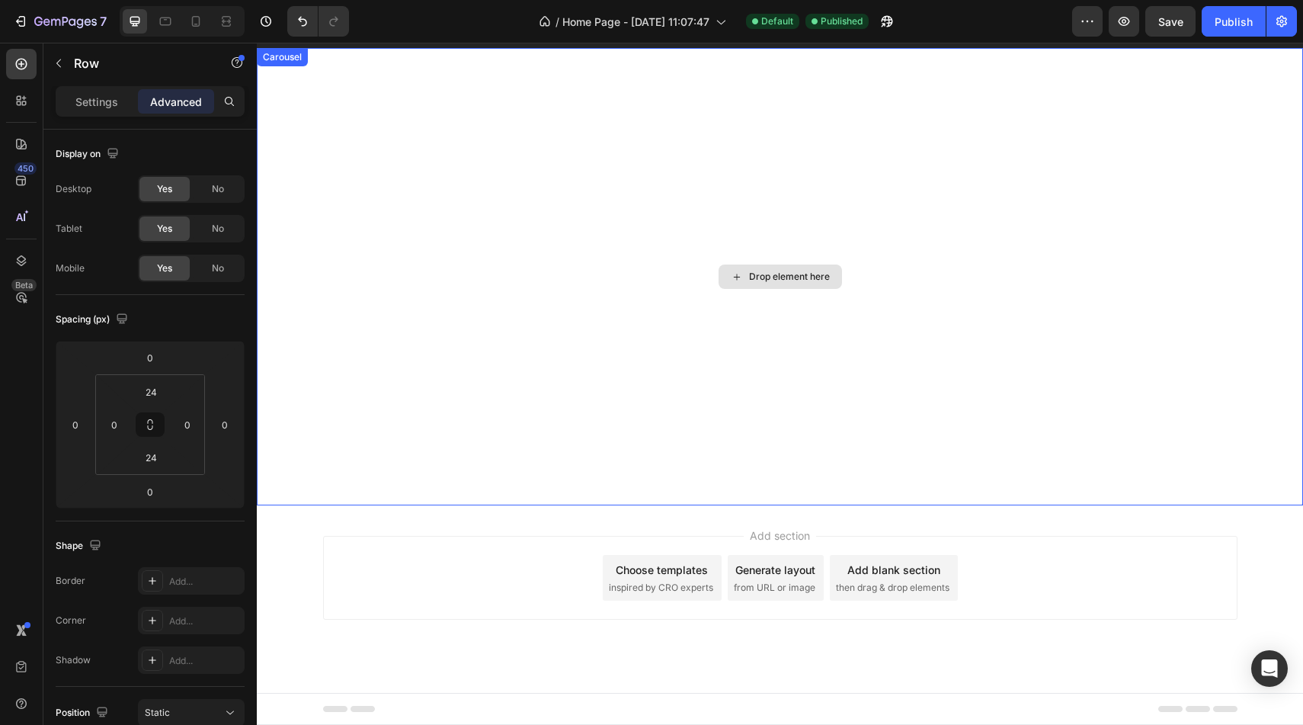
scroll to position [6039, 0]
click at [441, 234] on div "Drop element here" at bounding box center [780, 276] width 1046 height 457
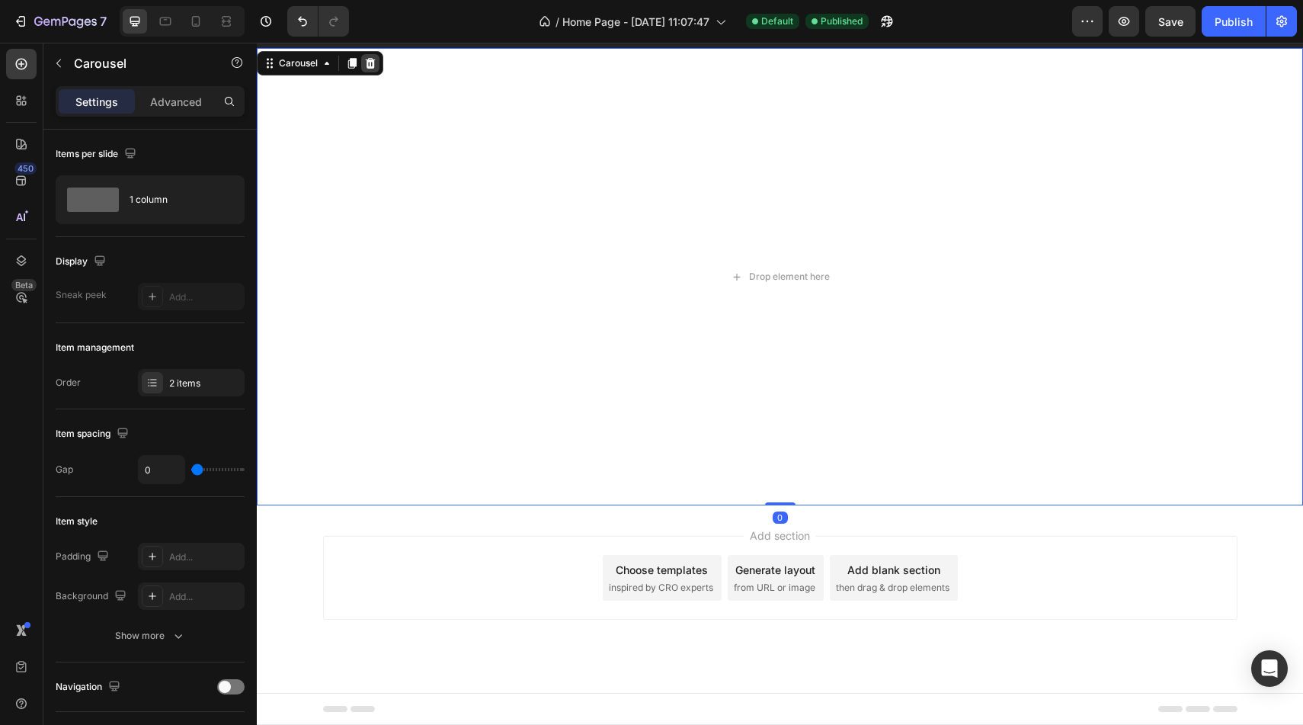
click at [379, 67] on div "Carousel" at bounding box center [320, 63] width 126 height 24
click at [373, 68] on icon at bounding box center [371, 63] width 10 height 11
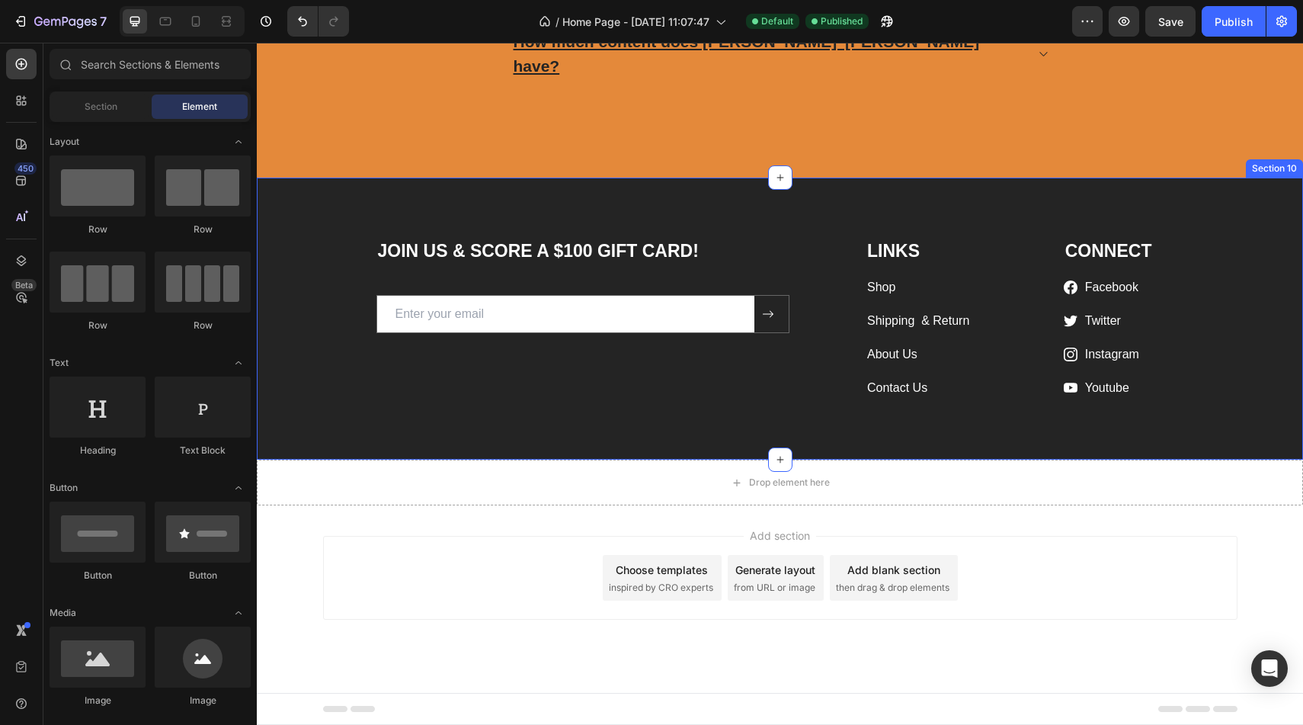
scroll to position [5586, 0]
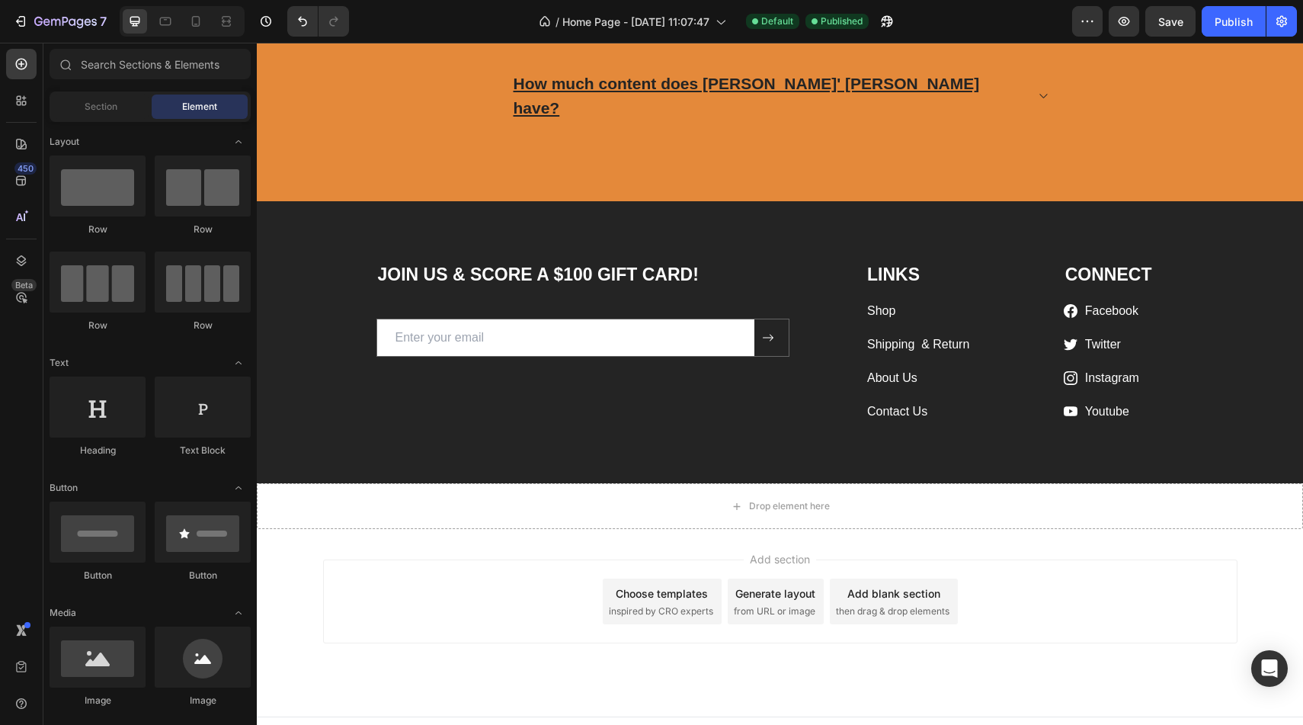
click at [448, 529] on div "Add section Choose templates inspired by CRO experts Generate layout from URL o…" at bounding box center [780, 622] width 1046 height 187
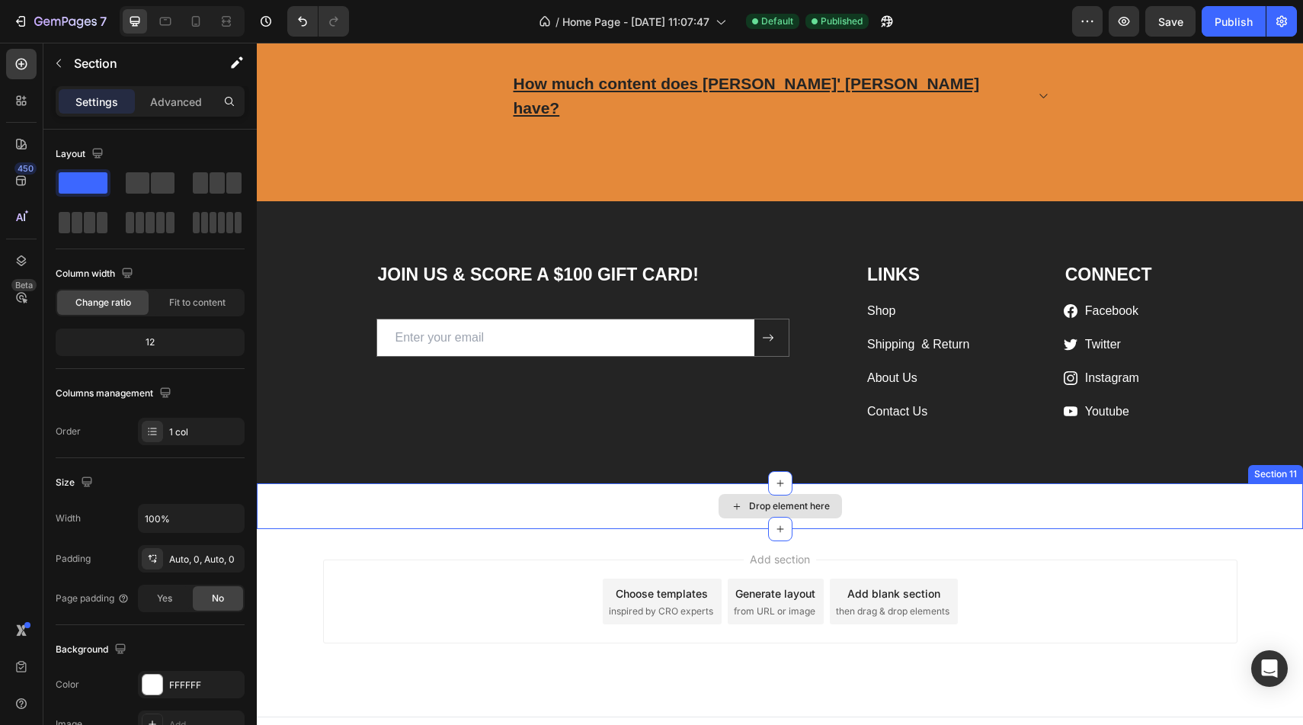
click at [460, 488] on div "Drop element here" at bounding box center [780, 506] width 1046 height 46
click at [1285, 462] on icon at bounding box center [1290, 468] width 12 height 12
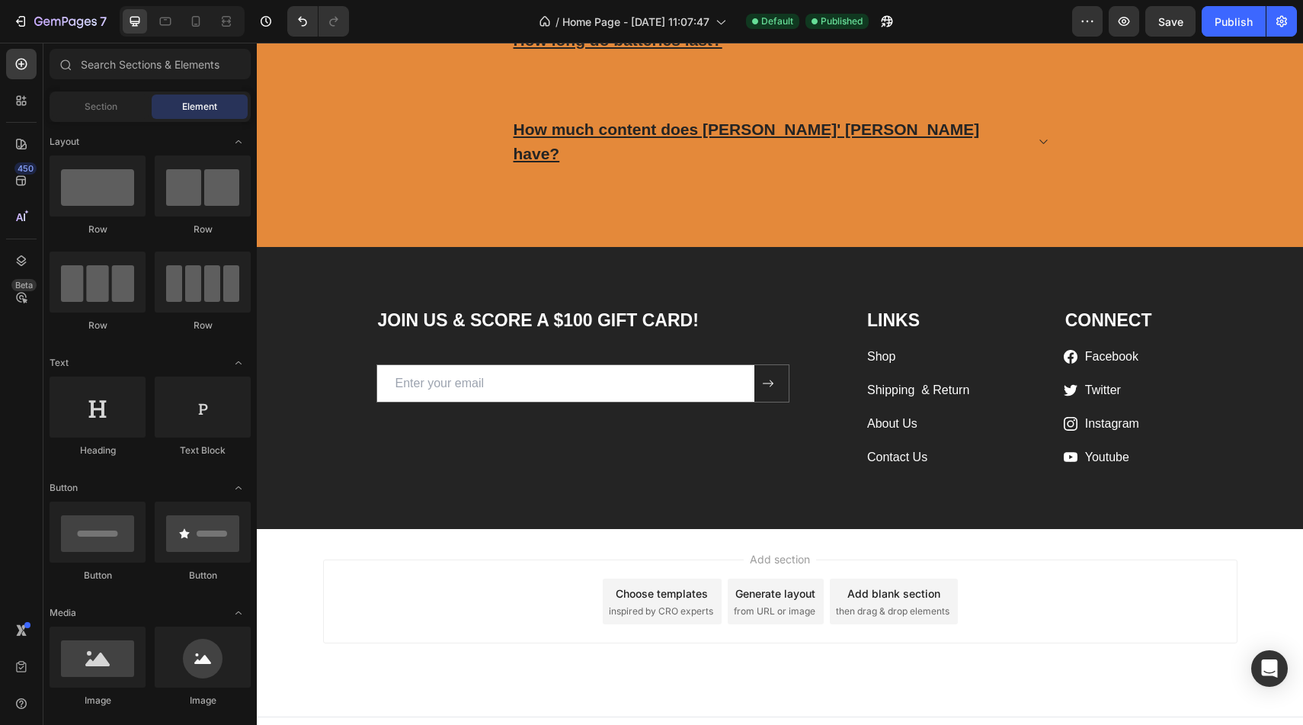
click at [1024, 655] on div "Add section Choose templates inspired by CRO experts Generate layout from URL o…" at bounding box center [780, 622] width 1046 height 187
click at [974, 718] on div "Footer" at bounding box center [780, 732] width 914 height 30
click at [1237, 14] on div "Publish" at bounding box center [1233, 22] width 38 height 16
click at [194, 18] on icon at bounding box center [195, 21] width 15 height 15
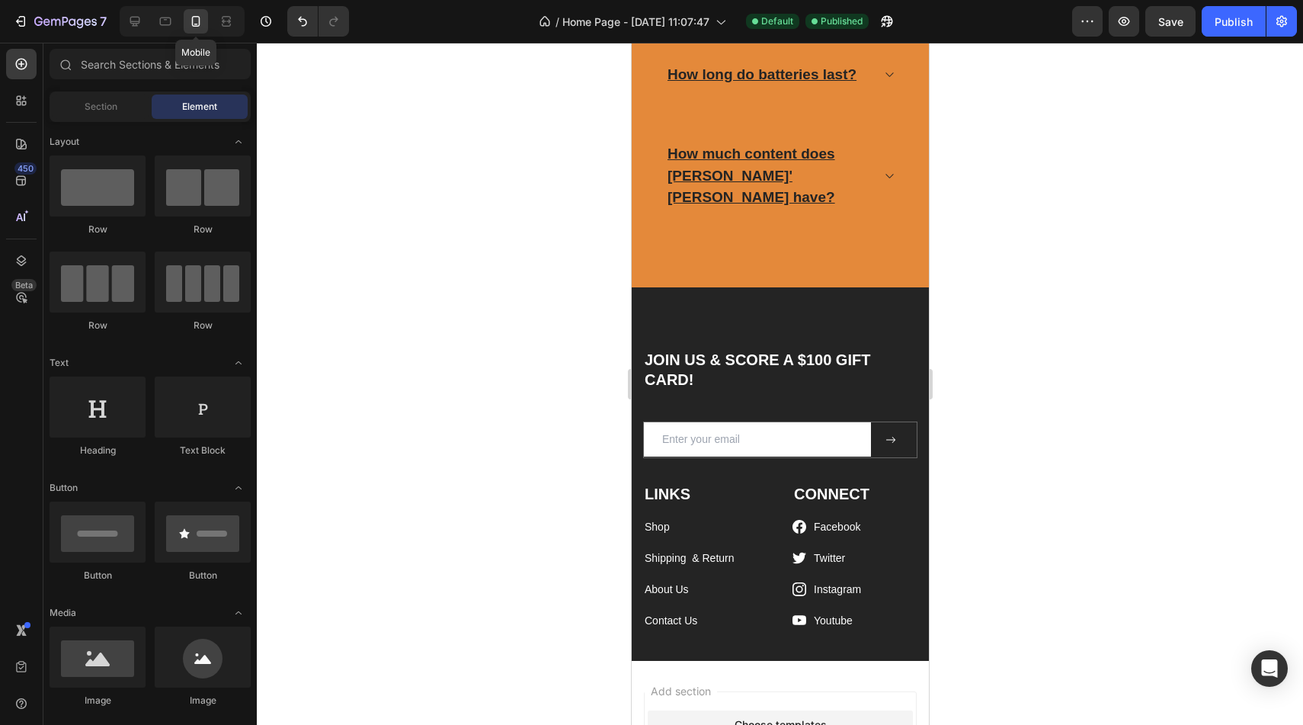
scroll to position [5624, 0]
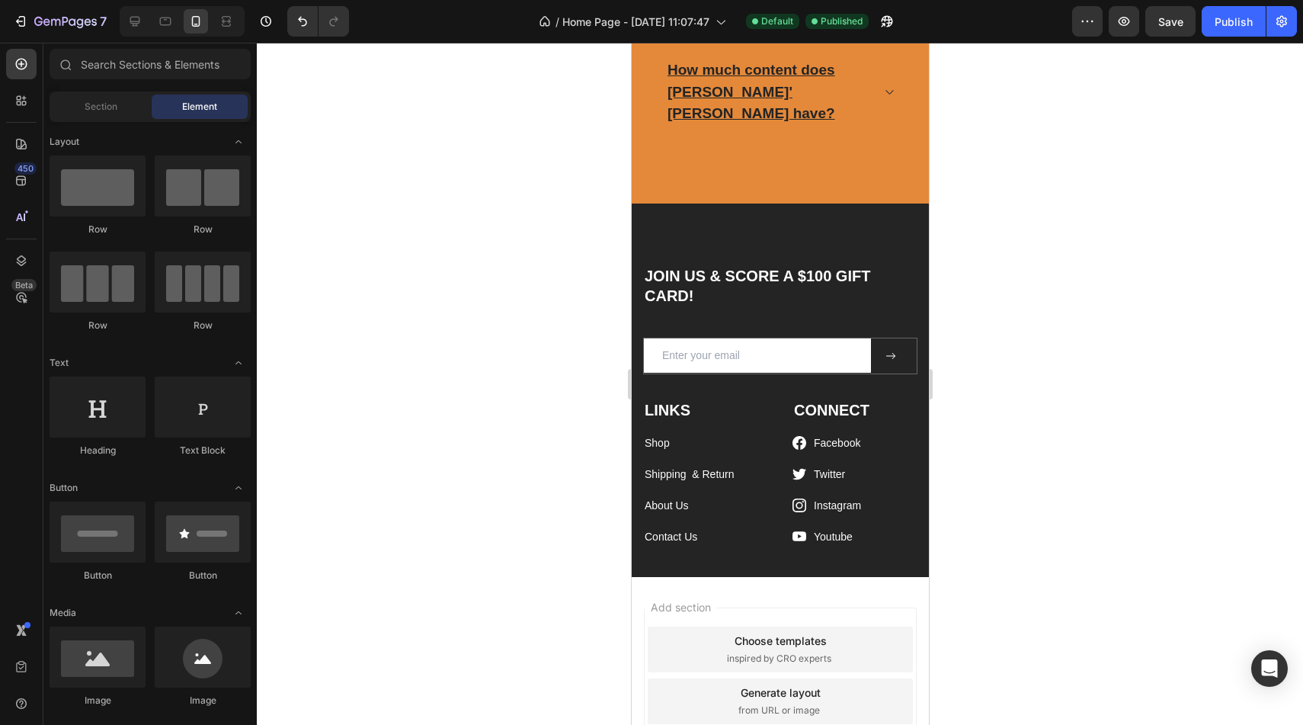
click at [847, 577] on div "Add section Choose templates inspired by CRO experts Generate layout from URL o…" at bounding box center [779, 722] width 297 height 291
click at [843, 577] on div "Add section Choose templates inspired by CRO experts Generate layout from URL o…" at bounding box center [779, 722] width 297 height 291
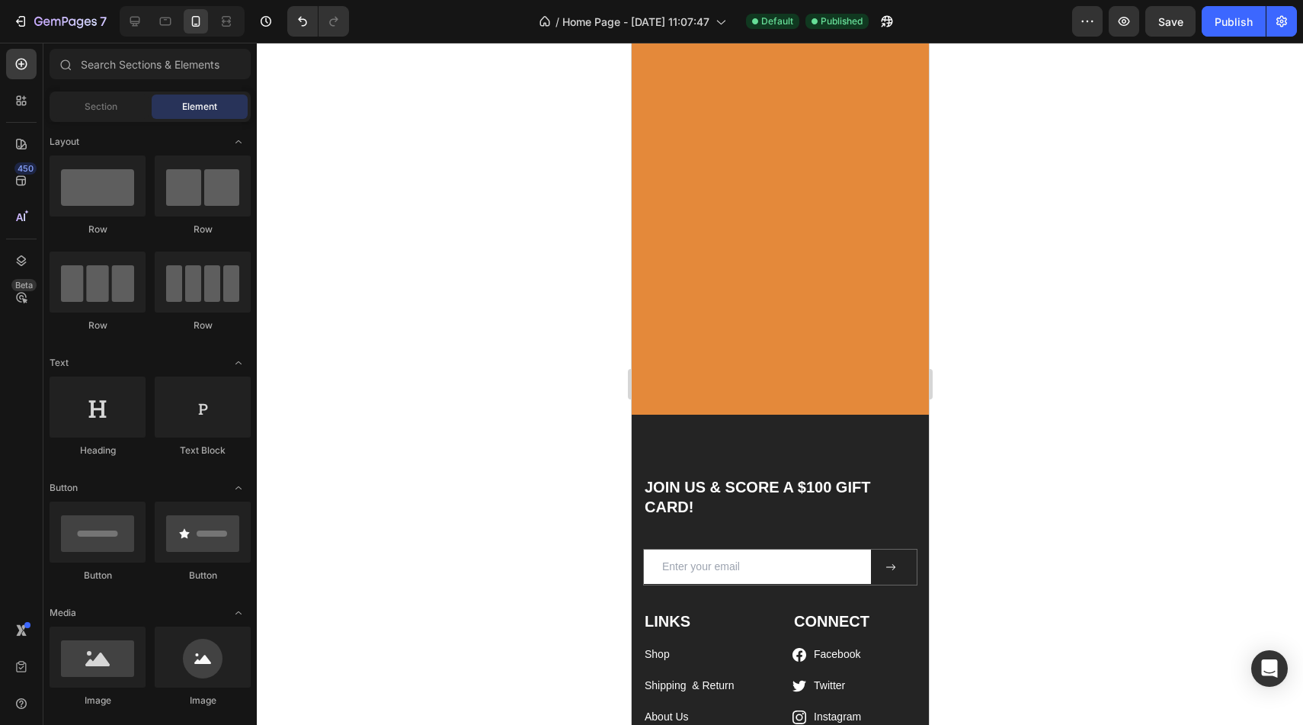
scroll to position [5777, 0]
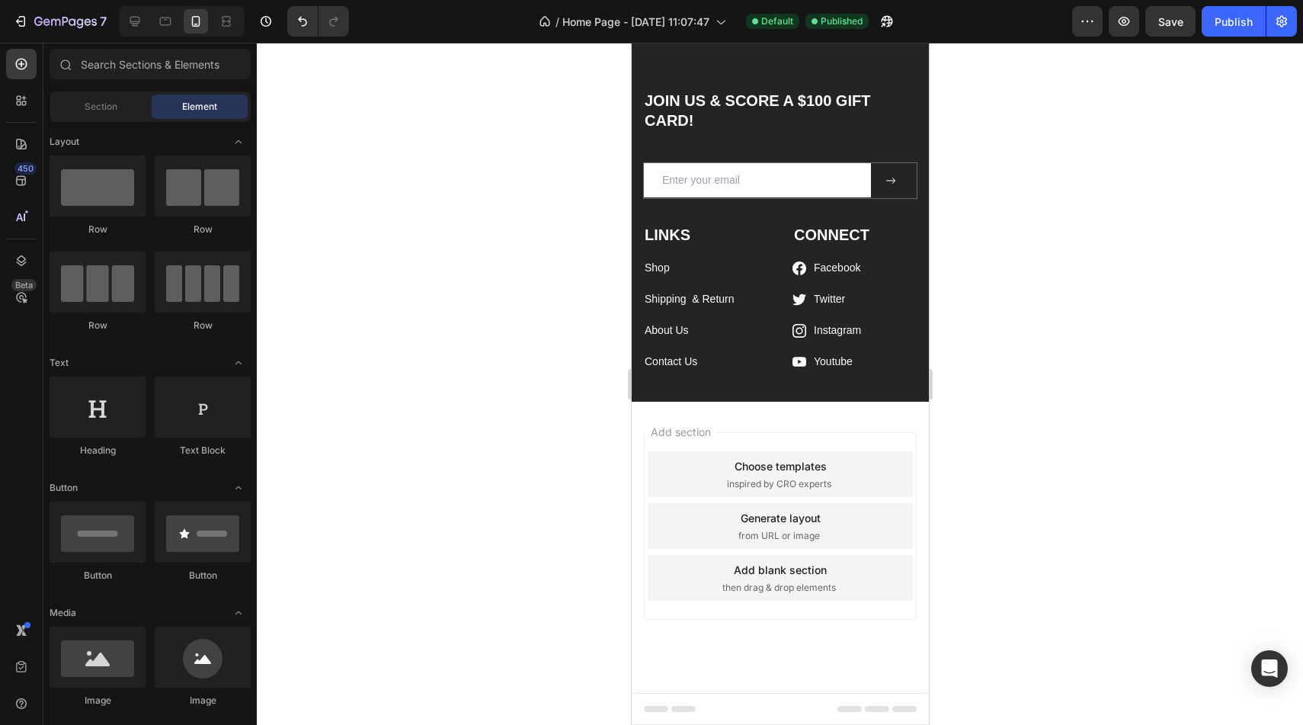
click at [836, 427] on div "Add section Choose templates inspired by CRO experts Generate layout from URL o…" at bounding box center [779, 547] width 297 height 291
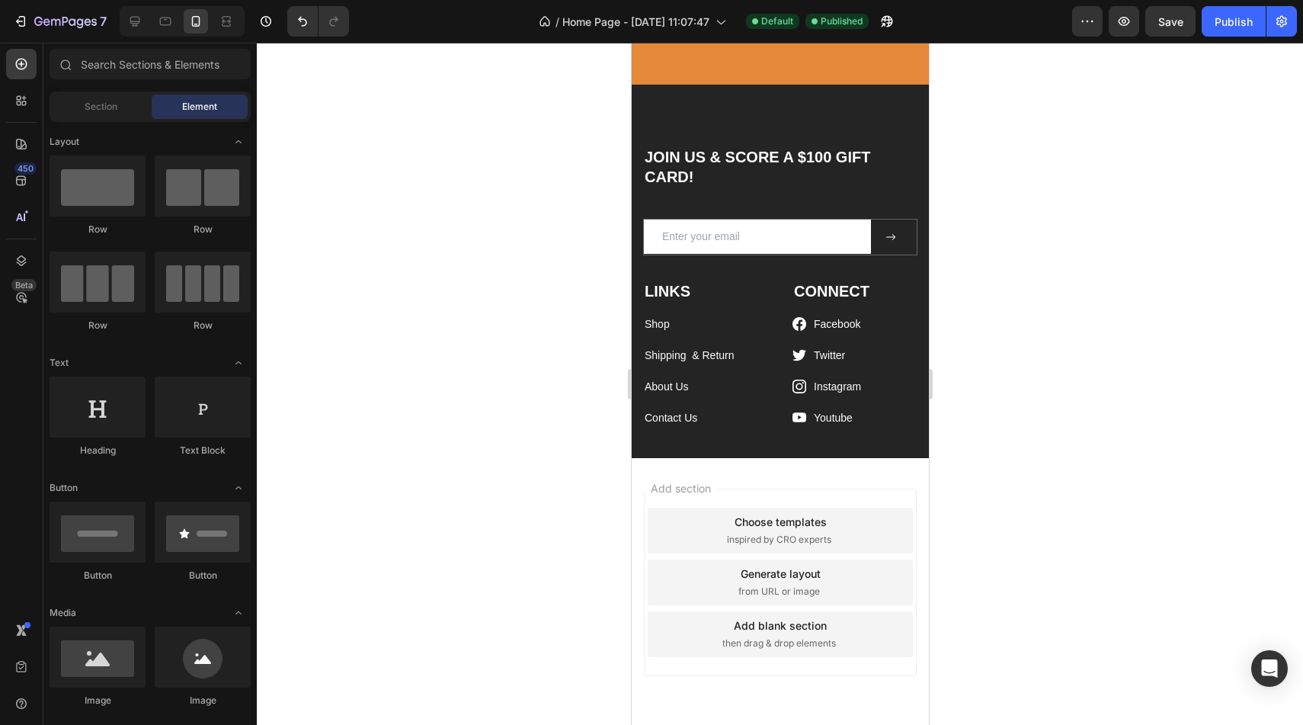
scroll to position [6173, 0]
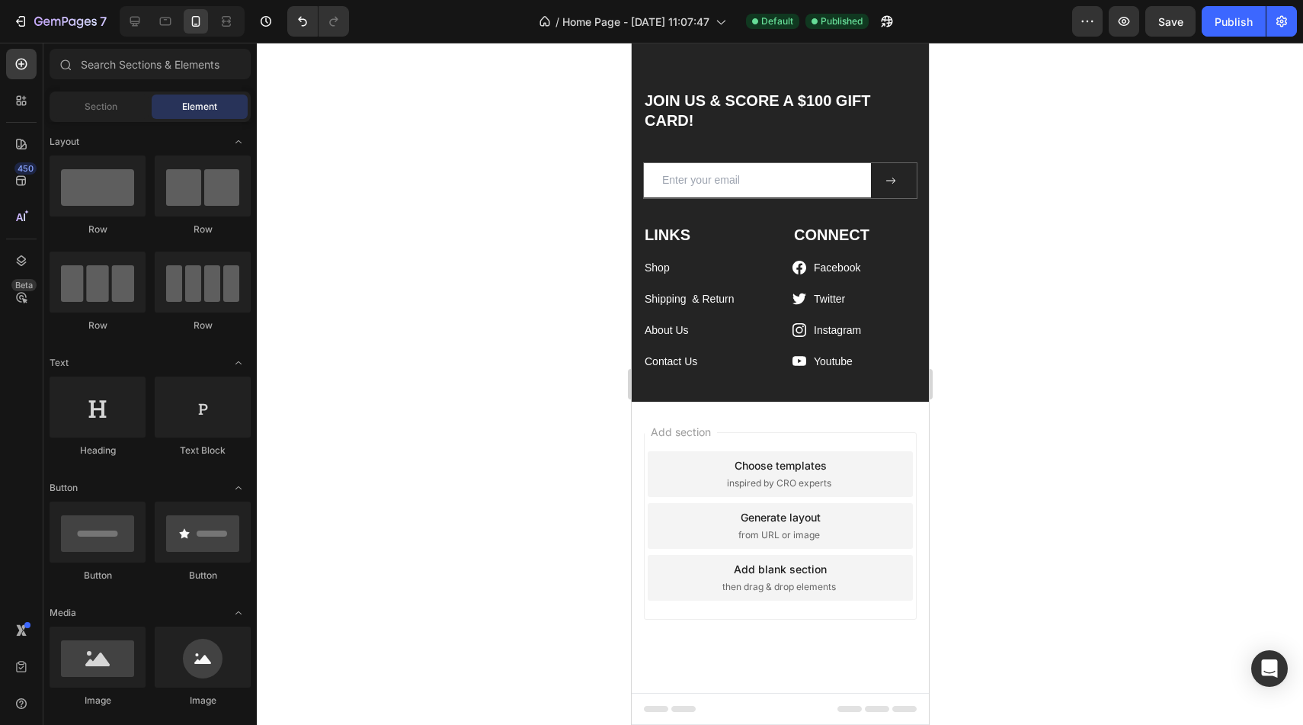
click at [705, 697] on div "Footer" at bounding box center [779, 708] width 273 height 30
click at [705, 699] on div "Footer" at bounding box center [779, 708] width 273 height 30
click at [710, 708] on div "Footer" at bounding box center [779, 708] width 273 height 30
click at [677, 708] on span "Footer" at bounding box center [674, 708] width 29 height 15
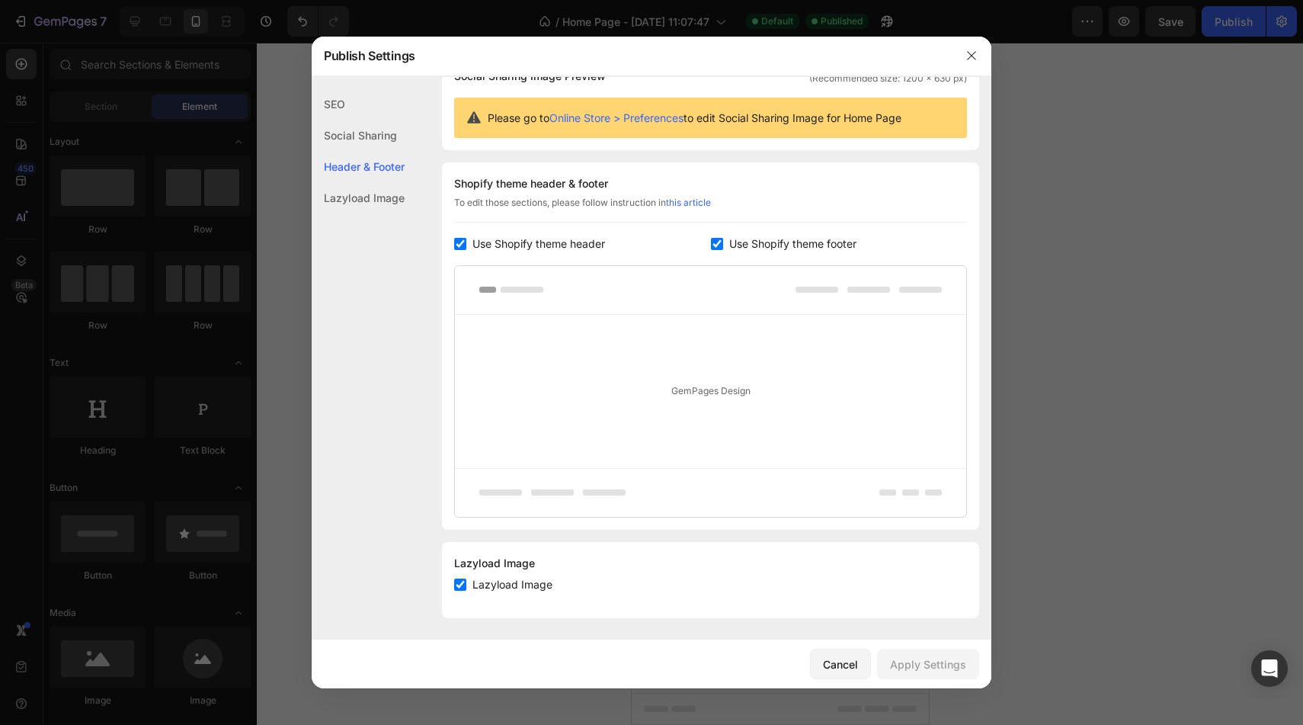
scroll to position [137, 0]
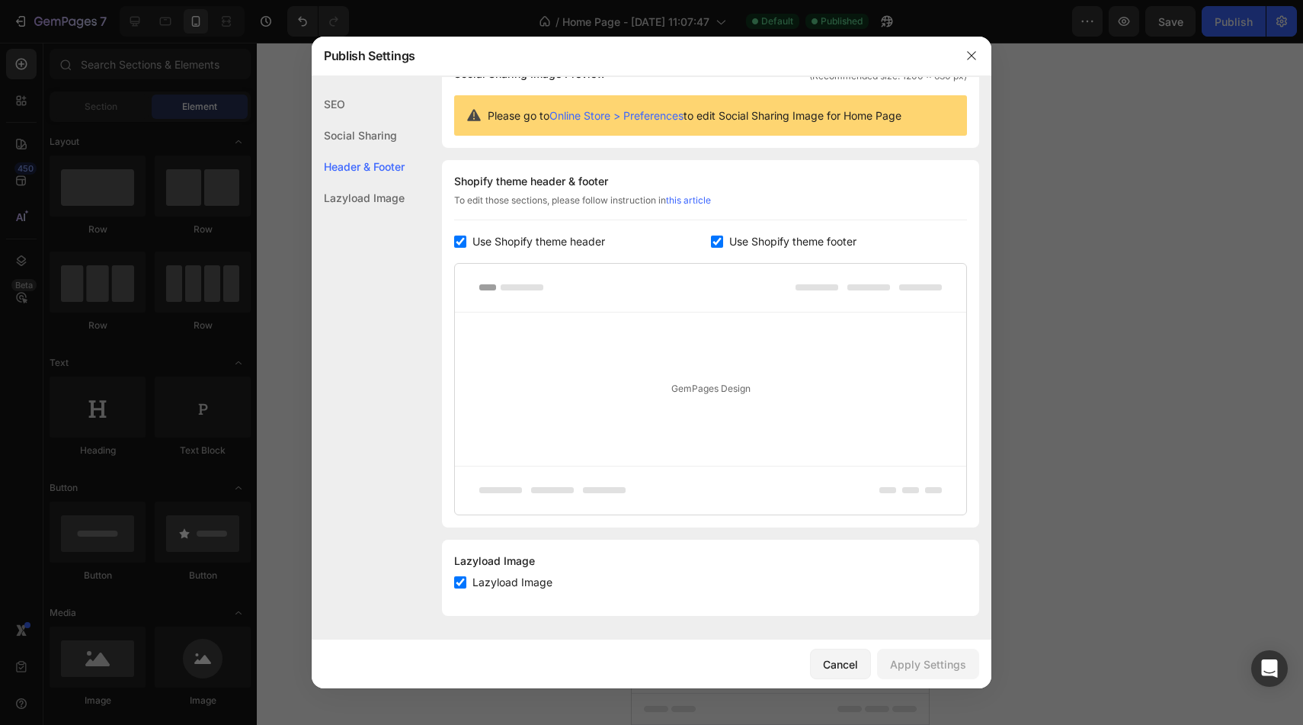
click at [598, 248] on span "Use Shopify theme header" at bounding box center [538, 241] width 133 height 18
checkbox input "false"
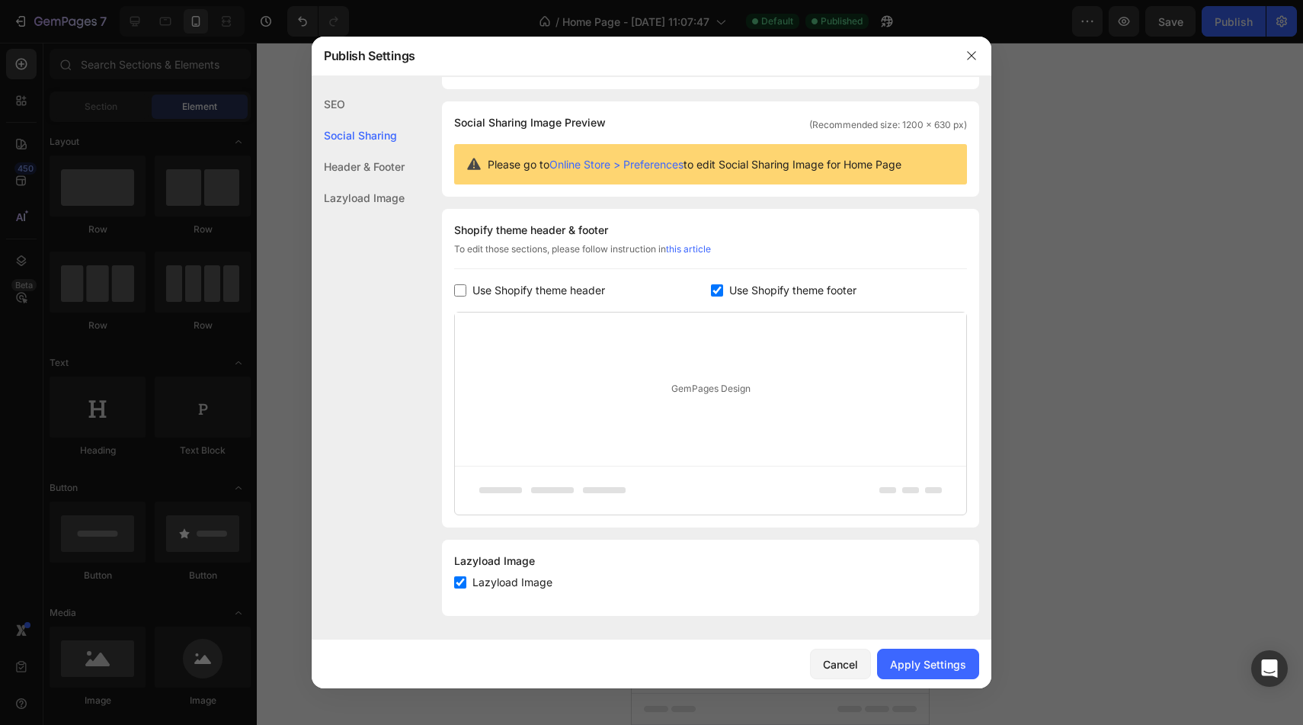
scroll to position [88, 0]
click at [716, 286] on input "checkbox" at bounding box center [717, 290] width 12 height 12
checkbox input "false"
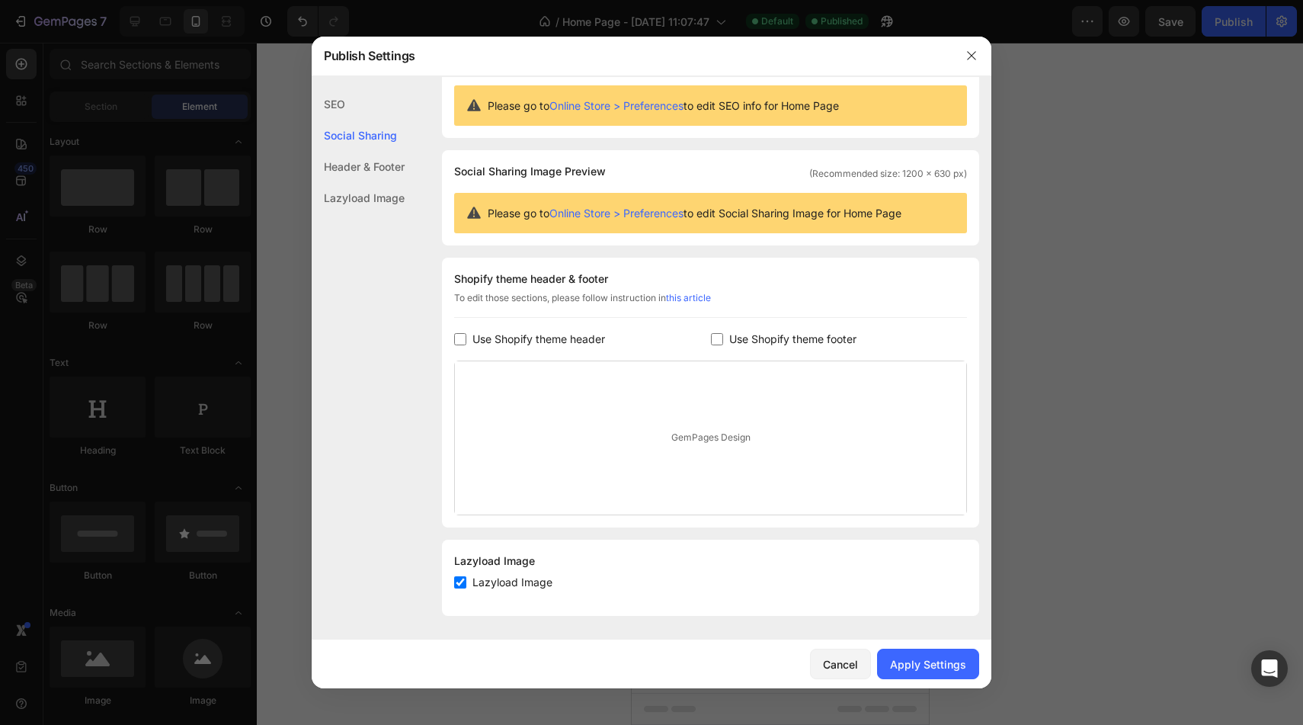
click at [539, 585] on span "Lazyload Image" at bounding box center [512, 582] width 80 height 18
checkbox input "false"
click at [897, 661] on div "Apply Settings" at bounding box center [928, 664] width 76 height 16
click at [965, 52] on button "button" at bounding box center [971, 55] width 24 height 24
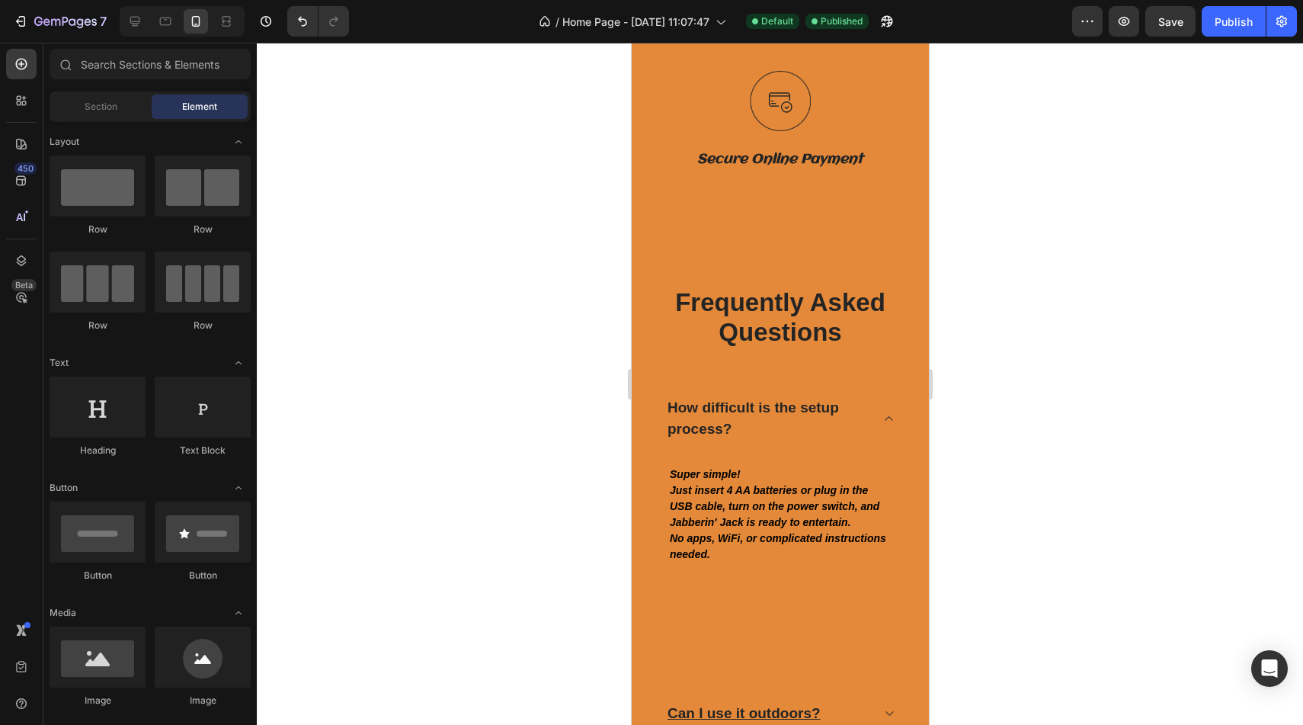
scroll to position [5212, 0]
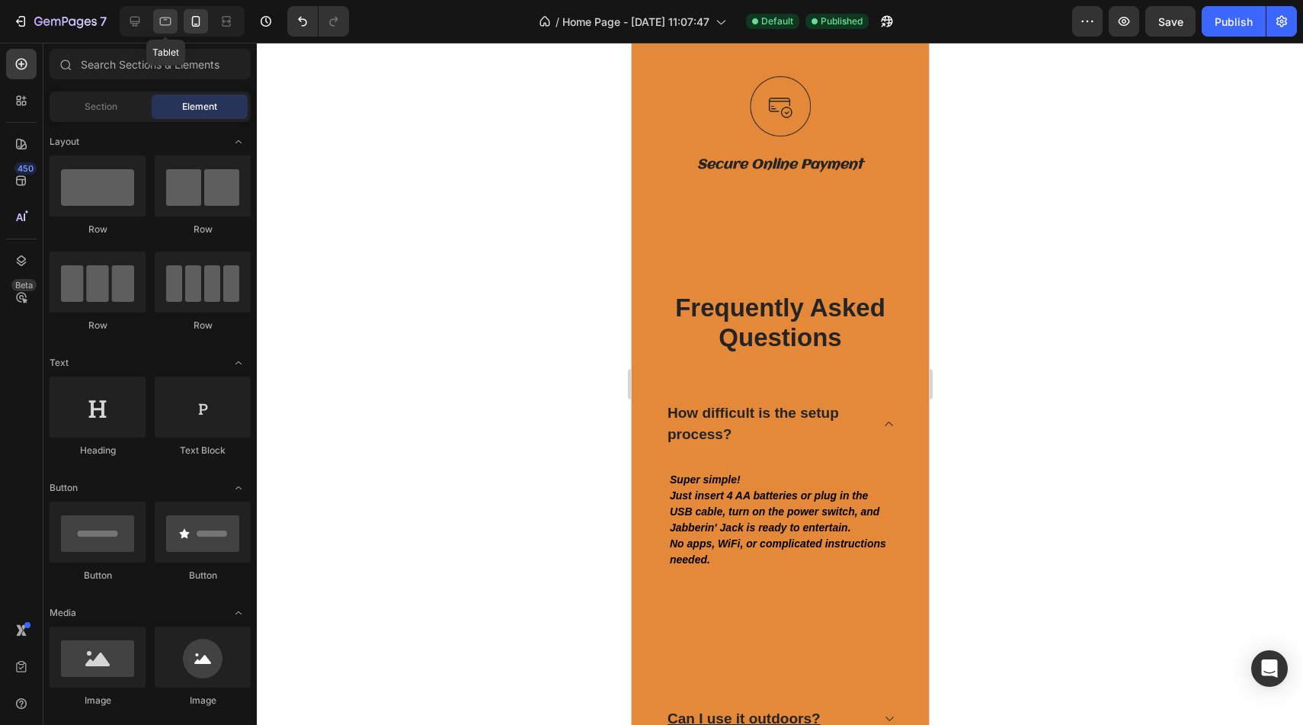
click at [162, 19] on icon at bounding box center [165, 21] width 15 height 15
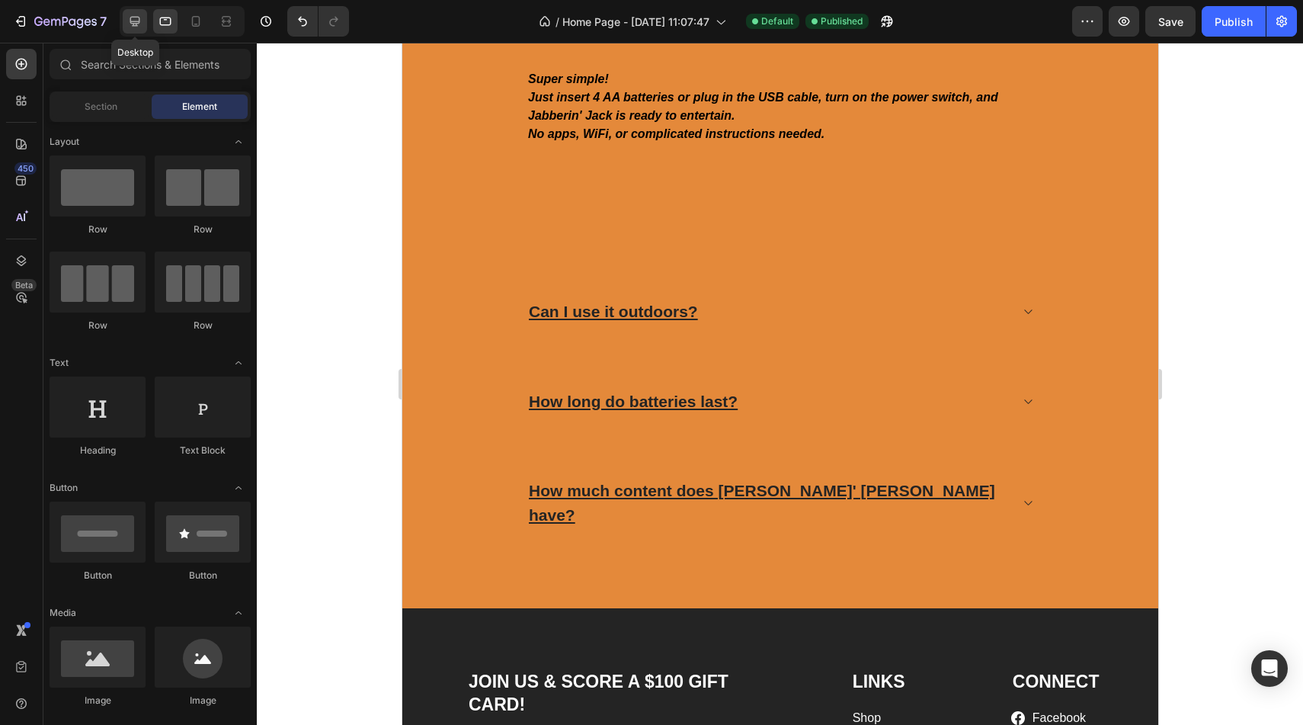
click at [134, 21] on icon at bounding box center [135, 22] width 10 height 10
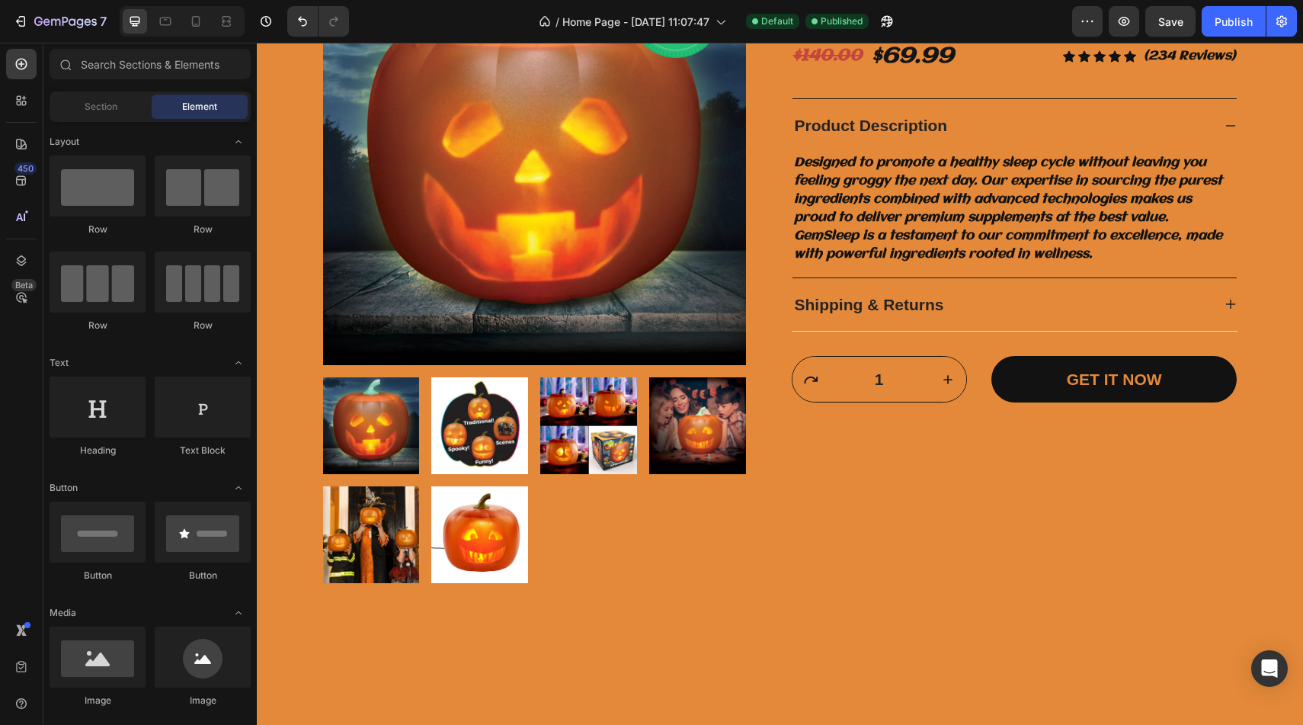
scroll to position [3630, 0]
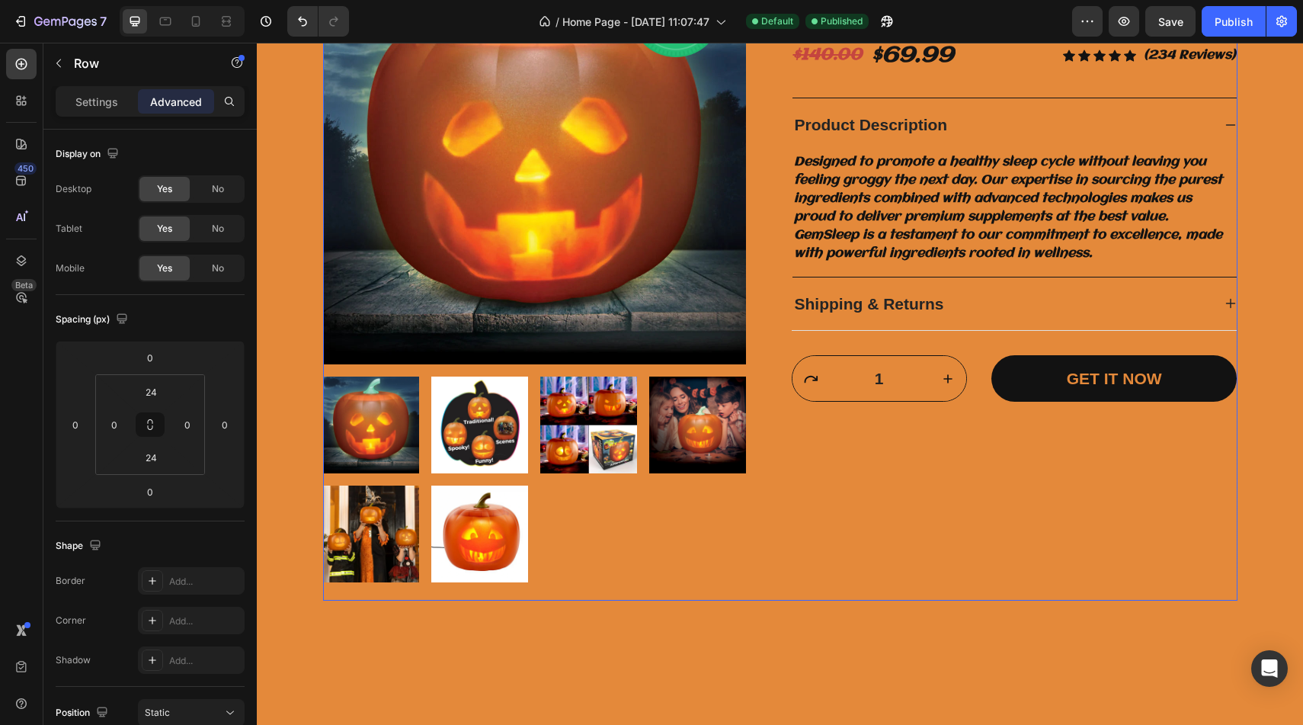
click at [875, 334] on div "Jabberin' Jack - Animated Talking & Singing Pumpkin Product Title $140.00 Compa…" at bounding box center [1015, 261] width 446 height 641
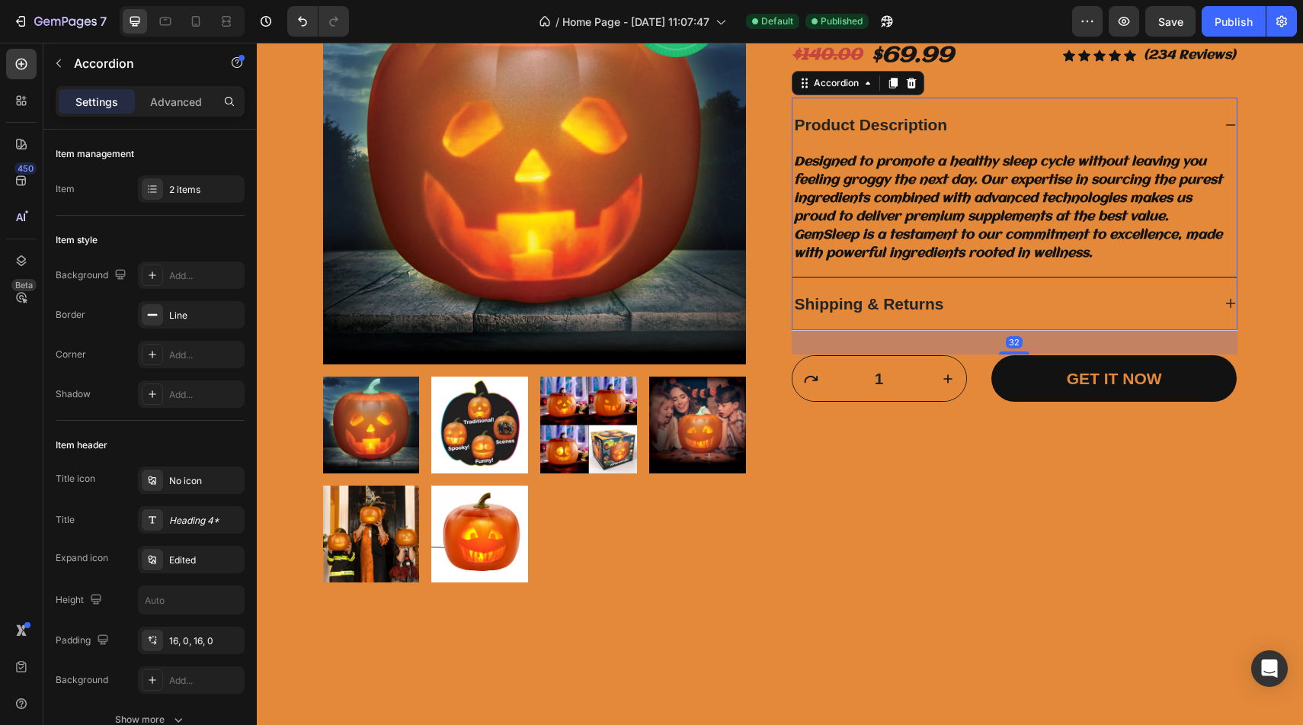
click at [878, 326] on div "Shipping & Returns" at bounding box center [1014, 303] width 444 height 53
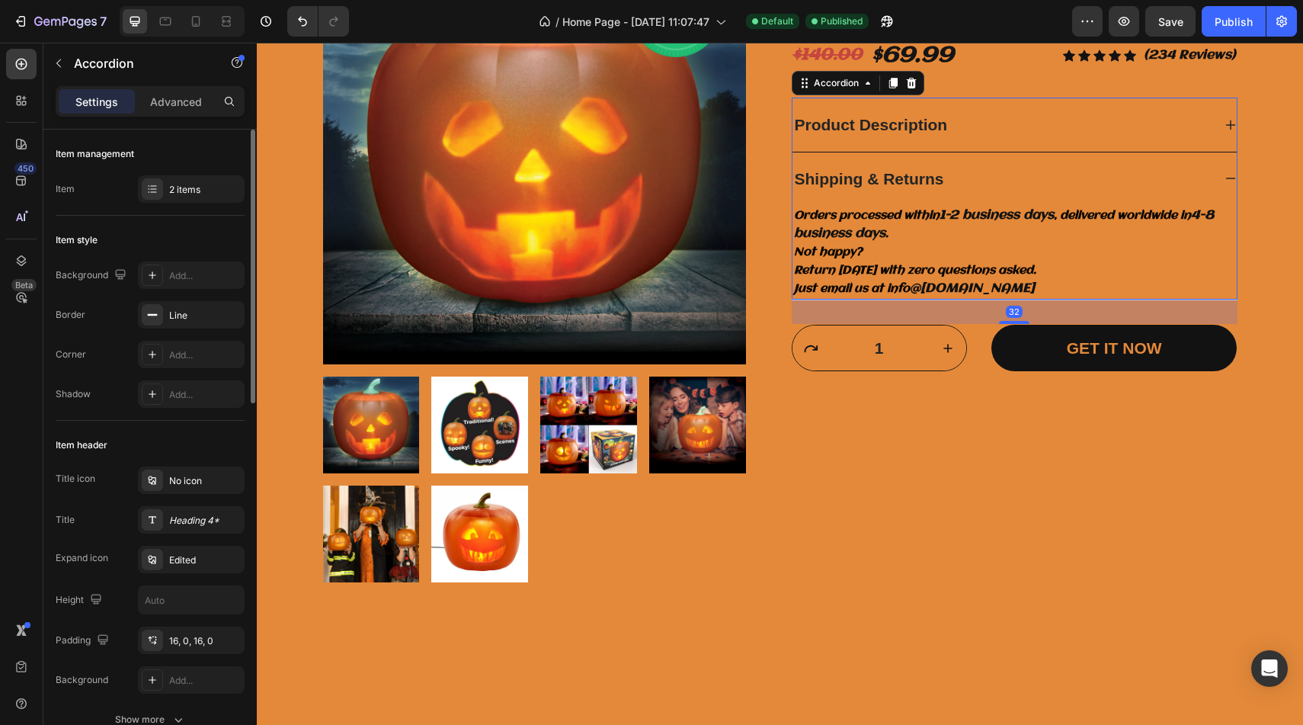
click at [194, 329] on div "Background Add... Border Line Corner Add... Shadow Add..." at bounding box center [150, 334] width 189 height 146
click at [205, 325] on div "Line" at bounding box center [191, 314] width 107 height 27
click at [216, 231] on div "Item style" at bounding box center [150, 240] width 189 height 24
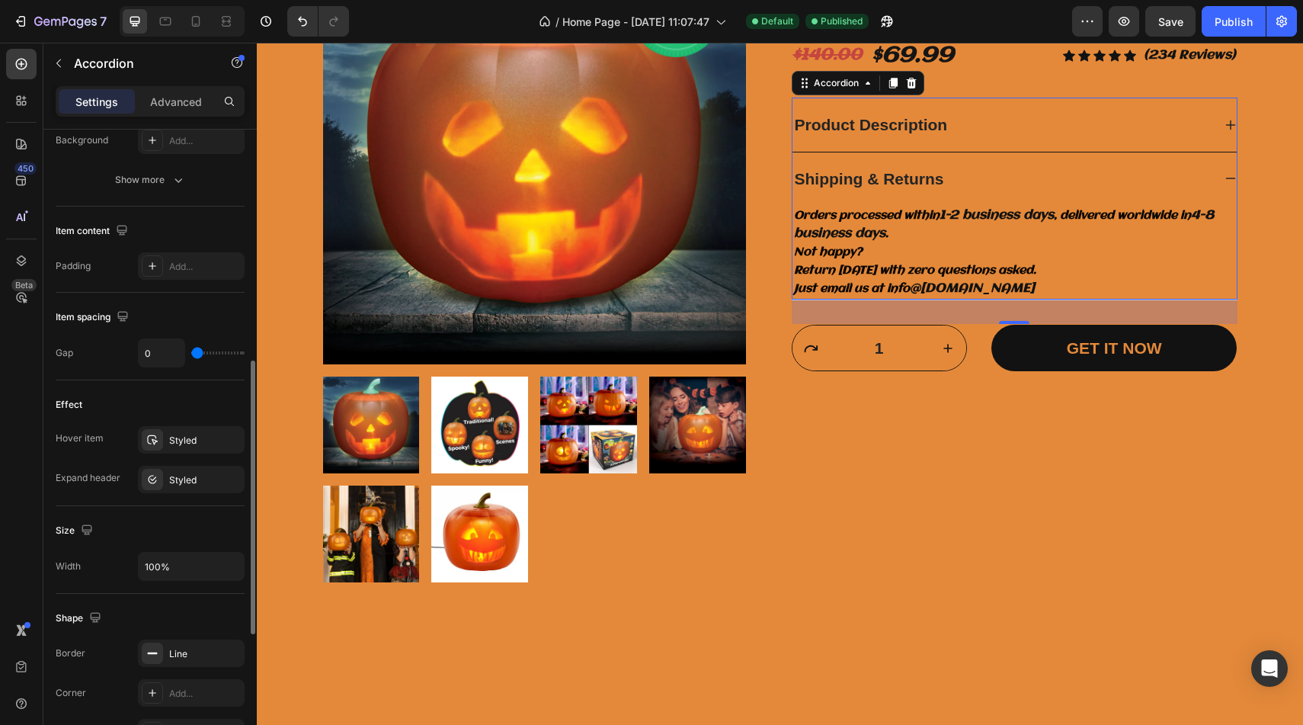
scroll to position [539, 0]
click at [197, 479] on div "Styled" at bounding box center [191, 481] width 44 height 14
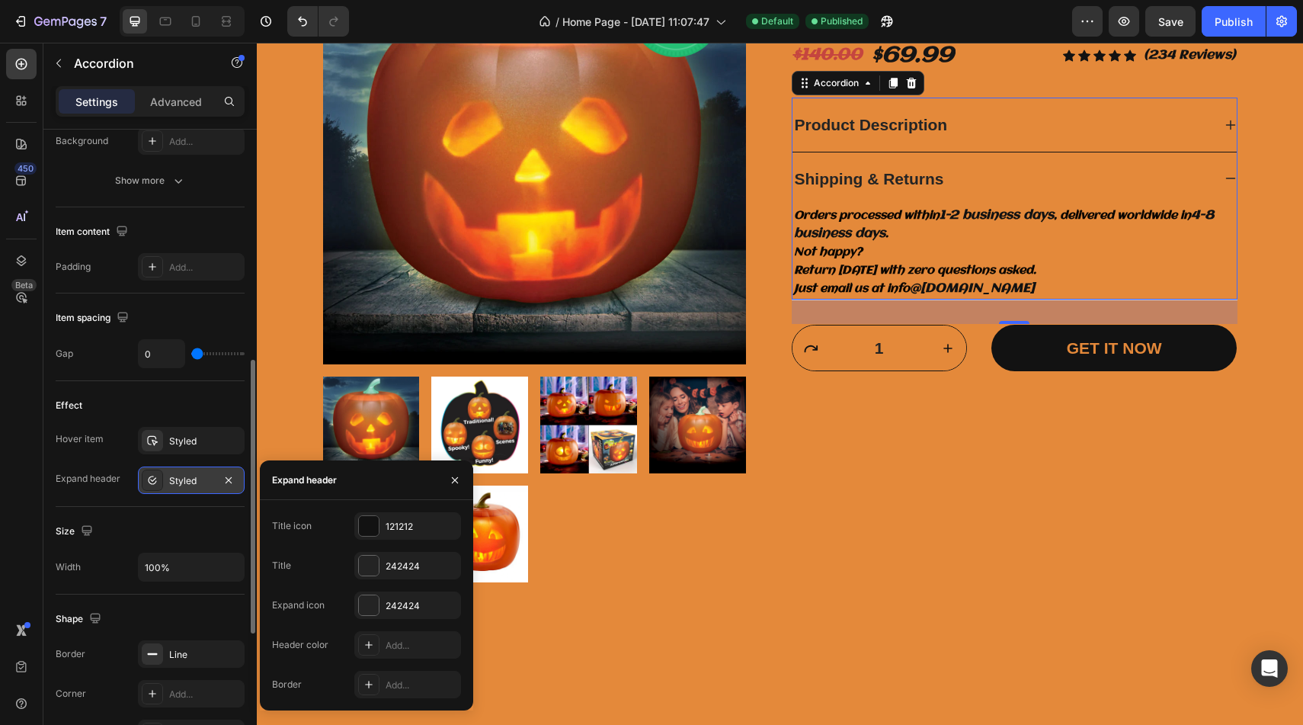
click at [197, 479] on div "Styled" at bounding box center [191, 481] width 44 height 14
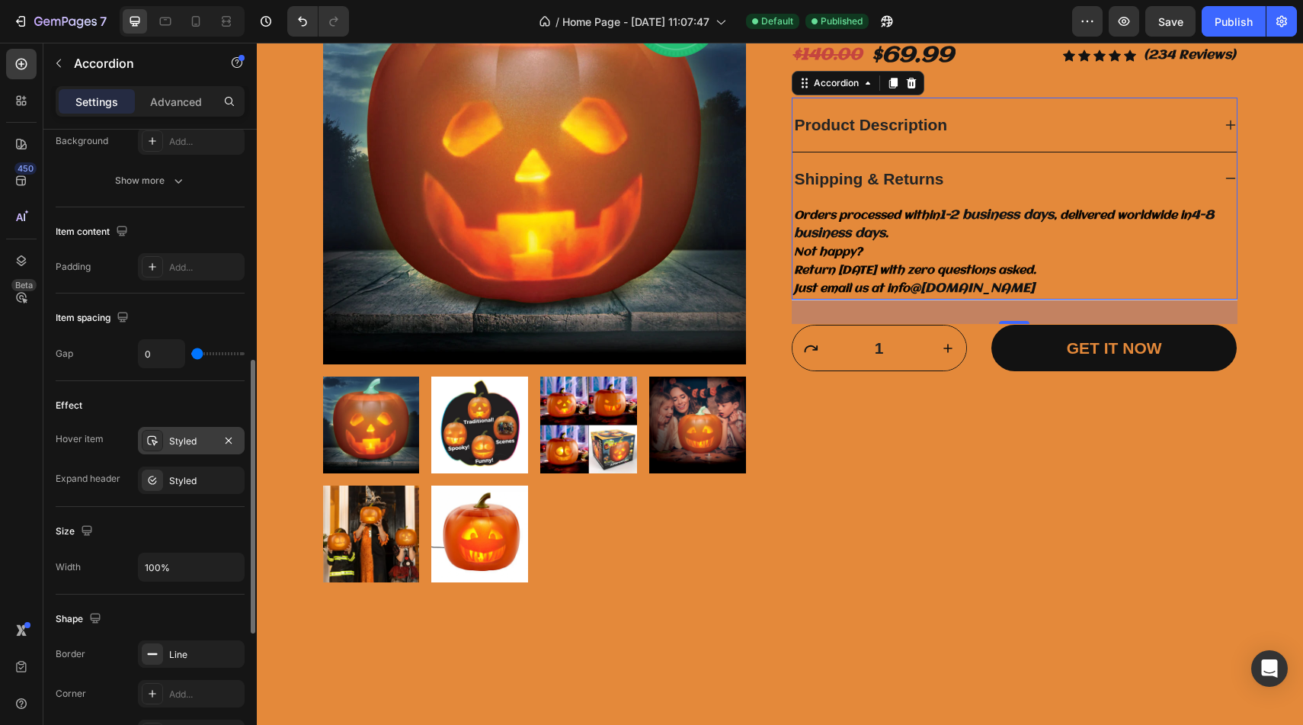
click at [197, 438] on div "Styled" at bounding box center [191, 441] width 44 height 14
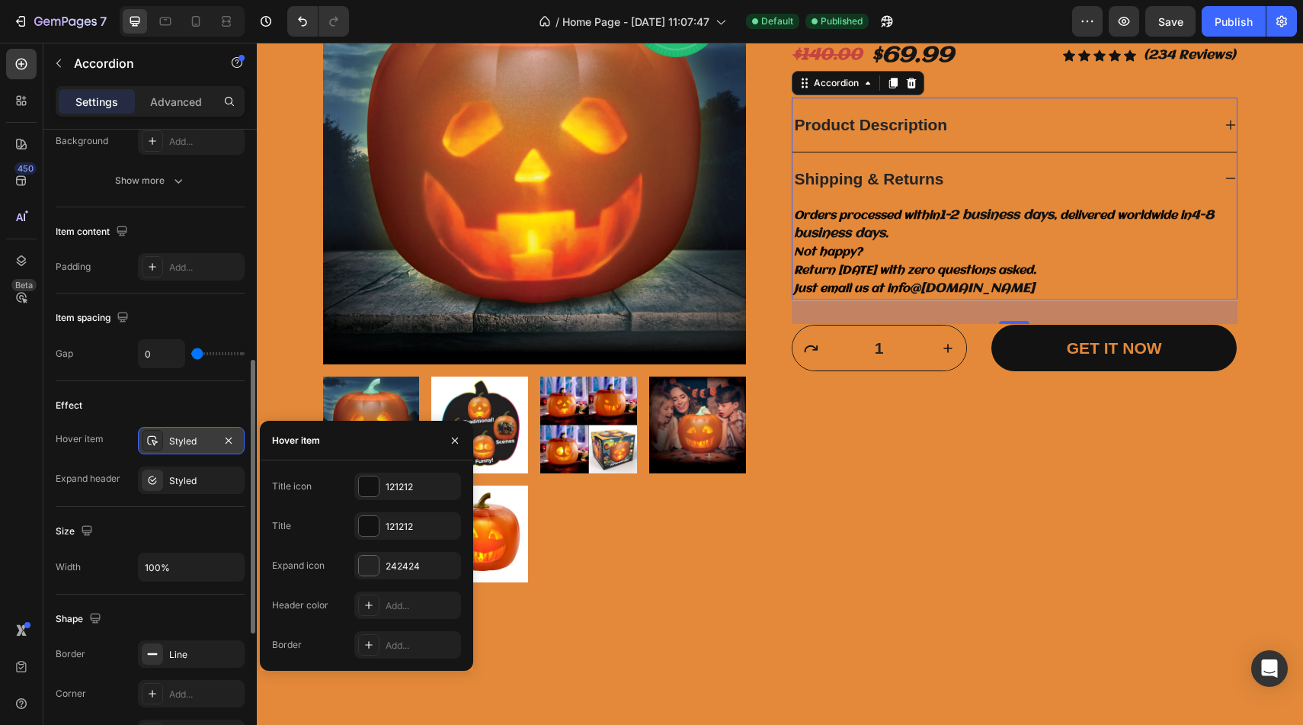
click at [197, 438] on div "Styled" at bounding box center [191, 441] width 44 height 14
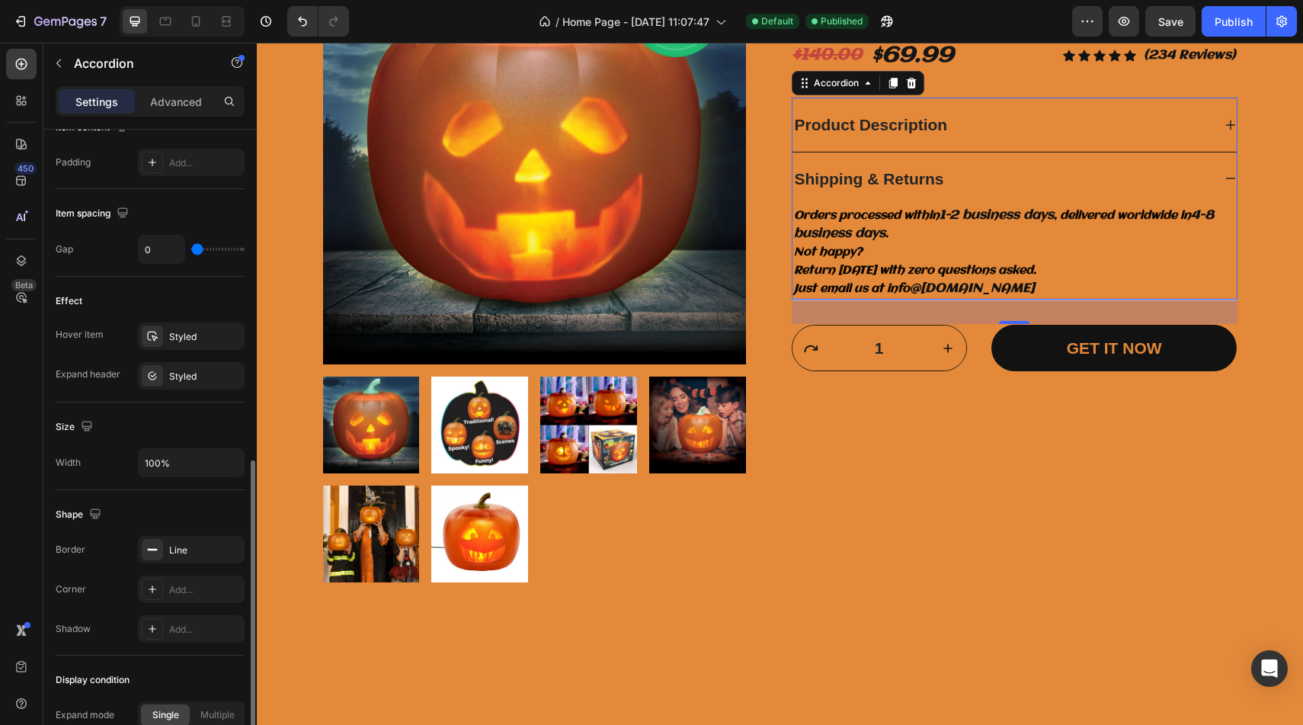
scroll to position [709, 0]
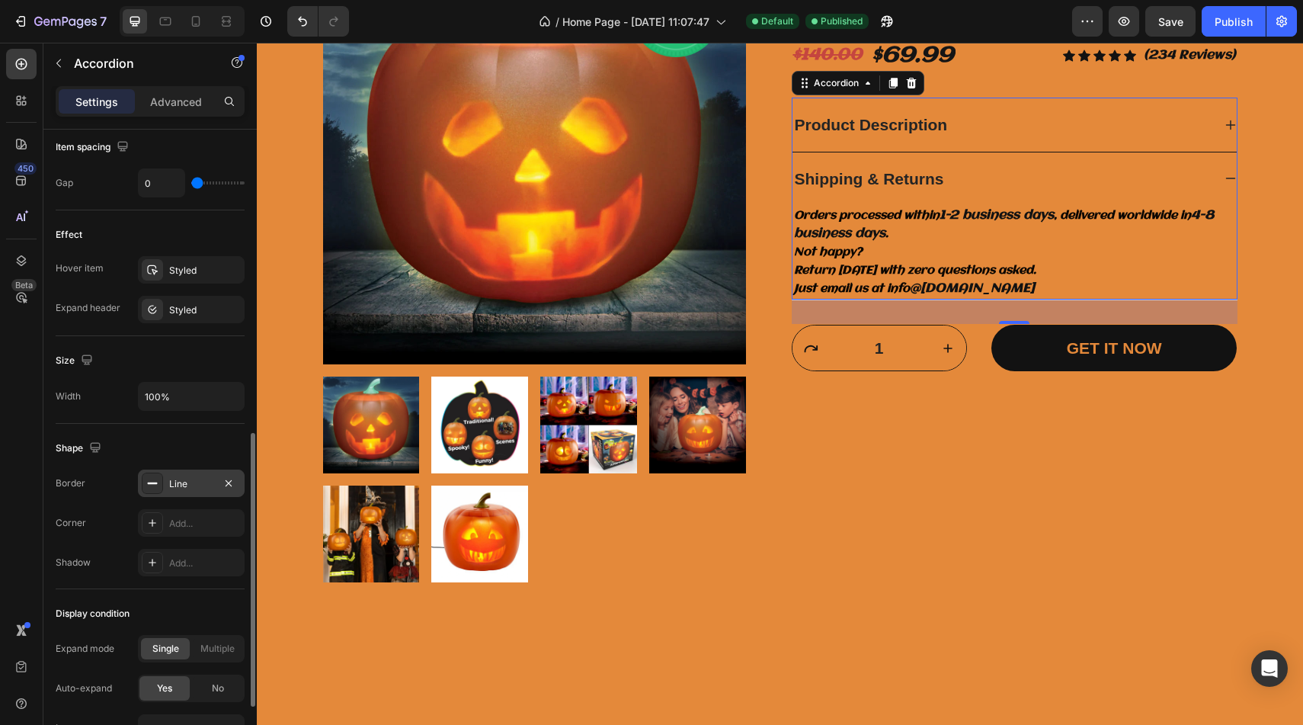
click at [187, 487] on div "Line" at bounding box center [191, 484] width 44 height 14
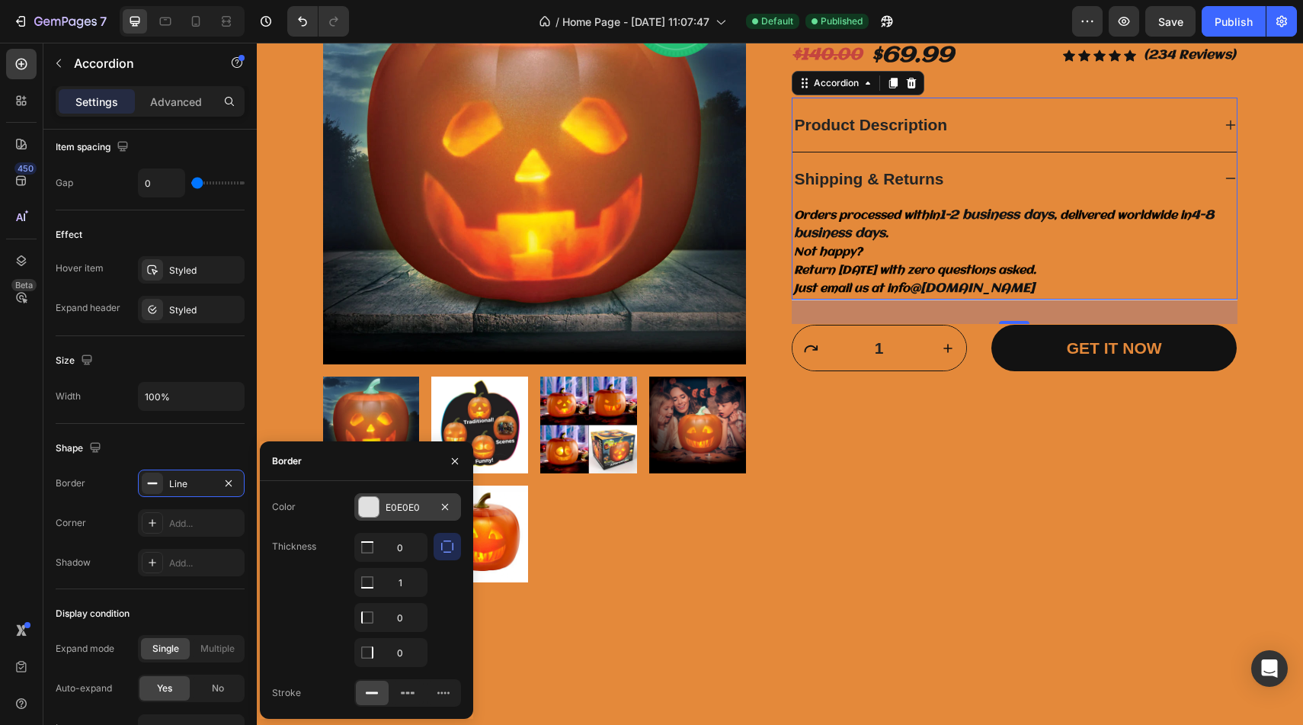
click at [373, 501] on div at bounding box center [369, 507] width 20 height 20
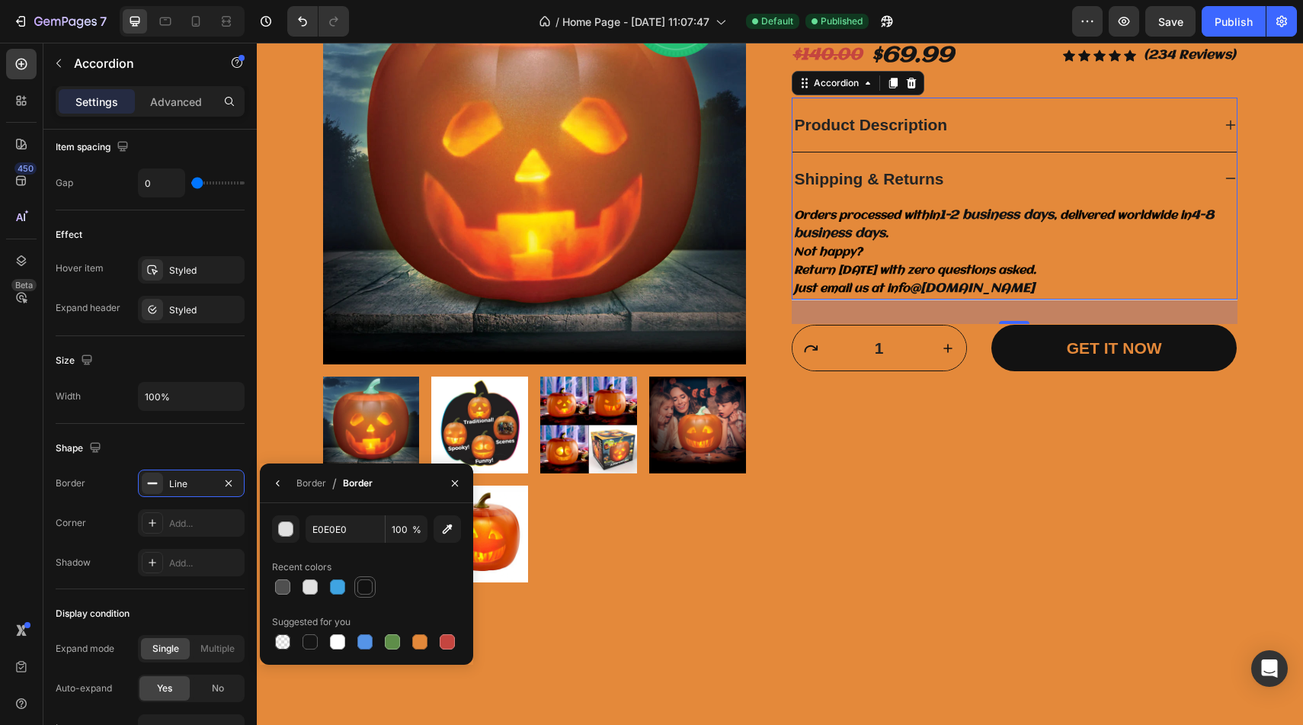
click at [357, 586] on div at bounding box center [365, 587] width 18 height 18
type input "121212"
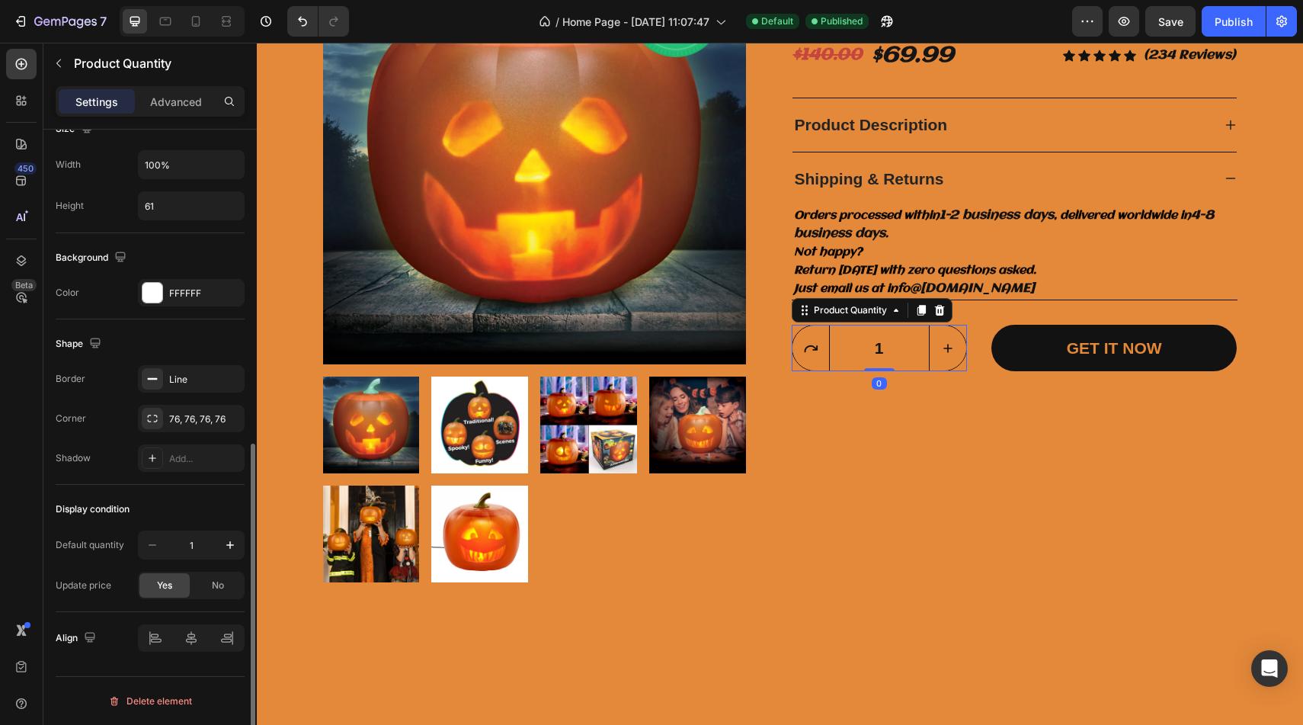
click at [919, 360] on input "1" at bounding box center [879, 347] width 101 height 45
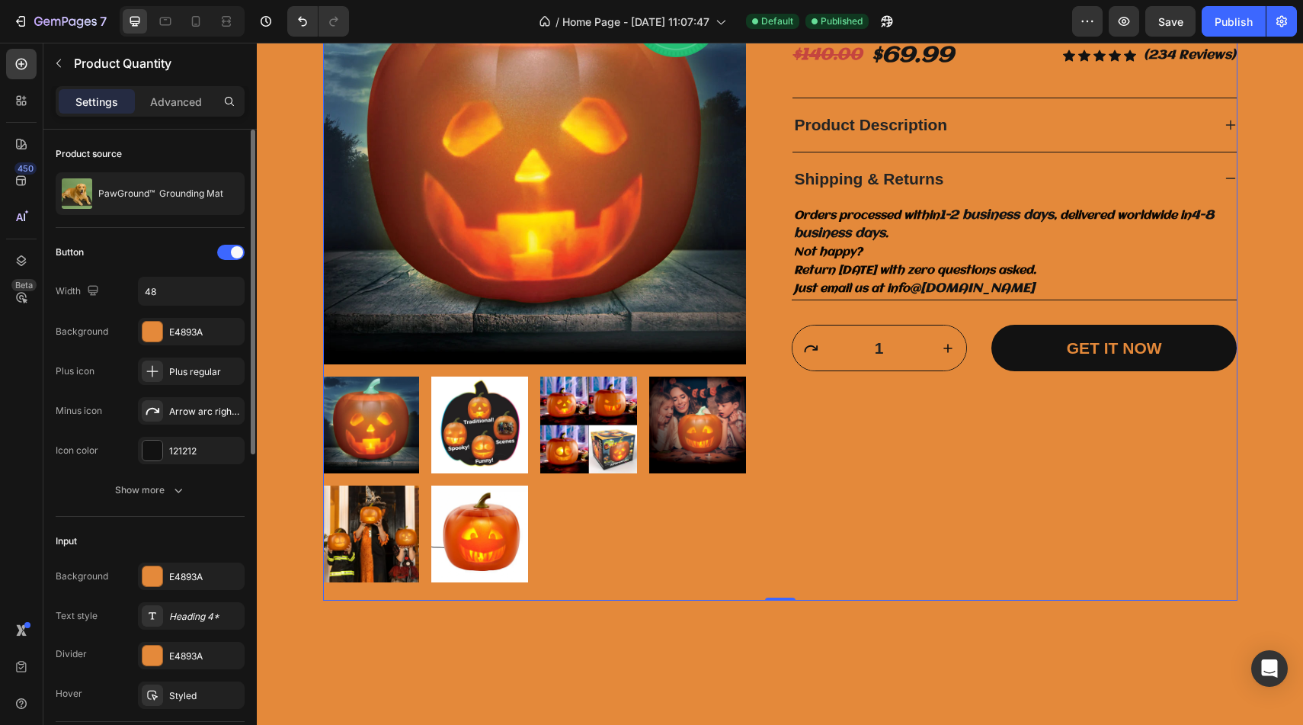
click at [898, 407] on div "Jabberin' Jack - Animated Talking & Singing Pumpkin Product Title $140.00 Compa…" at bounding box center [1015, 261] width 446 height 641
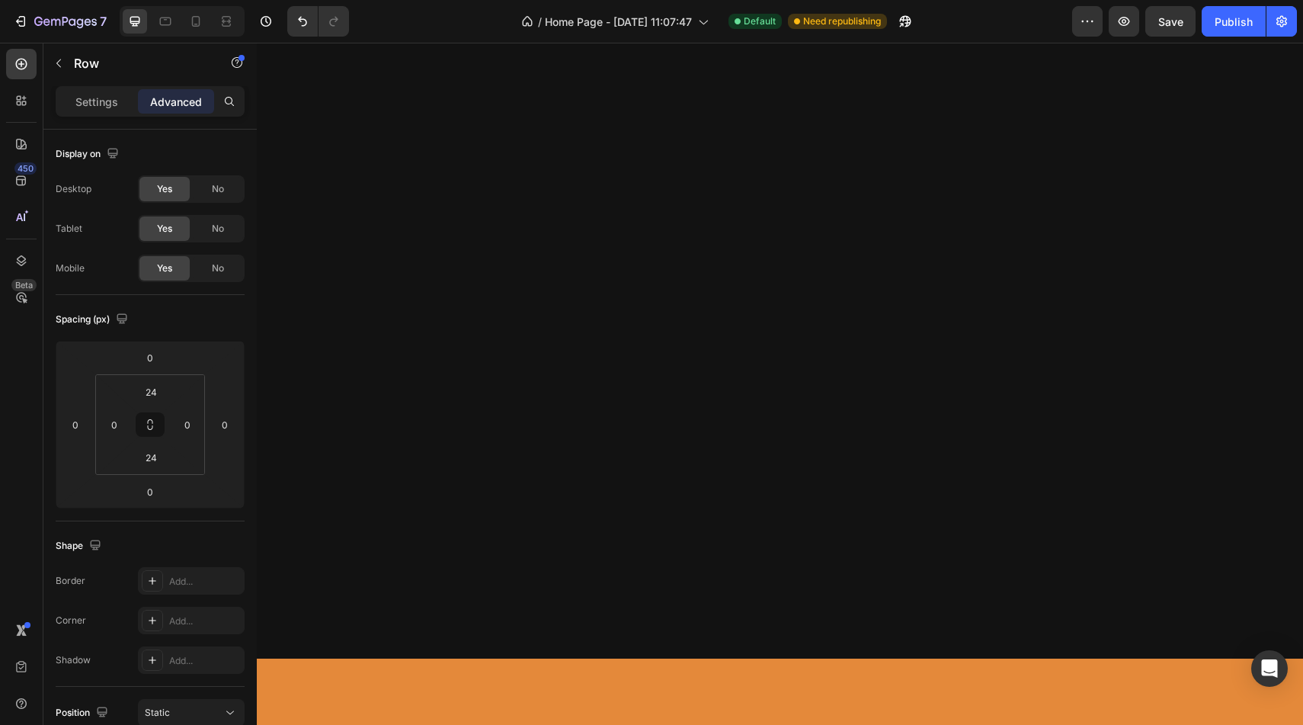
scroll to position [1614, 0]
click at [1218, 16] on div "Publish" at bounding box center [1233, 22] width 38 height 16
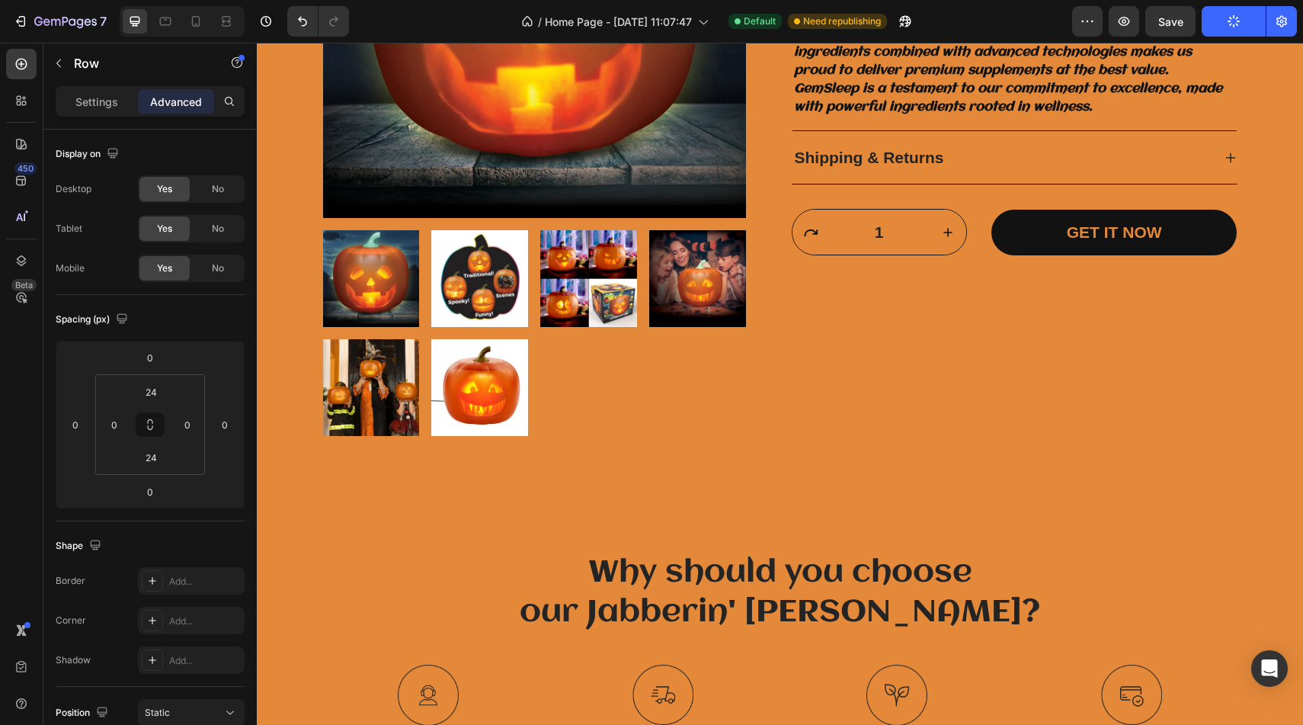
scroll to position [3528, 0]
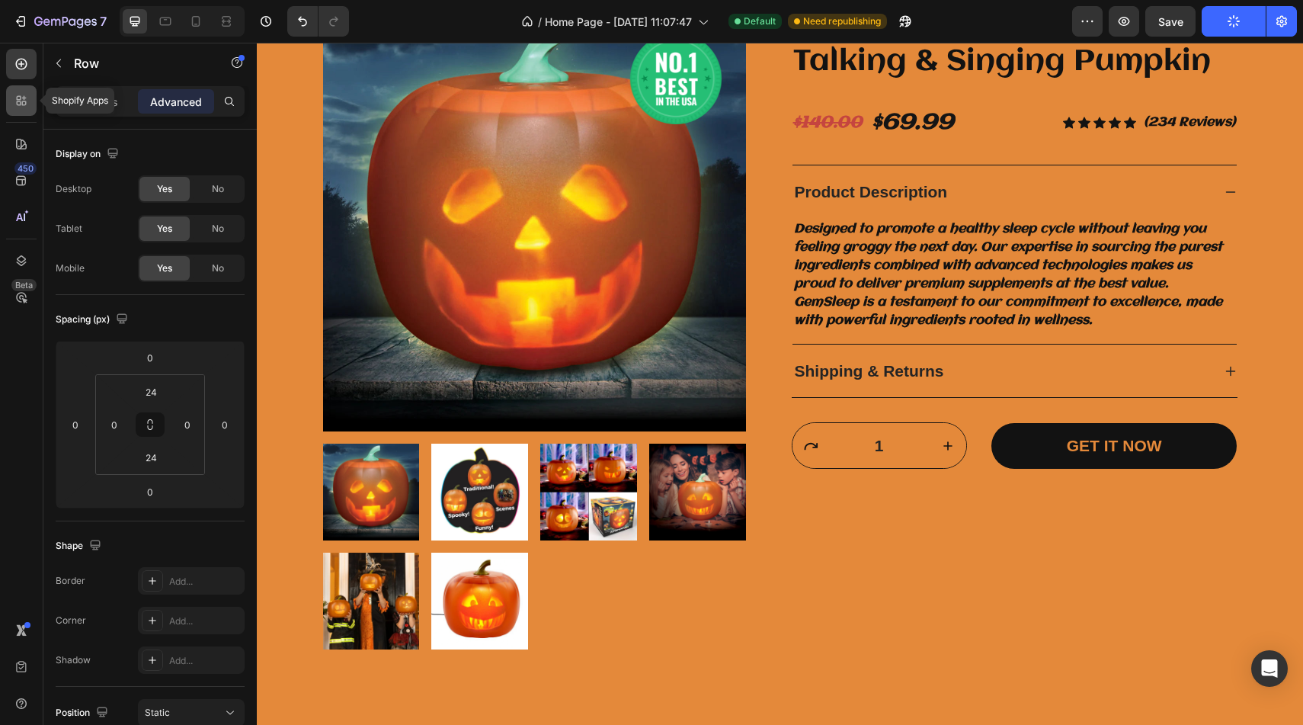
click at [30, 107] on div at bounding box center [21, 100] width 30 height 30
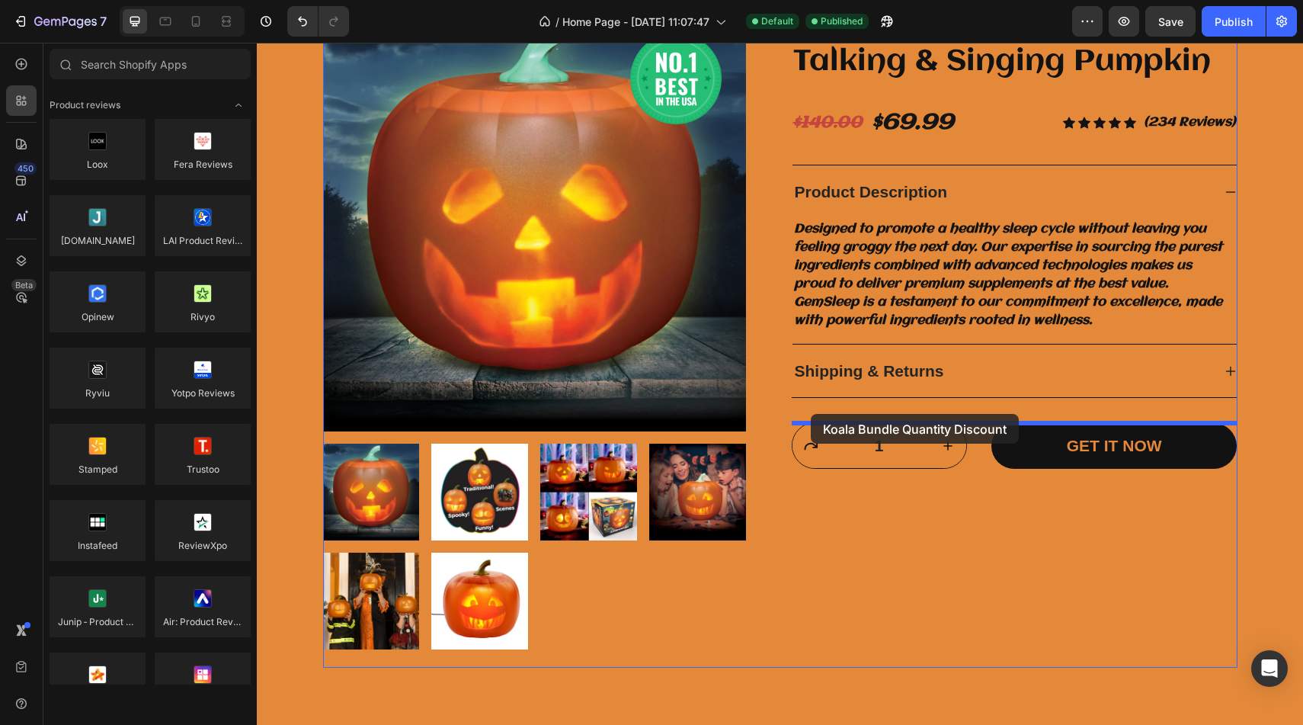
drag, startPoint x: 455, startPoint y: 667, endPoint x: 810, endPoint y: 414, distance: 436.4
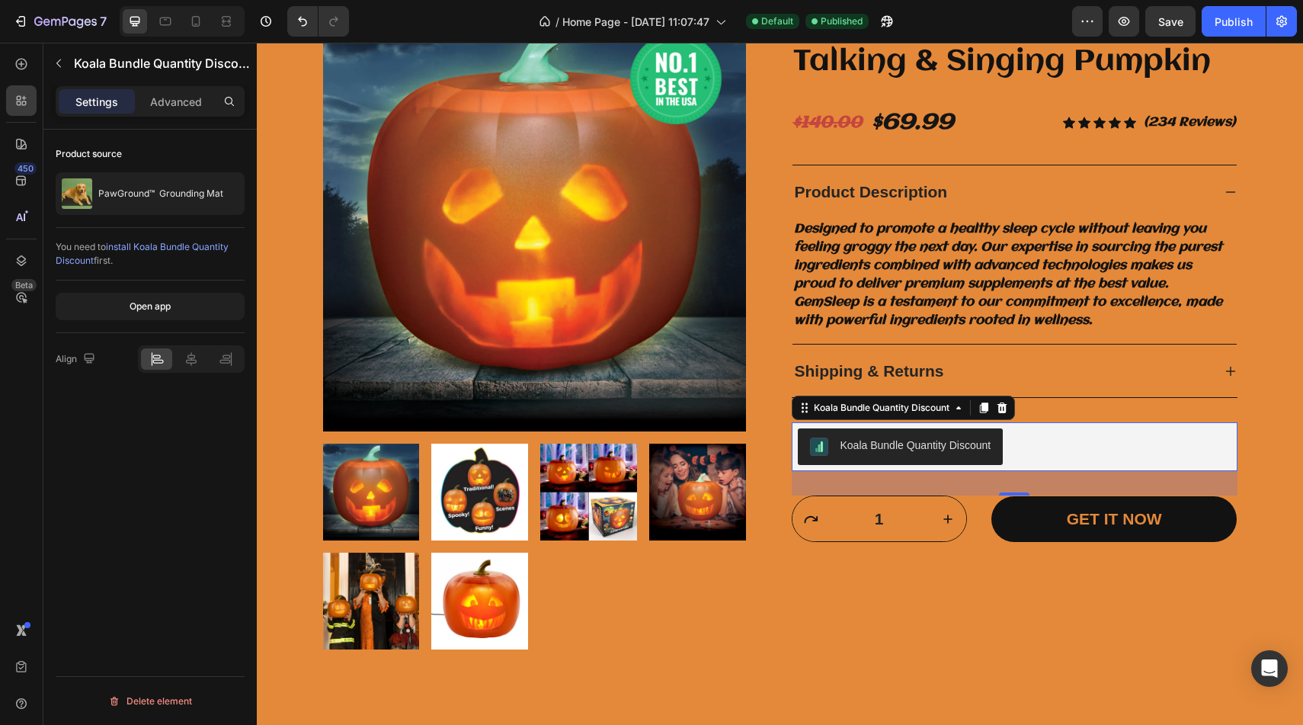
click at [1081, 430] on div "Koala Bundle Quantity Discount" at bounding box center [1015, 446] width 434 height 37
click at [210, 206] on div at bounding box center [223, 193] width 43 height 43
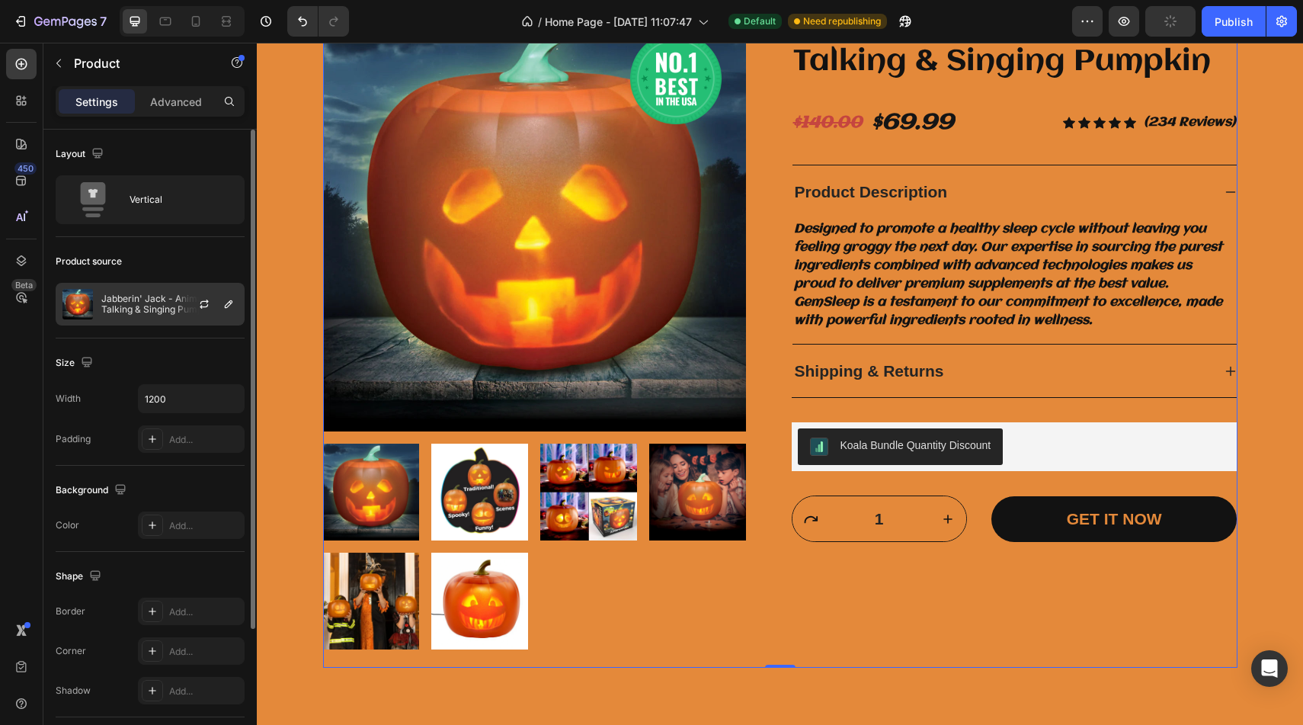
click at [191, 305] on div at bounding box center [210, 303] width 67 height 41
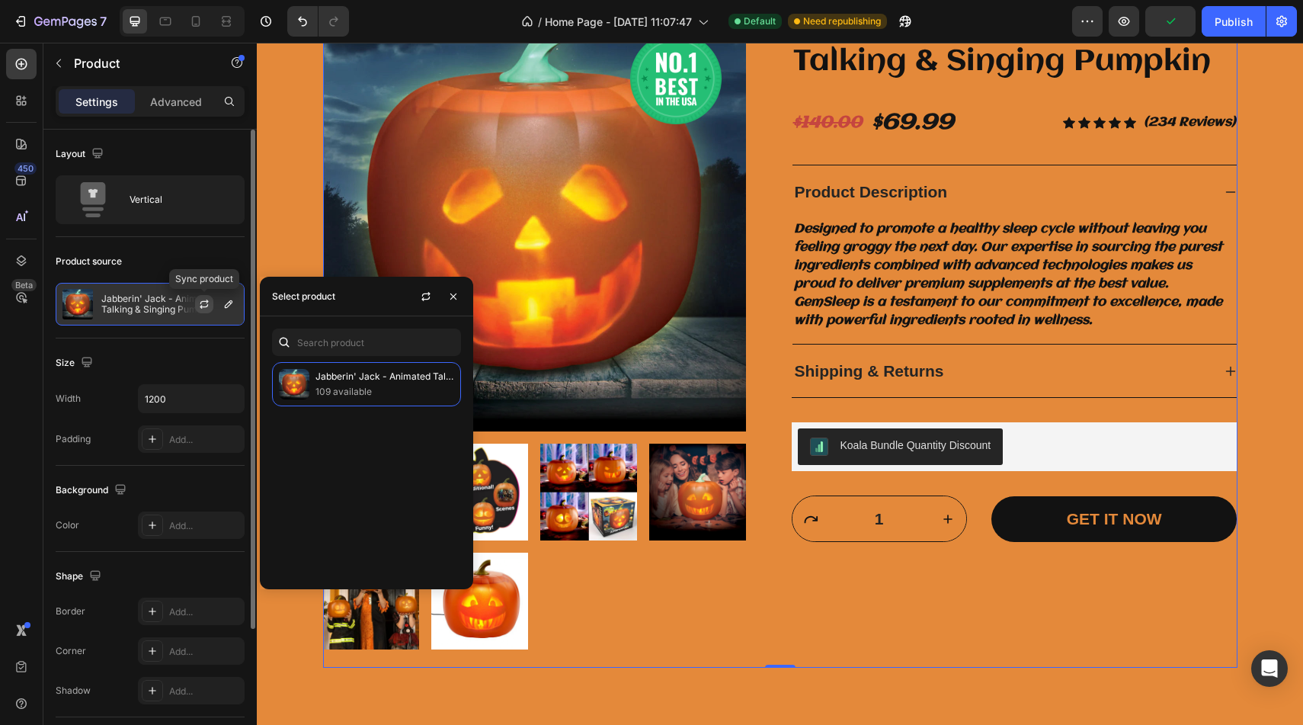
click at [201, 305] on icon "button" at bounding box center [204, 306] width 8 height 5
